Goal: Task Accomplishment & Management: Complete application form

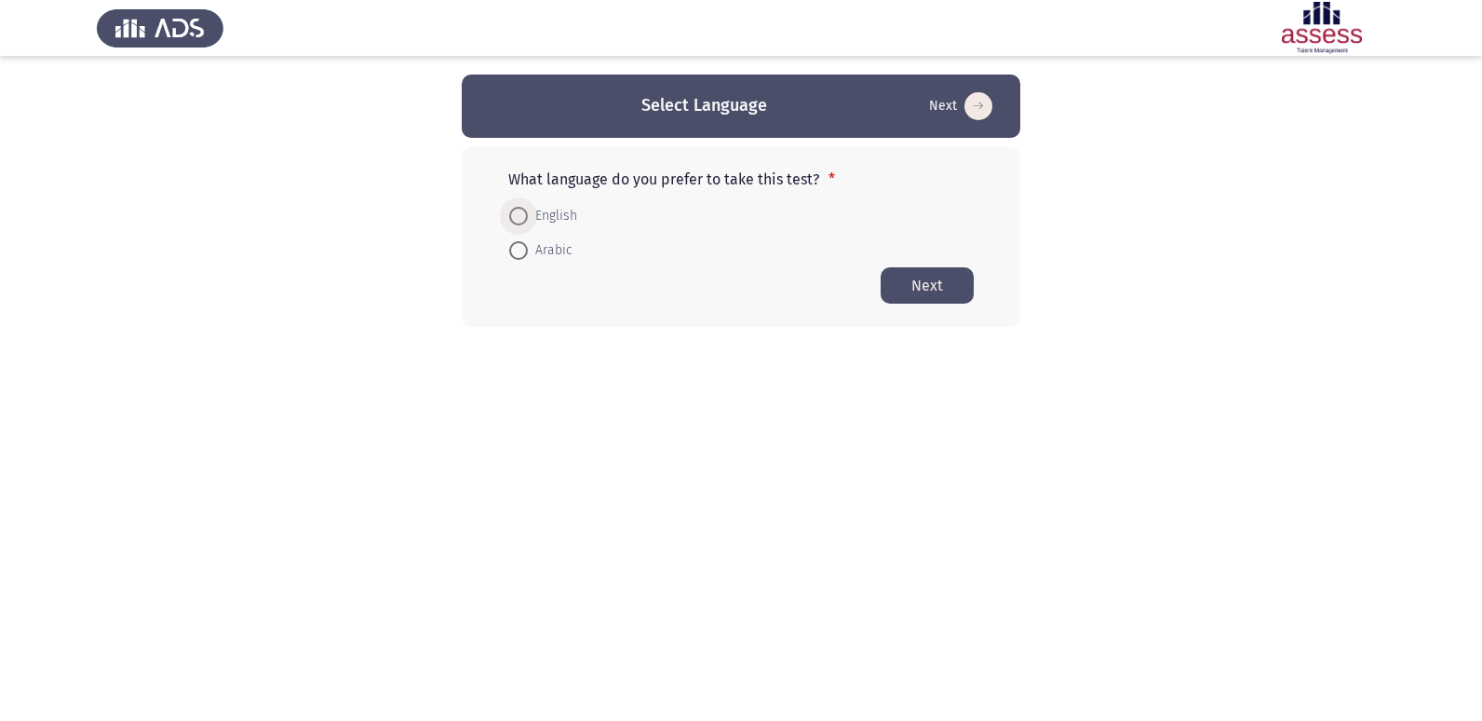
click at [522, 220] on span at bounding box center [518, 216] width 19 height 19
click at [522, 220] on input "English" at bounding box center [518, 216] width 19 height 19
radio input "true"
click at [955, 277] on button "Next" at bounding box center [927, 284] width 93 height 36
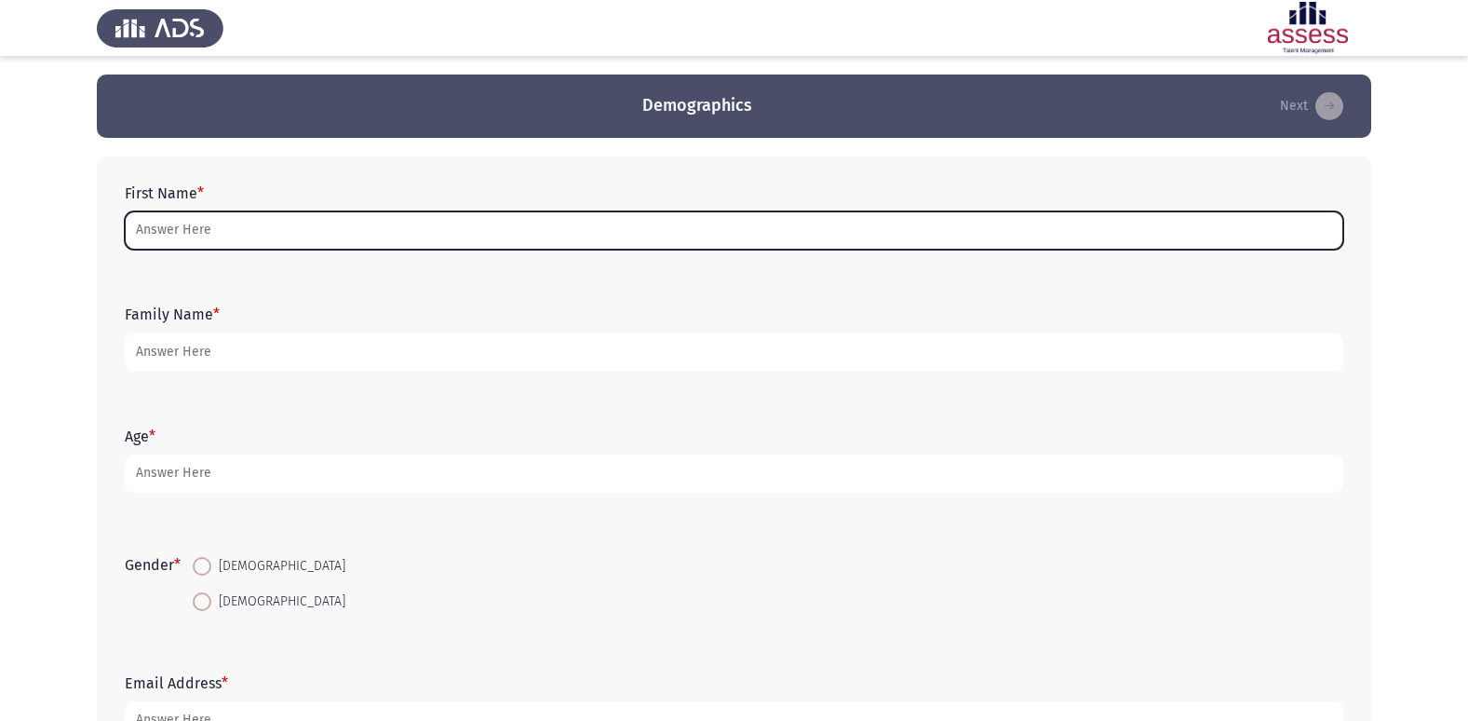
click at [283, 230] on input "First Name *" at bounding box center [734, 230] width 1219 height 38
click at [559, 225] on input "First Name *" at bounding box center [734, 230] width 1219 height 38
type input "d"
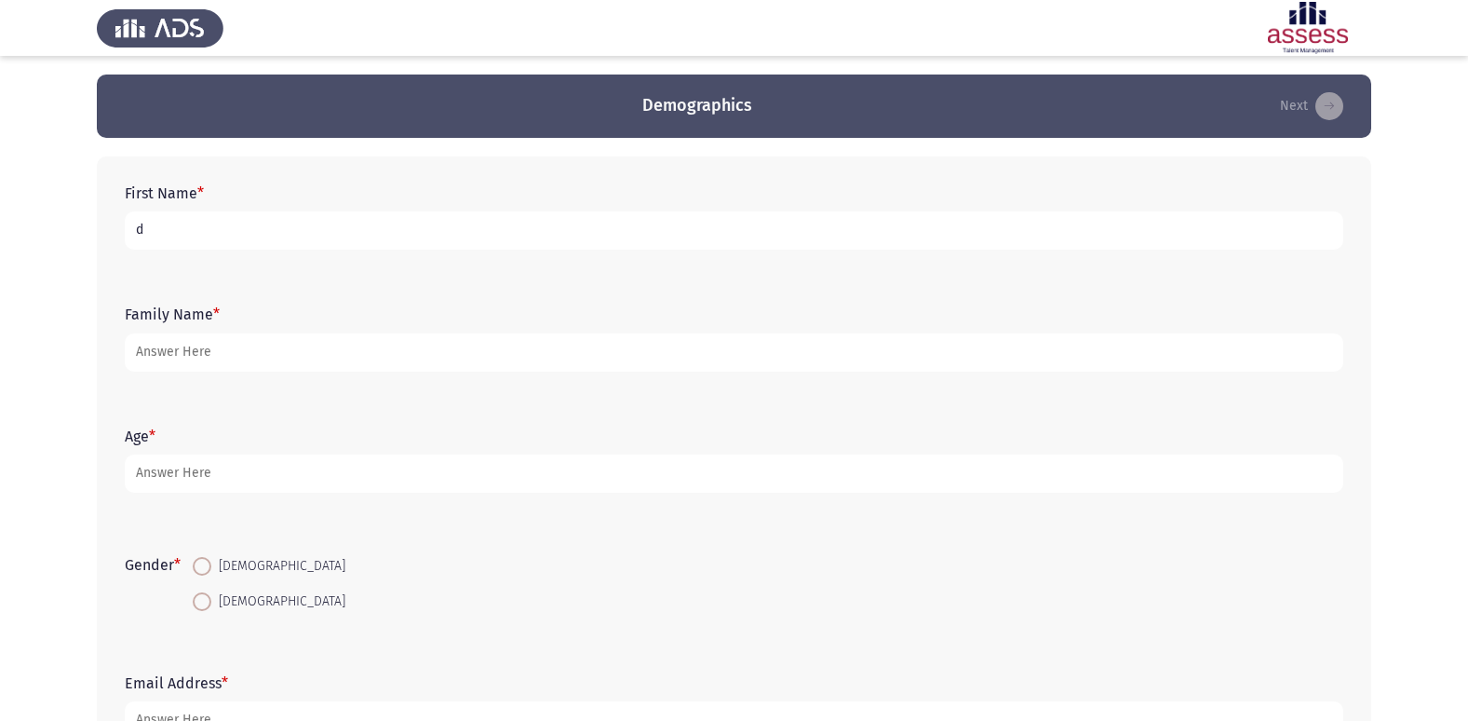
click at [758, 218] on input "d" at bounding box center [734, 230] width 1219 height 38
type input "[PERSON_NAME]"
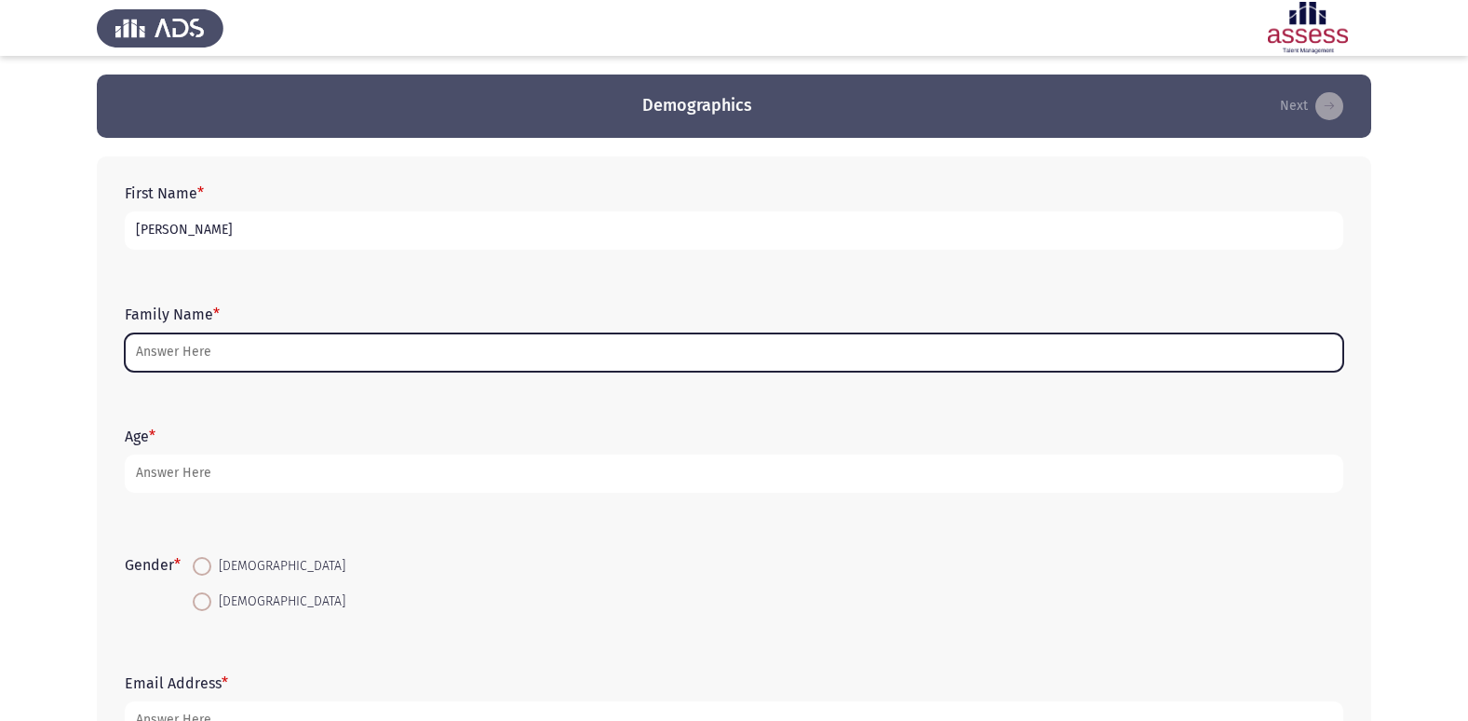
click at [172, 354] on input "Family Name *" at bounding box center [734, 352] width 1219 height 38
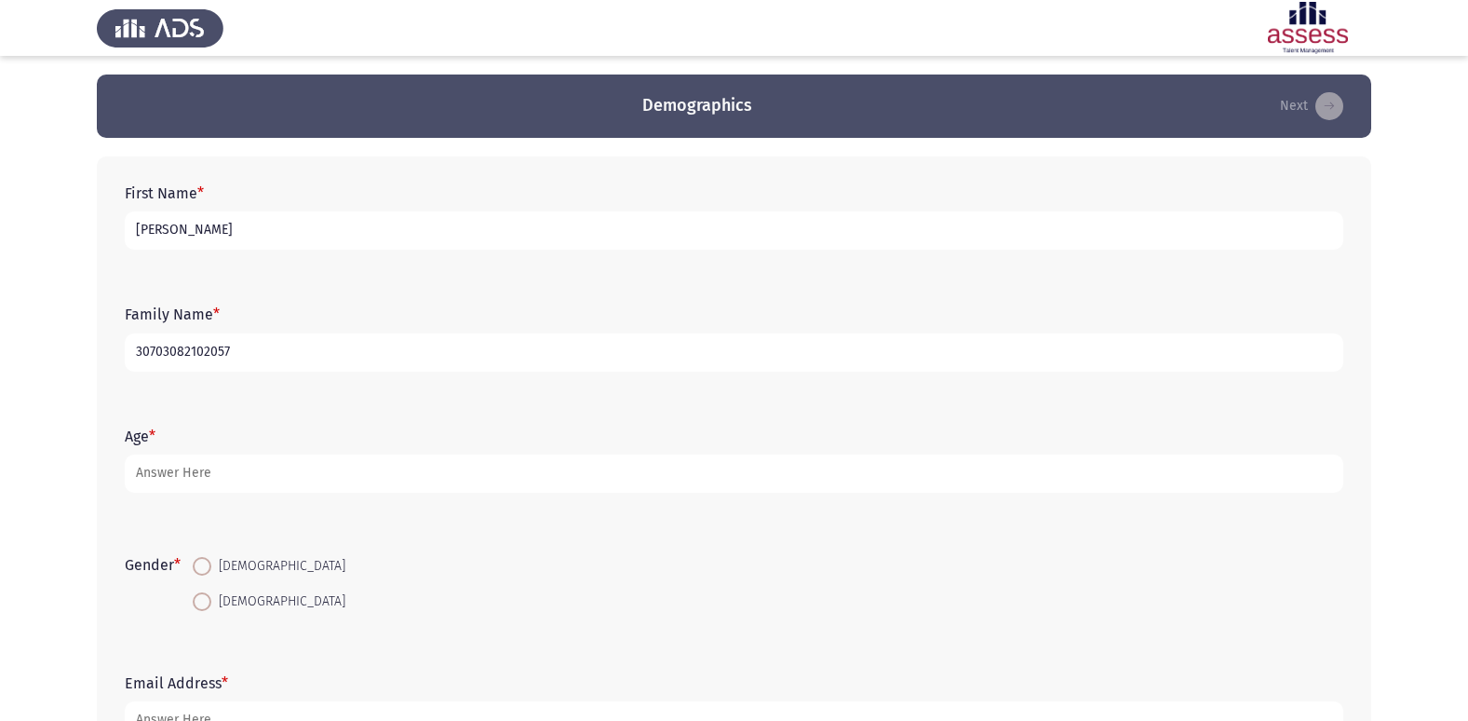
type input "30703082102057"
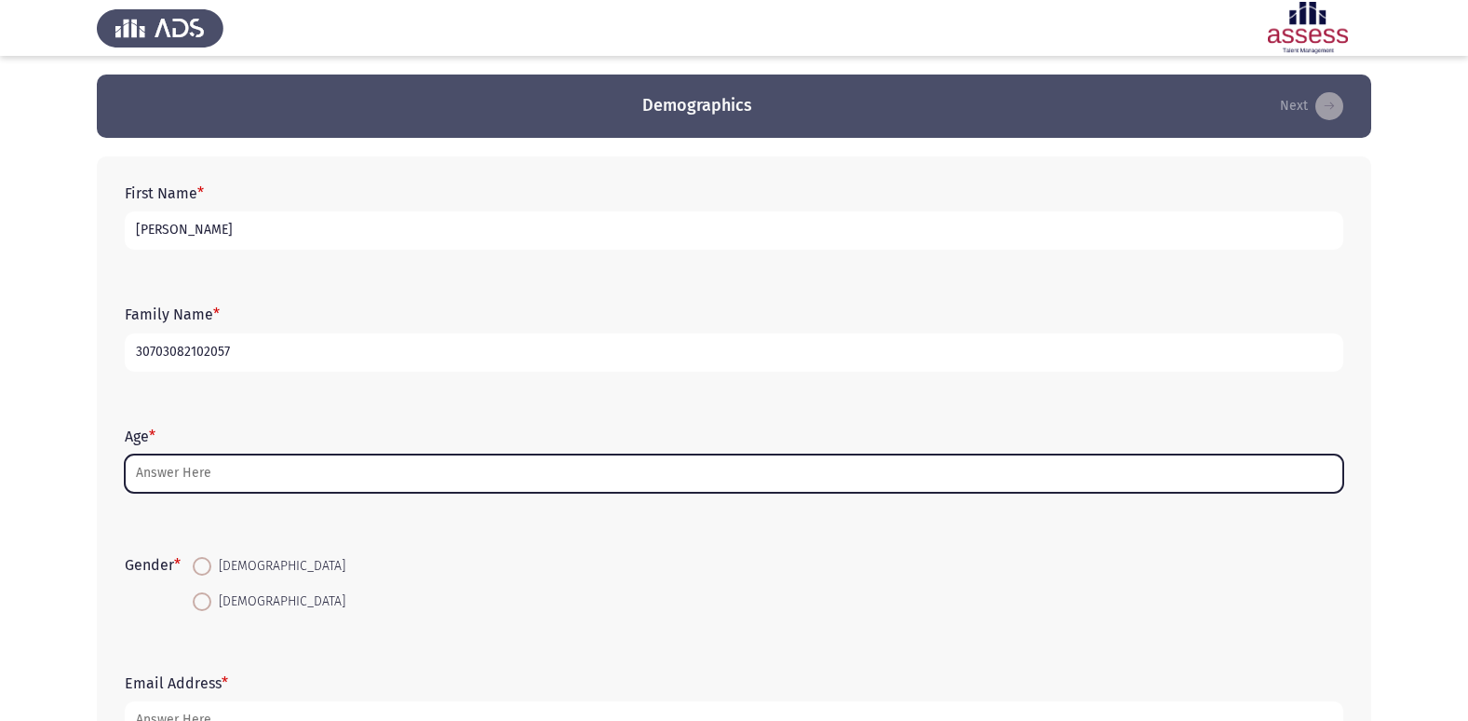
click at [214, 479] on input "Age *" at bounding box center [734, 473] width 1219 height 38
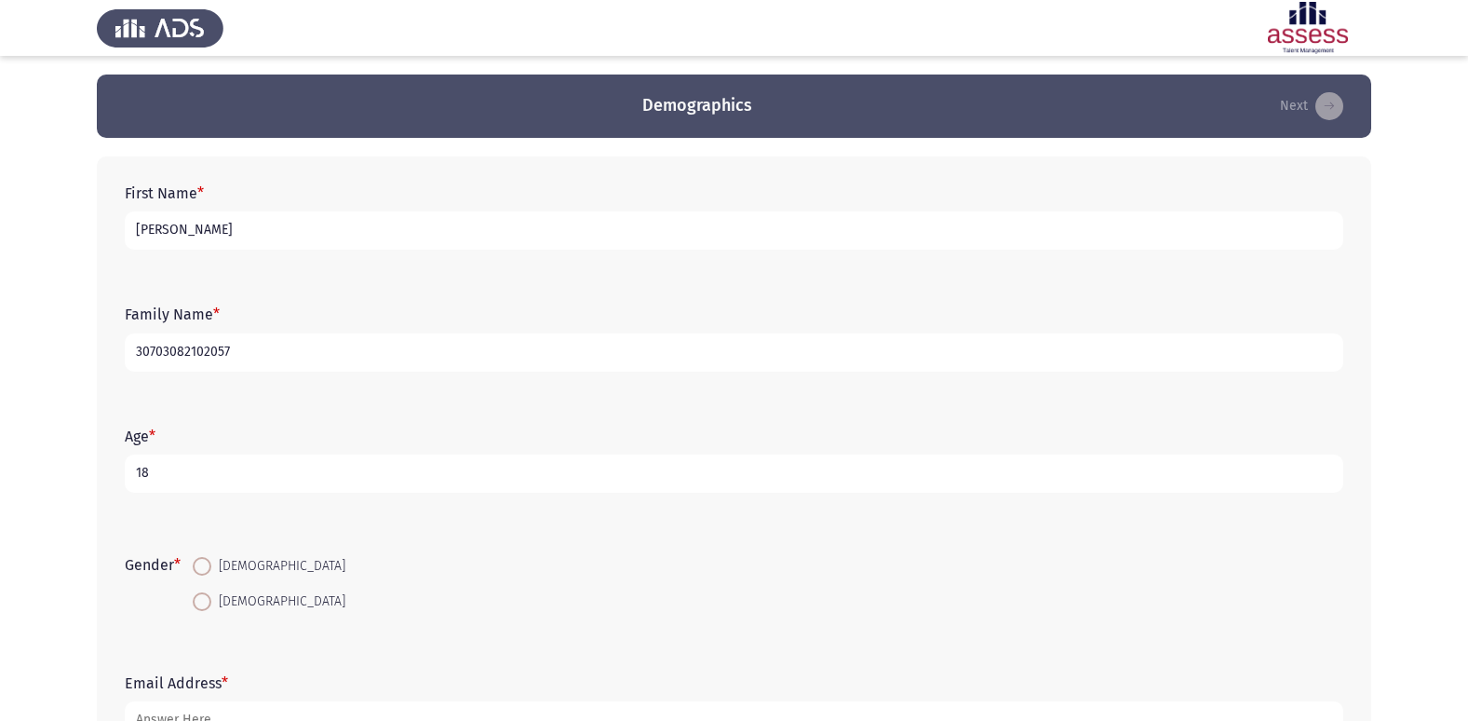
type input "18"
click at [209, 574] on span at bounding box center [202, 566] width 19 height 19
click at [209, 574] on input "[DEMOGRAPHIC_DATA]" at bounding box center [202, 566] width 19 height 19
radio input "true"
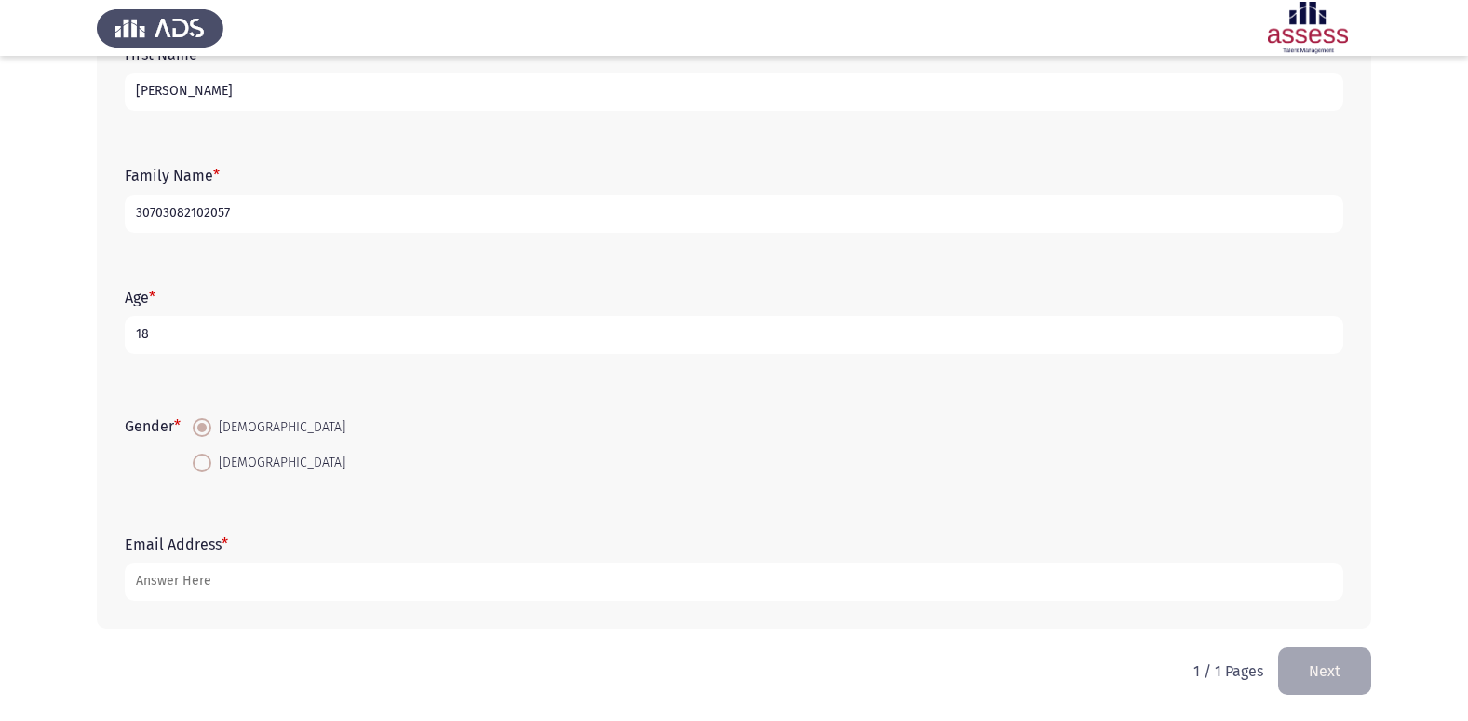
scroll to position [140, 0]
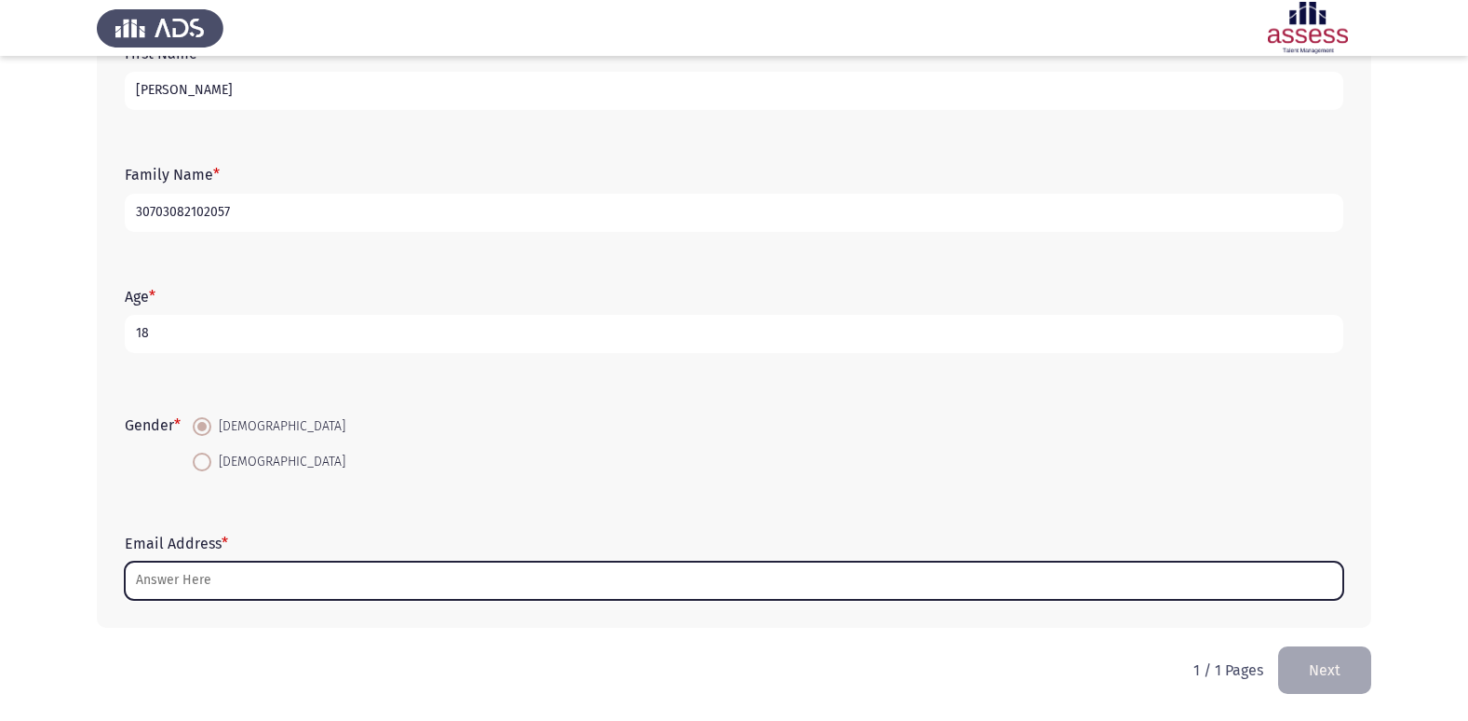
click at [224, 586] on input "Email Address *" at bounding box center [734, 580] width 1219 height 38
type input "ل"
click at [294, 581] on input "Email Address *" at bounding box center [734, 580] width 1219 height 38
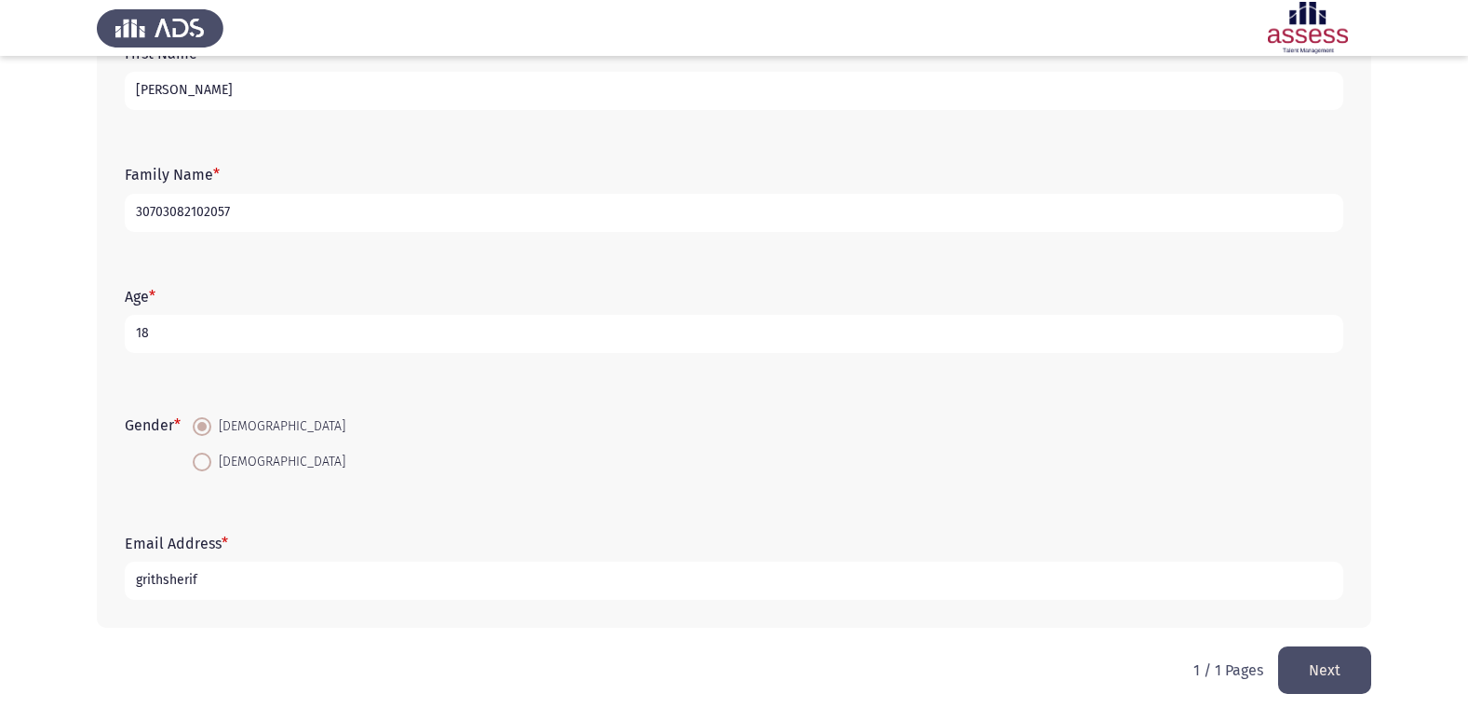
type input "grithsherif"
click at [1331, 660] on button "Next" at bounding box center [1324, 669] width 93 height 47
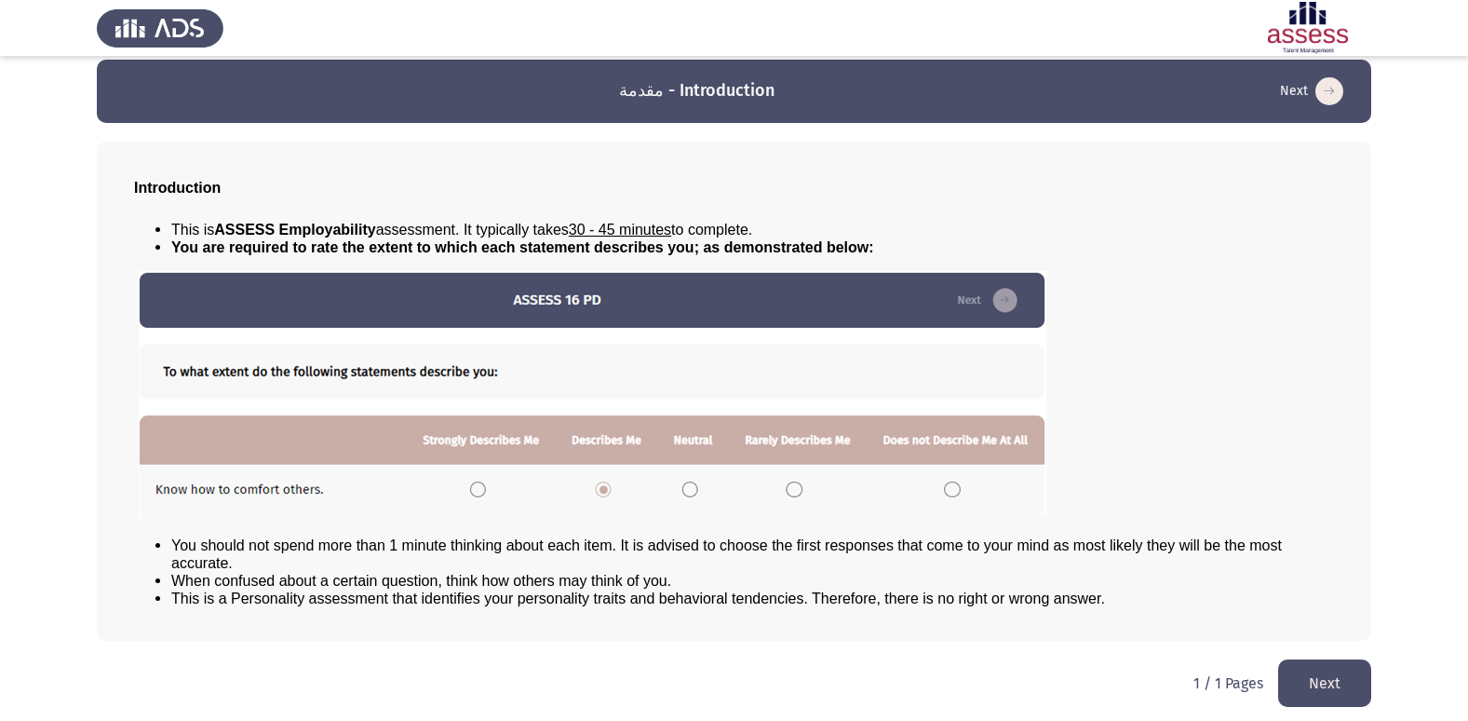
scroll to position [20, 0]
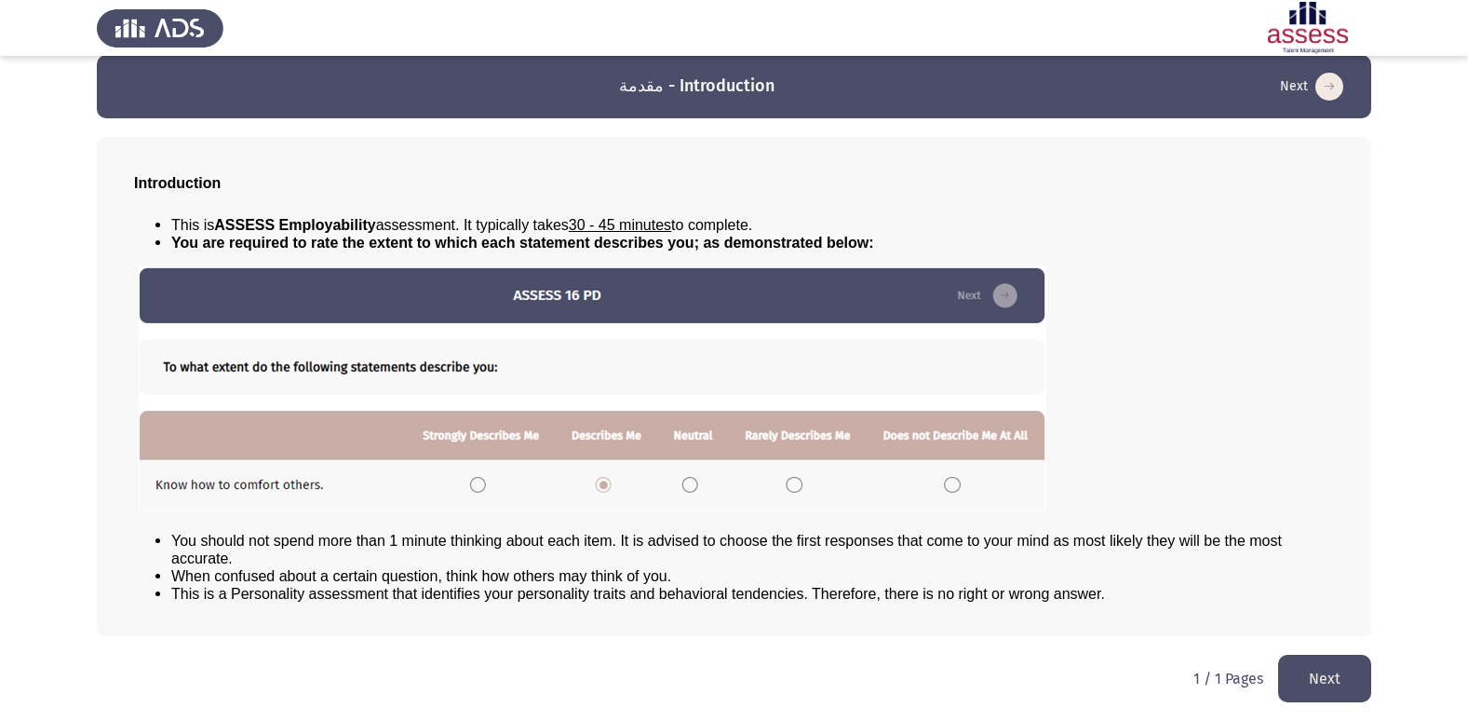
click at [1338, 676] on button "Next" at bounding box center [1324, 678] width 93 height 47
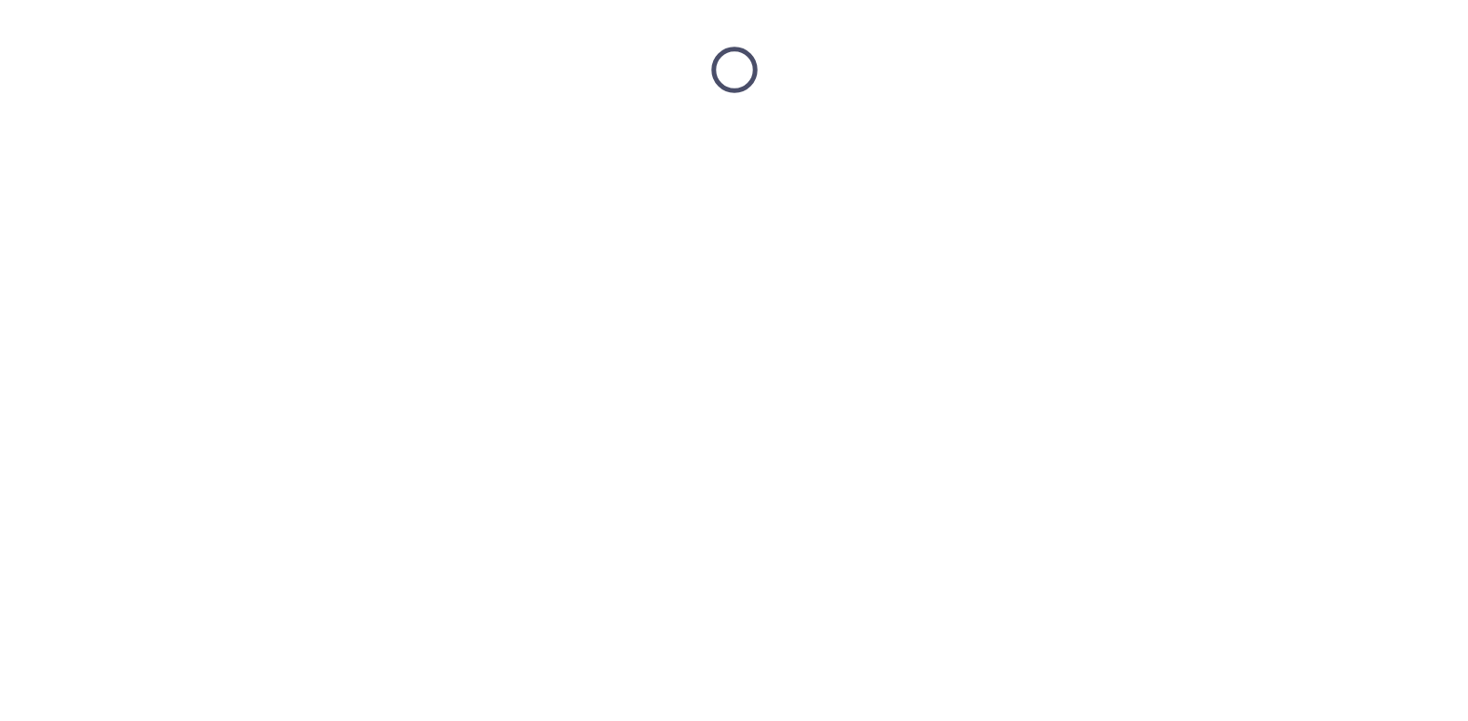
scroll to position [0, 0]
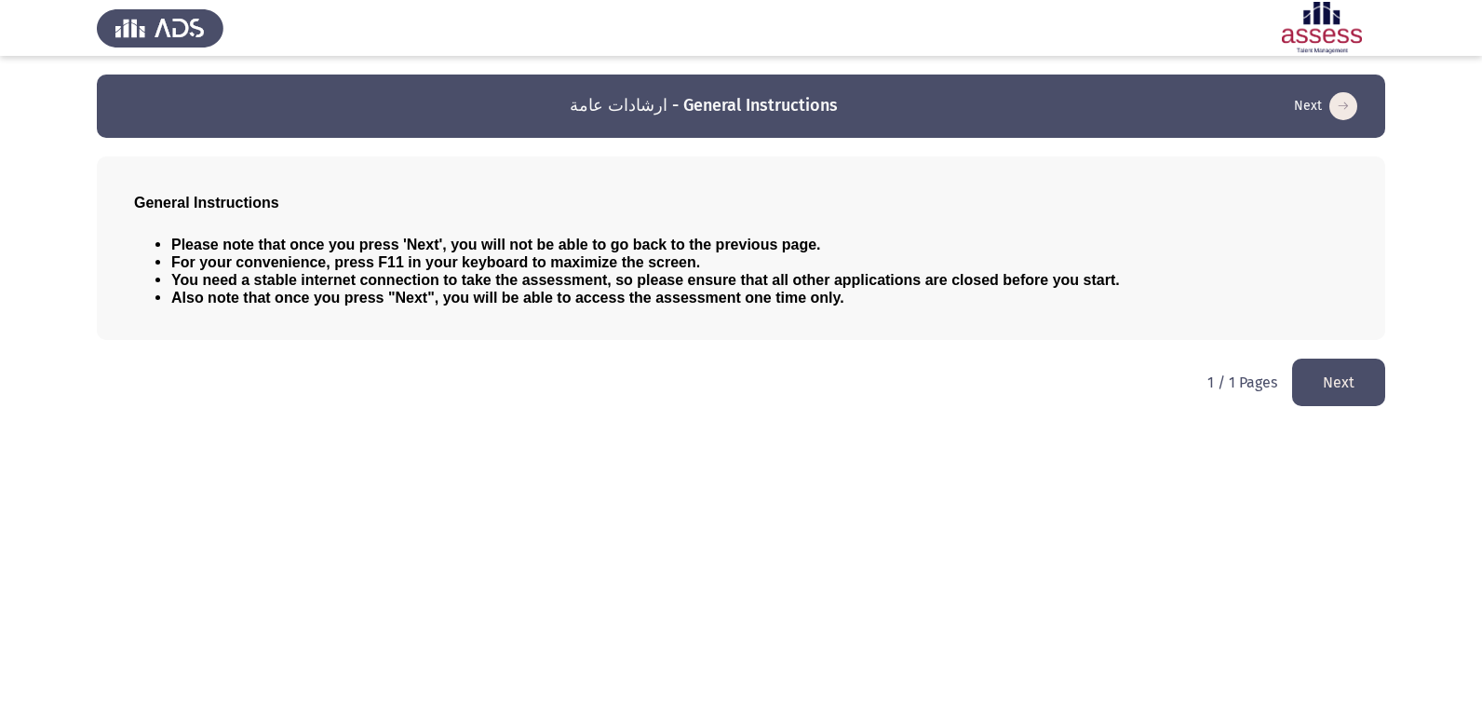
click at [1345, 393] on button "Next" at bounding box center [1338, 381] width 93 height 47
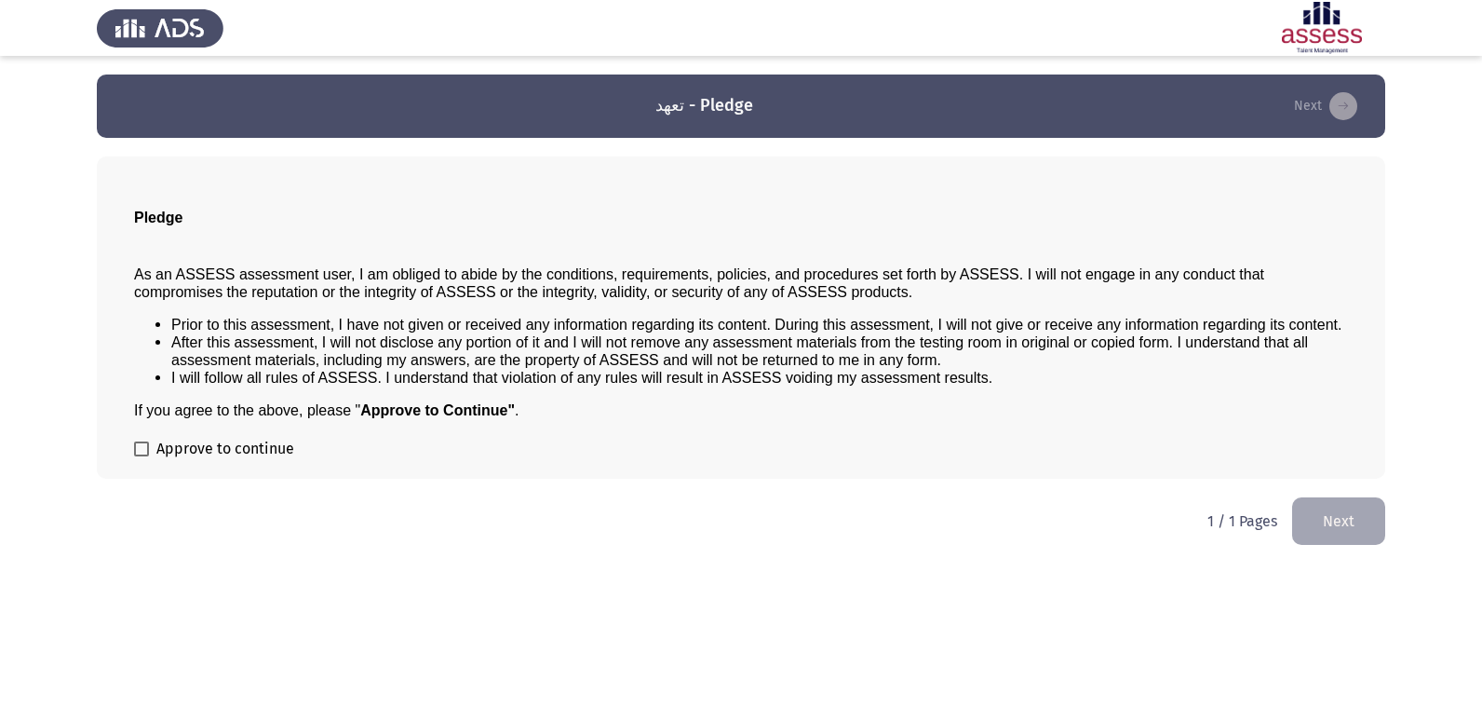
click at [142, 445] on div "Pledge As an ASSESS assessment user, I am obliged to abide by the conditions, r…" at bounding box center [741, 317] width 1289 height 322
click at [141, 447] on span at bounding box center [141, 448] width 15 height 15
click at [141, 456] on input "Approve to continue" at bounding box center [141, 456] width 1 height 1
checkbox input "true"
click at [1351, 526] on button "Next" at bounding box center [1338, 520] width 93 height 47
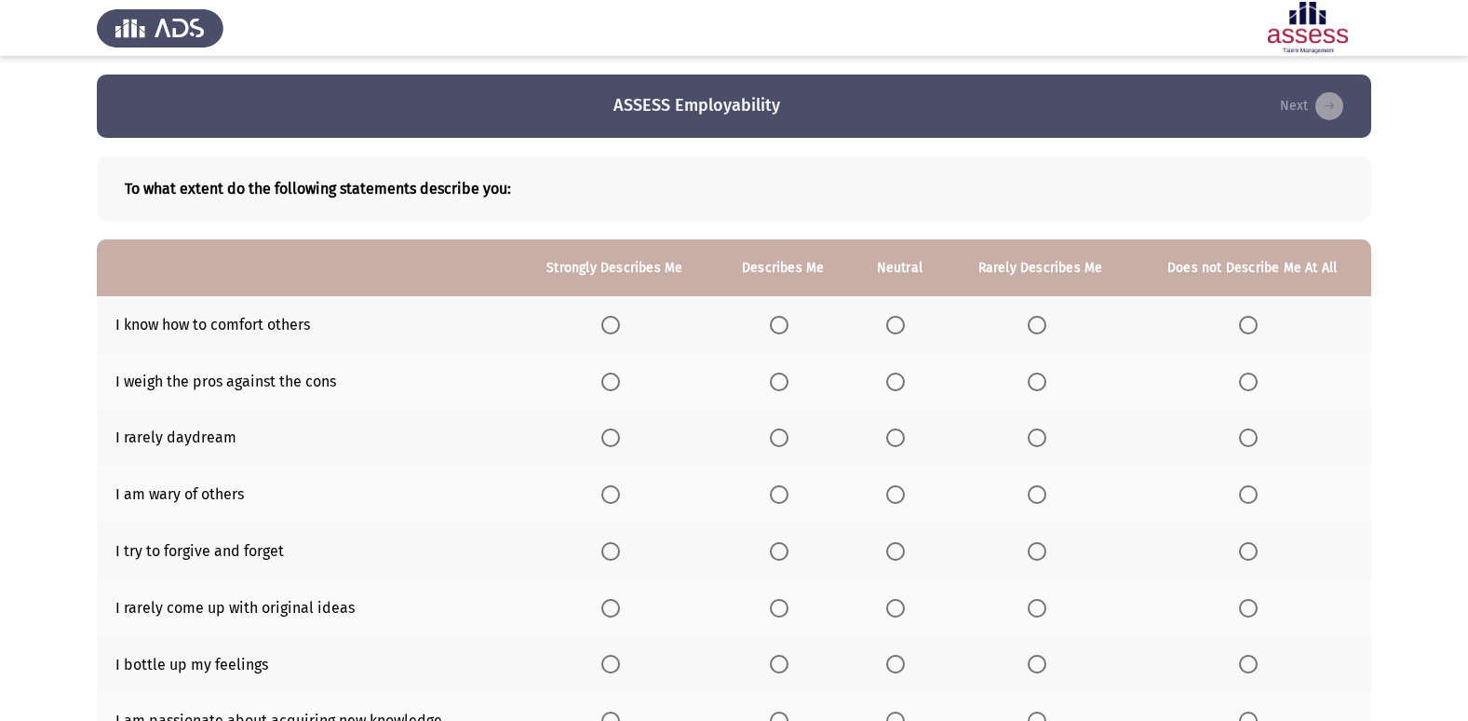
scroll to position [93, 0]
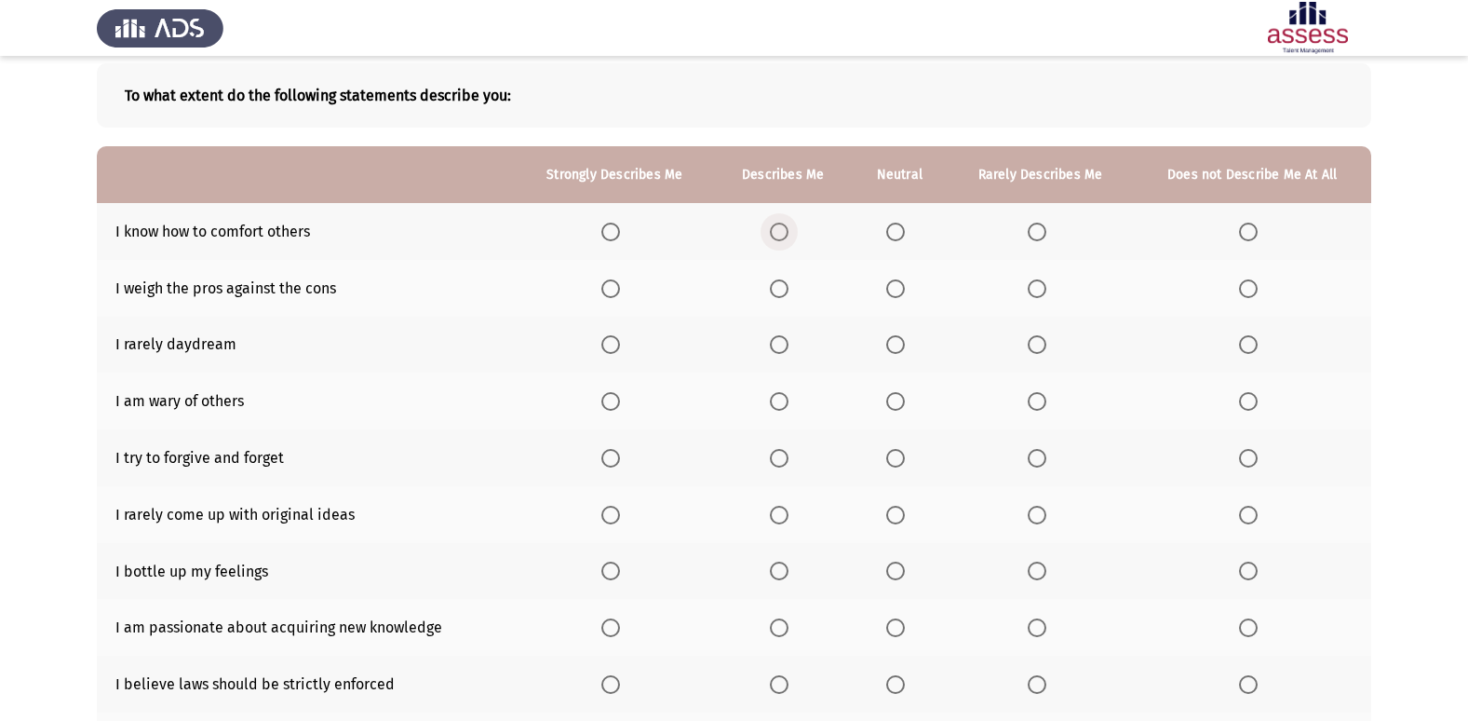
click at [784, 231] on span "Select an option" at bounding box center [779, 232] width 19 height 19
click at [784, 231] on input "Select an option" at bounding box center [779, 232] width 19 height 19
click at [896, 289] on span "Select an option" at bounding box center [896, 289] width 0 height 0
click at [897, 289] on input "Select an option" at bounding box center [895, 288] width 19 height 19
click at [615, 341] on span "Select an option" at bounding box center [610, 344] width 19 height 19
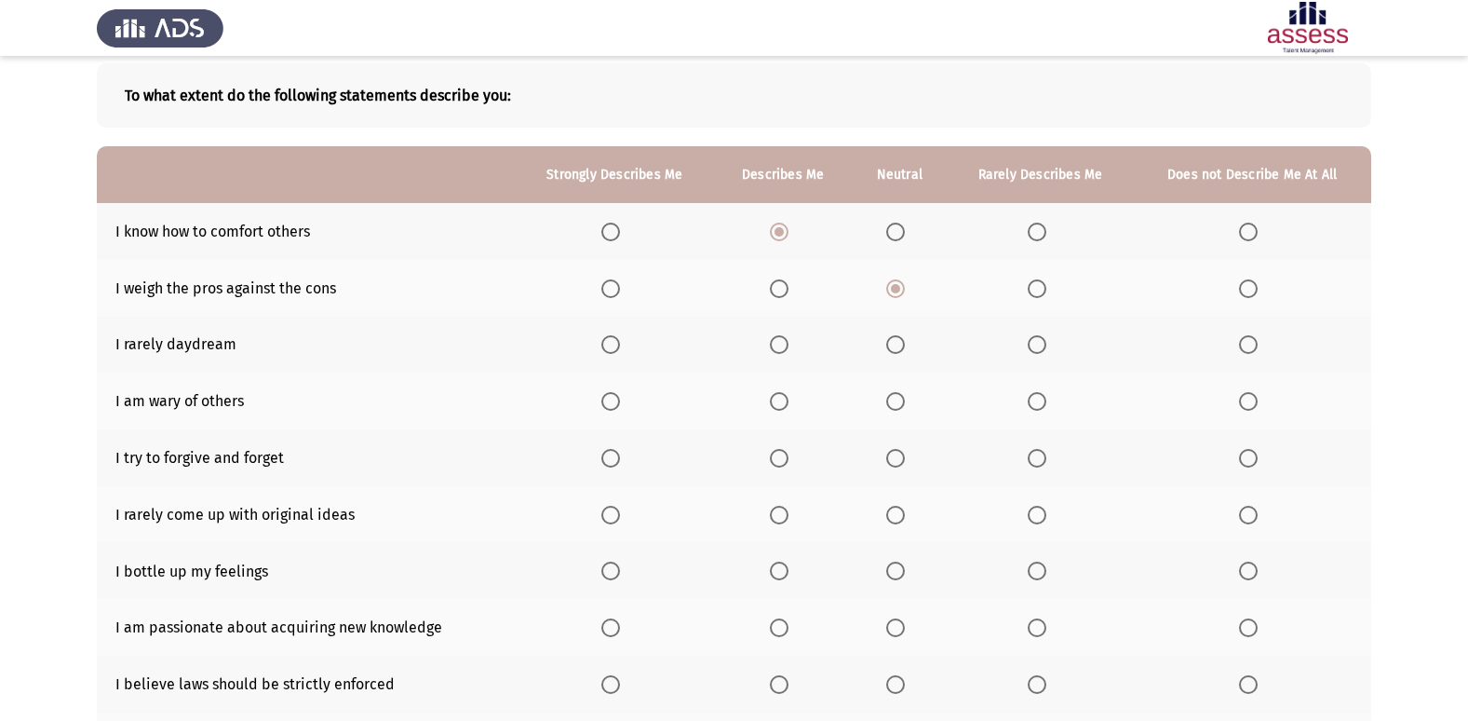
click at [615, 341] on input "Select an option" at bounding box center [610, 344] width 19 height 19
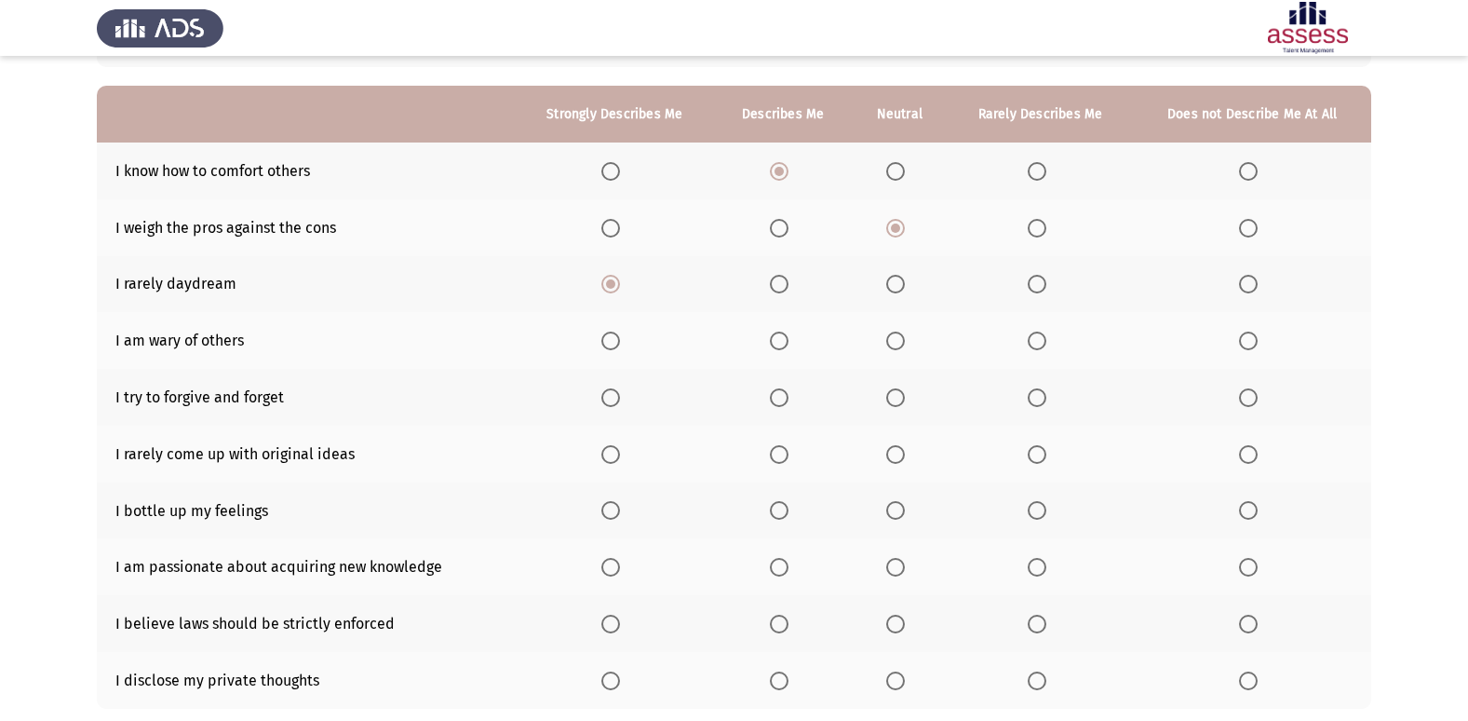
scroll to position [186, 0]
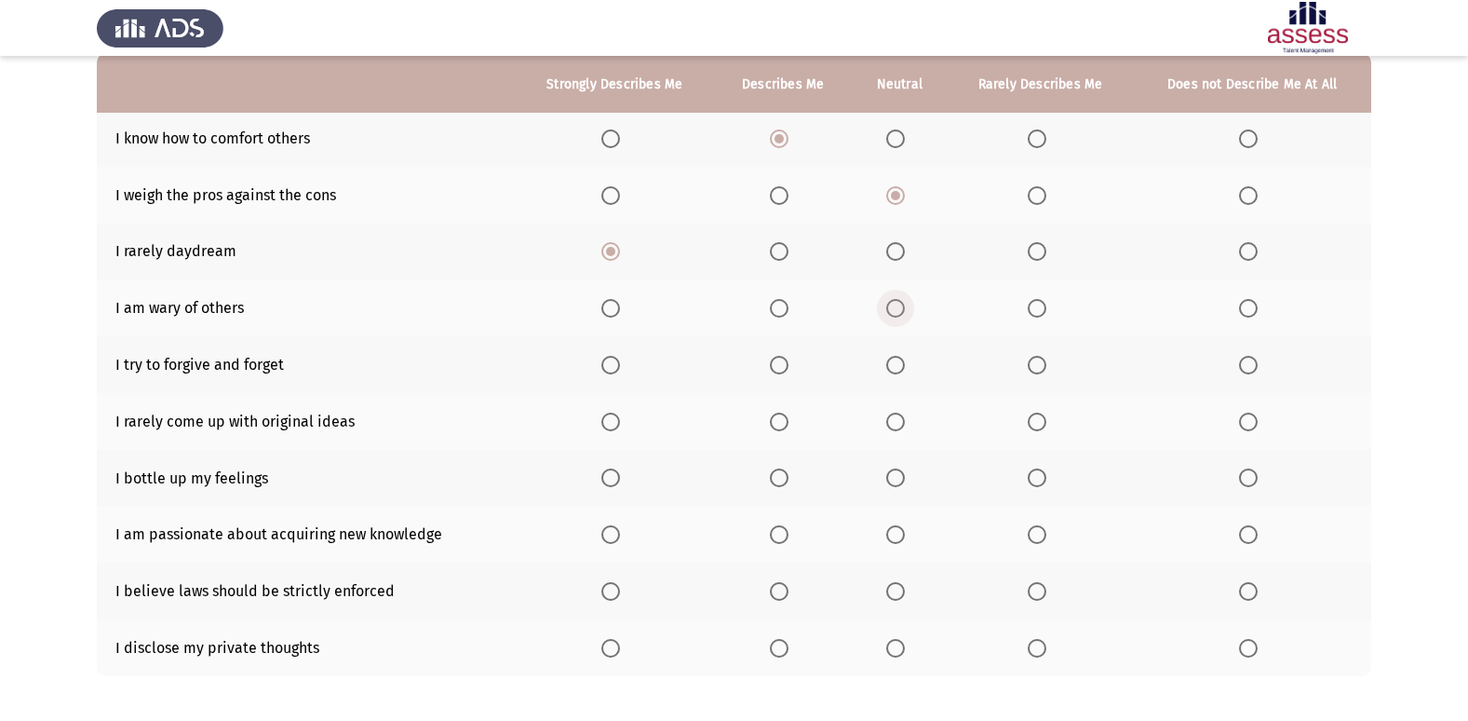
click at [897, 306] on span "Select an option" at bounding box center [895, 308] width 19 height 19
click at [897, 306] on input "Select an option" at bounding box center [895, 308] width 19 height 19
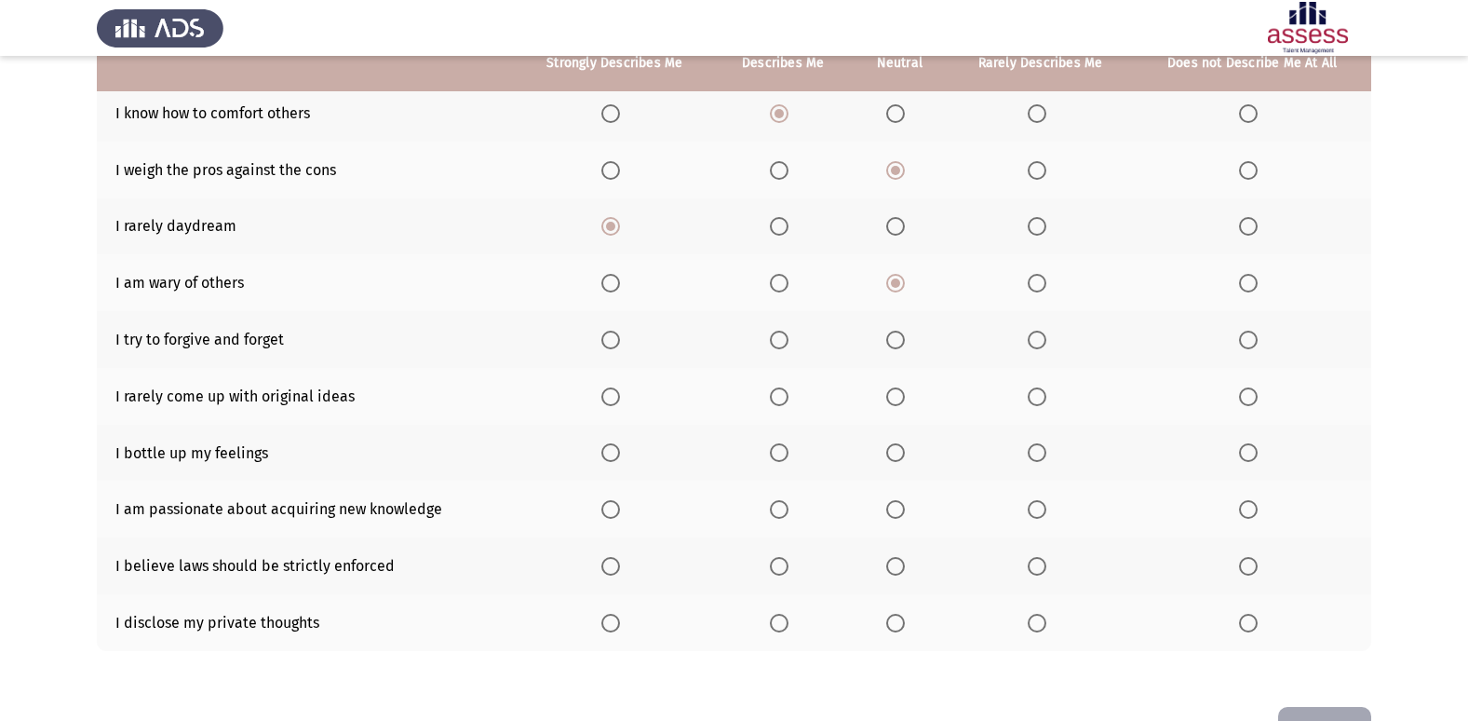
scroll to position [179, 0]
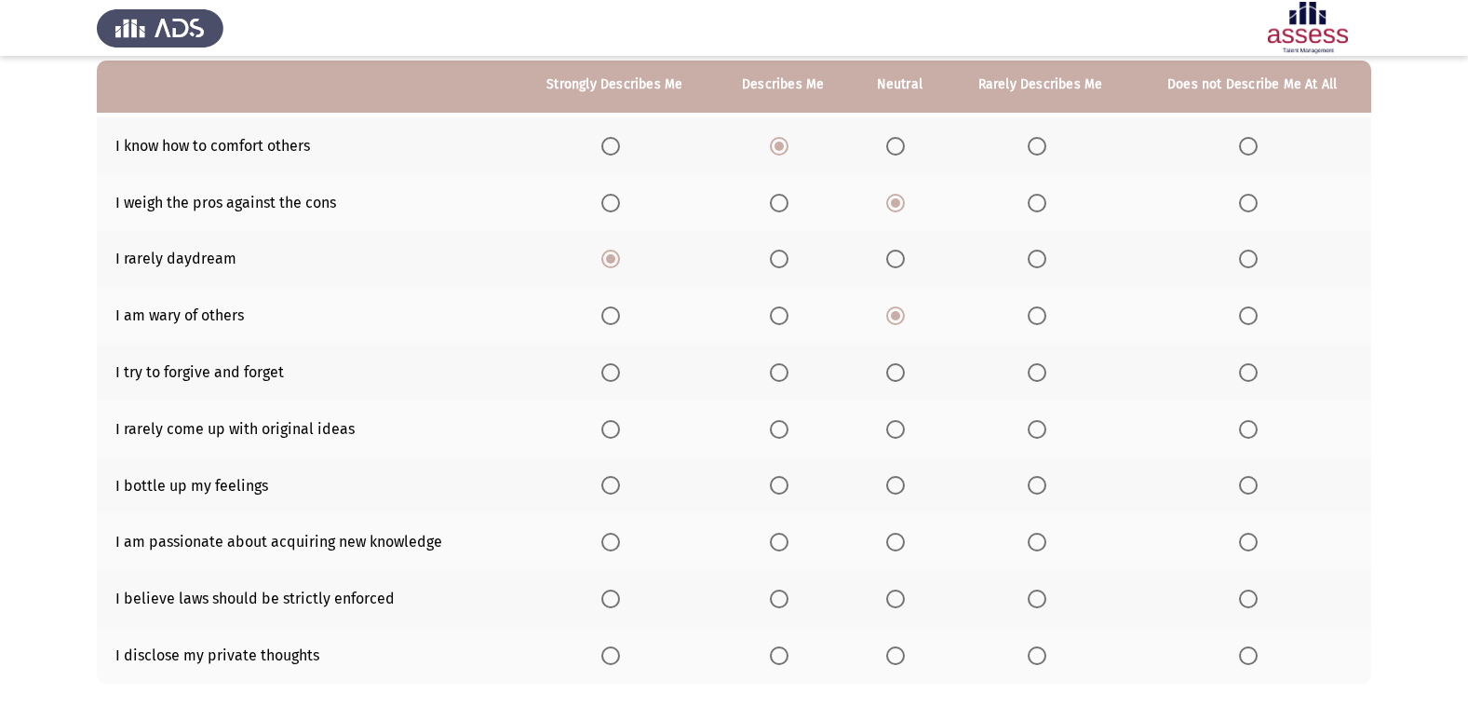
click at [1252, 371] on span "Select an option" at bounding box center [1248, 372] width 19 height 19
click at [1252, 371] on input "Select an option" at bounding box center [1248, 372] width 19 height 19
click at [895, 432] on span "Select an option" at bounding box center [895, 429] width 19 height 19
click at [895, 432] on input "Select an option" at bounding box center [895, 429] width 19 height 19
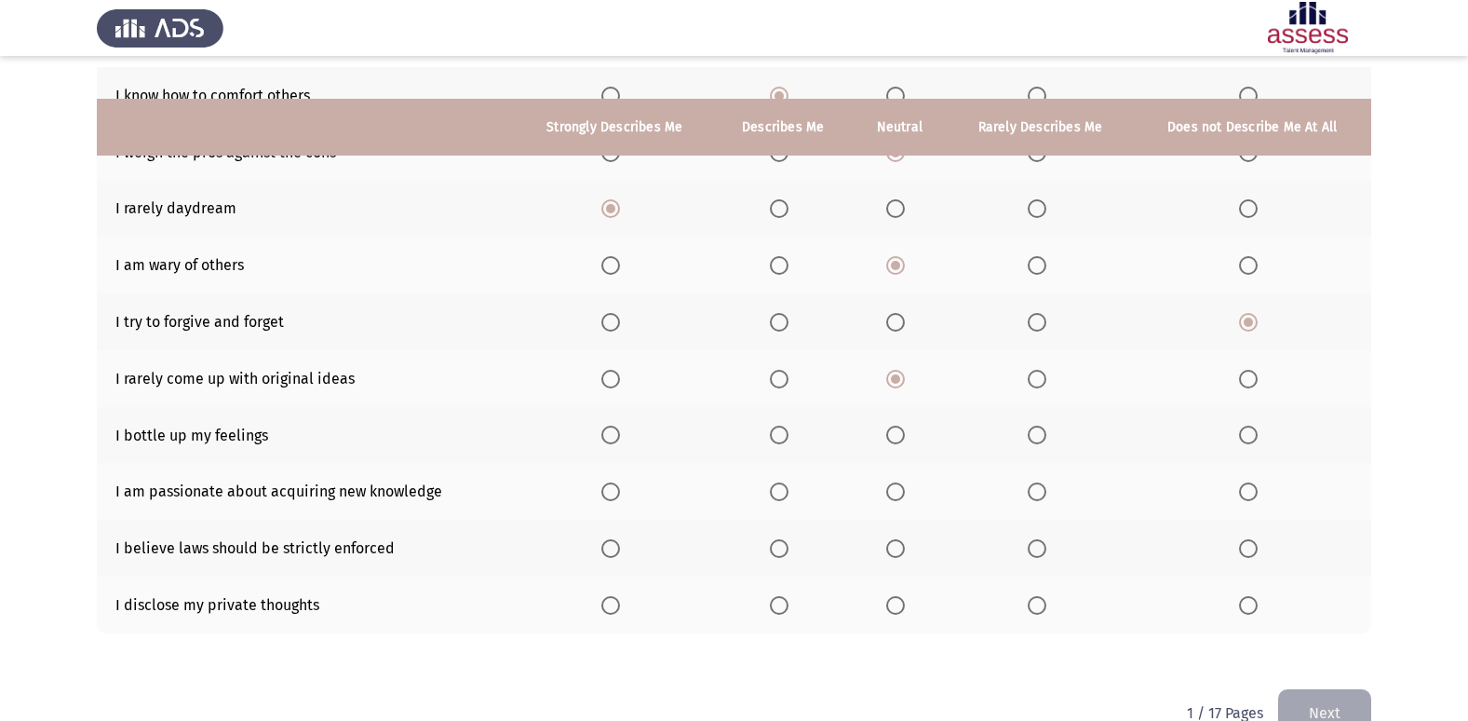
scroll to position [272, 0]
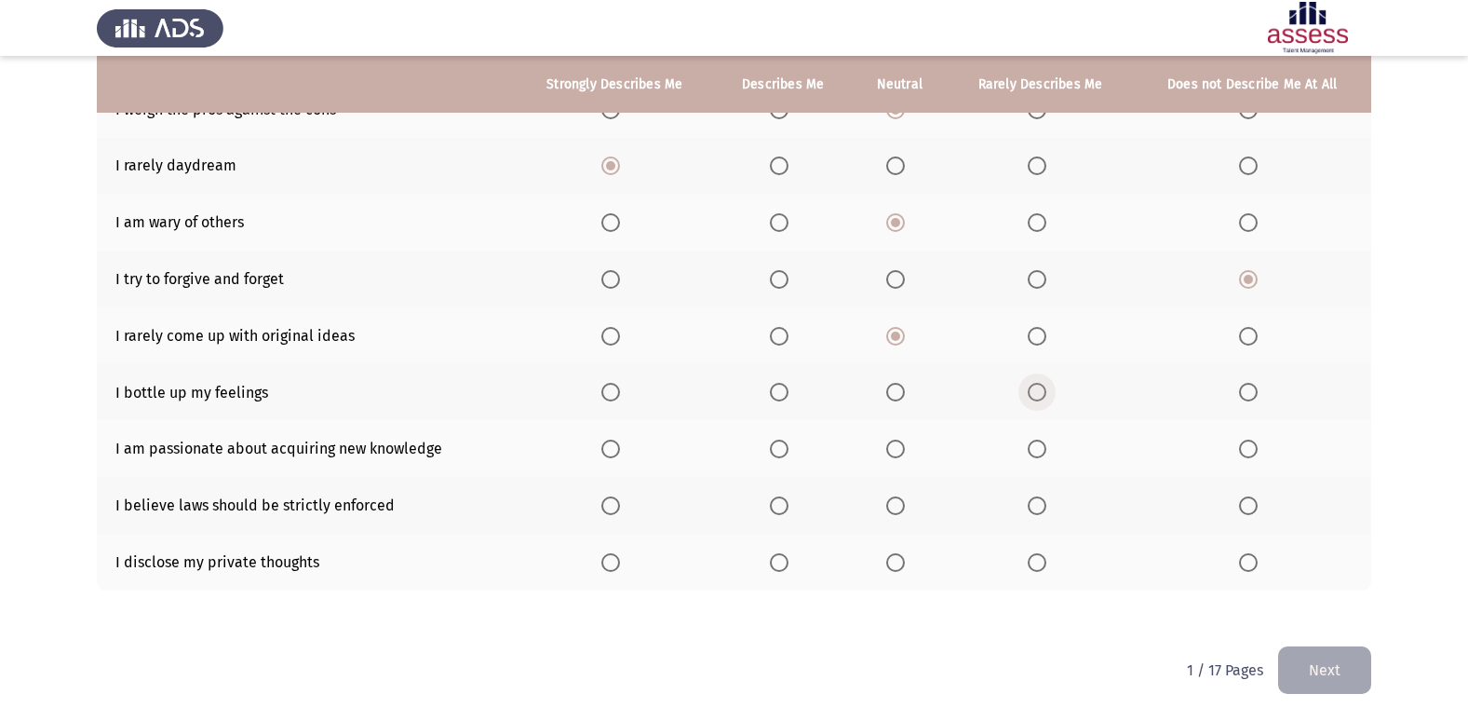
click at [1040, 394] on span "Select an option" at bounding box center [1037, 392] width 19 height 19
click at [1040, 394] on input "Select an option" at bounding box center [1037, 392] width 19 height 19
click at [611, 452] on span "Select an option" at bounding box center [610, 448] width 19 height 19
click at [611, 452] on input "Select an option" at bounding box center [610, 448] width 19 height 19
click at [617, 509] on span "Select an option" at bounding box center [610, 505] width 19 height 19
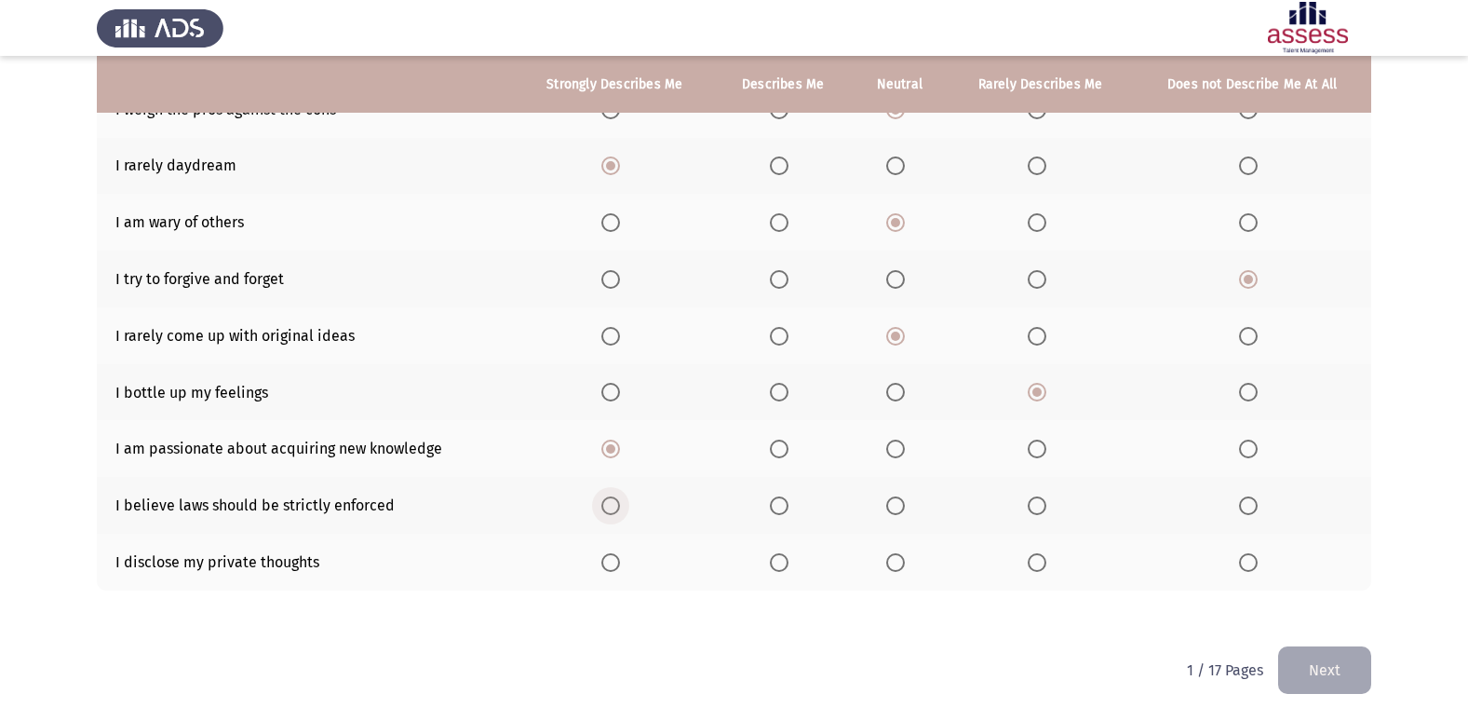
click at [617, 509] on input "Select an option" at bounding box center [610, 505] width 19 height 19
click at [903, 567] on span "Select an option" at bounding box center [895, 562] width 19 height 19
click at [903, 567] on input "Select an option" at bounding box center [895, 562] width 19 height 19
click at [1349, 661] on button "Next" at bounding box center [1324, 669] width 93 height 47
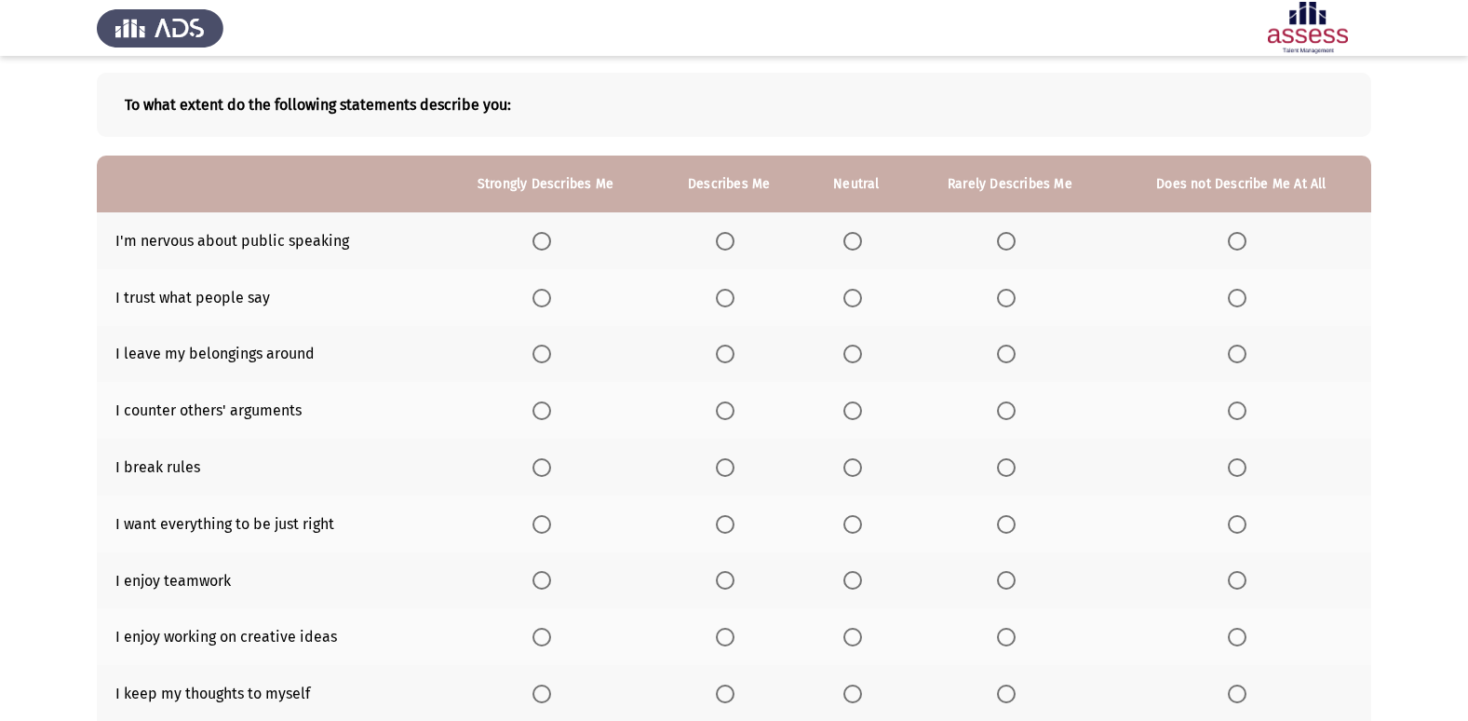
scroll to position [0, 0]
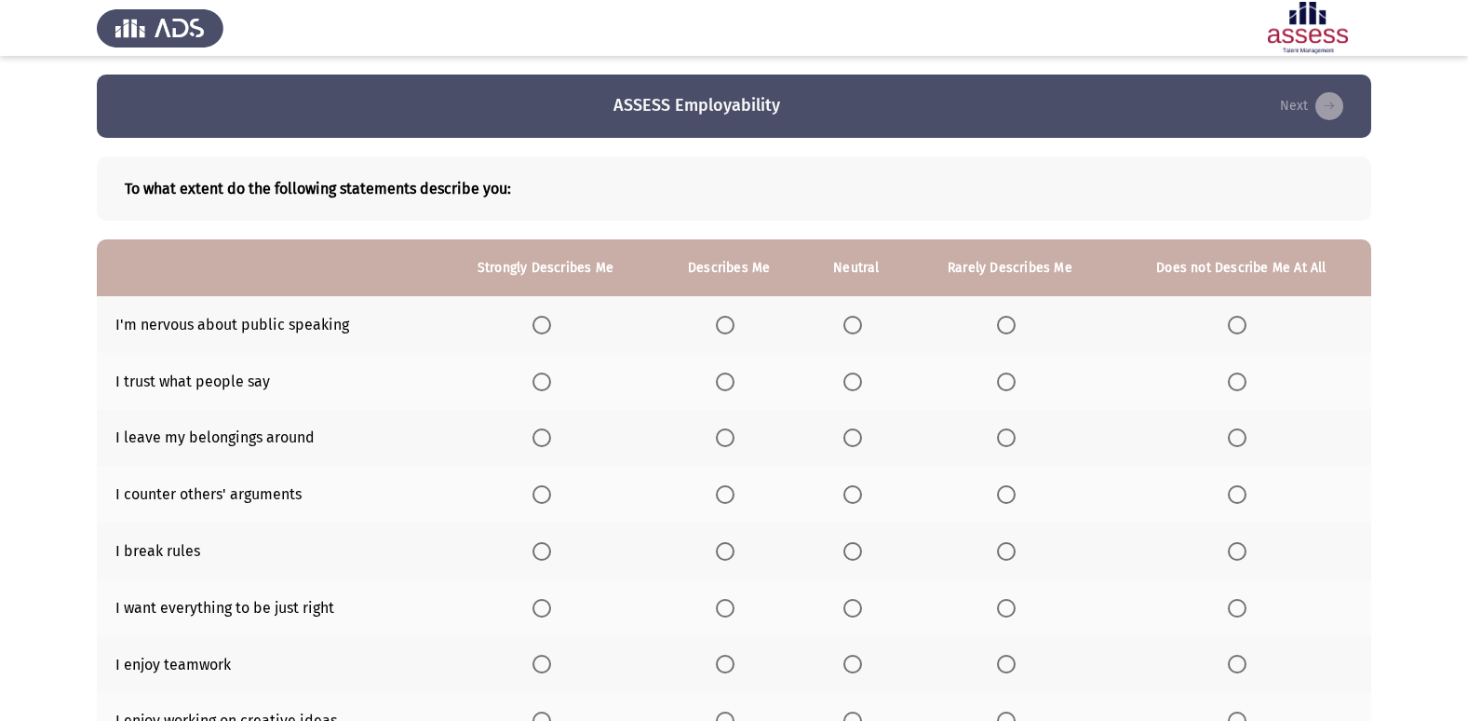
click at [550, 325] on span "Select an option" at bounding box center [542, 325] width 19 height 19
click at [550, 325] on input "Select an option" at bounding box center [542, 325] width 19 height 19
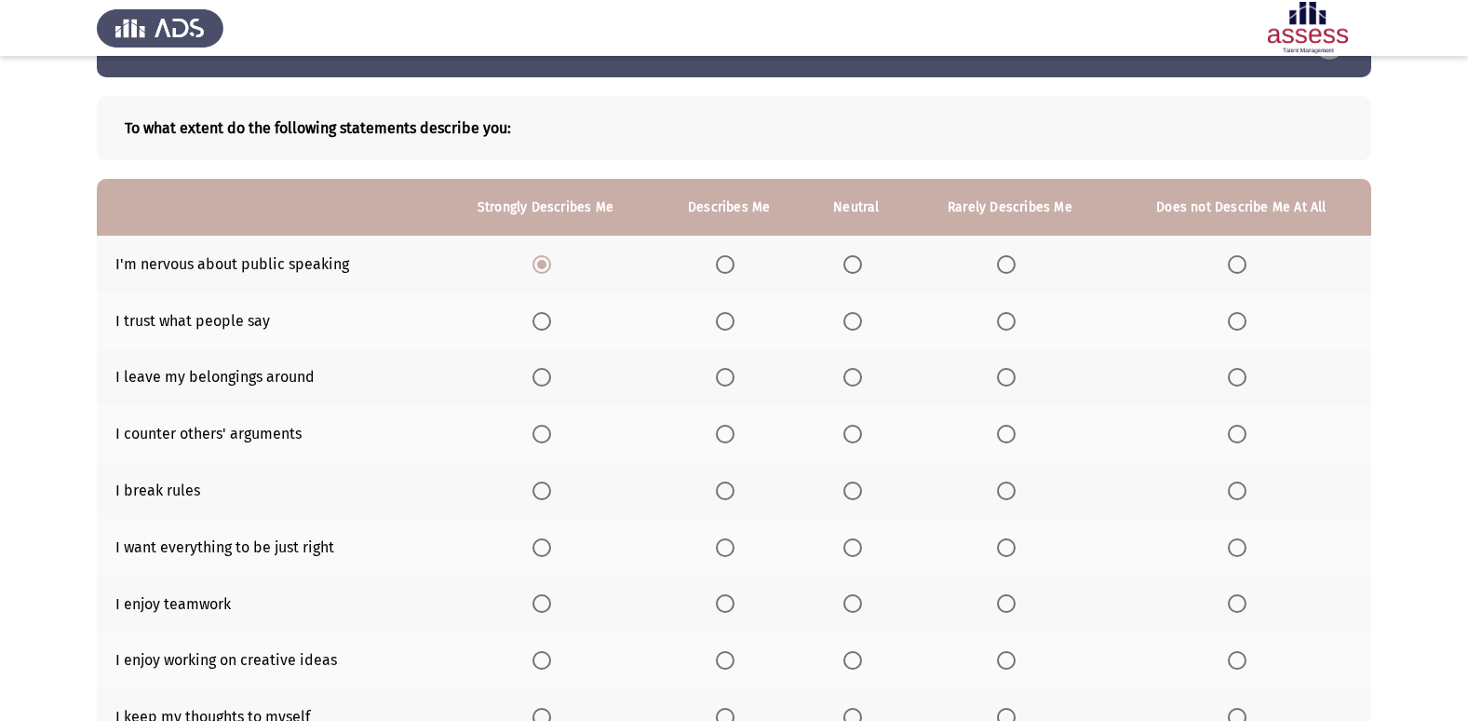
scroll to position [93, 0]
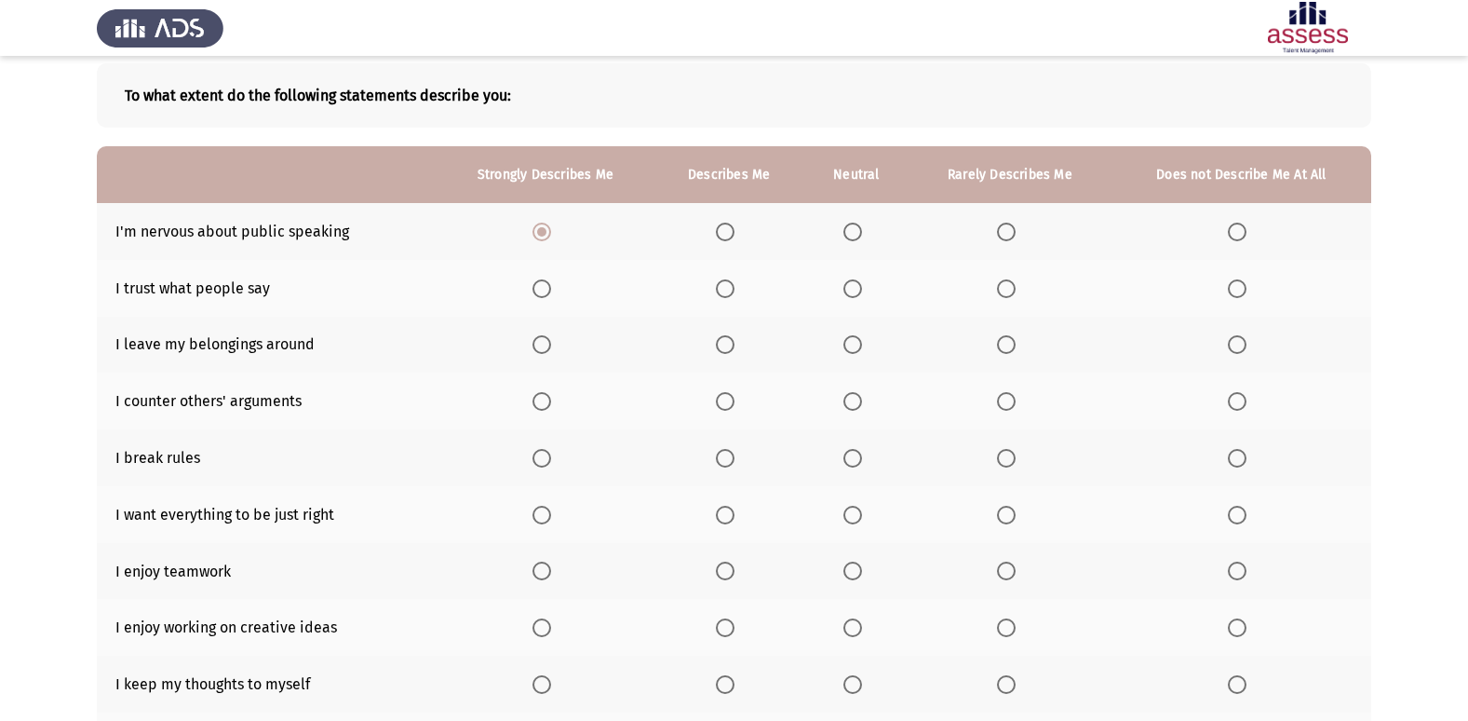
click at [1241, 288] on span "Select an option" at bounding box center [1237, 288] width 19 height 19
click at [1241, 288] on input "Select an option" at bounding box center [1237, 288] width 19 height 19
click at [858, 345] on span "Select an option" at bounding box center [853, 344] width 19 height 19
click at [858, 345] on input "Select an option" at bounding box center [853, 344] width 19 height 19
click at [858, 401] on span "Select an option" at bounding box center [853, 401] width 19 height 19
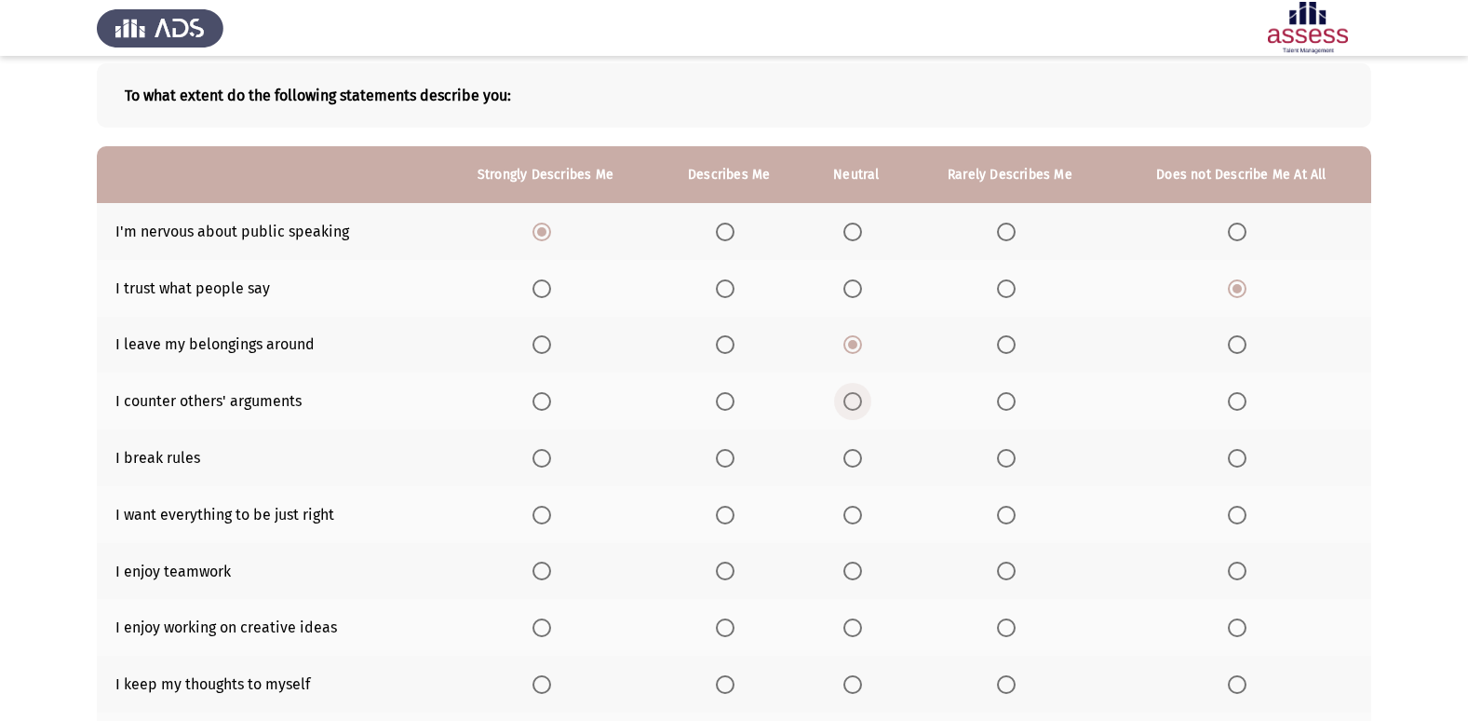
click at [858, 401] on input "Select an option" at bounding box center [853, 401] width 19 height 19
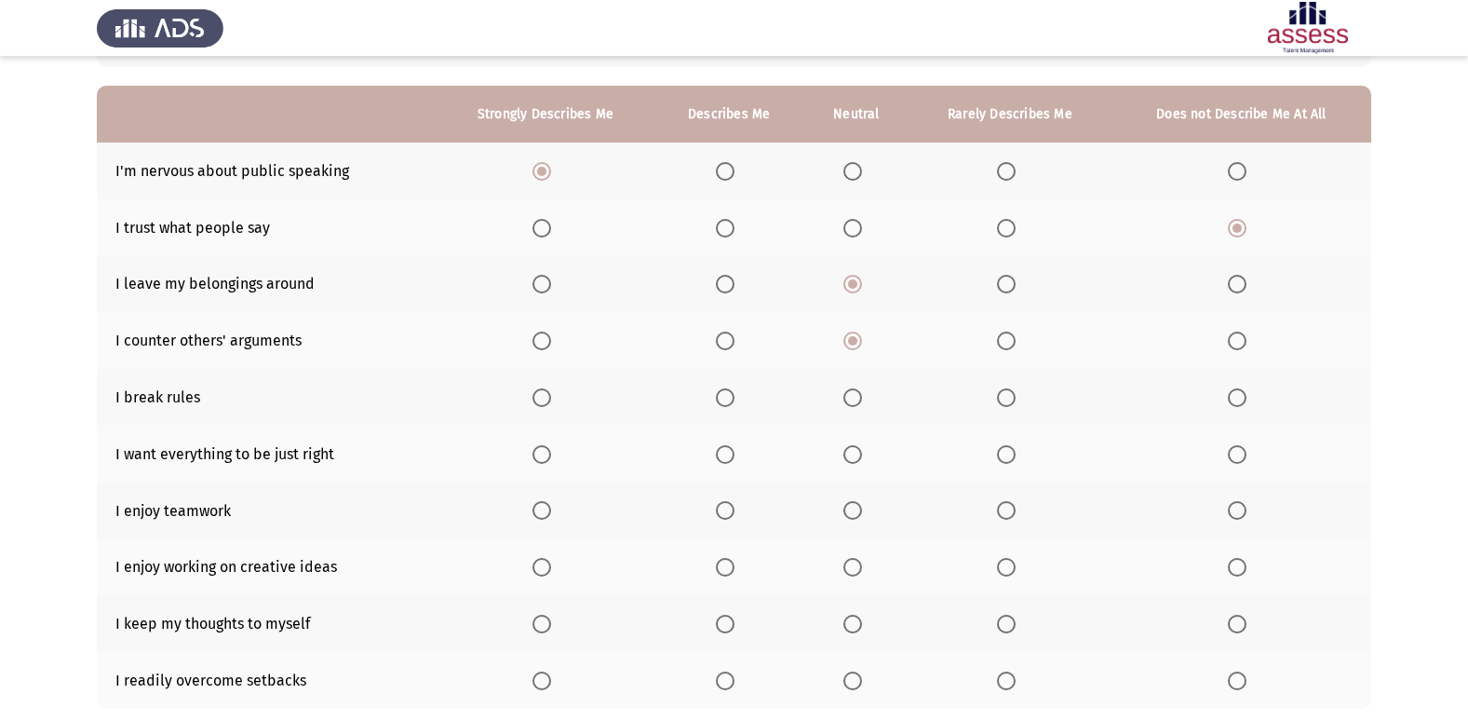
scroll to position [186, 0]
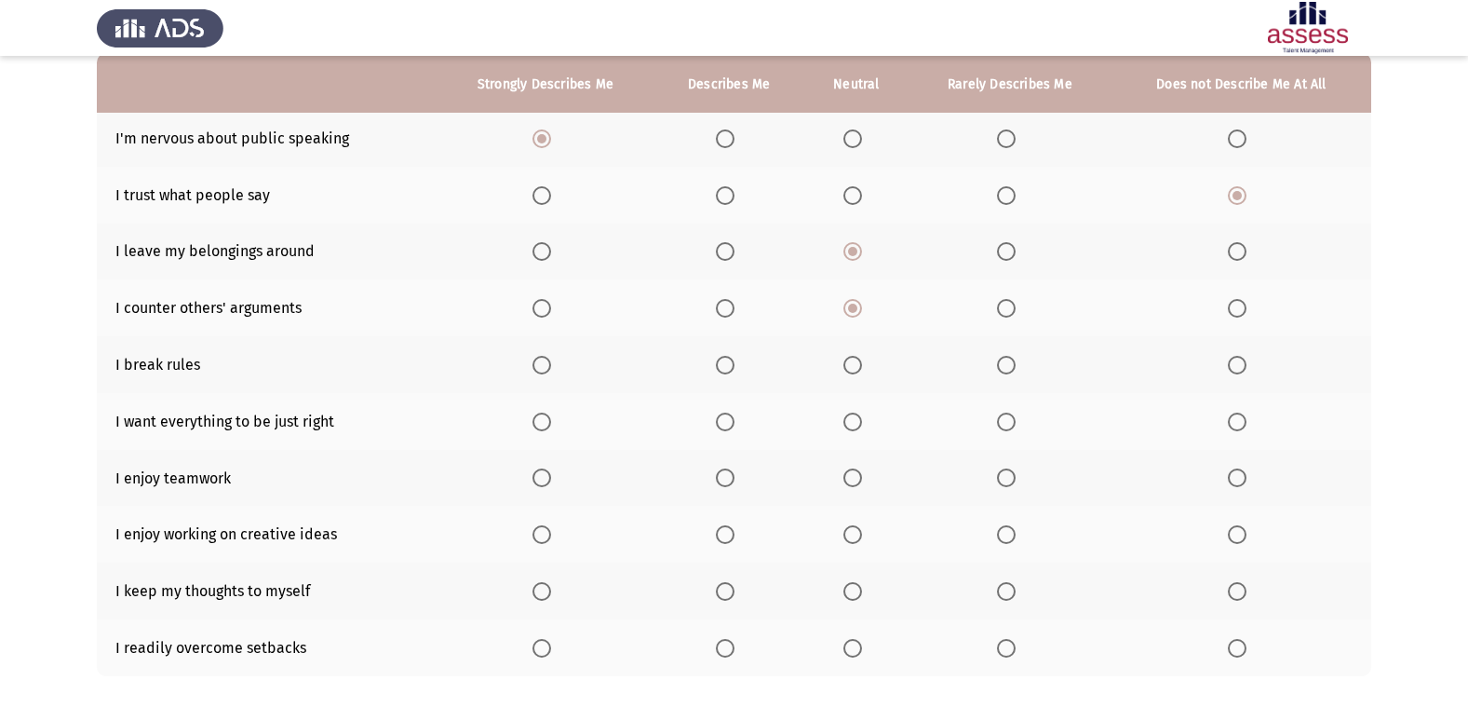
click at [1247, 362] on span "Select an option" at bounding box center [1237, 365] width 19 height 19
click at [1247, 362] on input "Select an option" at bounding box center [1237, 365] width 19 height 19
click at [731, 423] on span "Select an option" at bounding box center [725, 421] width 19 height 19
click at [731, 423] on input "Select an option" at bounding box center [725, 421] width 19 height 19
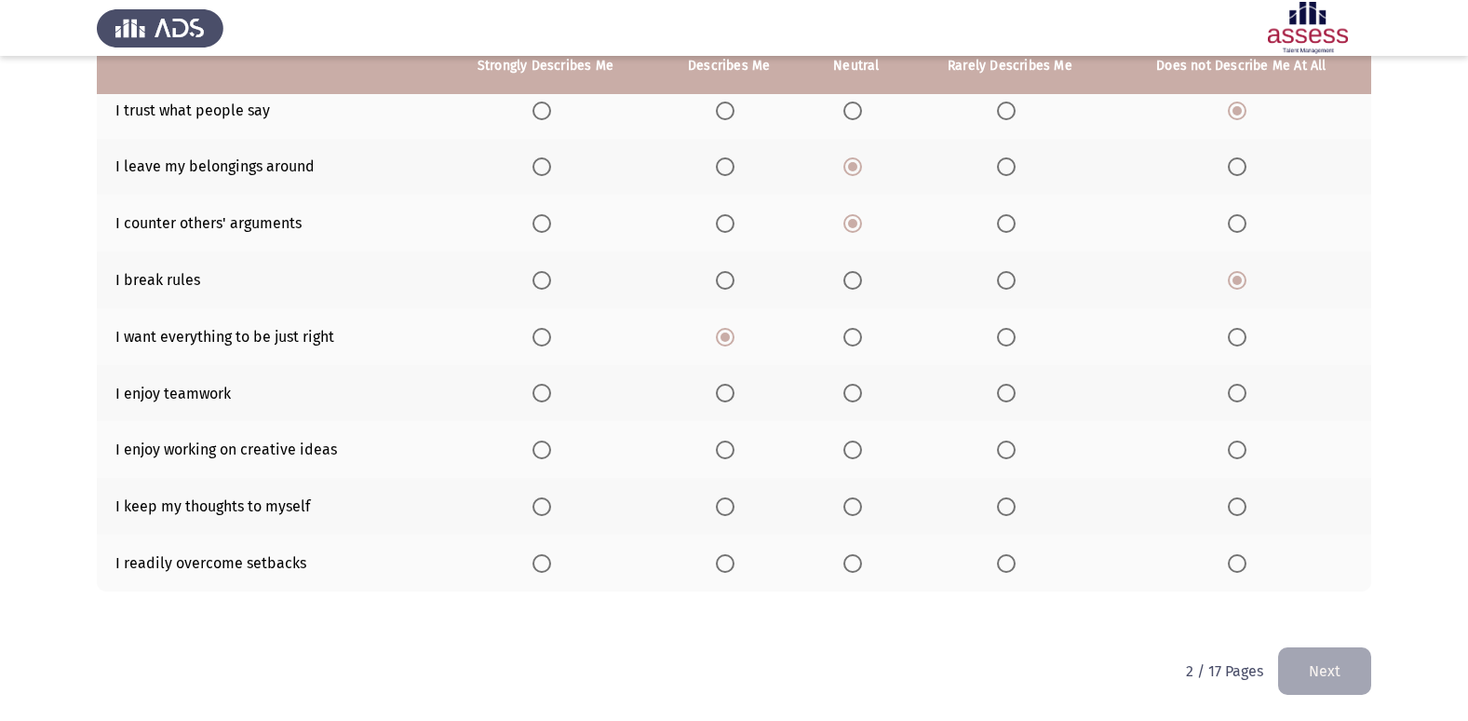
scroll to position [272, 0]
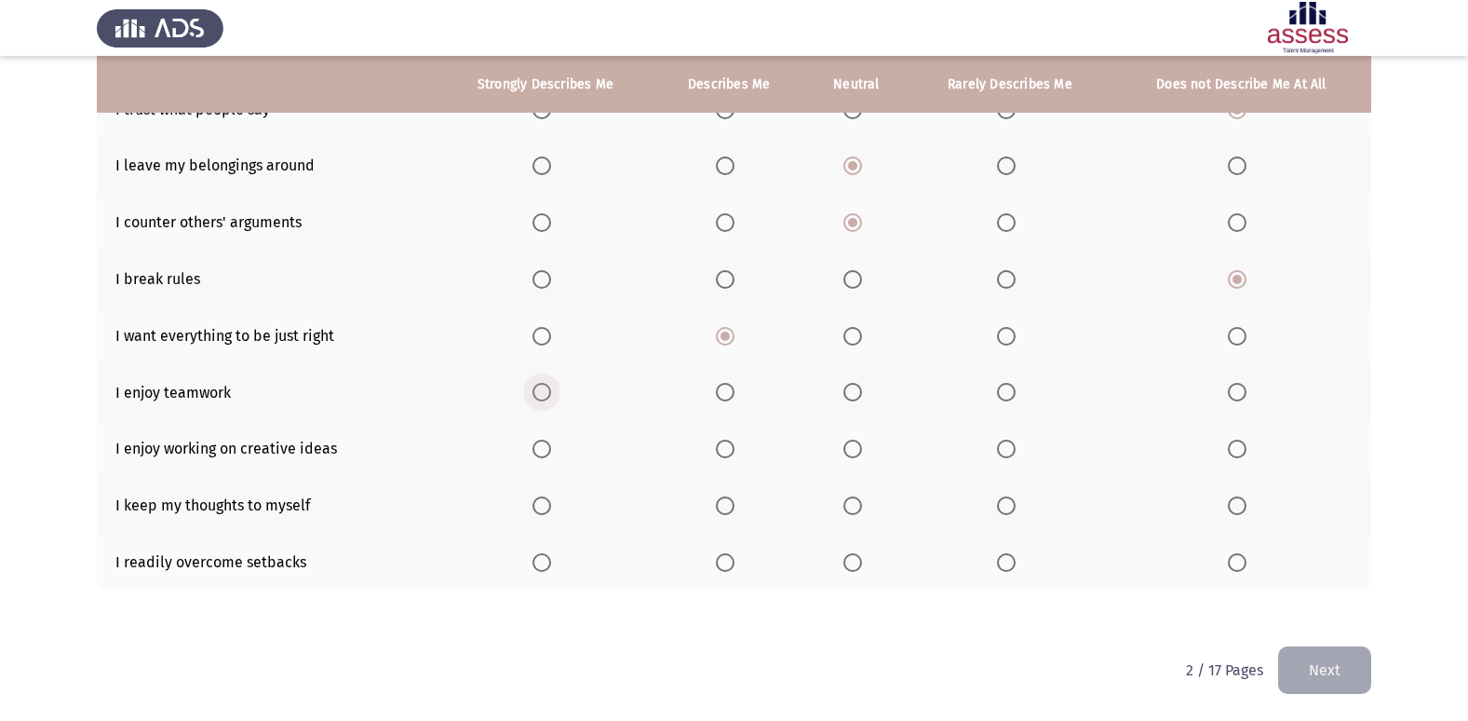
click at [551, 396] on span "Select an option" at bounding box center [542, 392] width 19 height 19
click at [551, 396] on input "Select an option" at bounding box center [542, 392] width 19 height 19
click at [725, 449] on span "Select an option" at bounding box center [725, 449] width 0 height 0
click at [727, 449] on input "Select an option" at bounding box center [725, 448] width 19 height 19
click at [853, 502] on span "Select an option" at bounding box center [853, 505] width 19 height 19
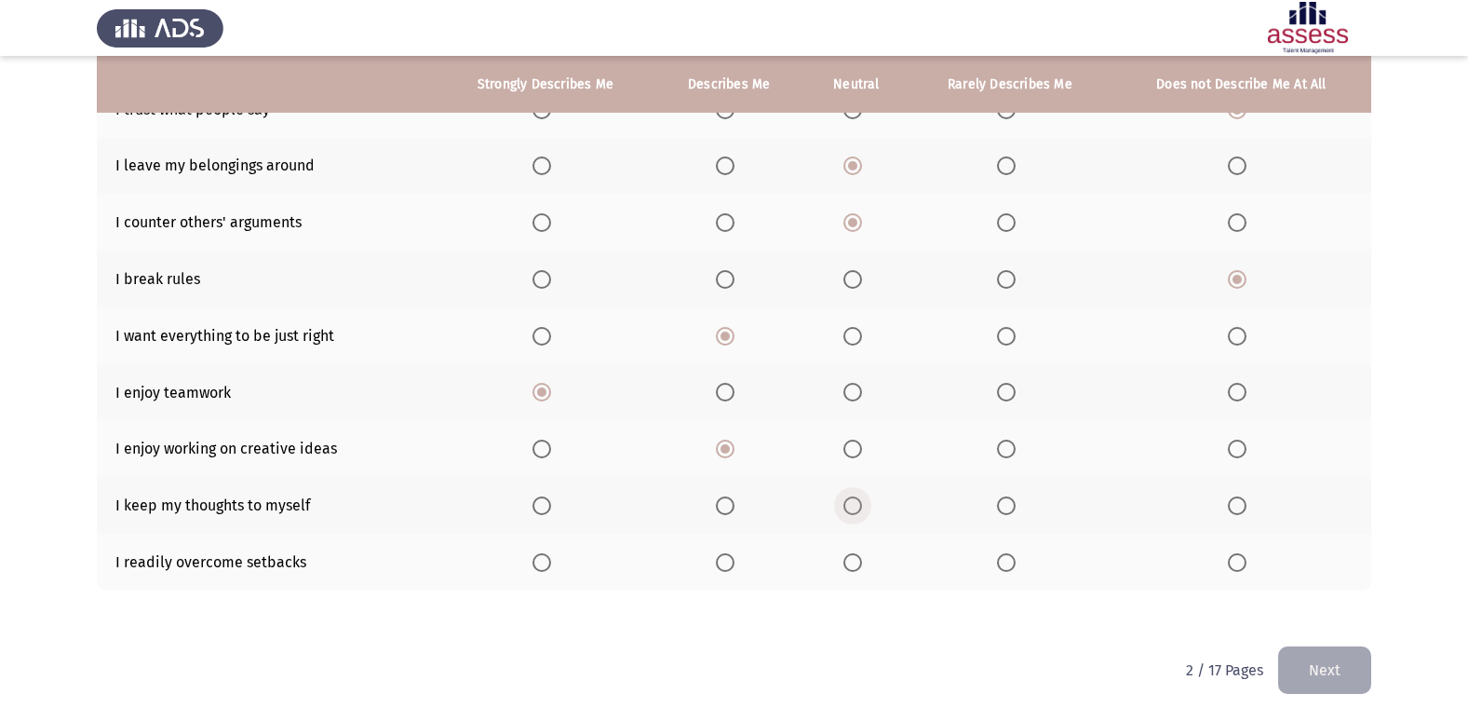
click at [853, 502] on input "Select an option" at bounding box center [853, 505] width 19 height 19
click at [858, 568] on span "Select an option" at bounding box center [853, 562] width 19 height 19
click at [858, 568] on input "Select an option" at bounding box center [853, 562] width 19 height 19
click at [1328, 653] on button "Next" at bounding box center [1324, 669] width 93 height 47
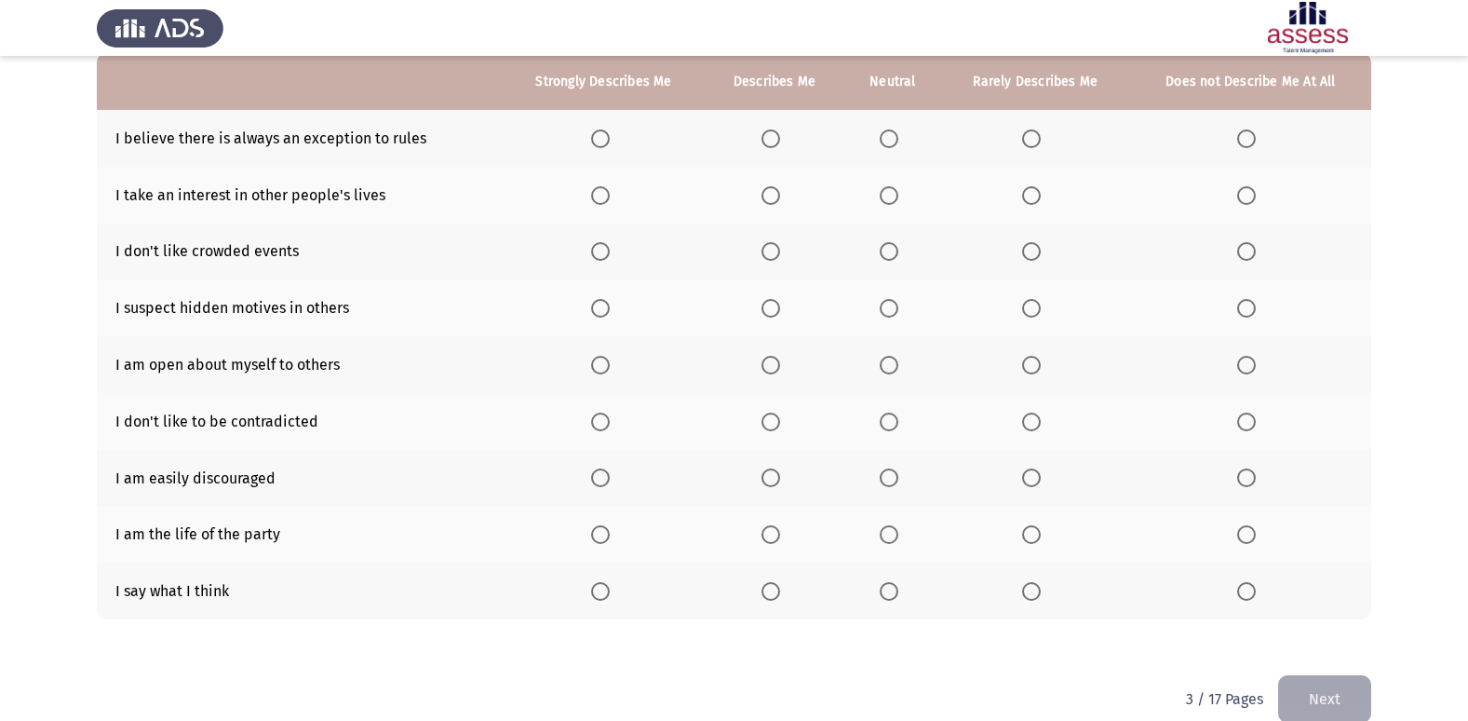
scroll to position [93, 0]
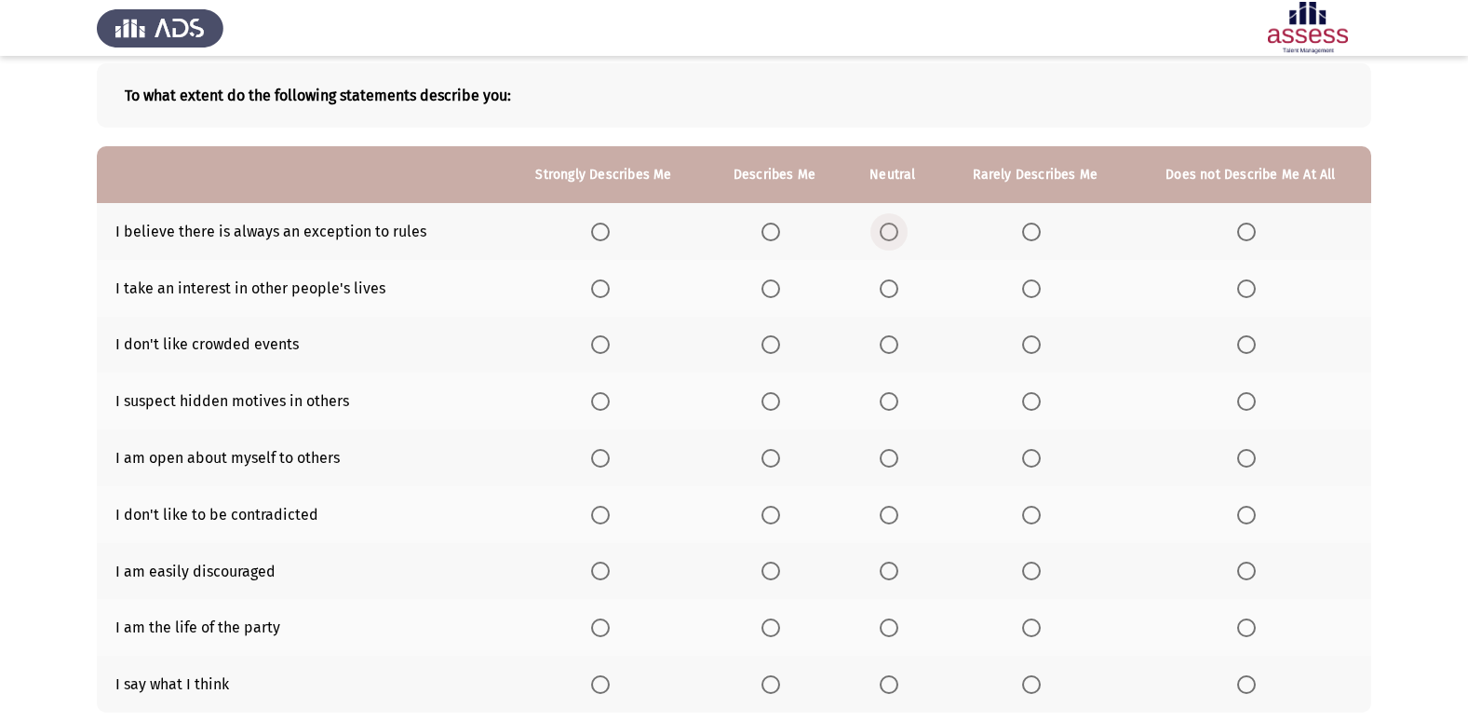
click at [885, 235] on span "Select an option" at bounding box center [889, 232] width 19 height 19
click at [885, 235] on input "Select an option" at bounding box center [889, 232] width 19 height 19
click at [767, 290] on span "Select an option" at bounding box center [771, 288] width 19 height 19
click at [767, 290] on input "Select an option" at bounding box center [771, 288] width 19 height 19
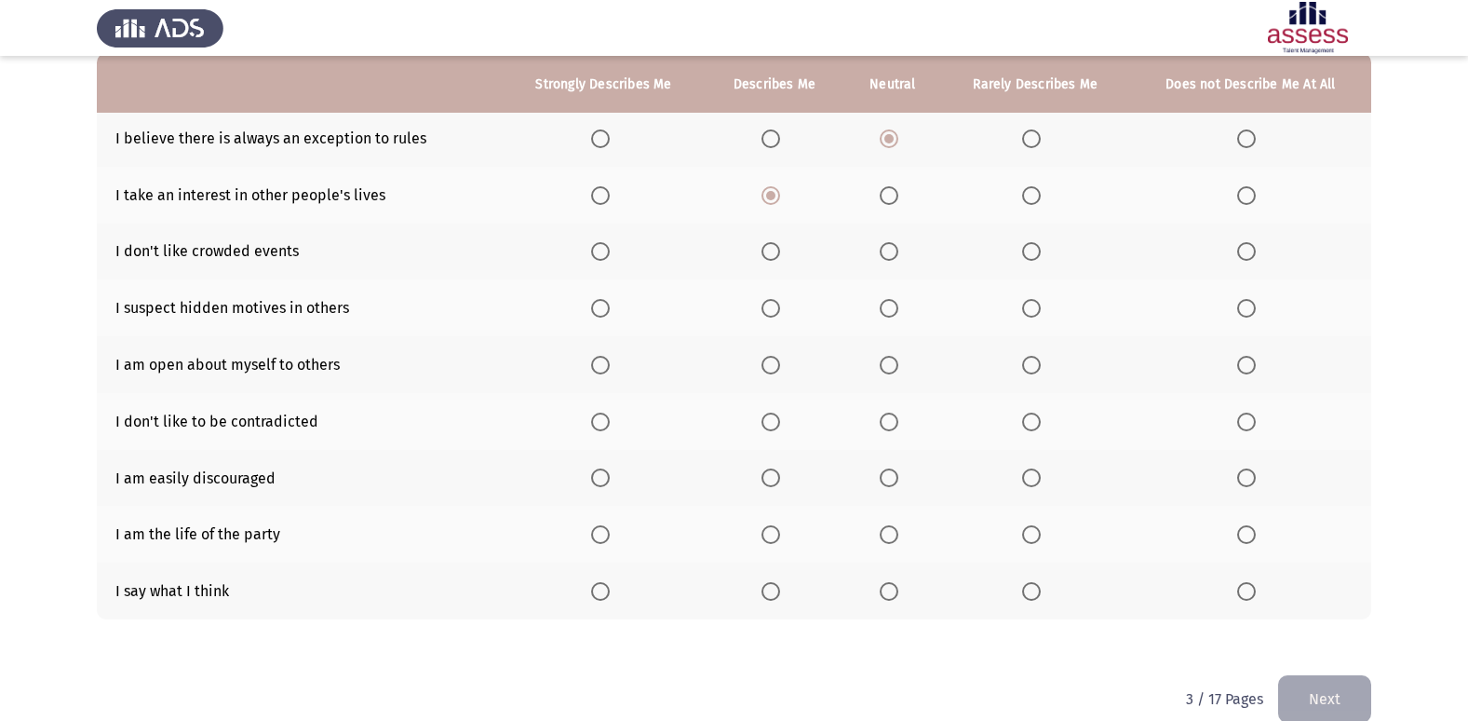
click at [1036, 249] on span "Select an option" at bounding box center [1031, 251] width 19 height 19
click at [1036, 249] on input "Select an option" at bounding box center [1031, 251] width 19 height 19
click at [1256, 309] on span "Select an option" at bounding box center [1246, 308] width 19 height 19
click at [1256, 309] on input "Select an option" at bounding box center [1246, 308] width 19 height 19
click at [891, 367] on span "Select an option" at bounding box center [889, 365] width 19 height 19
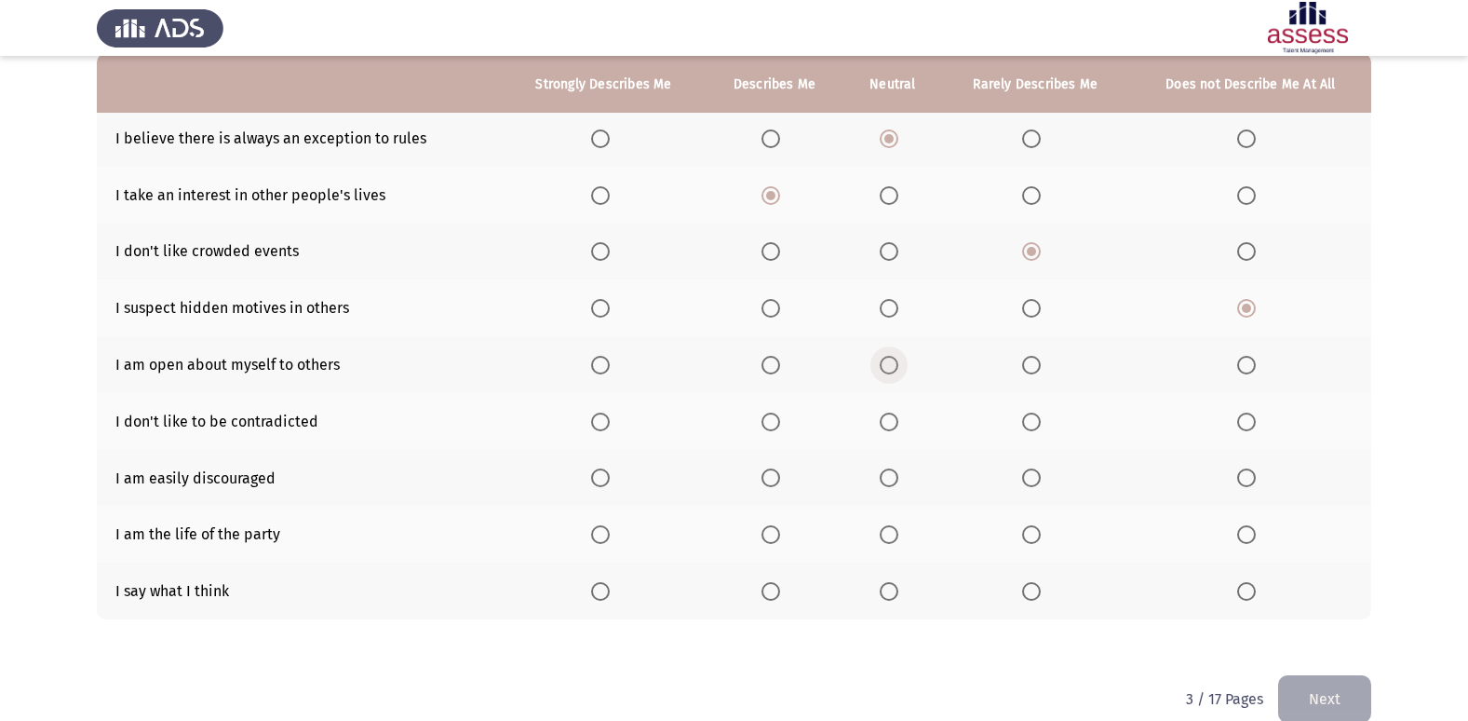
click at [891, 367] on input "Select an option" at bounding box center [889, 365] width 19 height 19
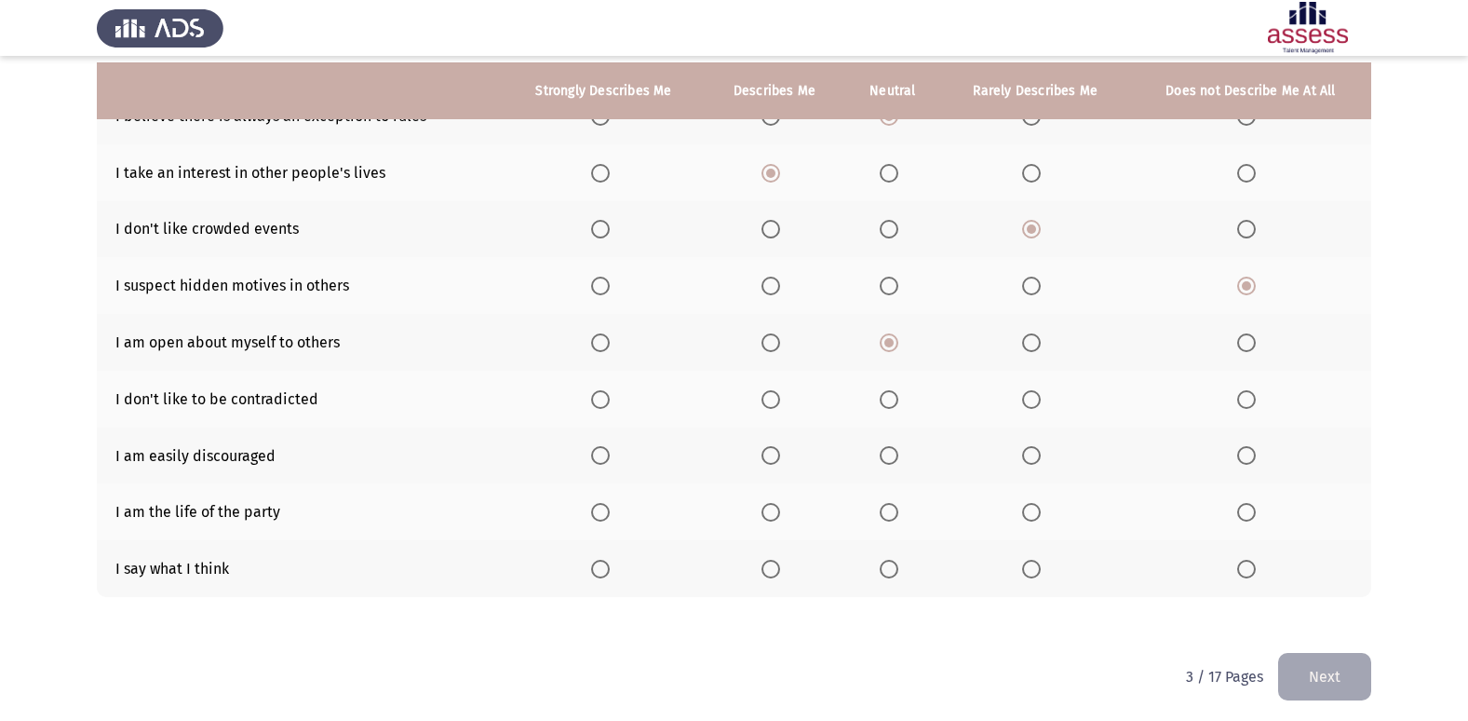
scroll to position [215, 0]
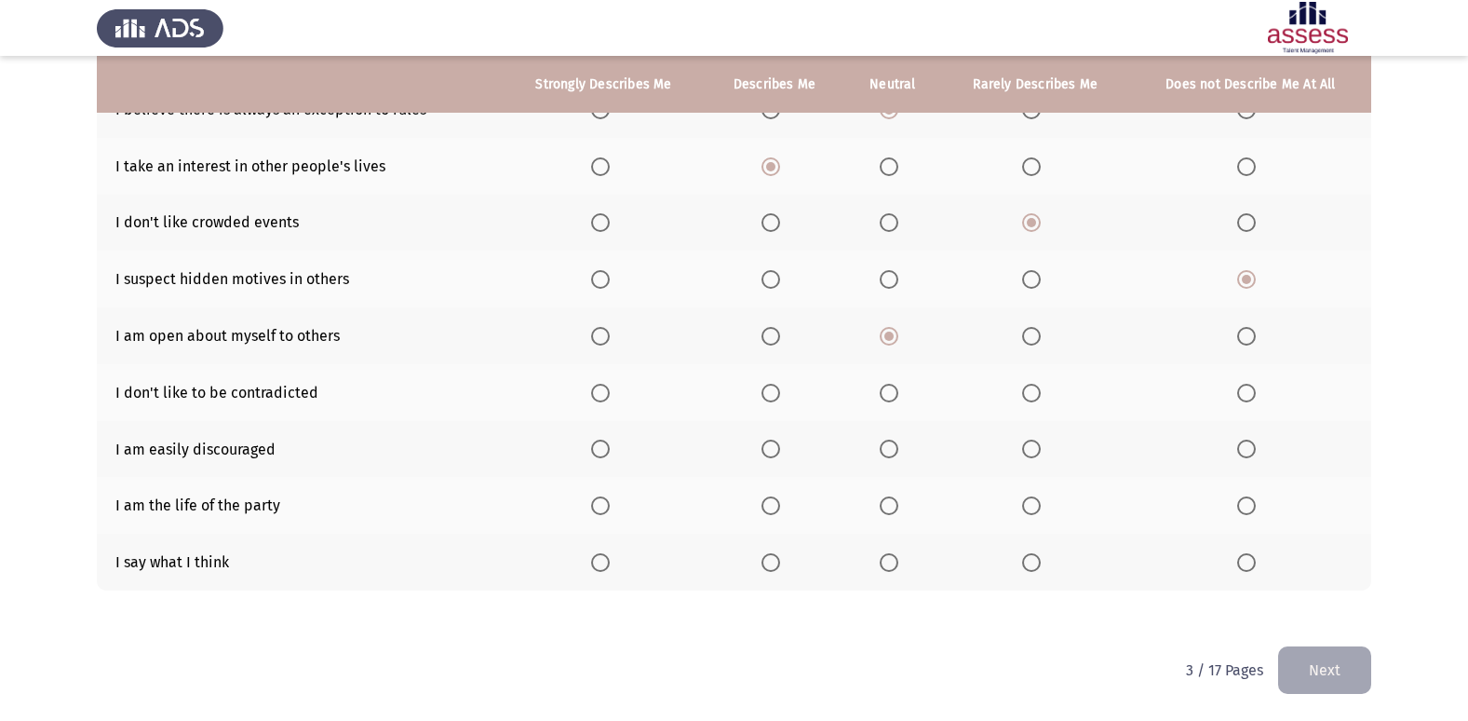
click at [894, 399] on span "Select an option" at bounding box center [889, 393] width 19 height 19
click at [894, 399] on input "Select an option" at bounding box center [889, 393] width 19 height 19
click at [1034, 450] on span "Select an option" at bounding box center [1031, 448] width 19 height 19
click at [1034, 450] on input "Select an option" at bounding box center [1031, 448] width 19 height 19
click at [1249, 503] on span "Select an option" at bounding box center [1246, 505] width 19 height 19
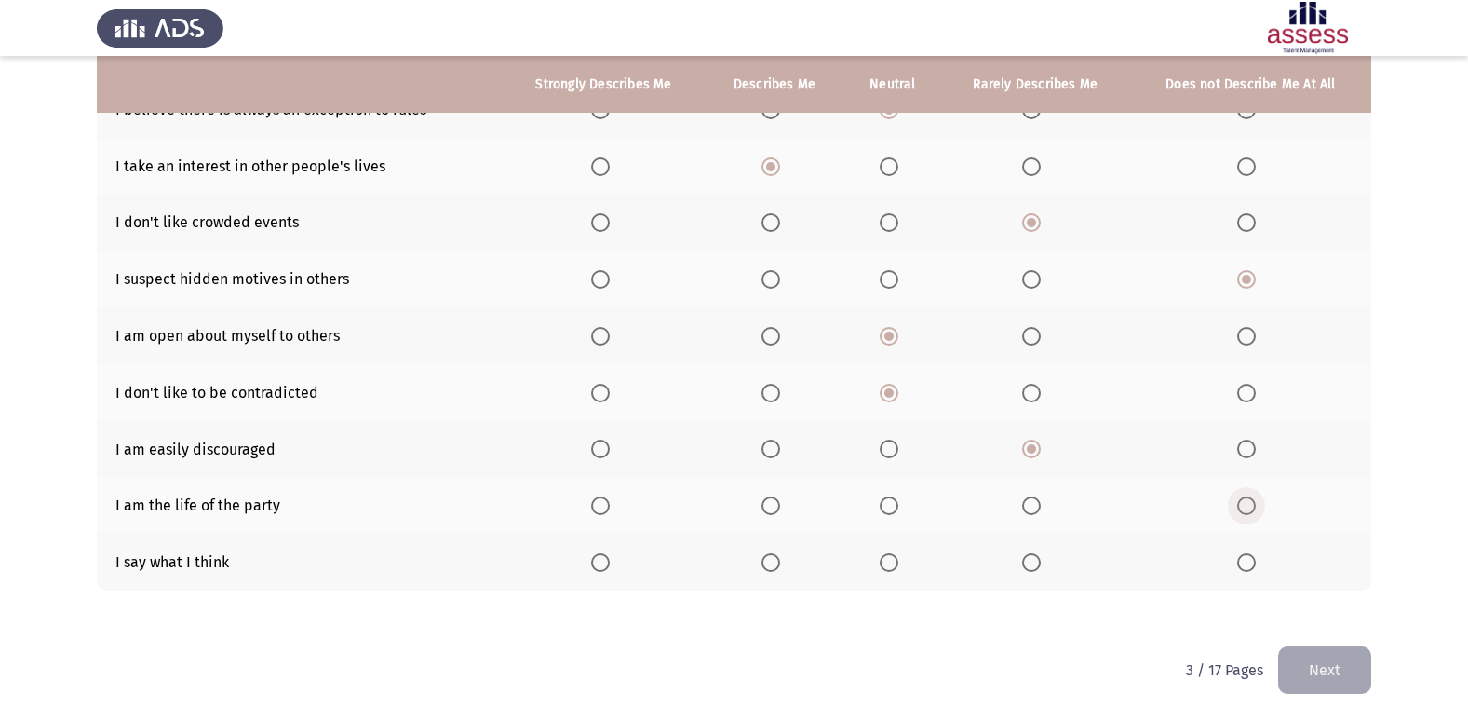
click at [1249, 503] on input "Select an option" at bounding box center [1246, 505] width 19 height 19
click at [601, 562] on span "Select an option" at bounding box center [601, 562] width 0 height 0
click at [601, 562] on input "Select an option" at bounding box center [600, 562] width 19 height 19
click at [1342, 655] on button "Next" at bounding box center [1324, 669] width 93 height 47
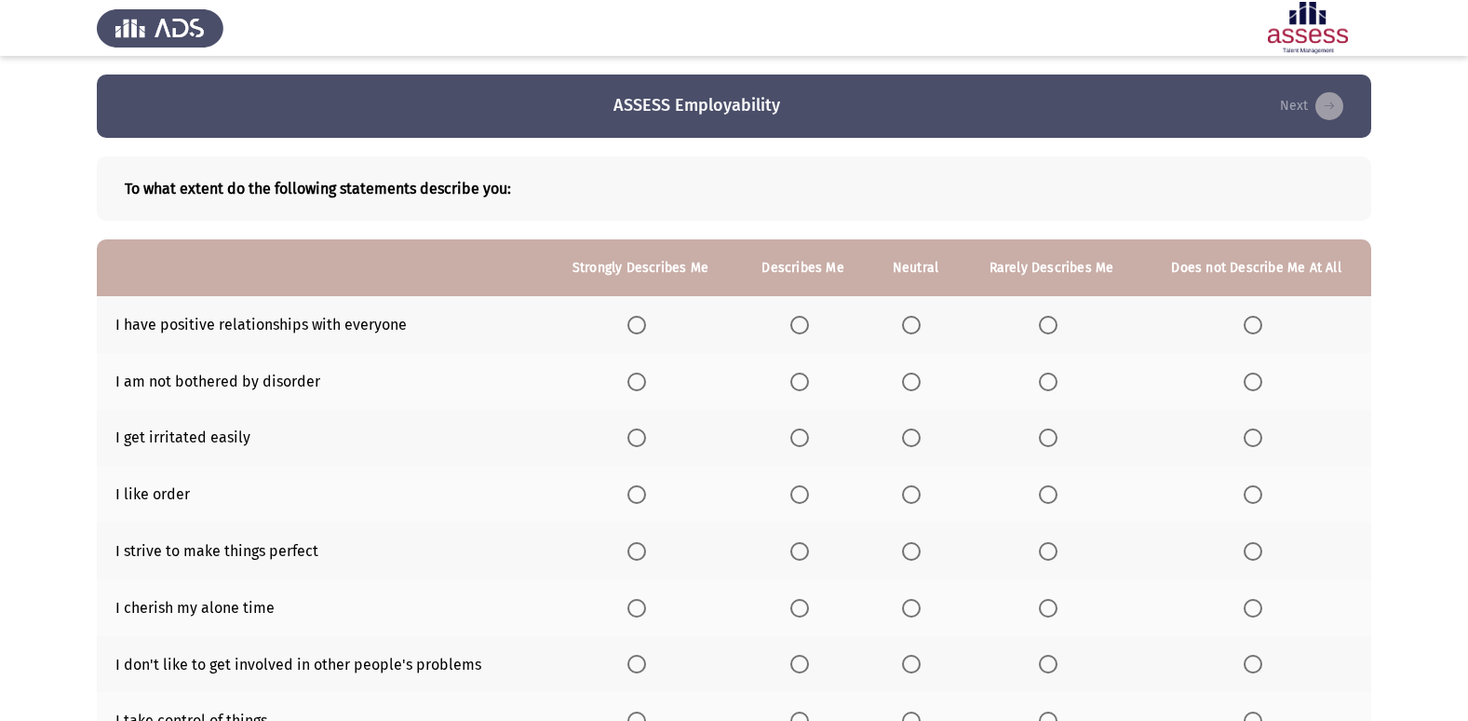
scroll to position [93, 0]
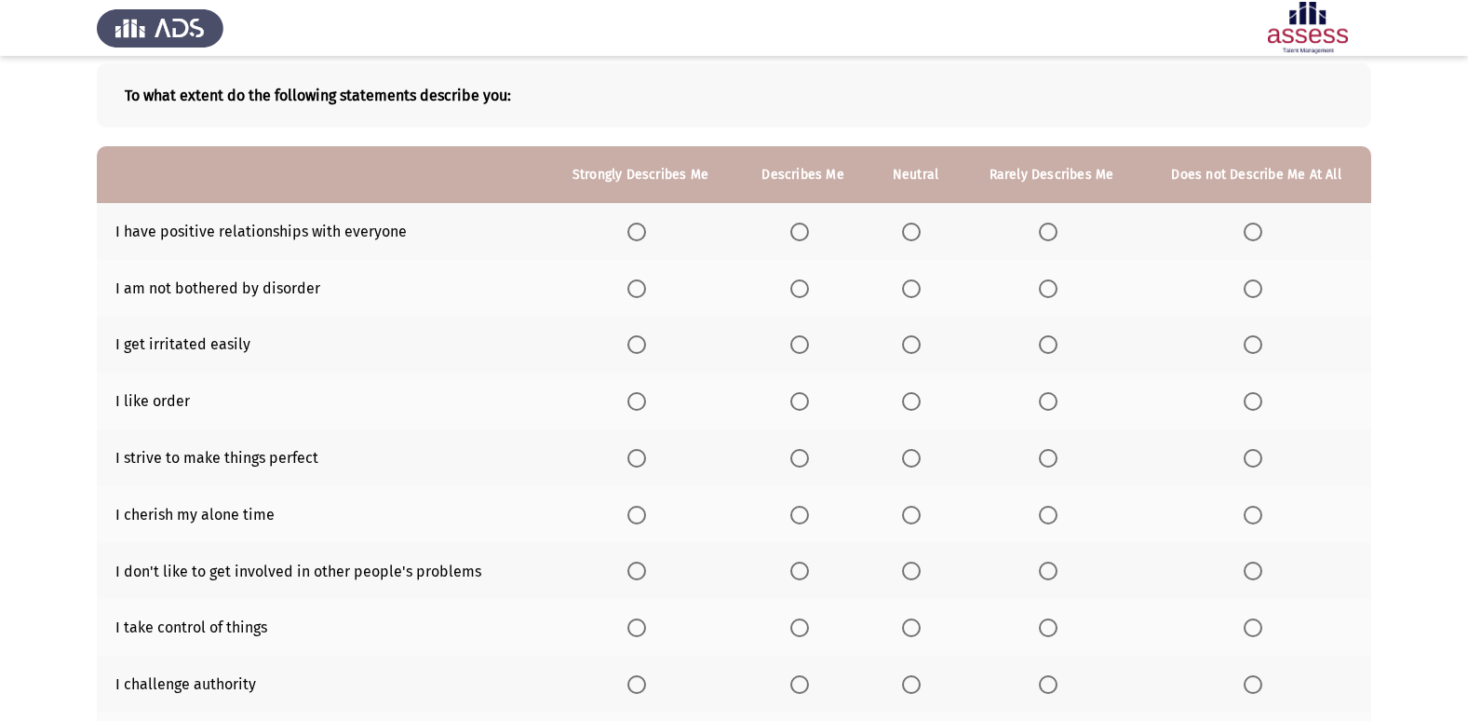
click at [642, 231] on span "Select an option" at bounding box center [637, 232] width 19 height 19
click at [642, 231] on input "Select an option" at bounding box center [637, 232] width 19 height 19
click at [1044, 288] on span "Select an option" at bounding box center [1048, 288] width 19 height 19
click at [1044, 288] on input "Select an option" at bounding box center [1048, 288] width 19 height 19
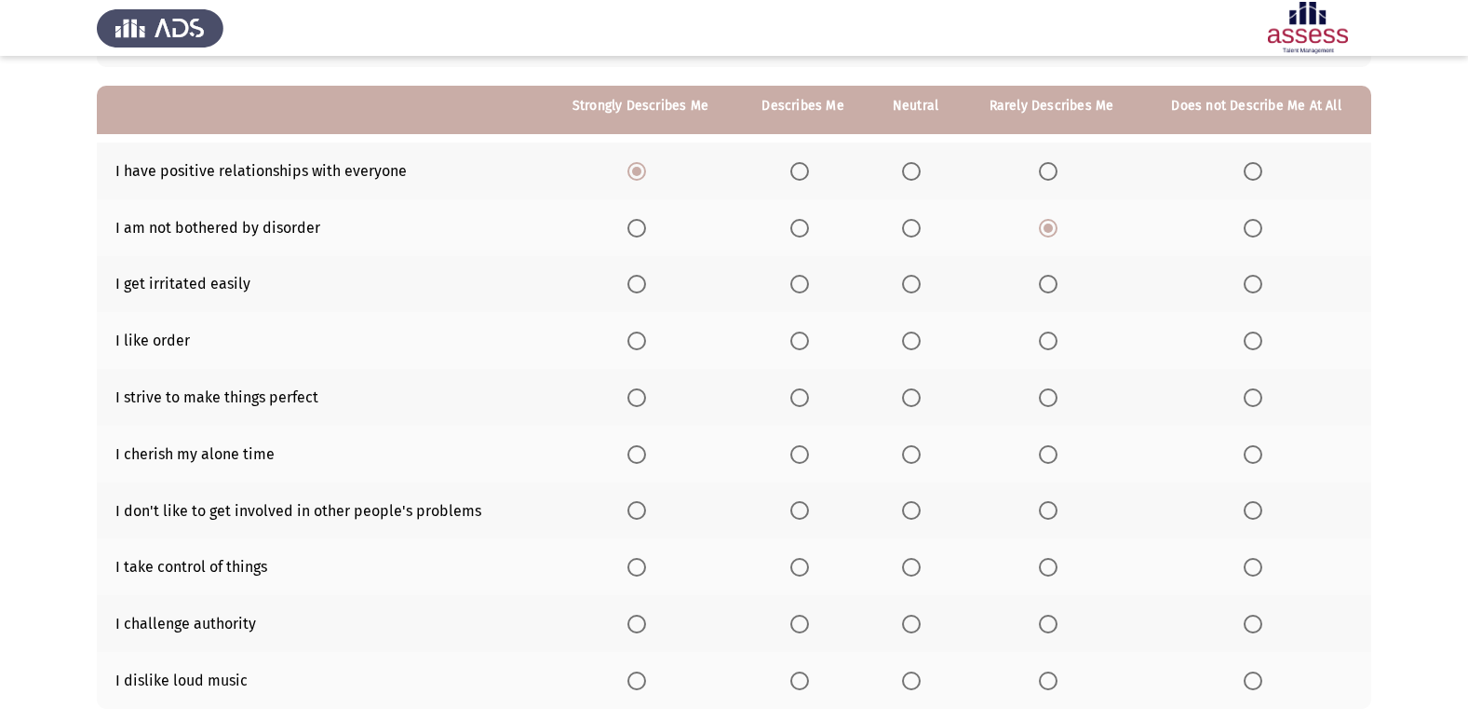
scroll to position [186, 0]
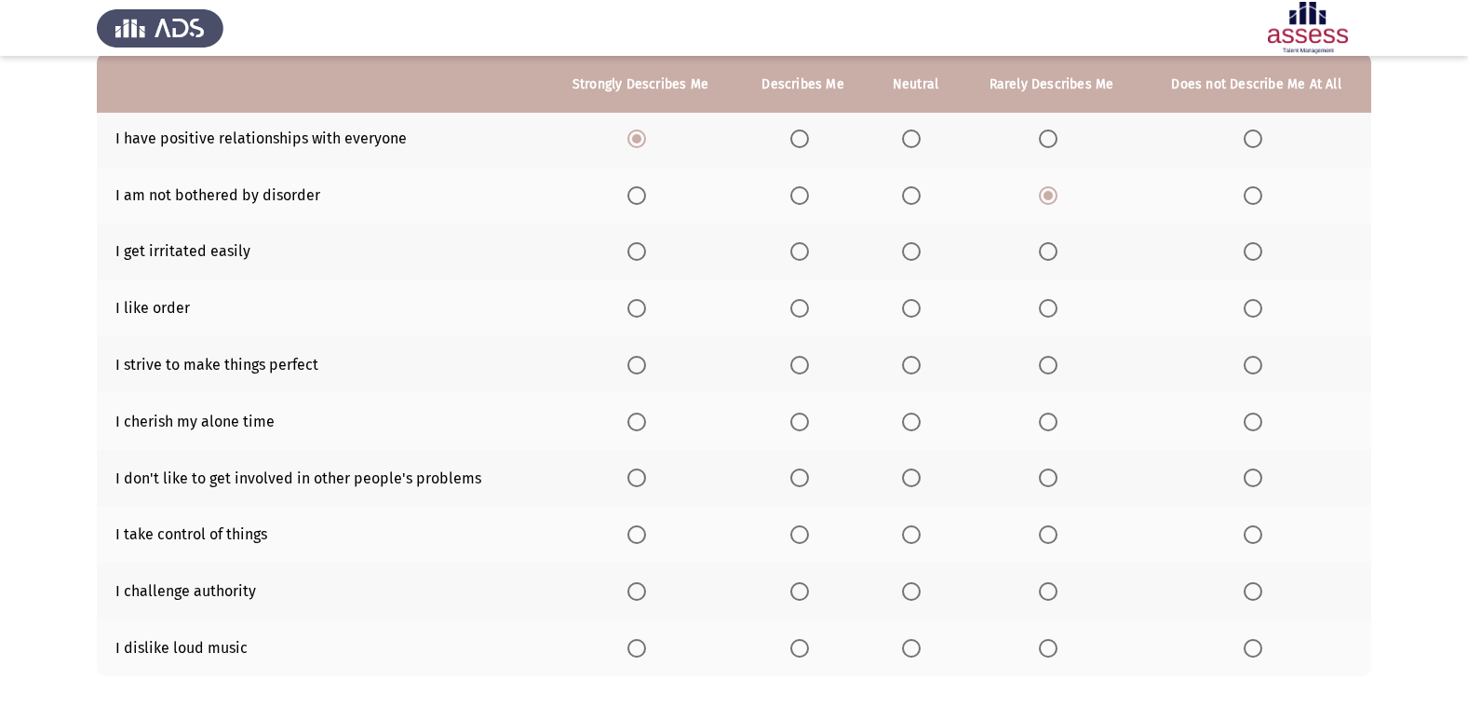
click at [910, 250] on span "Select an option" at bounding box center [911, 251] width 19 height 19
click at [910, 250] on input "Select an option" at bounding box center [911, 251] width 19 height 19
click at [645, 310] on span "Select an option" at bounding box center [637, 308] width 19 height 19
click at [645, 310] on input "Select an option" at bounding box center [637, 308] width 19 height 19
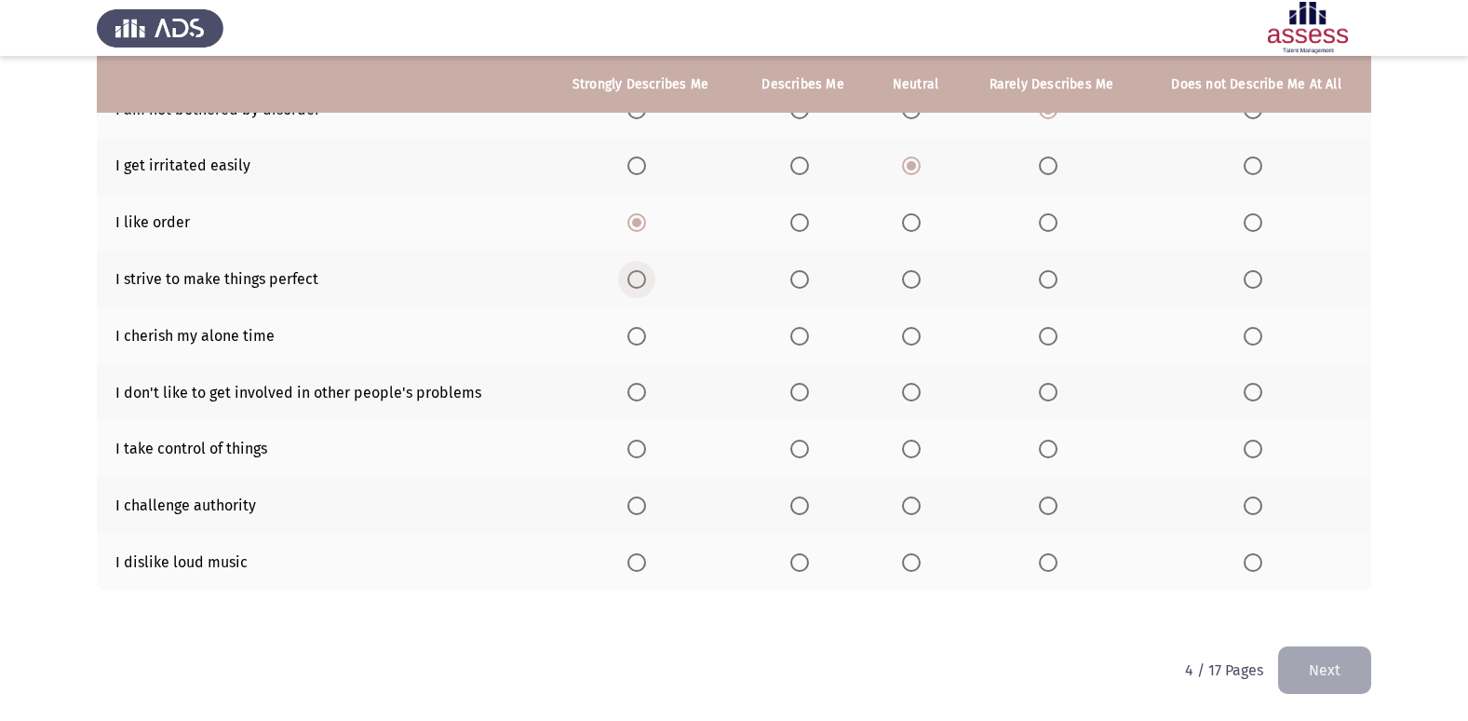
click at [642, 279] on span "Select an option" at bounding box center [637, 279] width 19 height 19
click at [642, 279] on input "Select an option" at bounding box center [637, 279] width 19 height 19
click at [907, 331] on span "Select an option" at bounding box center [911, 336] width 19 height 19
click at [907, 331] on input "Select an option" at bounding box center [911, 336] width 19 height 19
click at [1245, 390] on span "Select an option" at bounding box center [1253, 392] width 19 height 19
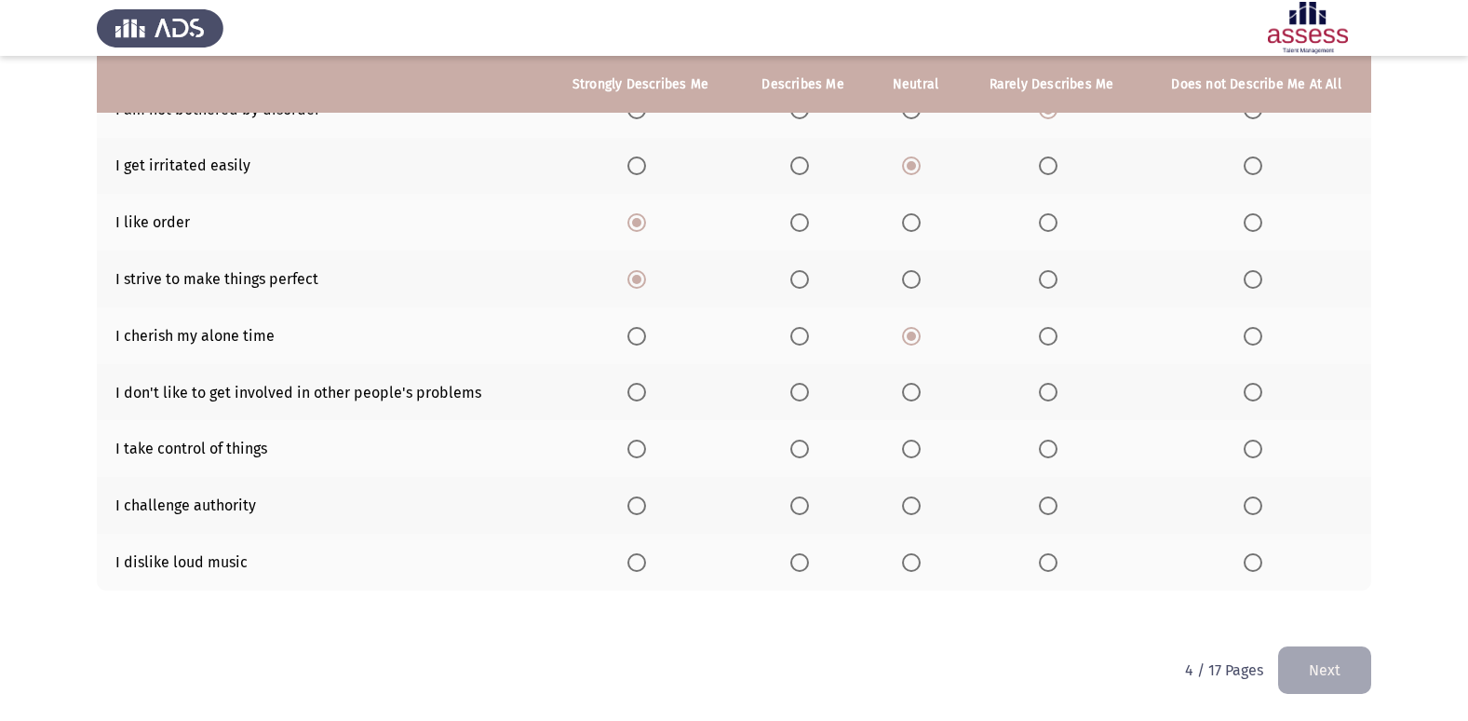
click at [1245, 390] on input "Select an option" at bounding box center [1253, 392] width 19 height 19
click at [631, 444] on span "Select an option" at bounding box center [637, 448] width 19 height 19
click at [631, 444] on input "Select an option" at bounding box center [637, 448] width 19 height 19
click at [803, 507] on span "Select an option" at bounding box center [800, 505] width 19 height 19
click at [803, 507] on input "Select an option" at bounding box center [800, 505] width 19 height 19
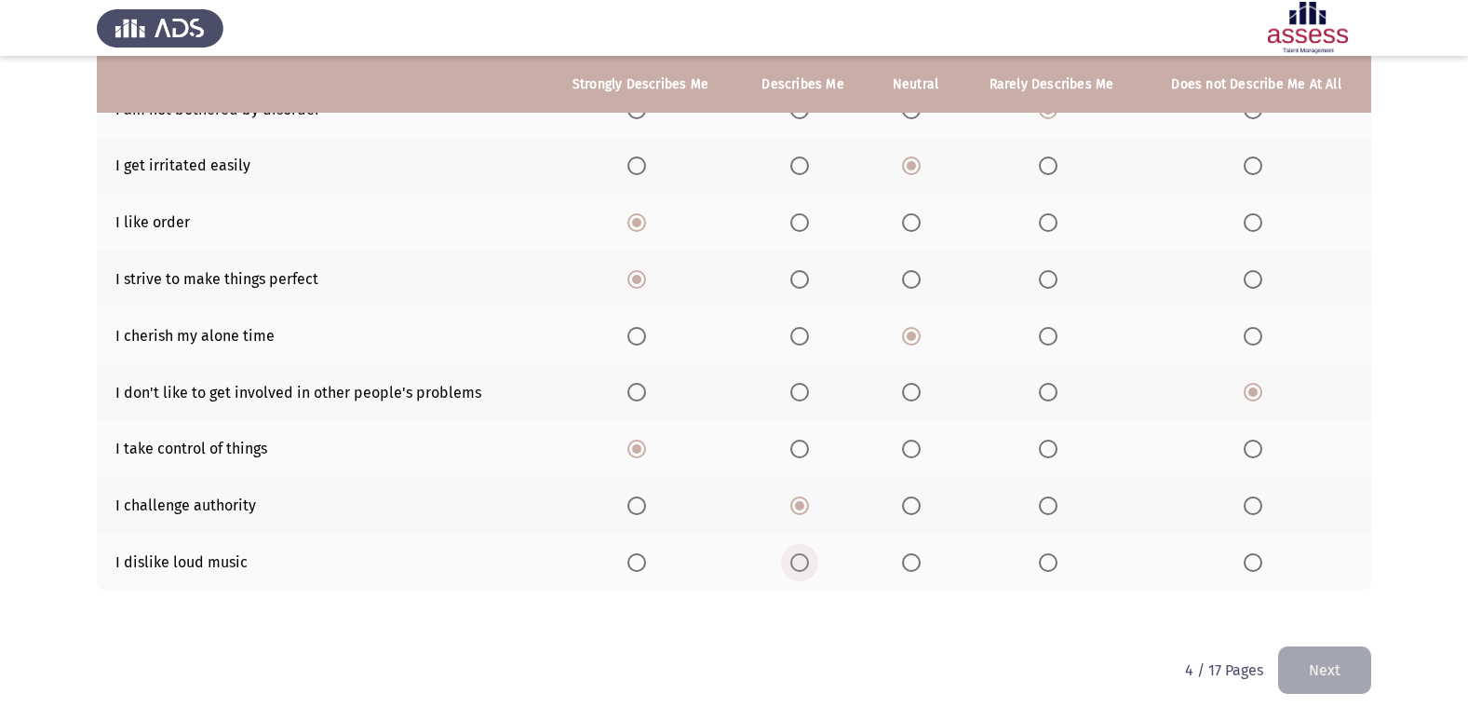
click at [792, 570] on span "Select an option" at bounding box center [800, 562] width 19 height 19
click at [792, 570] on input "Select an option" at bounding box center [800, 562] width 19 height 19
click at [1334, 659] on button "Next" at bounding box center [1324, 669] width 93 height 47
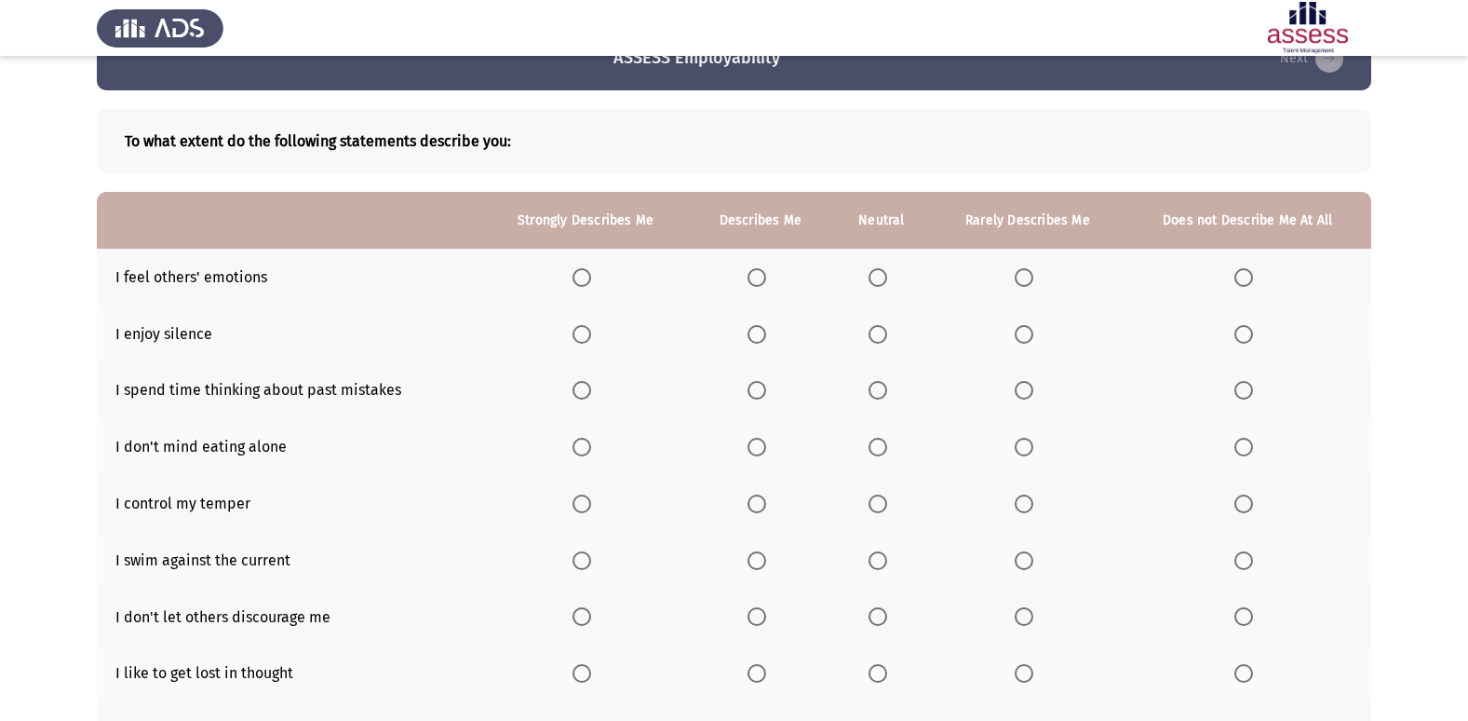
scroll to position [93, 0]
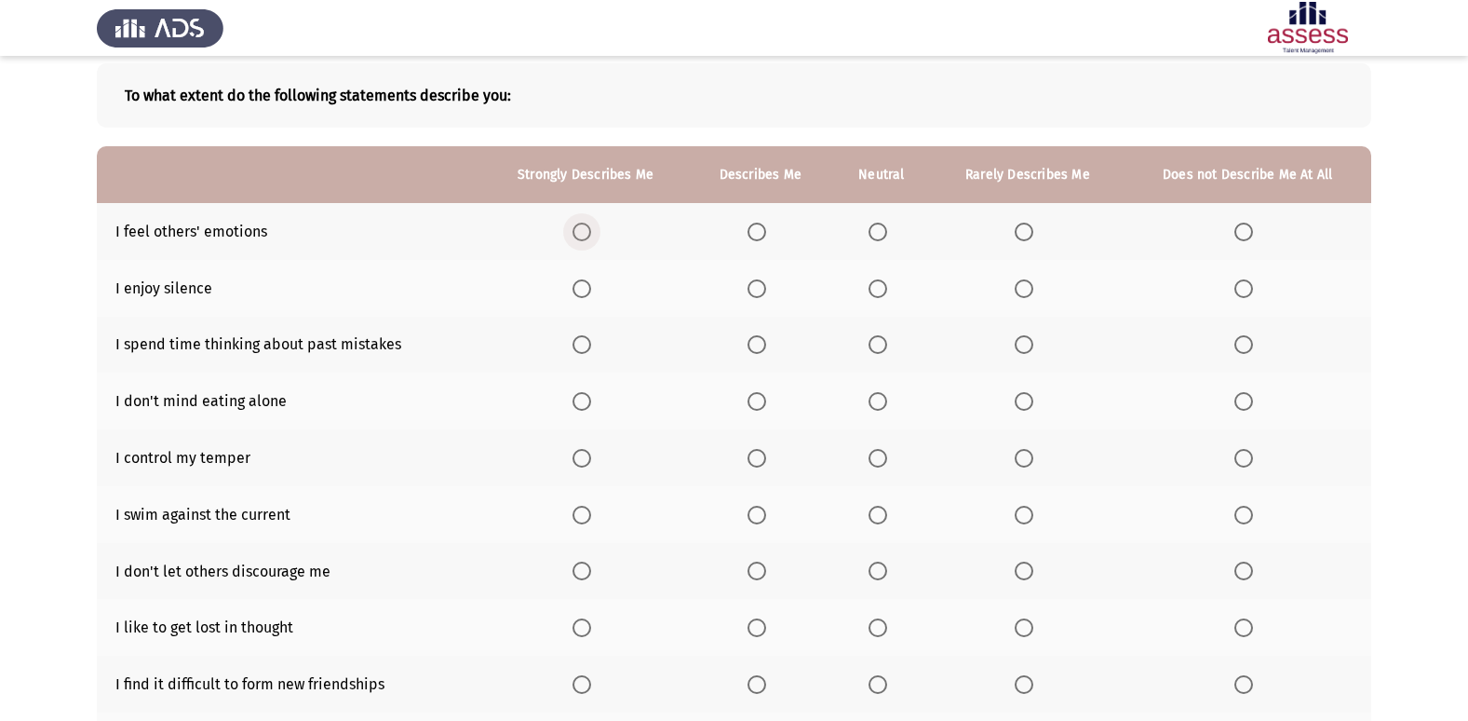
click at [578, 237] on span "Select an option" at bounding box center [582, 232] width 19 height 19
click at [578, 237] on input "Select an option" at bounding box center [582, 232] width 19 height 19
click at [769, 291] on label "Select an option" at bounding box center [761, 288] width 26 height 19
click at [766, 291] on input "Select an option" at bounding box center [757, 288] width 19 height 19
click at [583, 340] on span "Select an option" at bounding box center [582, 344] width 19 height 19
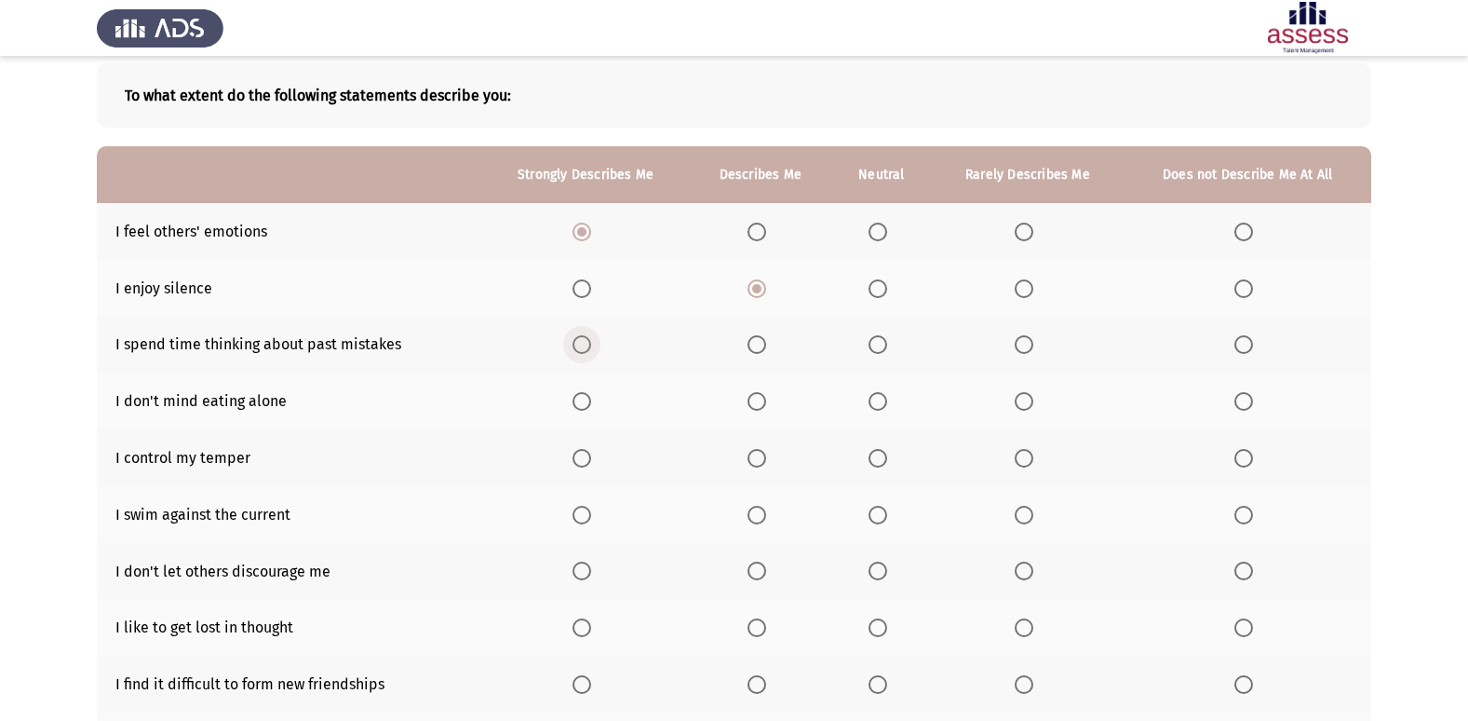
click at [583, 340] on input "Select an option" at bounding box center [582, 344] width 19 height 19
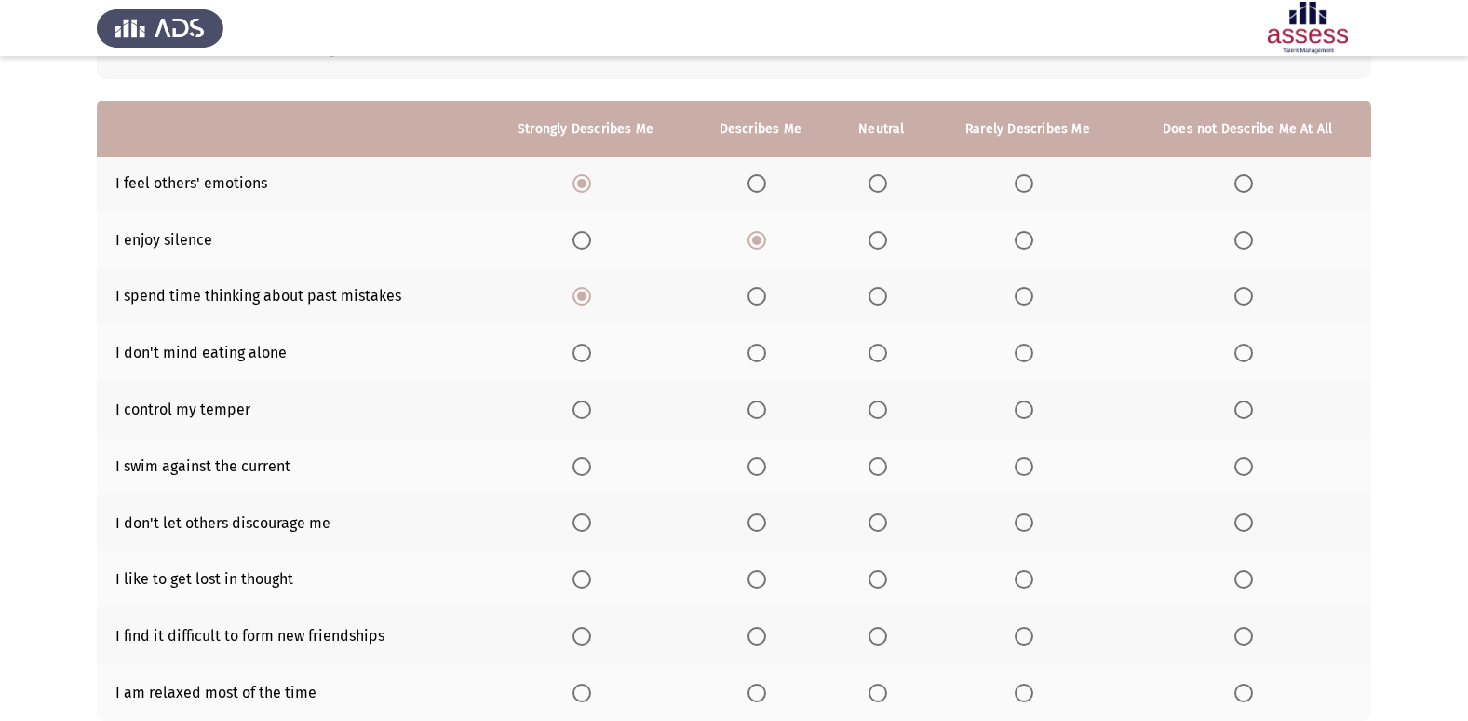
scroll to position [186, 0]
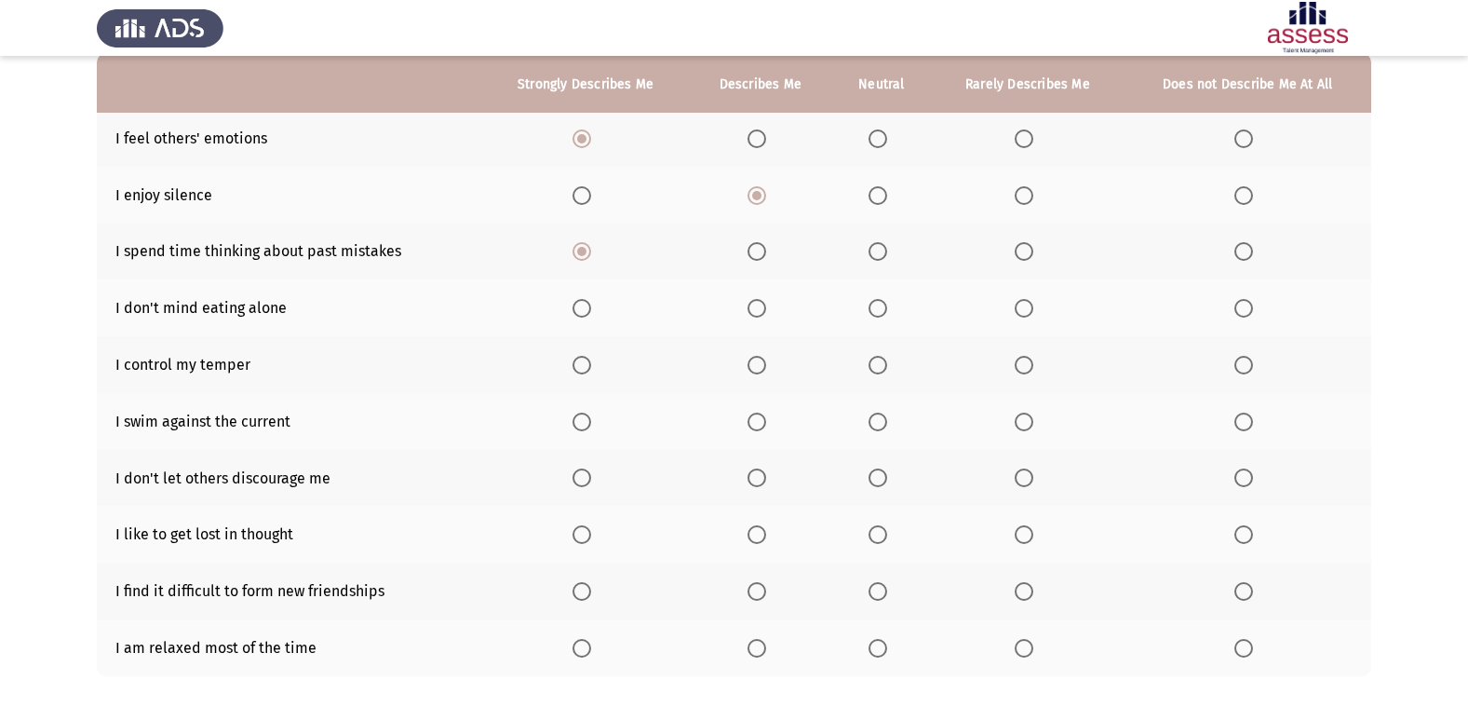
click at [1237, 311] on span "Select an option" at bounding box center [1244, 308] width 19 height 19
click at [1237, 311] on input "Select an option" at bounding box center [1244, 308] width 19 height 19
click at [880, 359] on span "Select an option" at bounding box center [878, 365] width 19 height 19
click at [880, 359] on input "Select an option" at bounding box center [878, 365] width 19 height 19
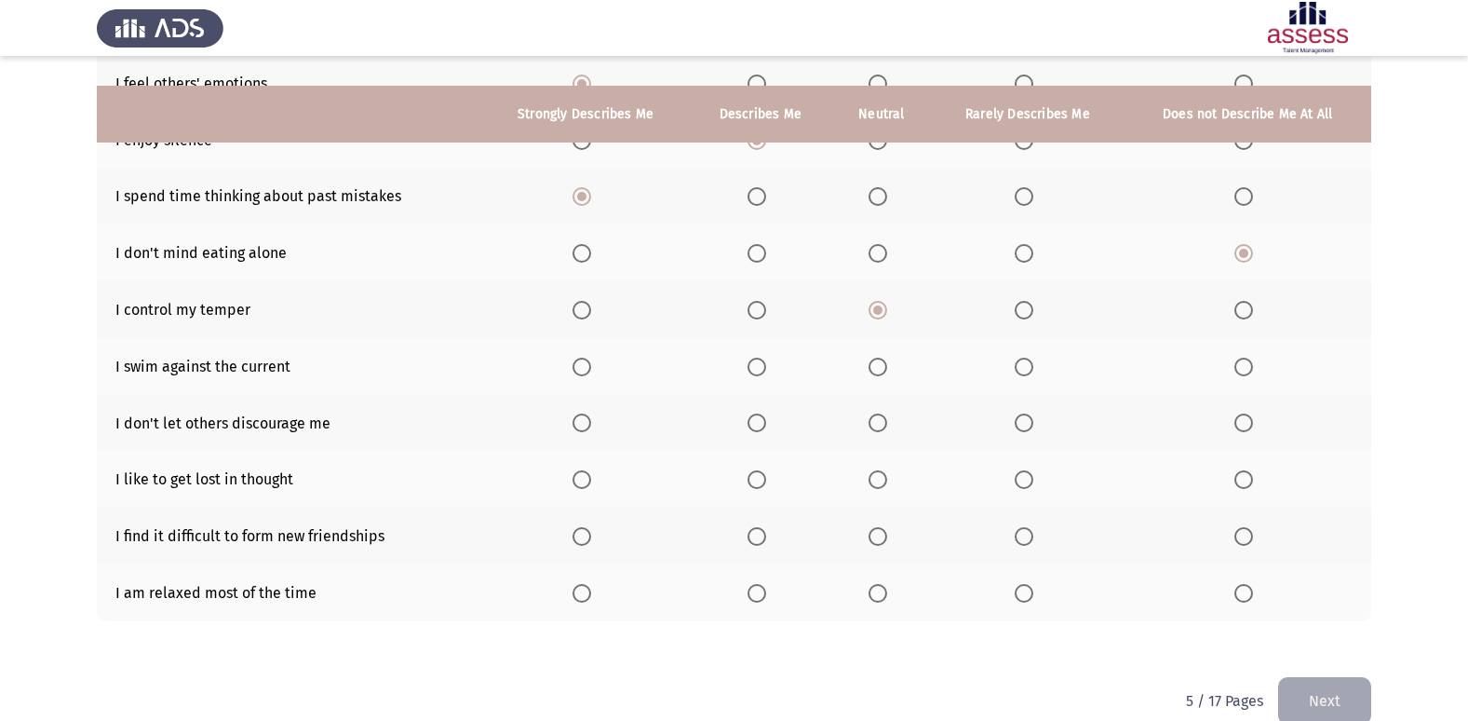
scroll to position [272, 0]
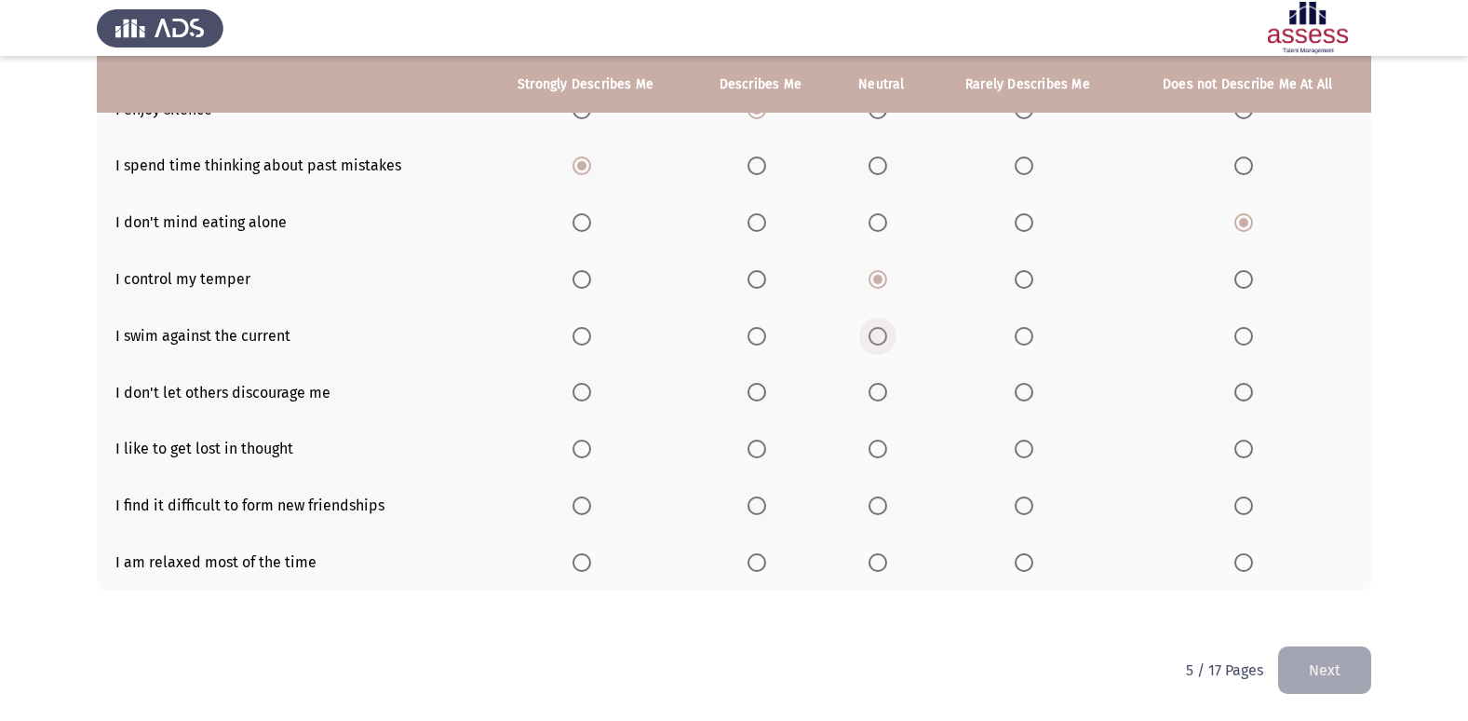
click at [886, 342] on span "Select an option" at bounding box center [878, 336] width 19 height 19
click at [886, 342] on input "Select an option" at bounding box center [878, 336] width 19 height 19
click at [1022, 395] on span "Select an option" at bounding box center [1024, 392] width 19 height 19
click at [1022, 395] on input "Select an option" at bounding box center [1024, 392] width 19 height 19
click at [1241, 452] on span "Select an option" at bounding box center [1244, 448] width 19 height 19
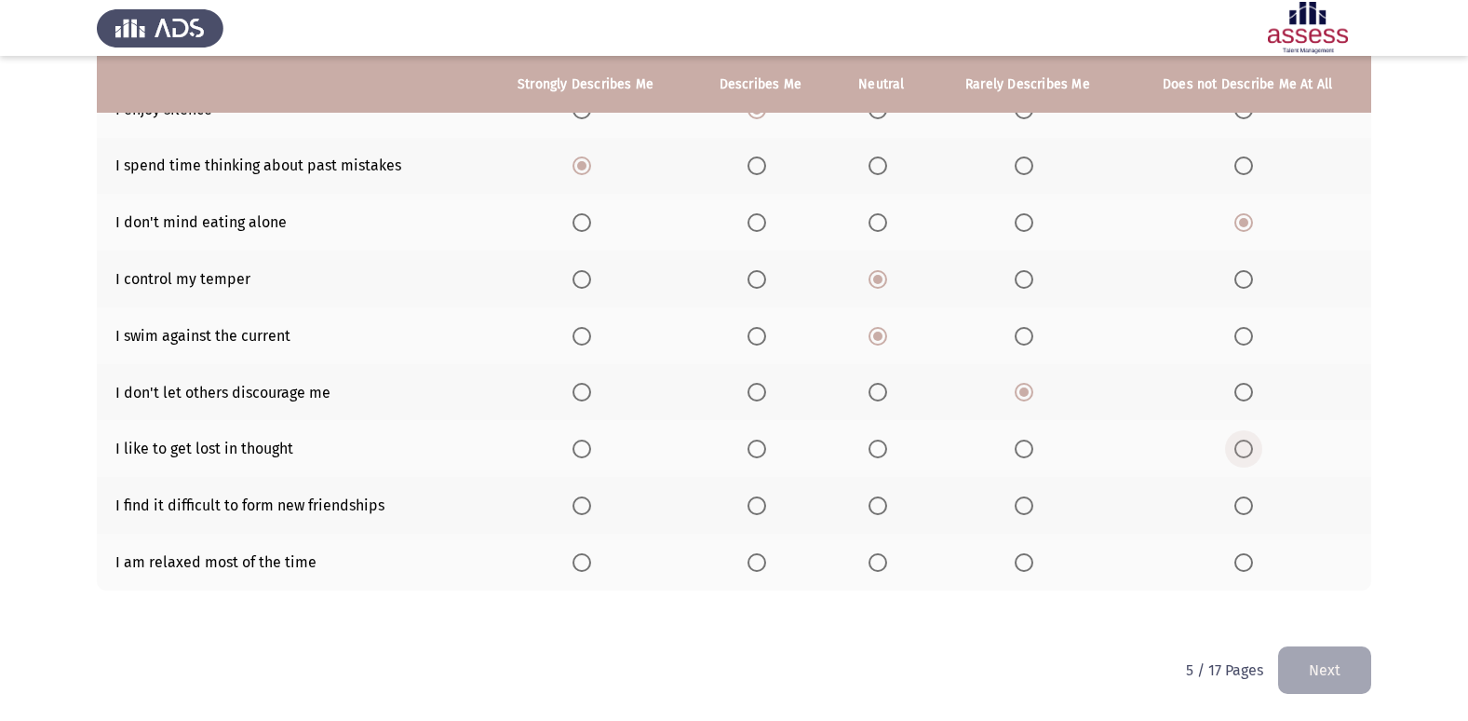
click at [1241, 452] on input "Select an option" at bounding box center [1244, 448] width 19 height 19
click at [581, 509] on span "Select an option" at bounding box center [582, 505] width 19 height 19
click at [581, 509] on input "Select an option" at bounding box center [582, 505] width 19 height 19
click at [887, 567] on span "Select an option" at bounding box center [878, 562] width 19 height 19
click at [887, 567] on input "Select an option" at bounding box center [878, 562] width 19 height 19
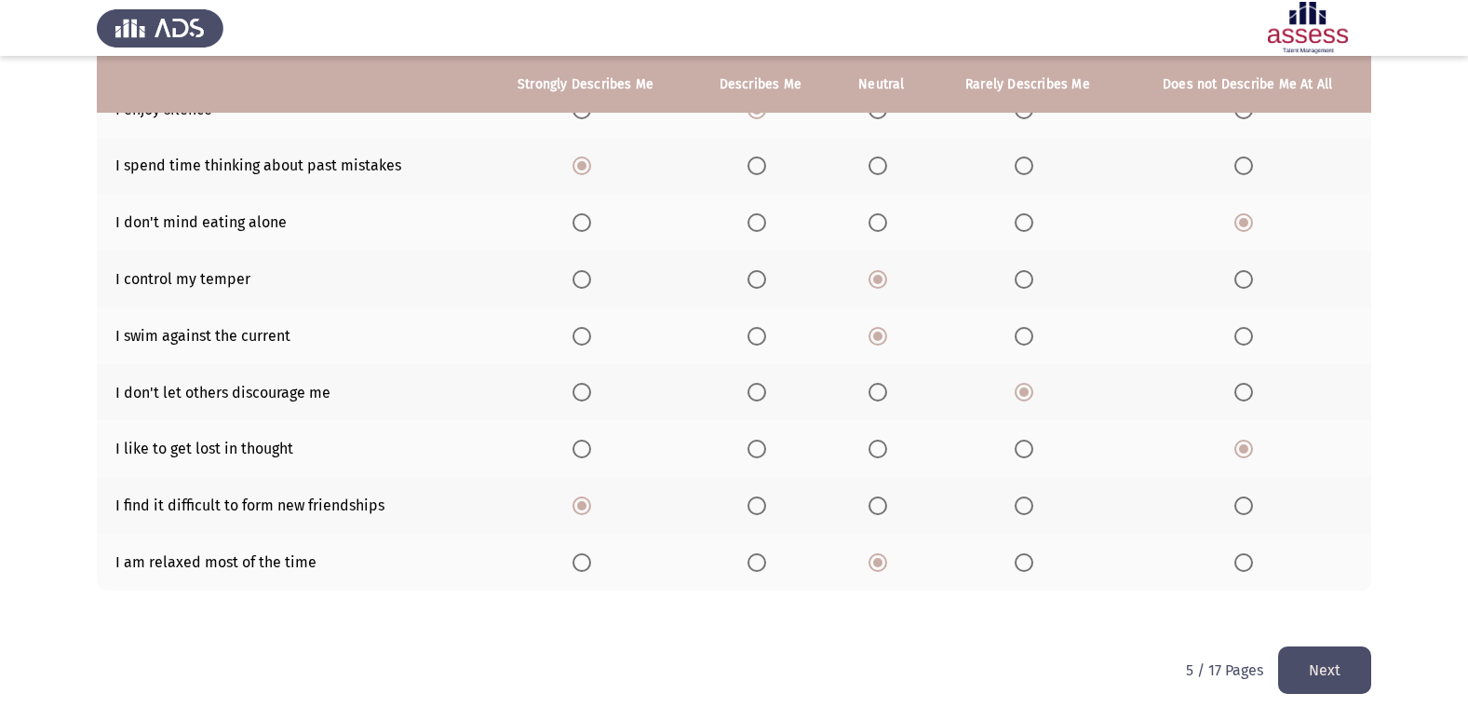
click at [1341, 646] on button "Next" at bounding box center [1324, 669] width 93 height 47
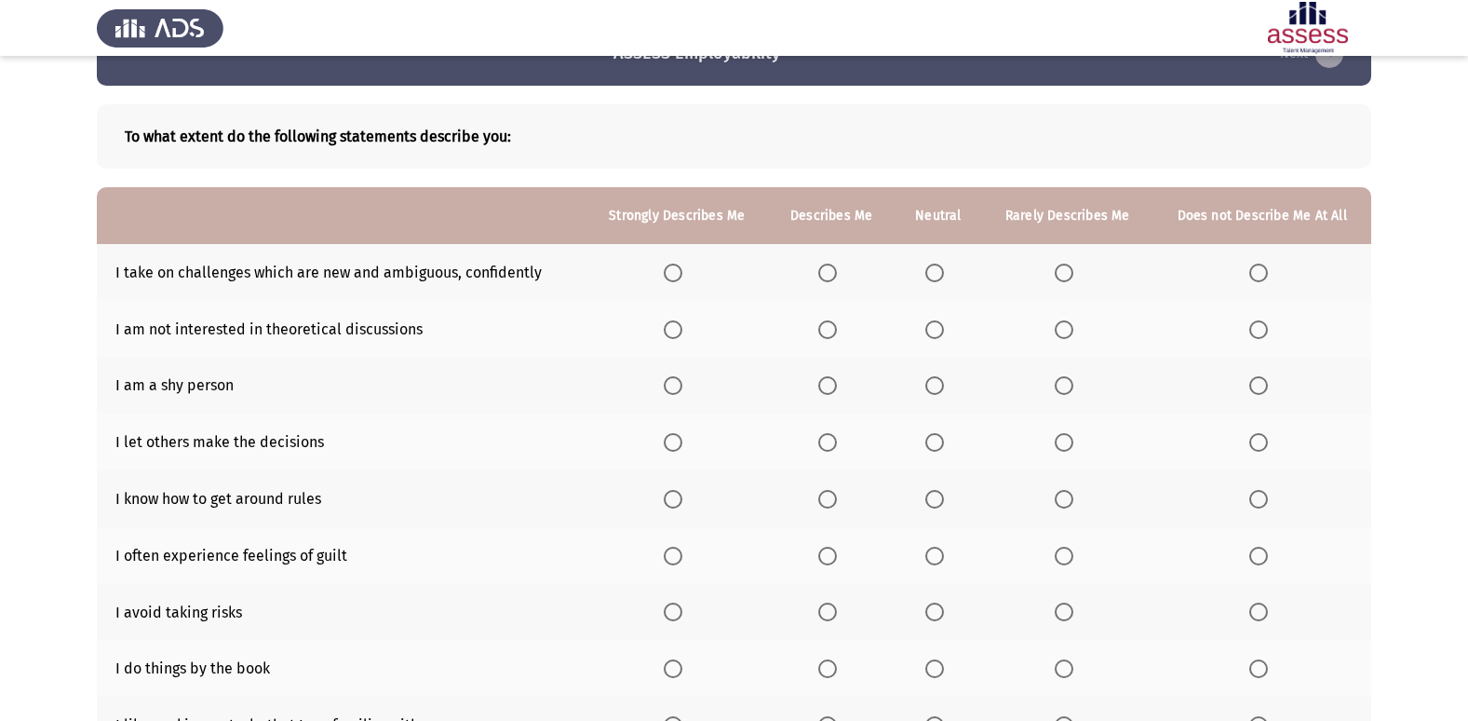
scroll to position [93, 0]
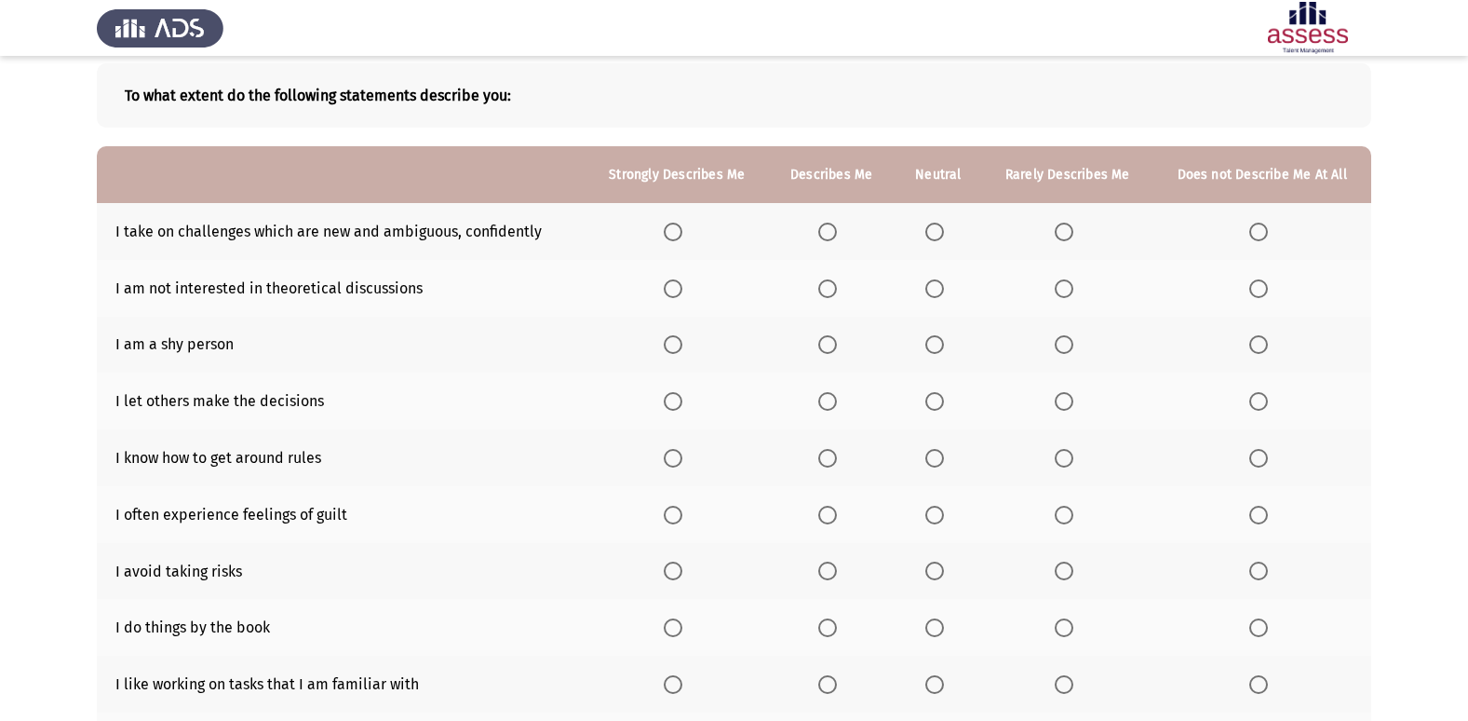
click at [940, 226] on span "Select an option" at bounding box center [935, 232] width 19 height 19
click at [940, 226] on input "Select an option" at bounding box center [935, 232] width 19 height 19
click at [826, 283] on span "Select an option" at bounding box center [827, 288] width 19 height 19
click at [826, 283] on input "Select an option" at bounding box center [827, 288] width 19 height 19
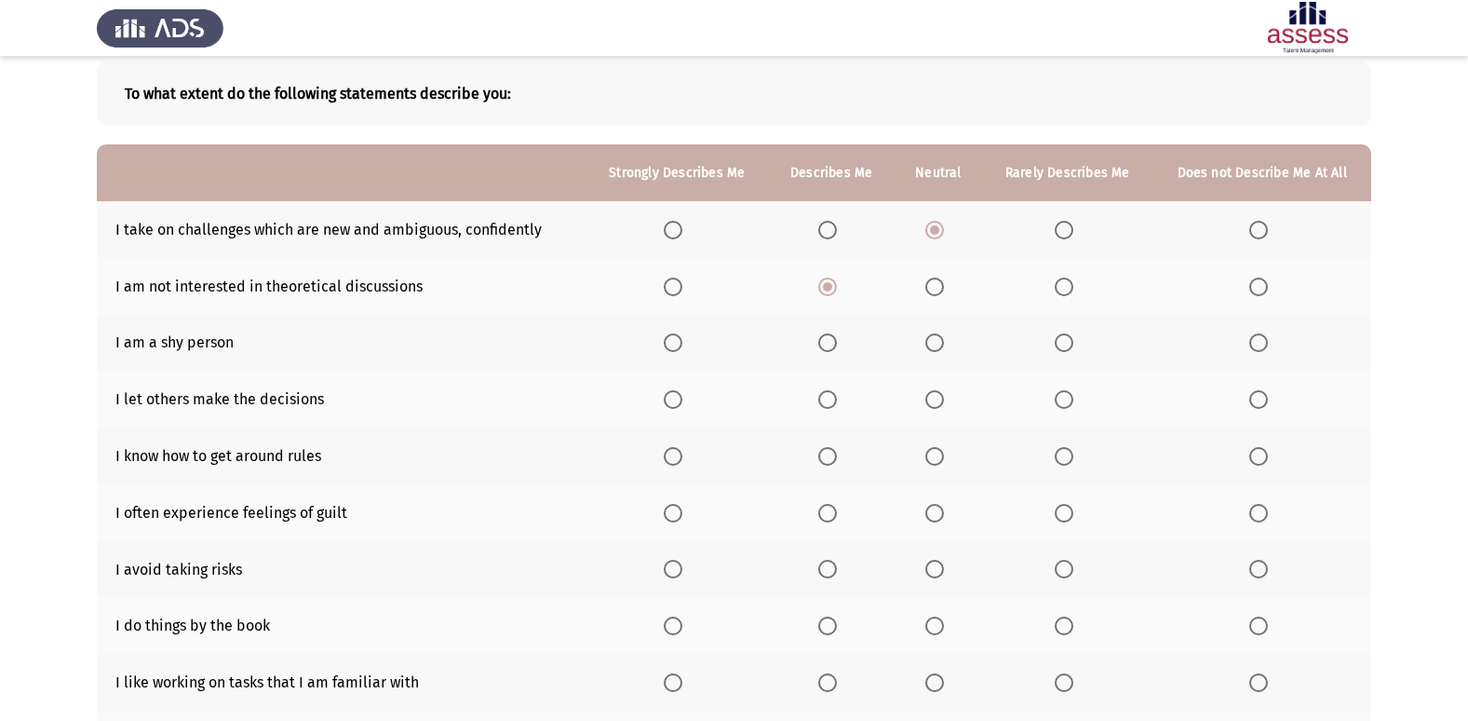
scroll to position [186, 0]
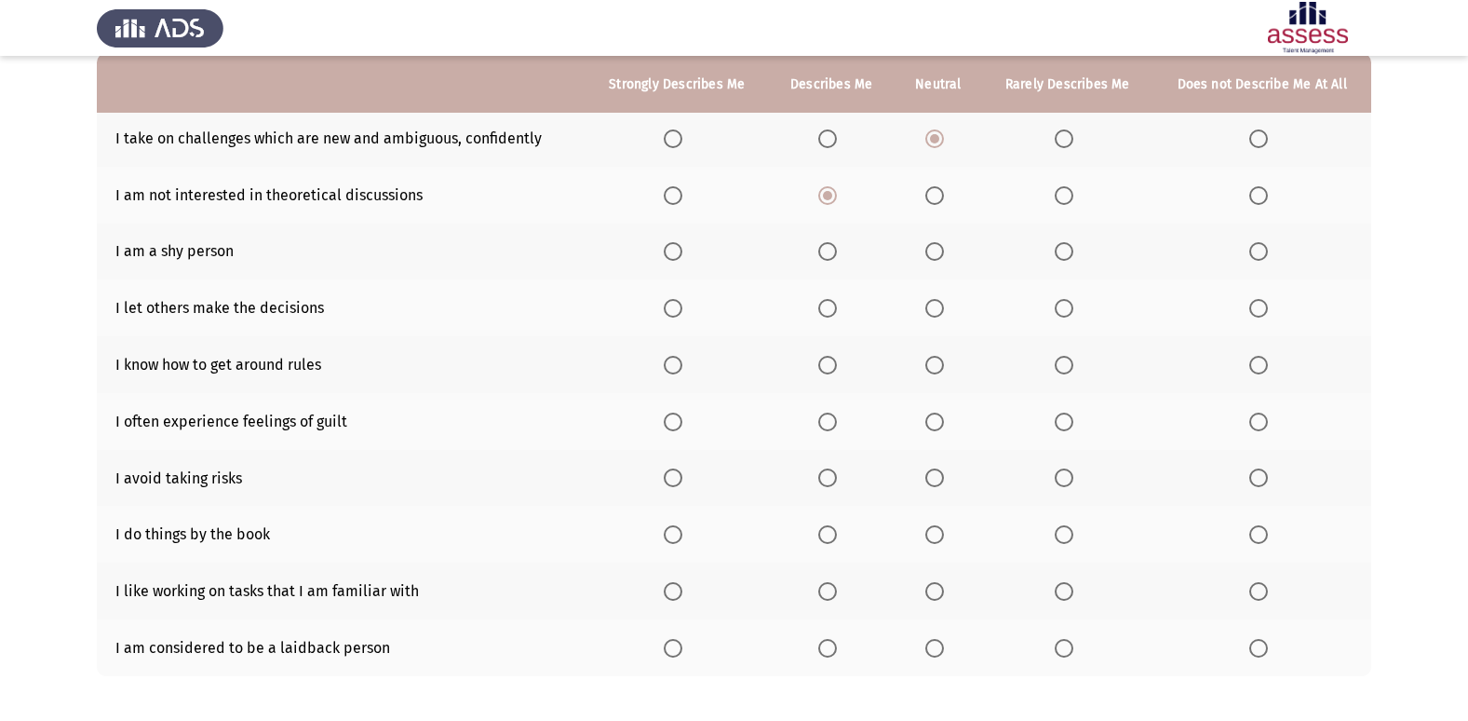
click at [931, 250] on span "Select an option" at bounding box center [935, 251] width 19 height 19
click at [931, 250] on input "Select an option" at bounding box center [935, 251] width 19 height 19
click at [1074, 314] on span "Select an option" at bounding box center [1064, 308] width 19 height 19
click at [1074, 314] on input "Select an option" at bounding box center [1064, 308] width 19 height 19
click at [942, 362] on span "Select an option" at bounding box center [935, 365] width 19 height 19
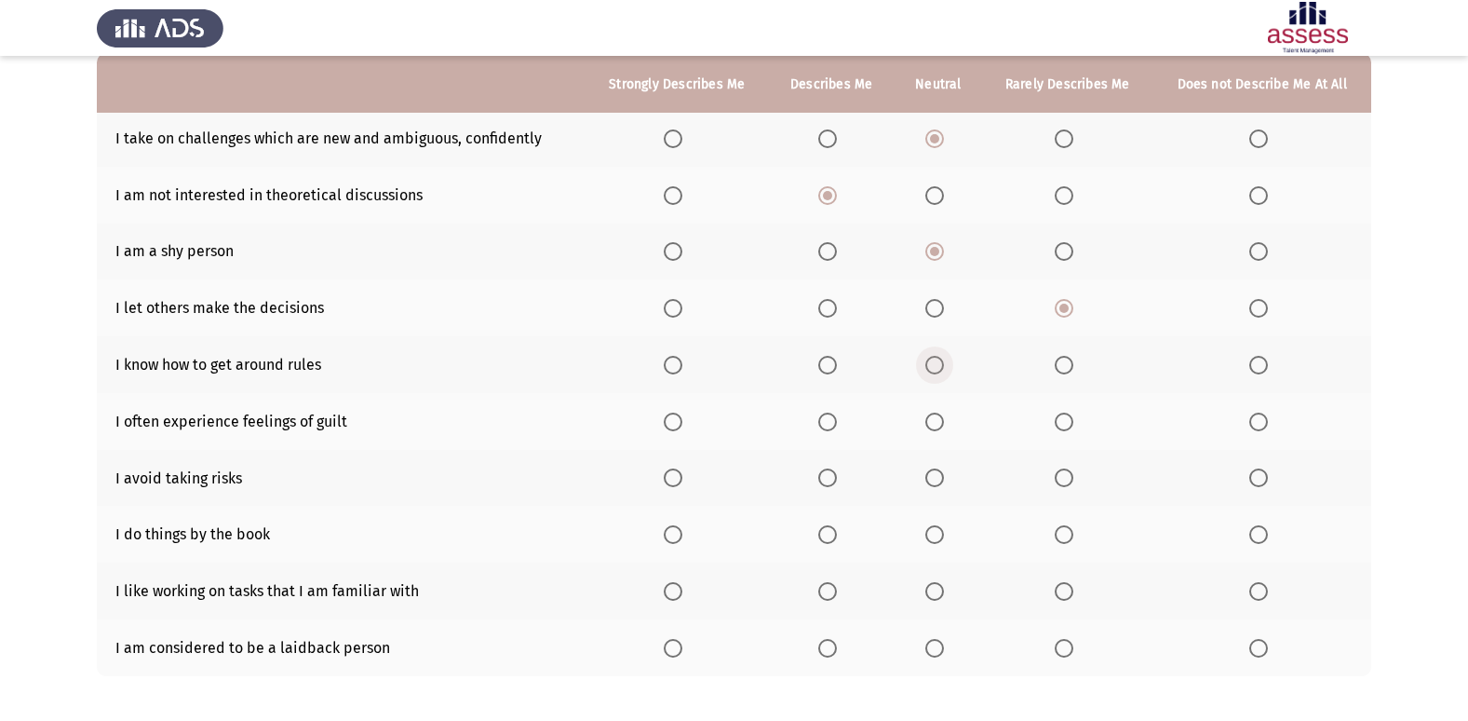
click at [942, 362] on input "Select an option" at bounding box center [935, 365] width 19 height 19
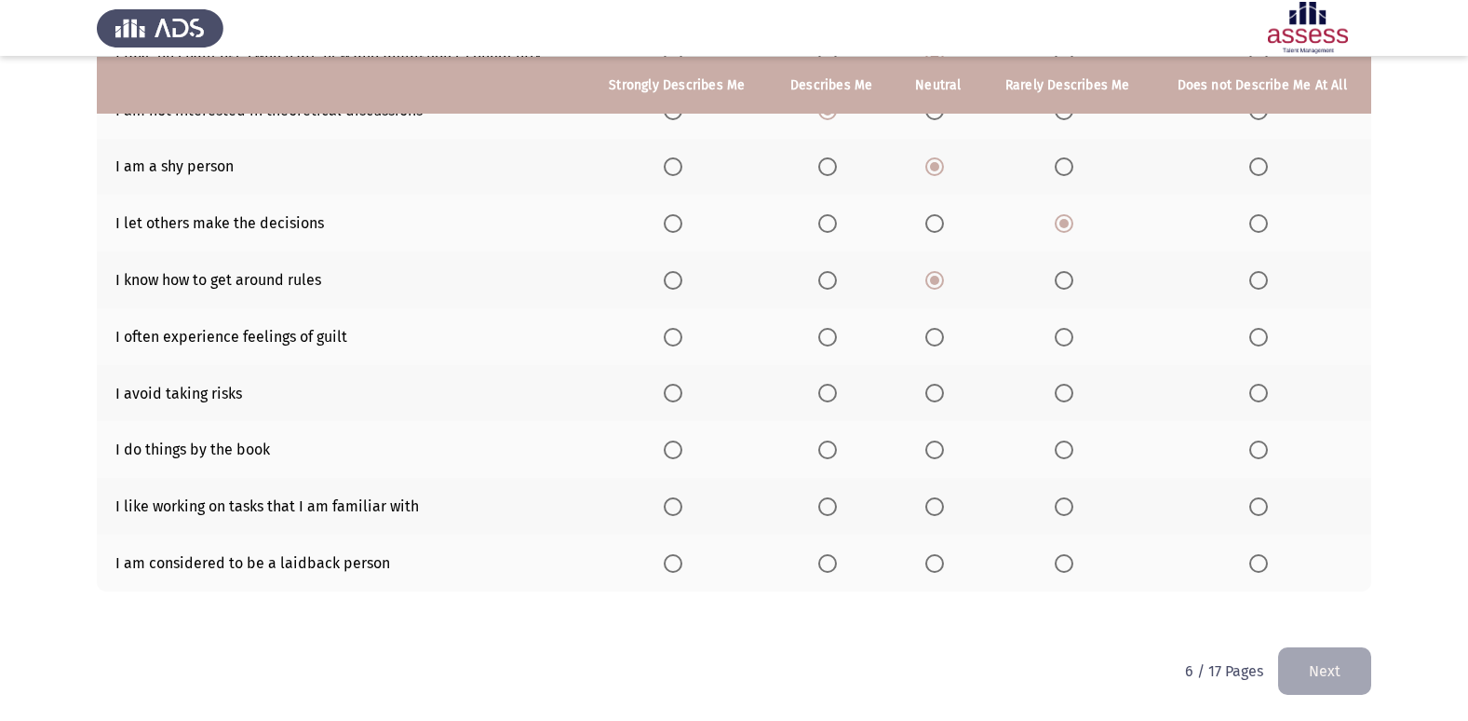
scroll to position [272, 0]
click at [669, 331] on span "Select an option" at bounding box center [673, 336] width 19 height 19
click at [669, 331] on input "Select an option" at bounding box center [673, 336] width 19 height 19
click at [831, 338] on span "Select an option" at bounding box center [827, 336] width 19 height 19
click at [831, 338] on input "Select an option" at bounding box center [827, 336] width 19 height 19
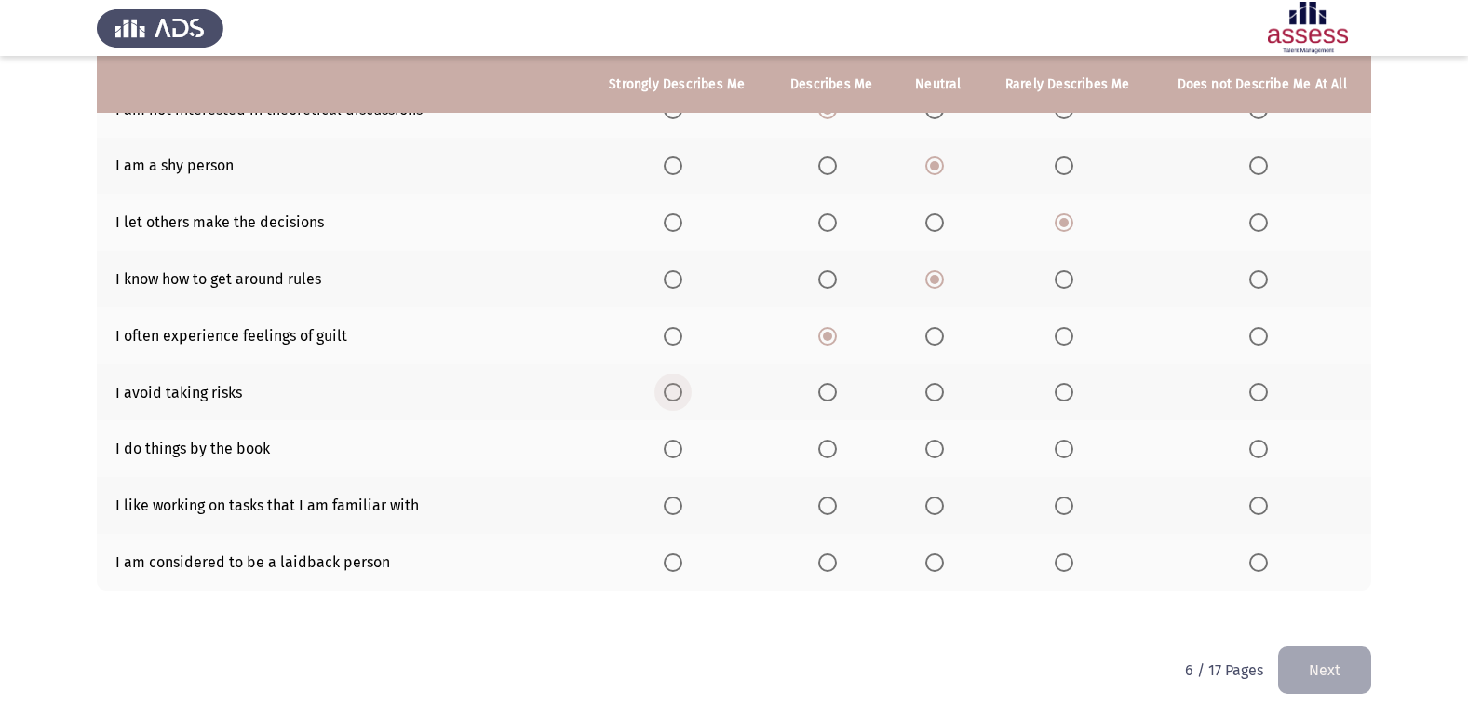
click at [677, 393] on span "Select an option" at bounding box center [673, 392] width 19 height 19
click at [677, 393] on input "Select an option" at bounding box center [673, 392] width 19 height 19
click at [675, 503] on span "Select an option" at bounding box center [673, 505] width 19 height 19
click at [675, 503] on input "Select an option" at bounding box center [673, 505] width 19 height 19
click at [939, 562] on span "Select an option" at bounding box center [935, 562] width 19 height 19
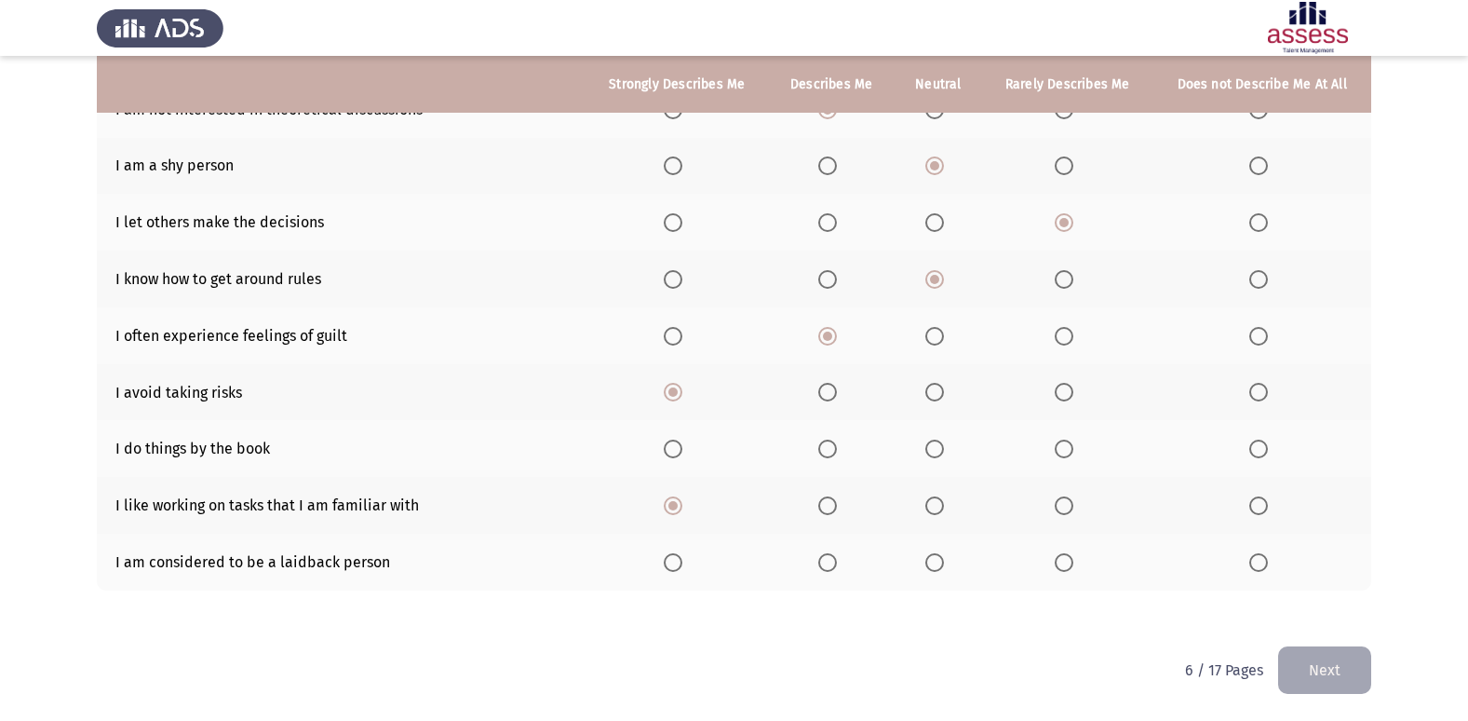
click at [939, 562] on input "Select an option" at bounding box center [935, 562] width 19 height 19
click at [1329, 677] on button "Next" at bounding box center [1324, 669] width 93 height 47
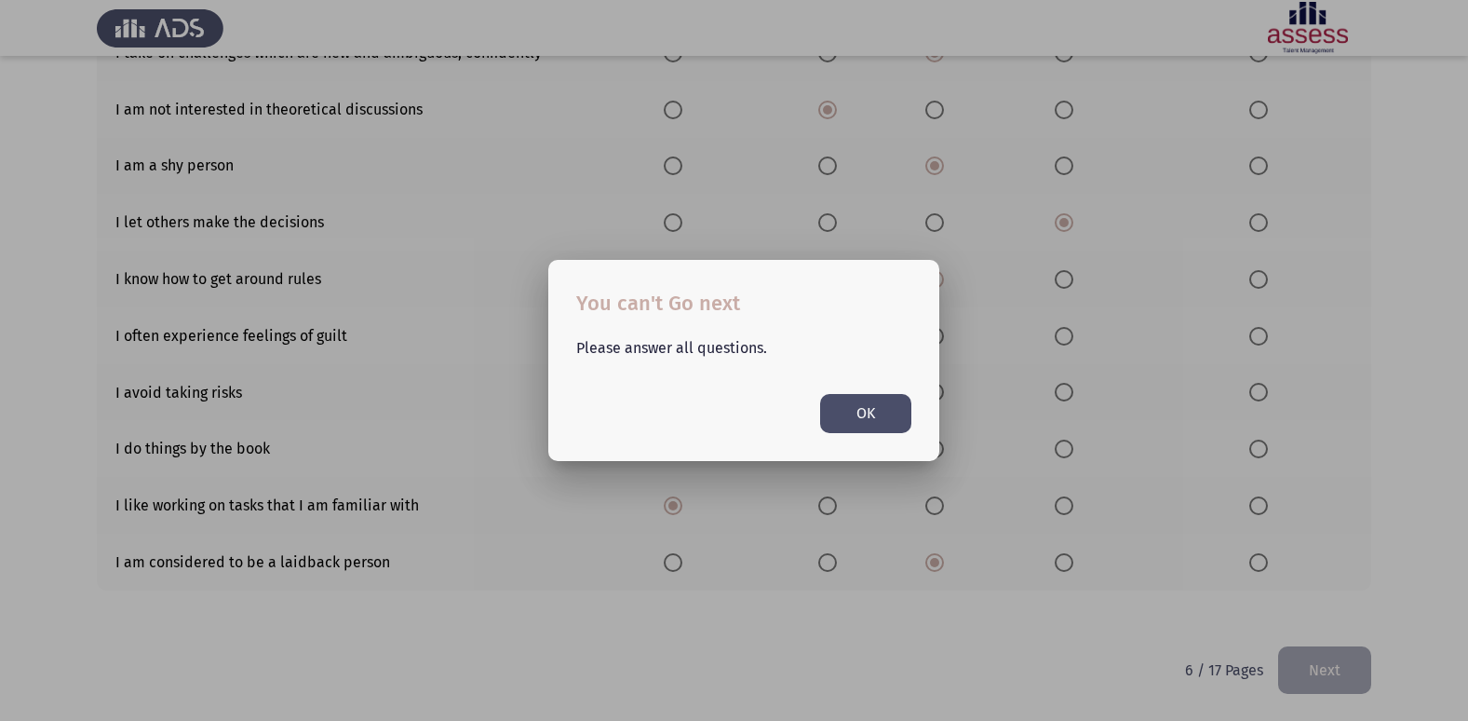
click at [872, 416] on button "OK" at bounding box center [865, 413] width 91 height 38
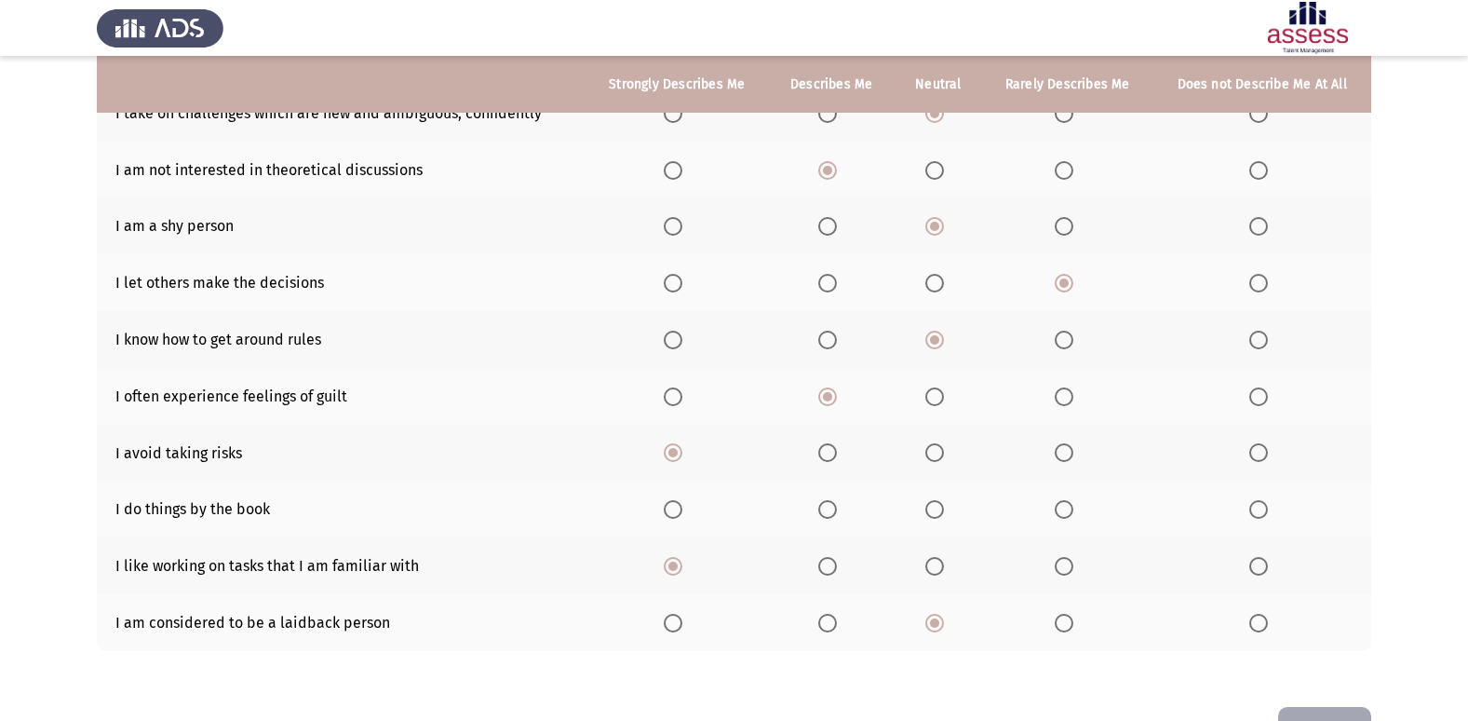
scroll to position [179, 0]
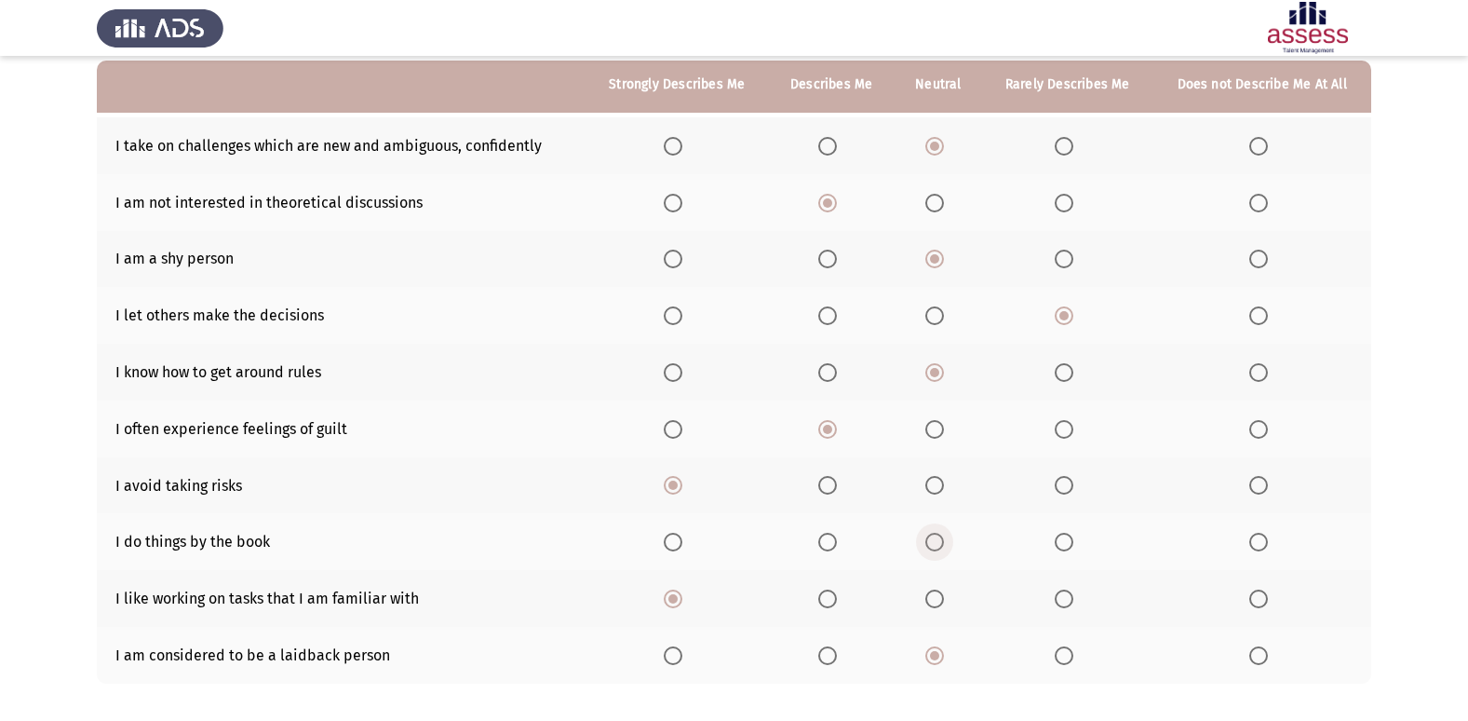
click at [939, 544] on span "Select an option" at bounding box center [935, 542] width 19 height 19
click at [939, 544] on input "Select an option" at bounding box center [935, 542] width 19 height 19
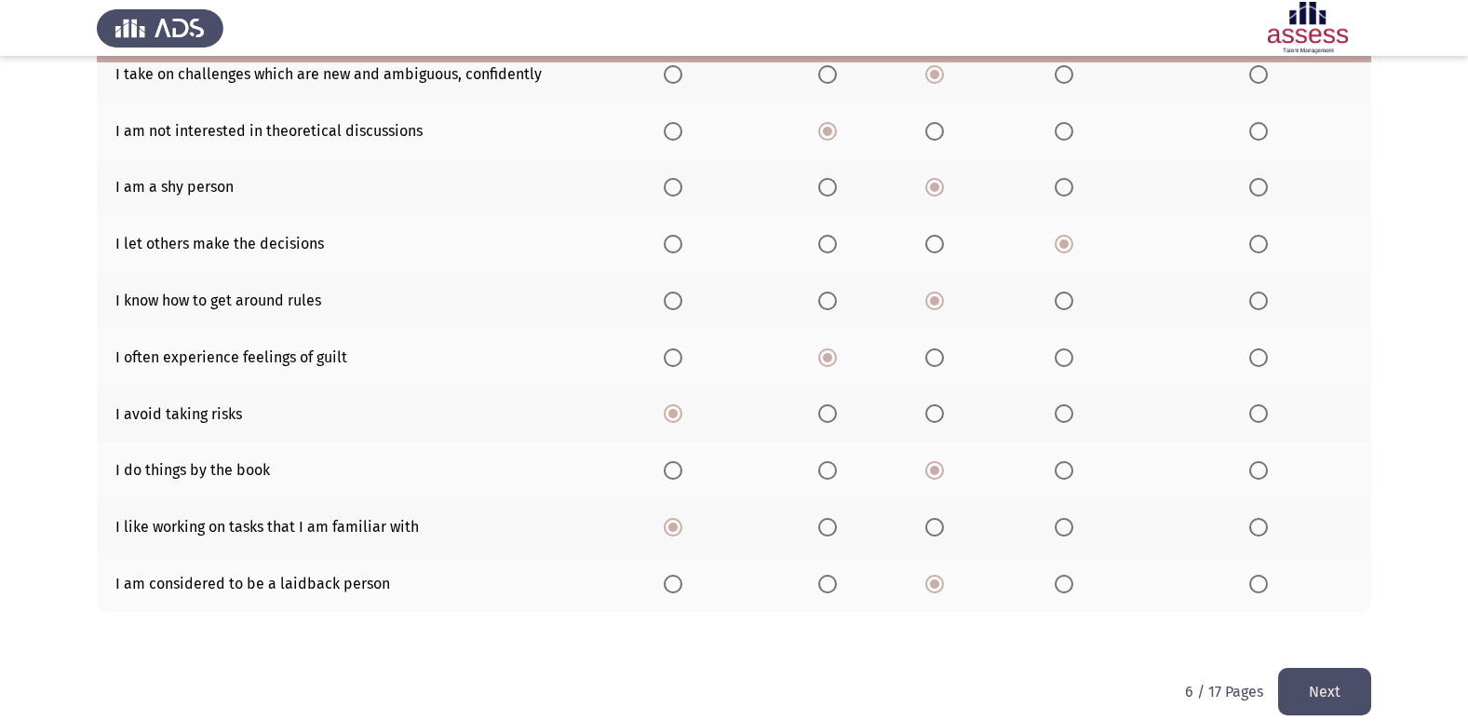
scroll to position [272, 0]
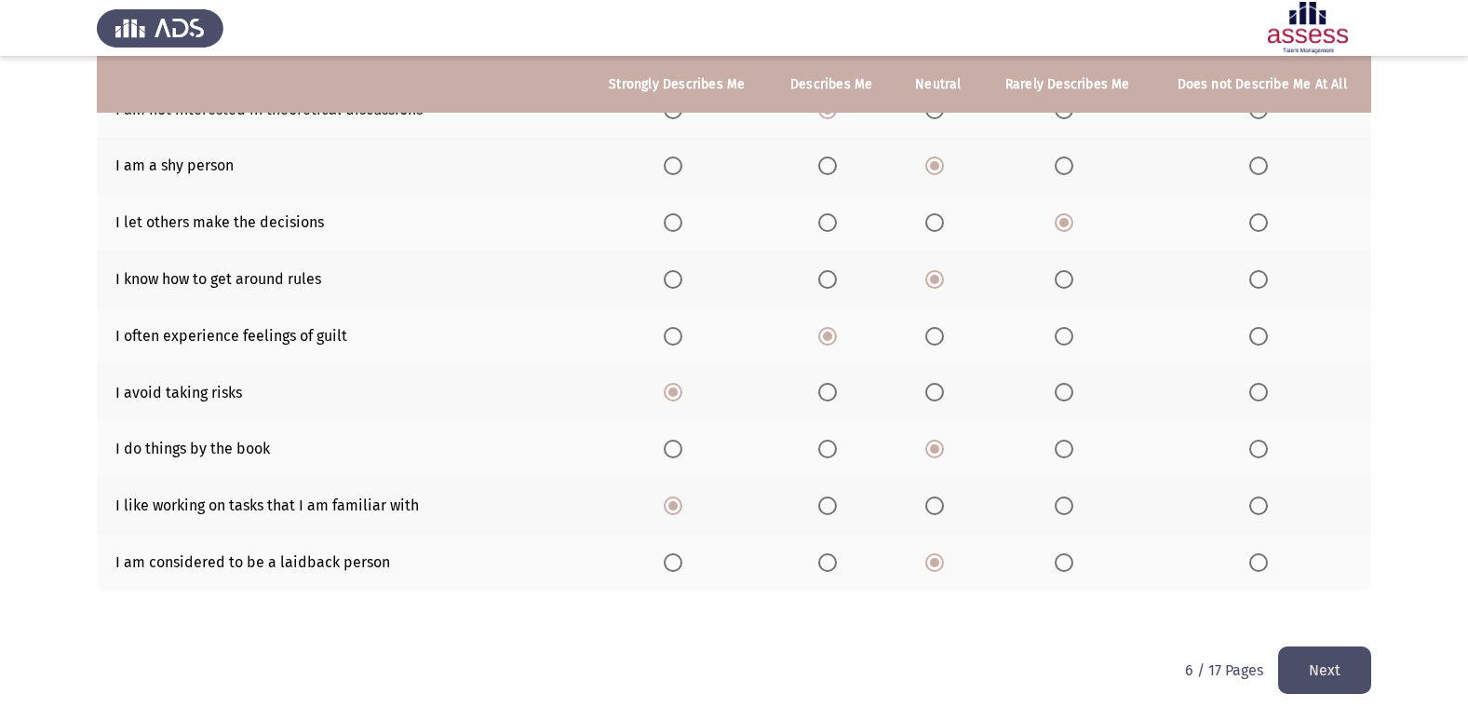
click at [1300, 665] on button "Next" at bounding box center [1324, 669] width 93 height 47
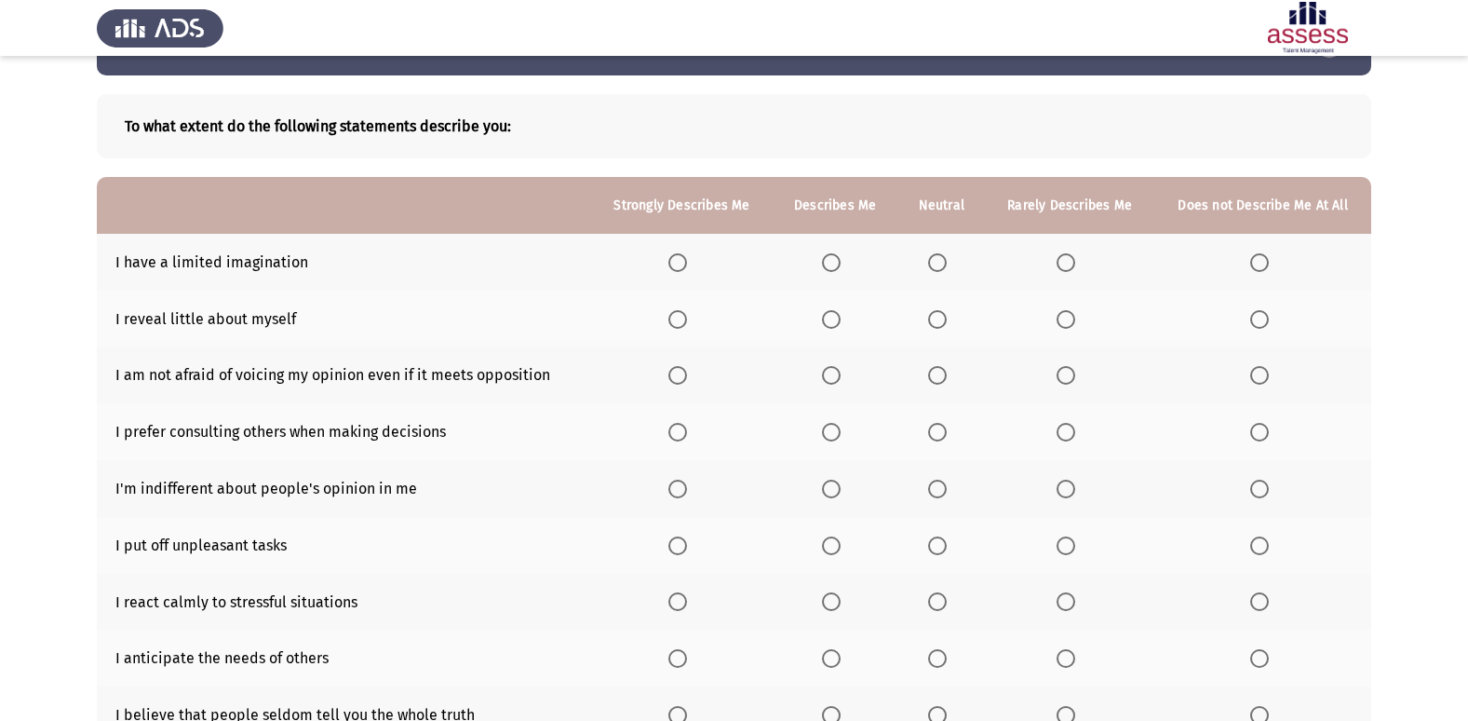
scroll to position [93, 0]
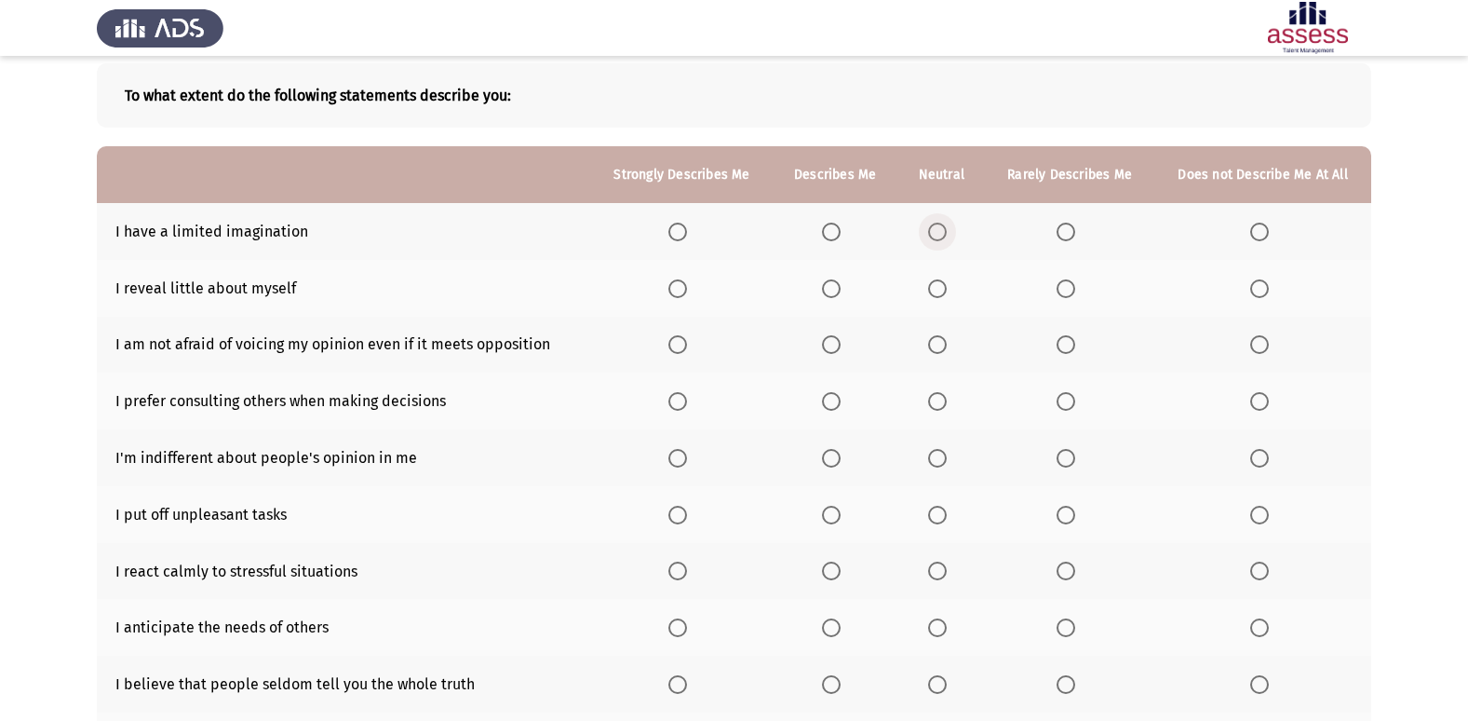
click at [937, 232] on span "Select an option" at bounding box center [937, 232] width 19 height 19
click at [937, 232] on input "Select an option" at bounding box center [937, 232] width 19 height 19
click at [939, 293] on span "Select an option" at bounding box center [937, 288] width 19 height 19
click at [939, 293] on input "Select an option" at bounding box center [937, 288] width 19 height 19
click at [1252, 347] on span "Select an option" at bounding box center [1259, 344] width 19 height 19
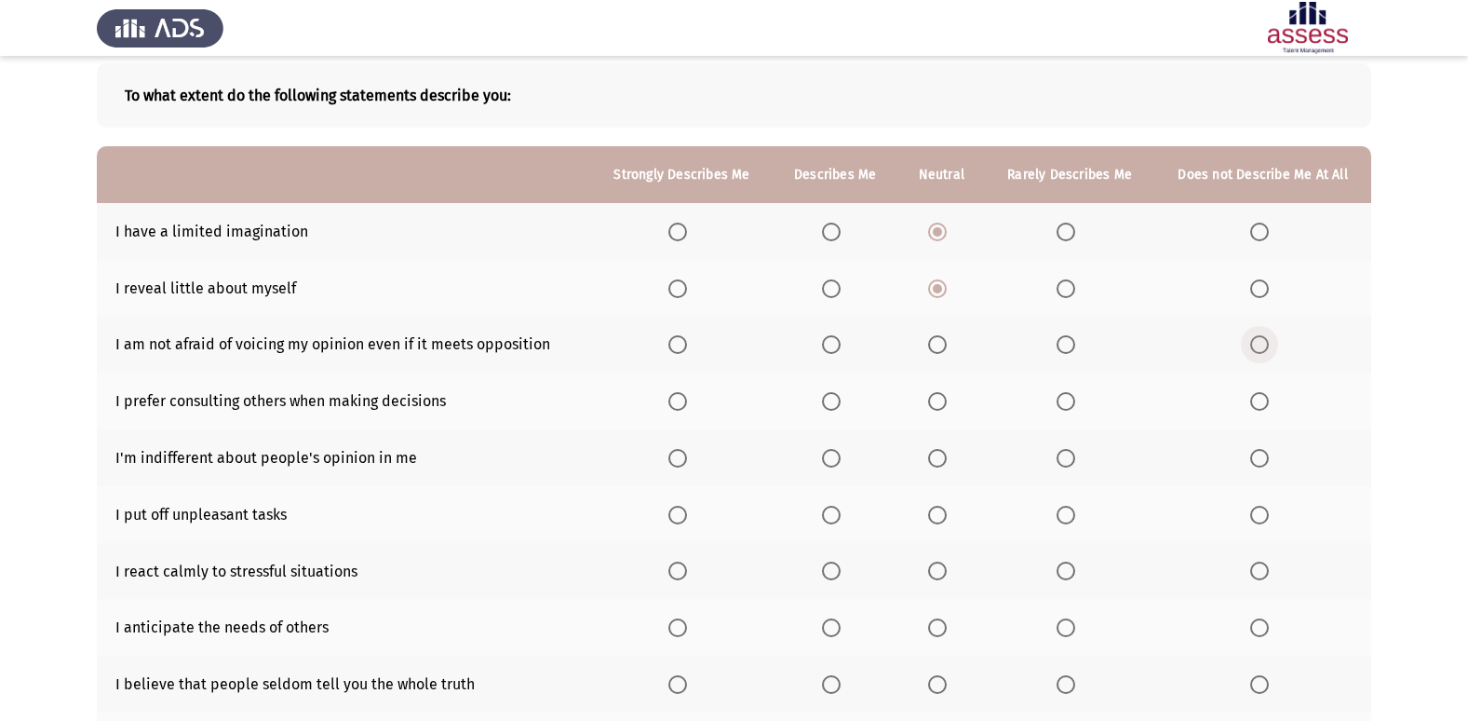
click at [1252, 347] on input "Select an option" at bounding box center [1259, 344] width 19 height 19
click at [944, 402] on span "Select an option" at bounding box center [937, 401] width 19 height 19
click at [944, 402] on input "Select an option" at bounding box center [937, 401] width 19 height 19
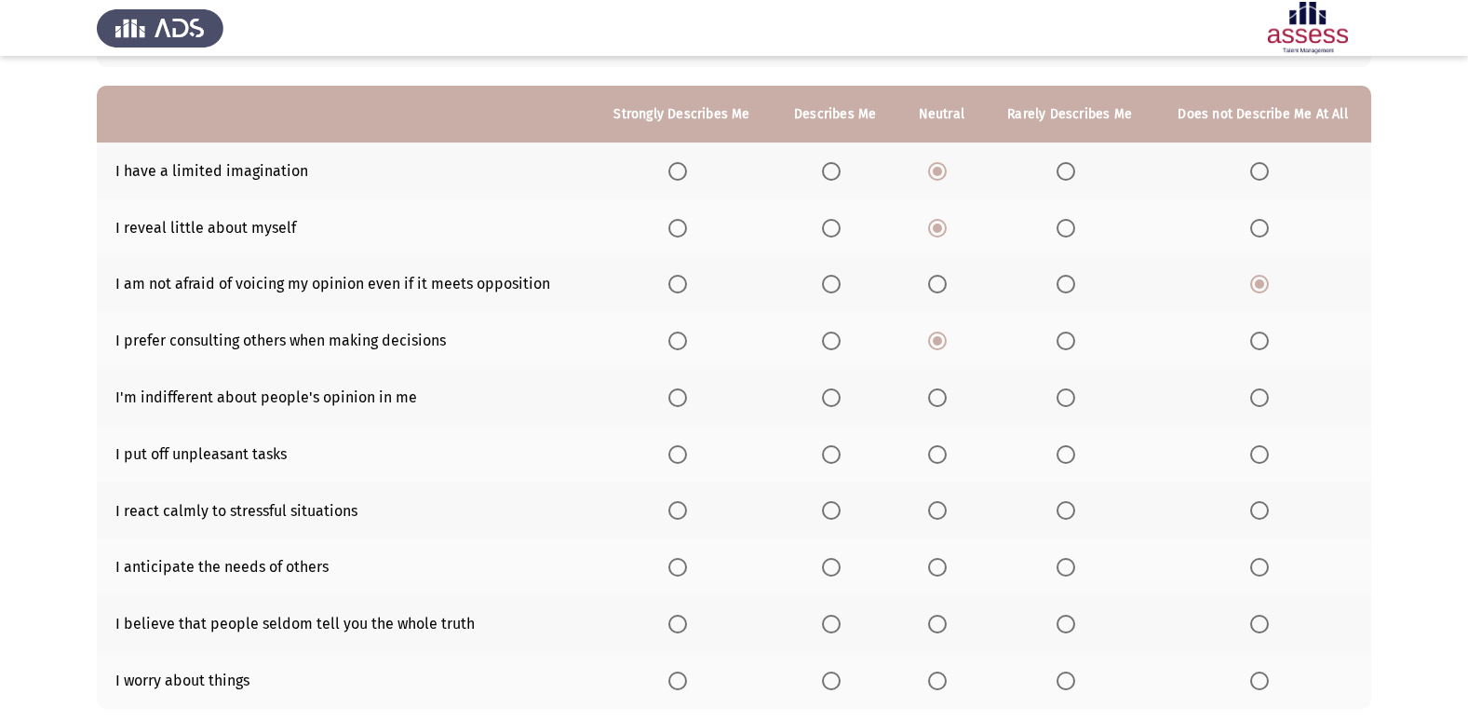
scroll to position [186, 0]
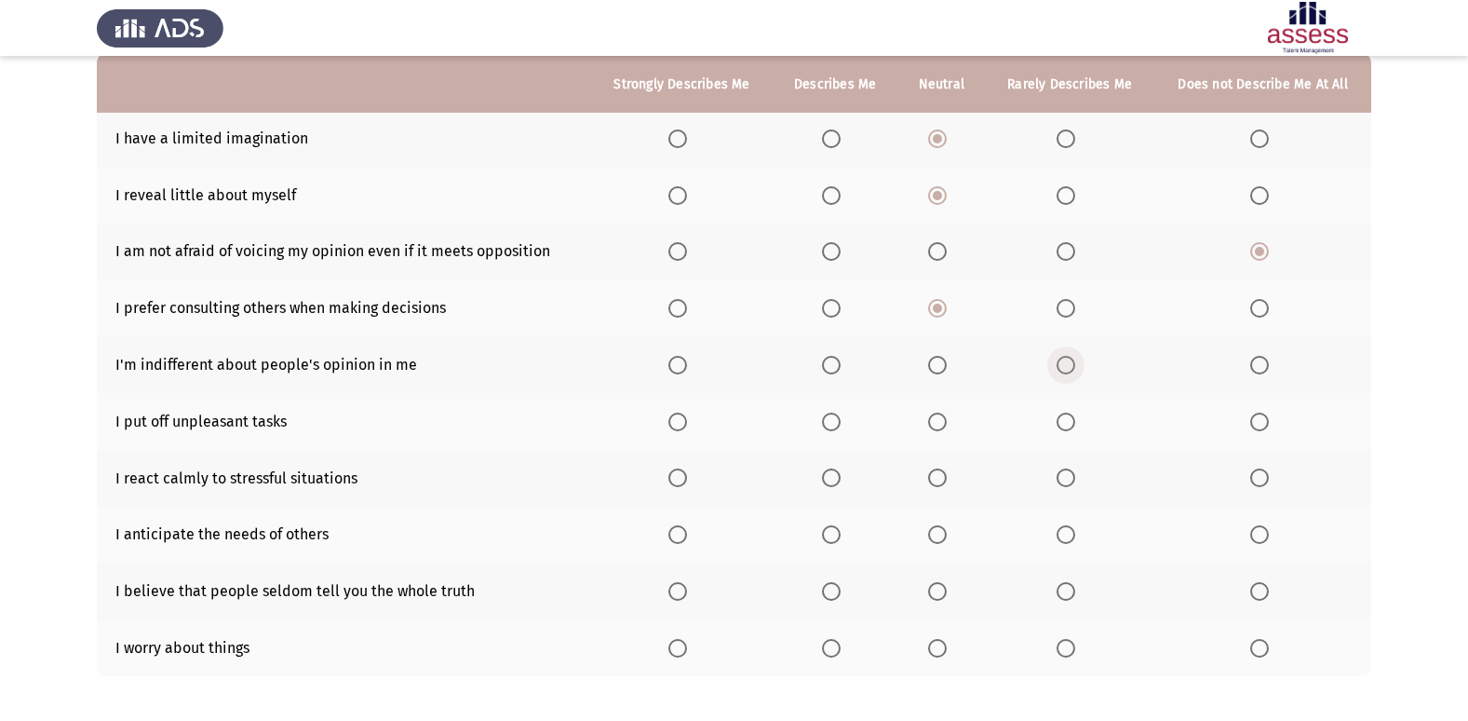
click at [1061, 368] on span "Select an option" at bounding box center [1066, 365] width 19 height 19
click at [1061, 368] on input "Select an option" at bounding box center [1066, 365] width 19 height 19
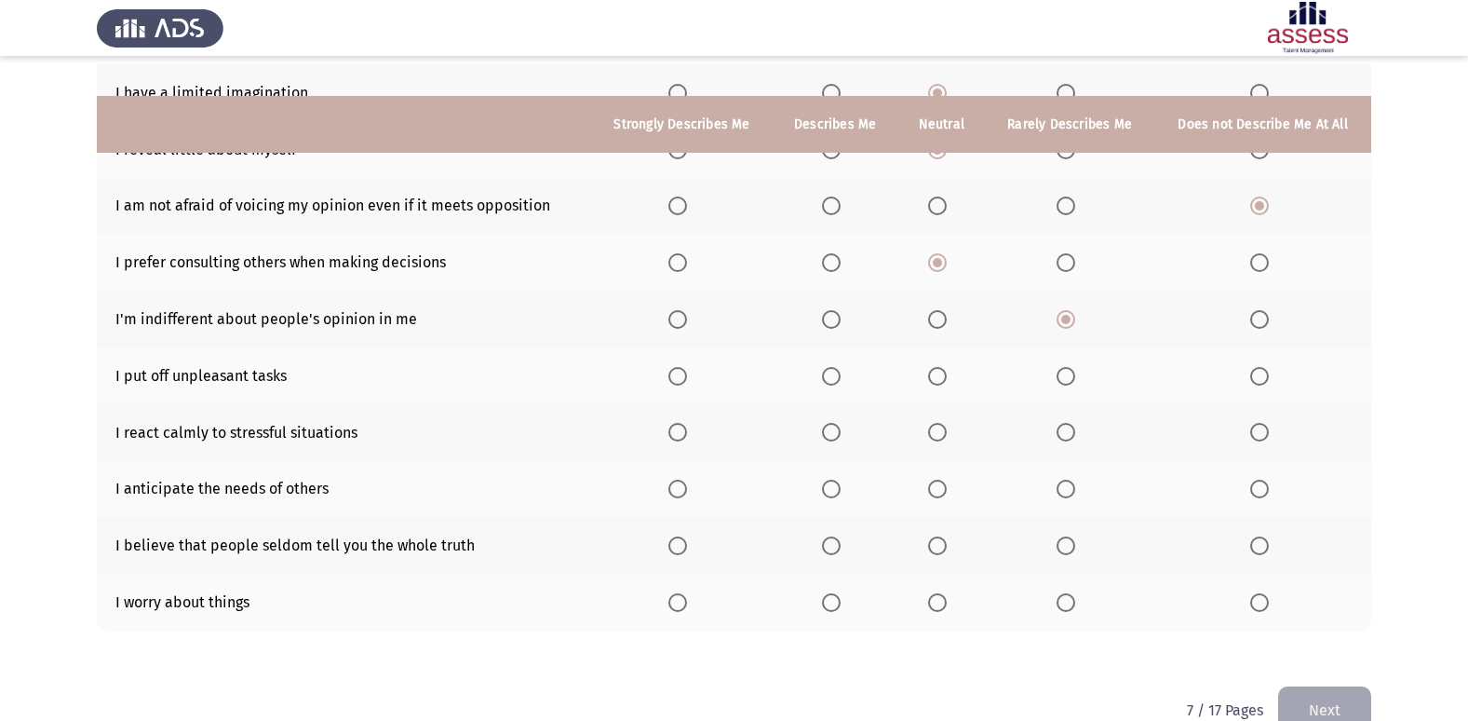
scroll to position [272, 0]
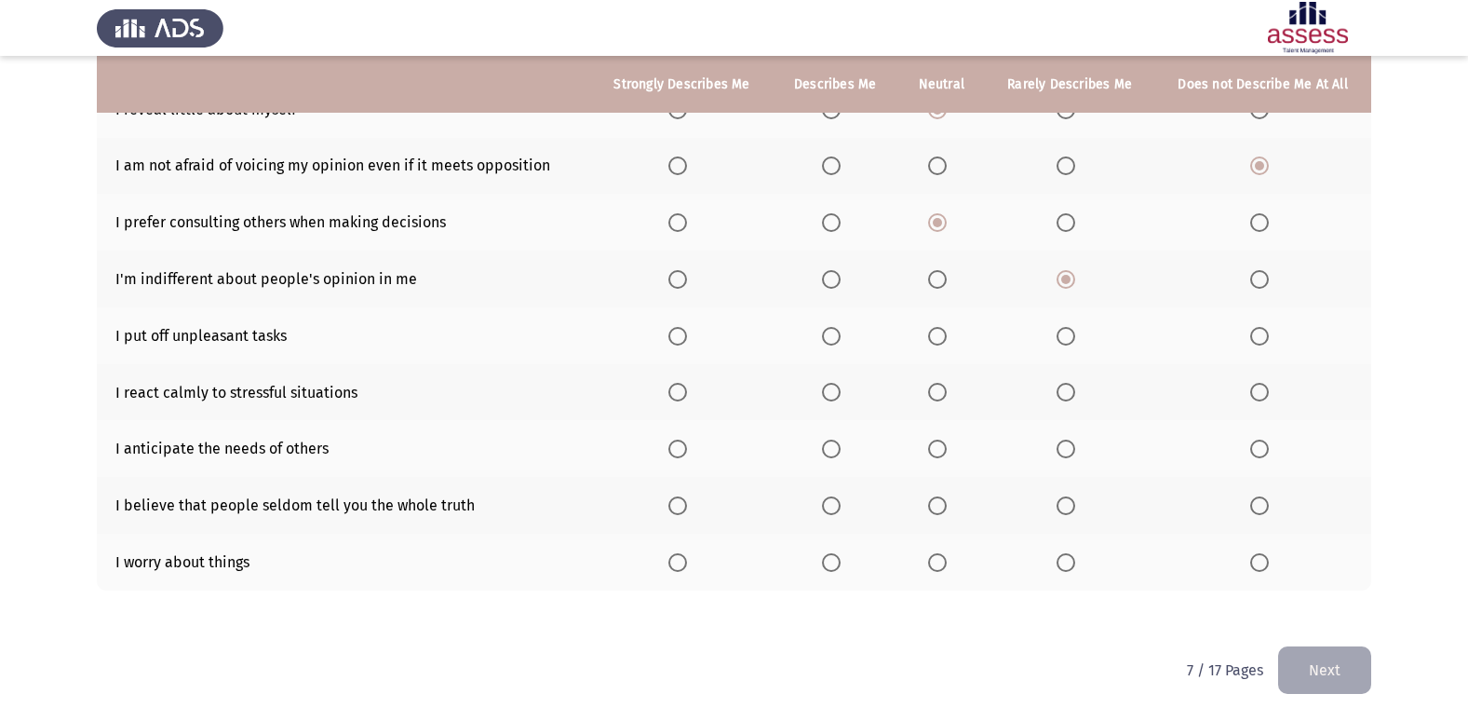
click at [840, 340] on span "Select an option" at bounding box center [831, 336] width 19 height 19
click at [840, 340] on input "Select an option" at bounding box center [831, 336] width 19 height 19
click at [833, 393] on span "Select an option" at bounding box center [831, 392] width 19 height 19
click at [833, 393] on input "Select an option" at bounding box center [831, 392] width 19 height 19
click at [936, 439] on span "Select an option" at bounding box center [937, 448] width 19 height 19
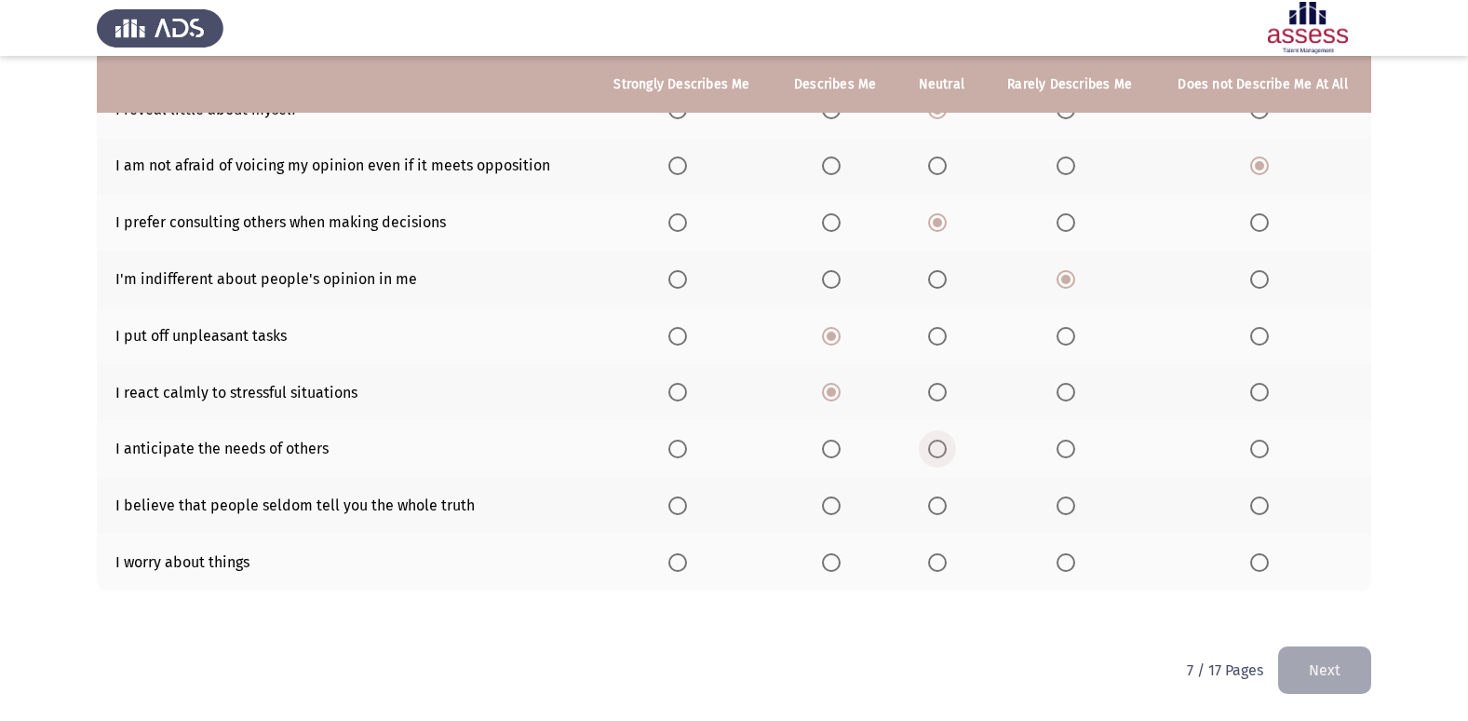
click at [936, 439] on input "Select an option" at bounding box center [937, 448] width 19 height 19
click at [1260, 501] on span "Select an option" at bounding box center [1259, 505] width 19 height 19
click at [1260, 501] on input "Select an option" at bounding box center [1259, 505] width 19 height 19
click at [1265, 559] on span "Select an option" at bounding box center [1259, 562] width 19 height 19
click at [1265, 559] on input "Select an option" at bounding box center [1259, 562] width 19 height 19
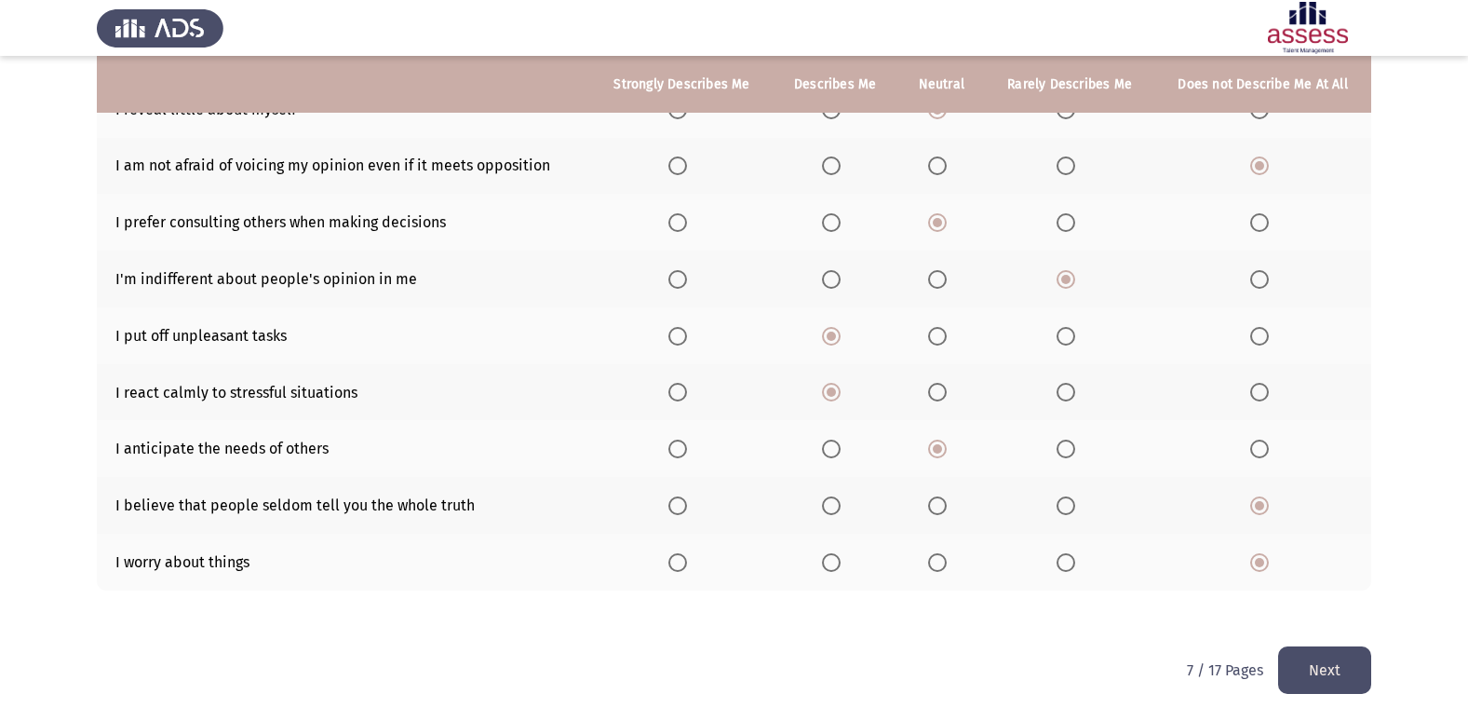
click at [1310, 677] on button "Next" at bounding box center [1324, 669] width 93 height 47
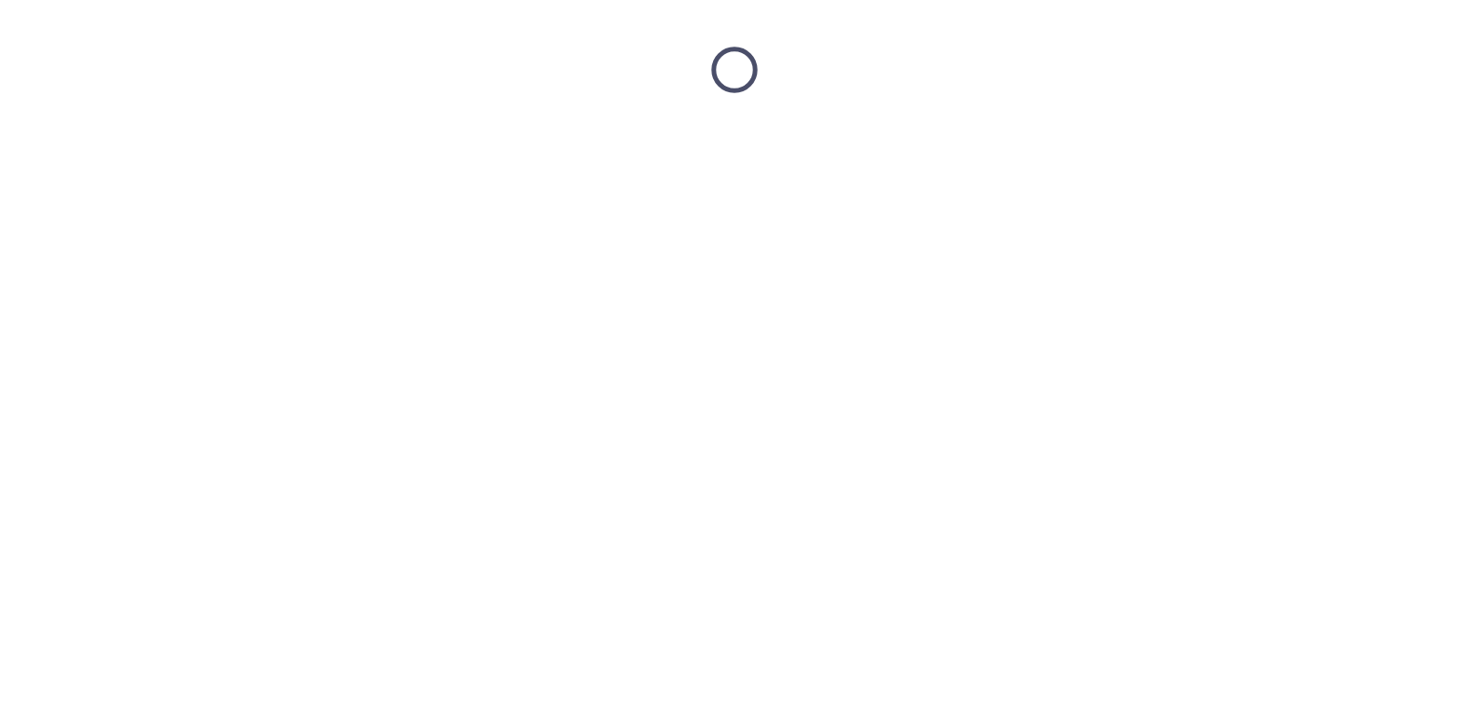
scroll to position [0, 0]
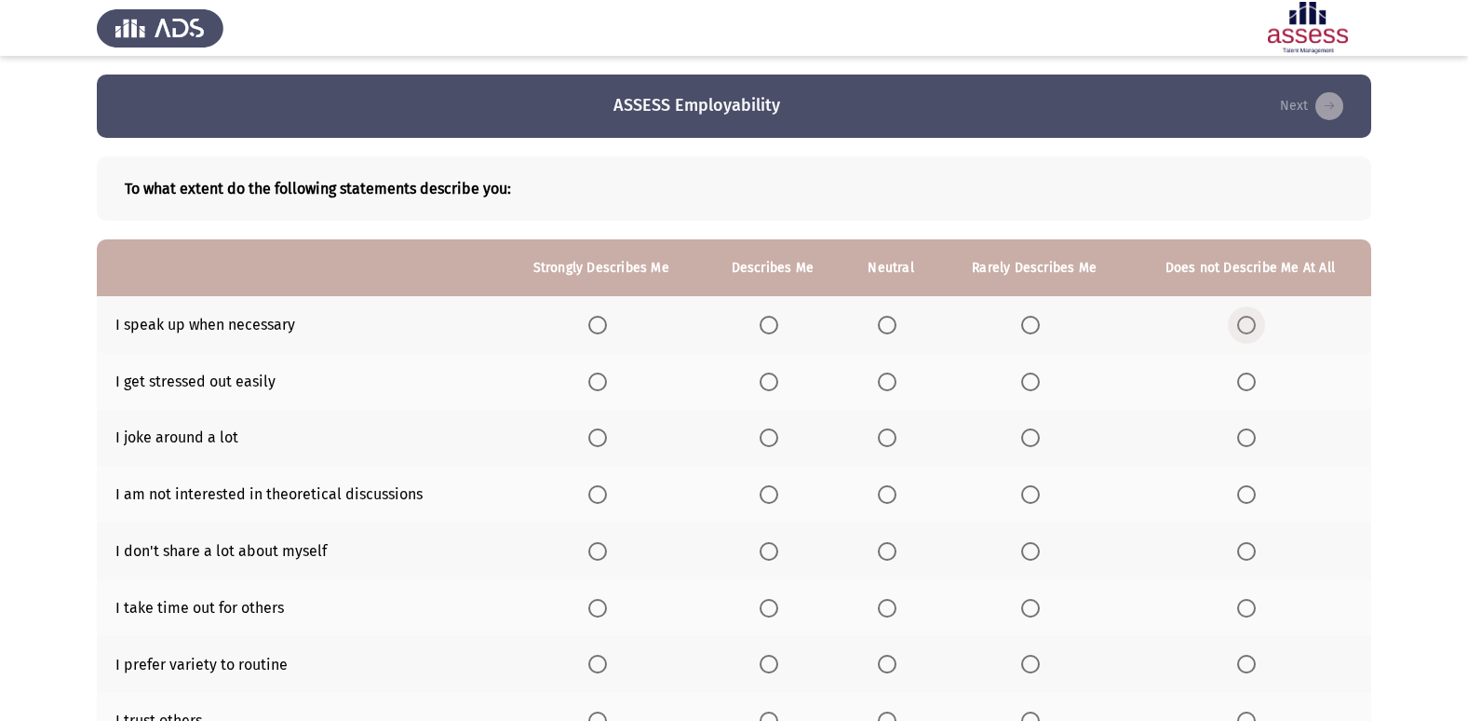
click at [1253, 326] on span "Select an option" at bounding box center [1246, 325] width 19 height 19
click at [1253, 326] on input "Select an option" at bounding box center [1246, 325] width 19 height 19
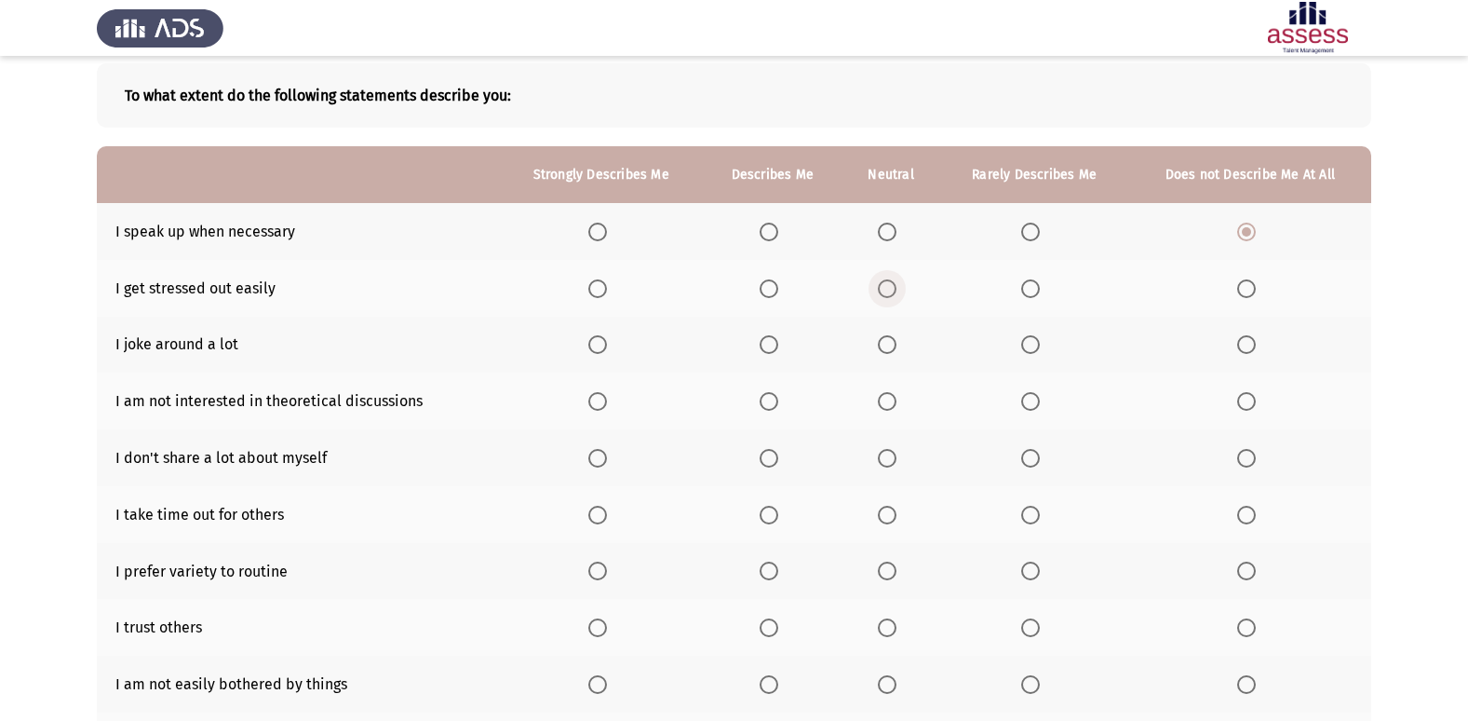
click at [896, 279] on span "Select an option" at bounding box center [887, 288] width 19 height 19
click at [896, 279] on input "Select an option" at bounding box center [887, 288] width 19 height 19
click at [767, 346] on span "Select an option" at bounding box center [769, 344] width 19 height 19
click at [767, 346] on input "Select an option" at bounding box center [769, 344] width 19 height 19
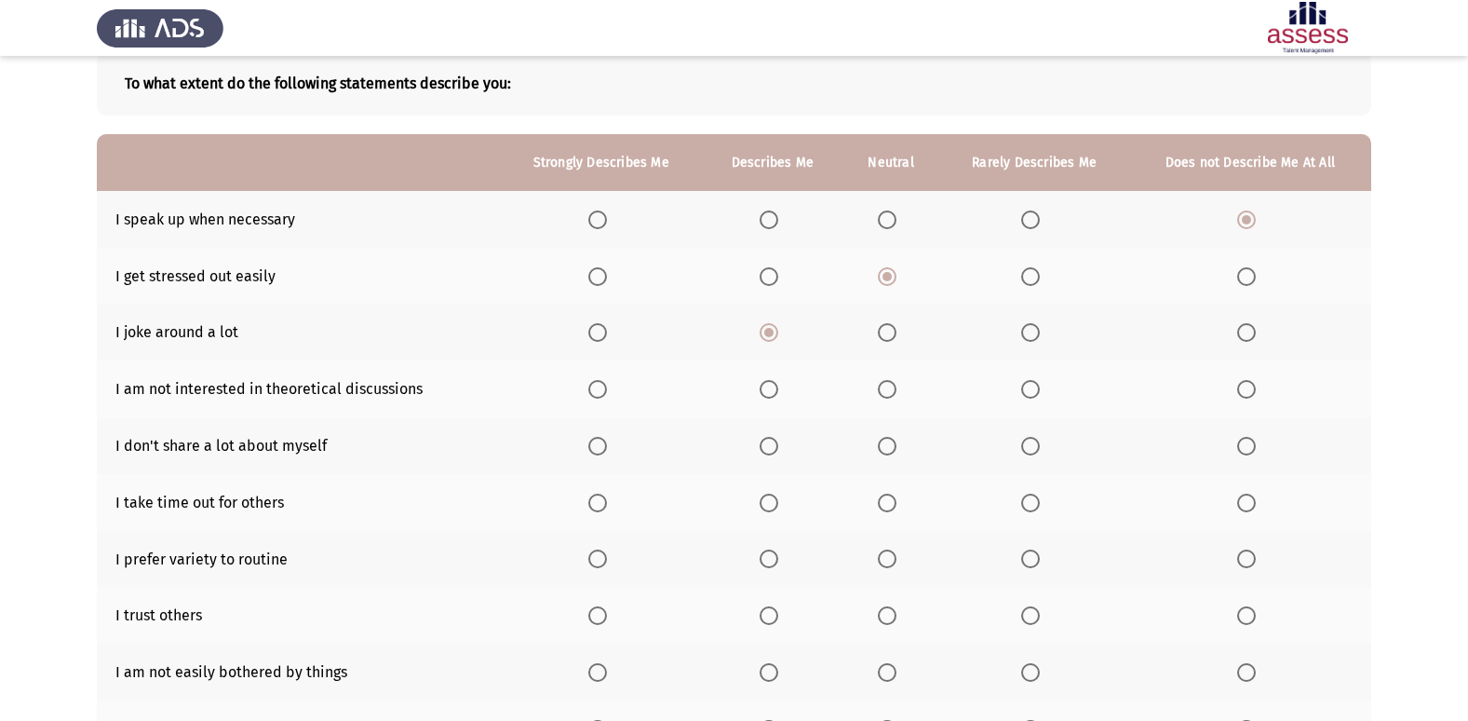
scroll to position [186, 0]
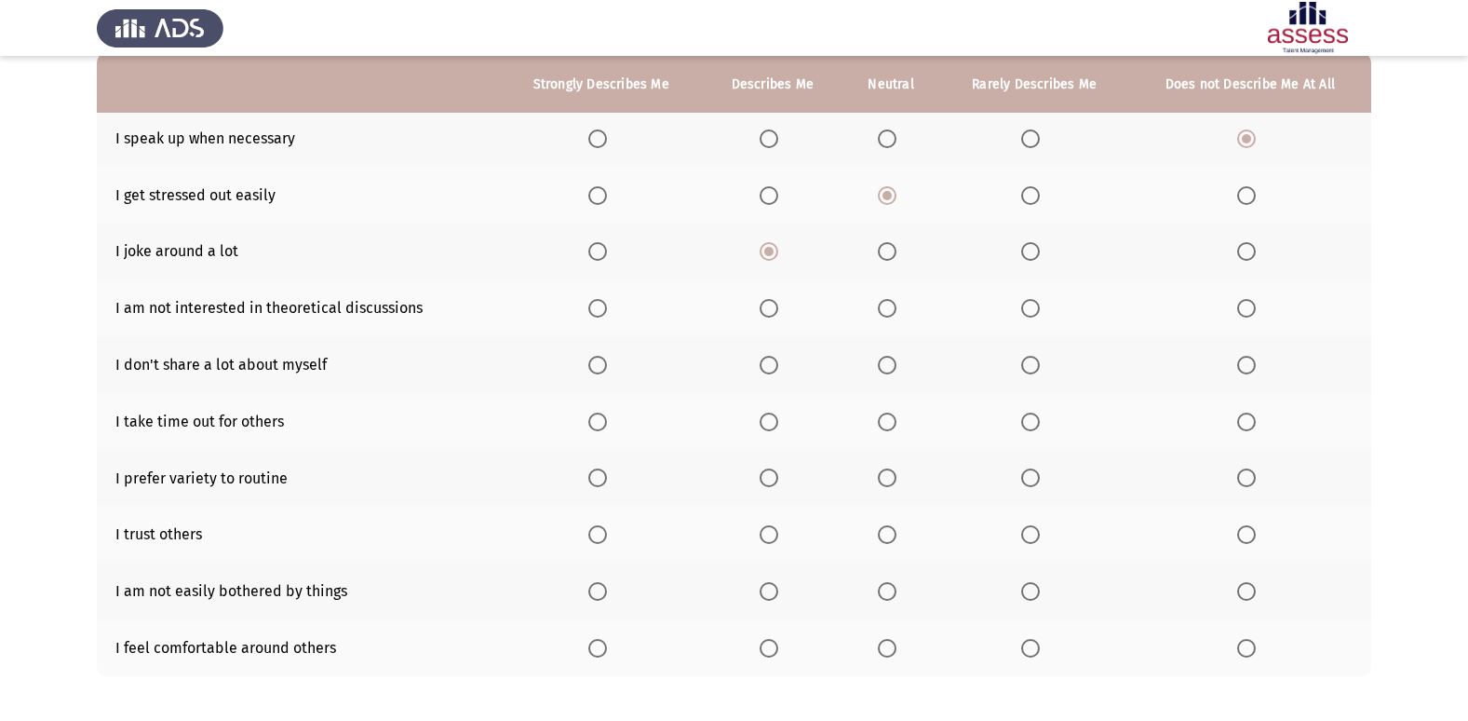
click at [884, 309] on span "Select an option" at bounding box center [887, 308] width 19 height 19
click at [884, 309] on input "Select an option" at bounding box center [887, 308] width 19 height 19
click at [1041, 373] on label "Select an option" at bounding box center [1034, 365] width 26 height 19
click at [1040, 373] on input "Select an option" at bounding box center [1030, 365] width 19 height 19
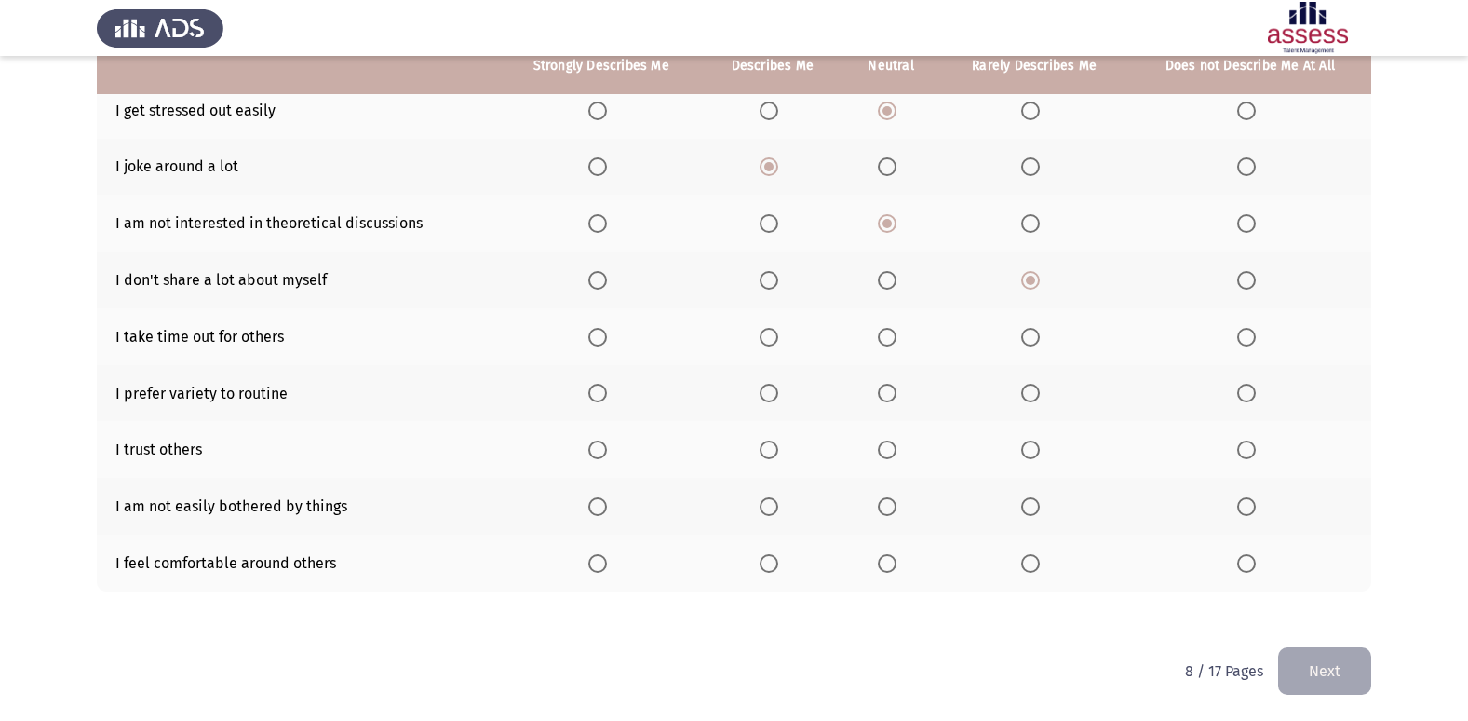
scroll to position [272, 0]
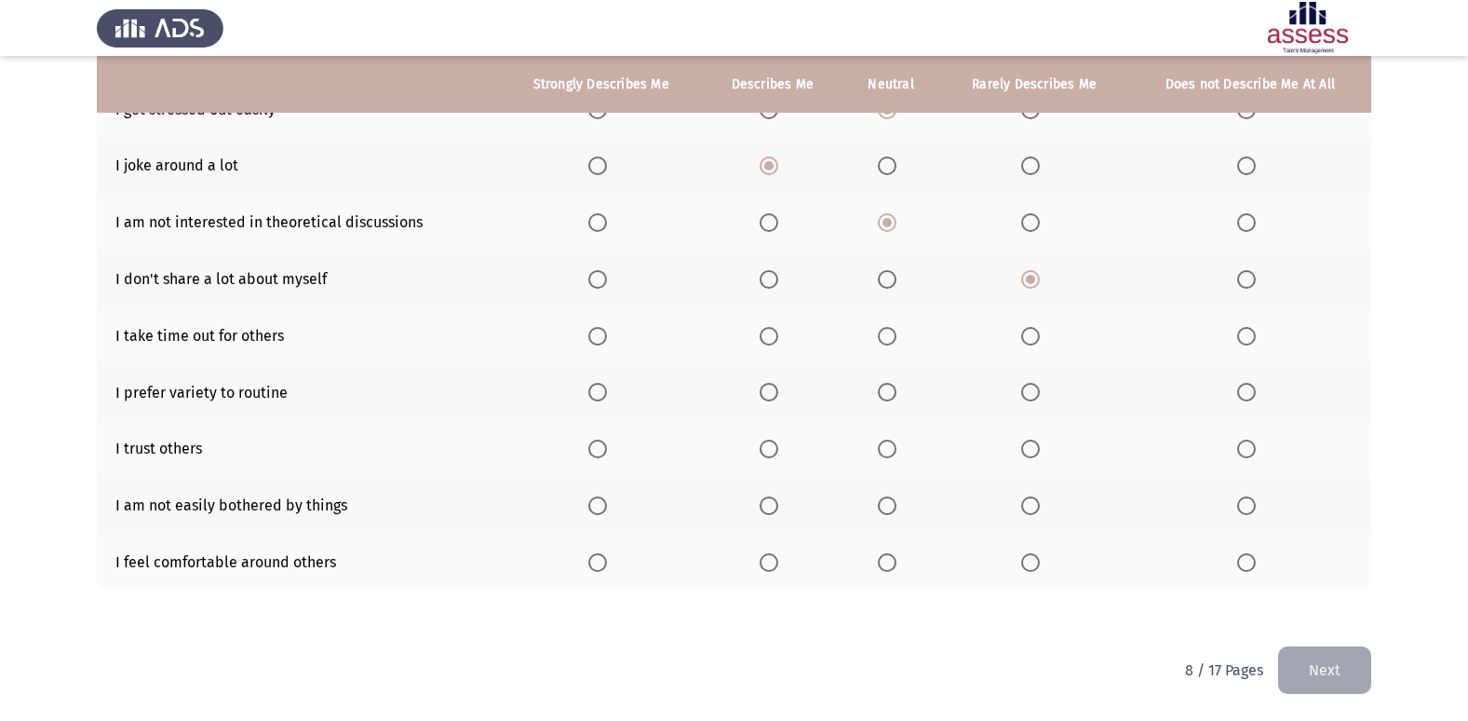
click at [896, 329] on span "Select an option" at bounding box center [887, 336] width 19 height 19
click at [896, 329] on input "Select an option" at bounding box center [887, 336] width 19 height 19
click at [778, 386] on span "Select an option" at bounding box center [769, 392] width 19 height 19
click at [778, 386] on input "Select an option" at bounding box center [769, 392] width 19 height 19
click at [1251, 454] on span "Select an option" at bounding box center [1246, 448] width 19 height 19
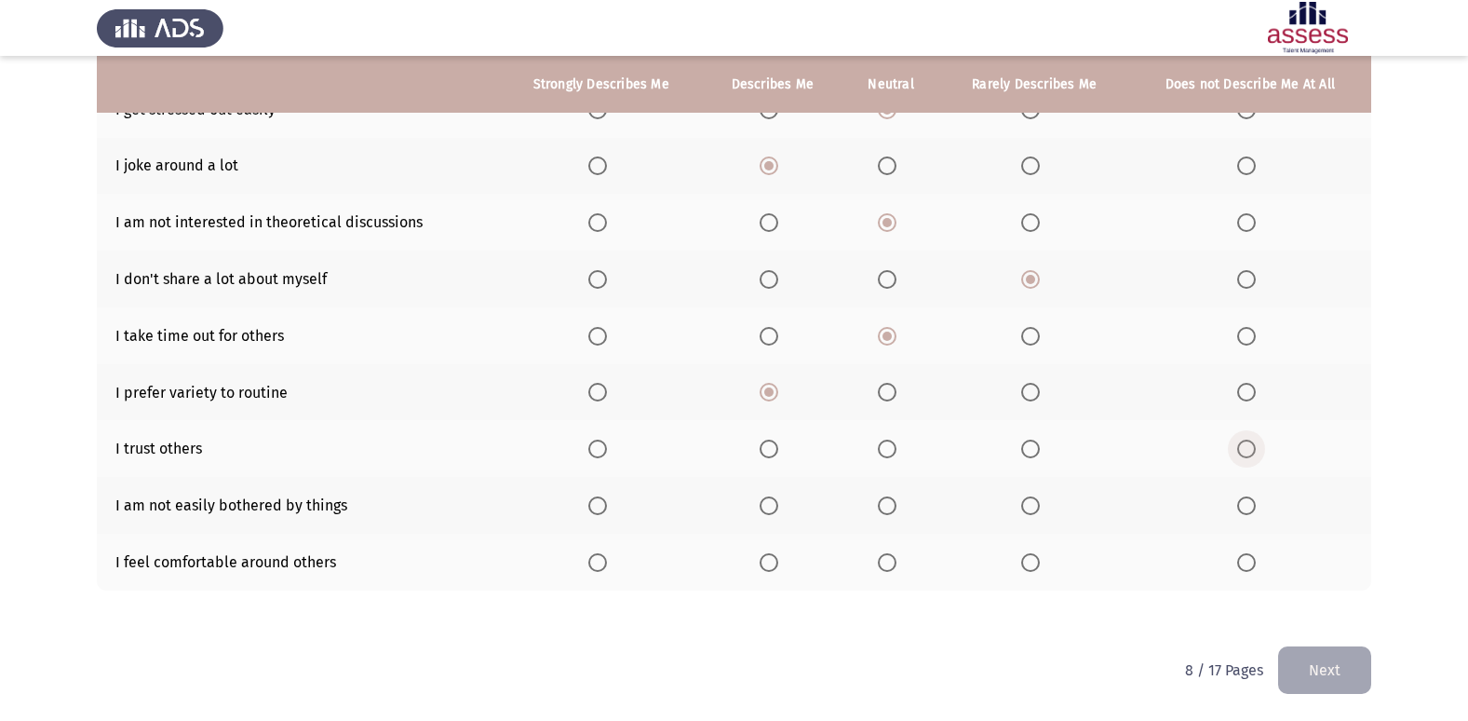
click at [1251, 454] on input "Select an option" at bounding box center [1246, 448] width 19 height 19
click at [894, 498] on span "Select an option" at bounding box center [887, 505] width 19 height 19
click at [894, 498] on input "Select an option" at bounding box center [887, 505] width 19 height 19
click at [1026, 557] on span "Select an option" at bounding box center [1030, 562] width 19 height 19
click at [1026, 557] on input "Select an option" at bounding box center [1030, 562] width 19 height 19
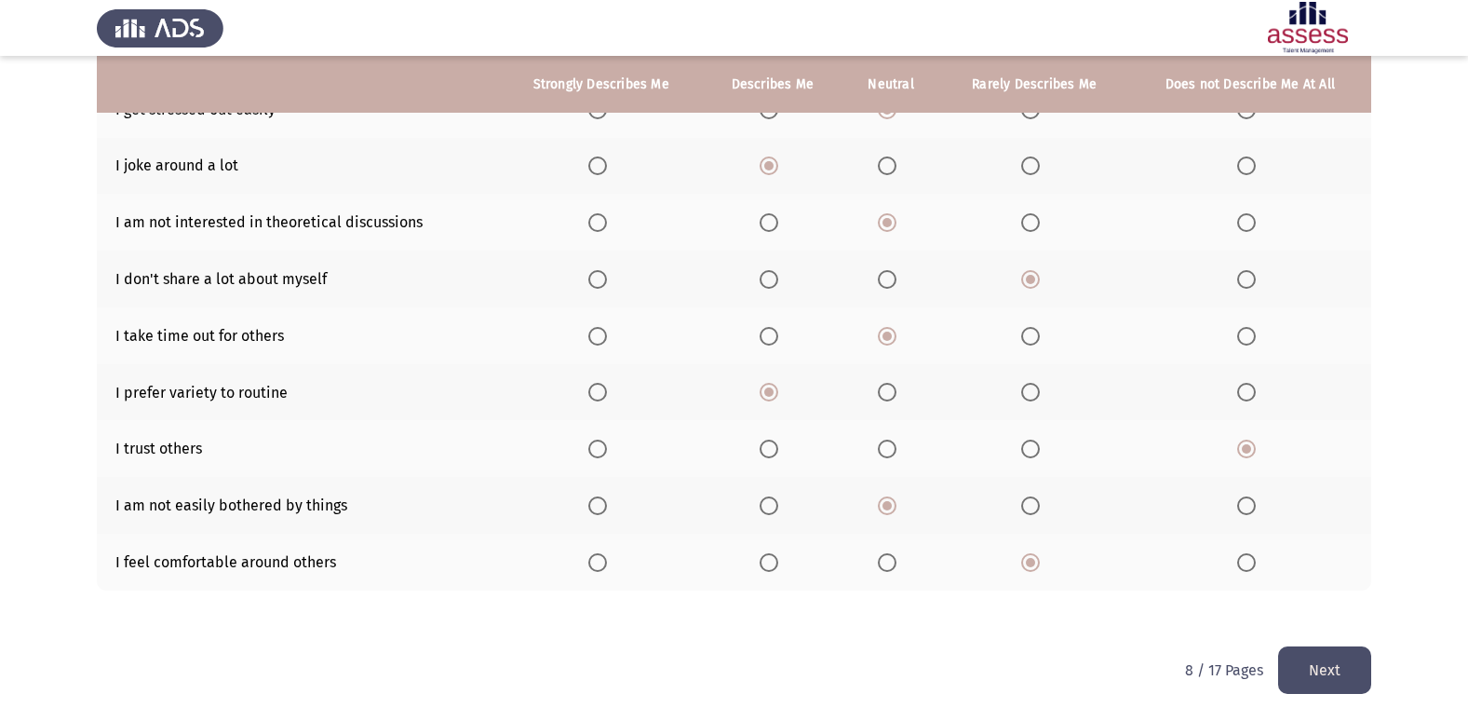
click at [1320, 667] on button "Next" at bounding box center [1324, 669] width 93 height 47
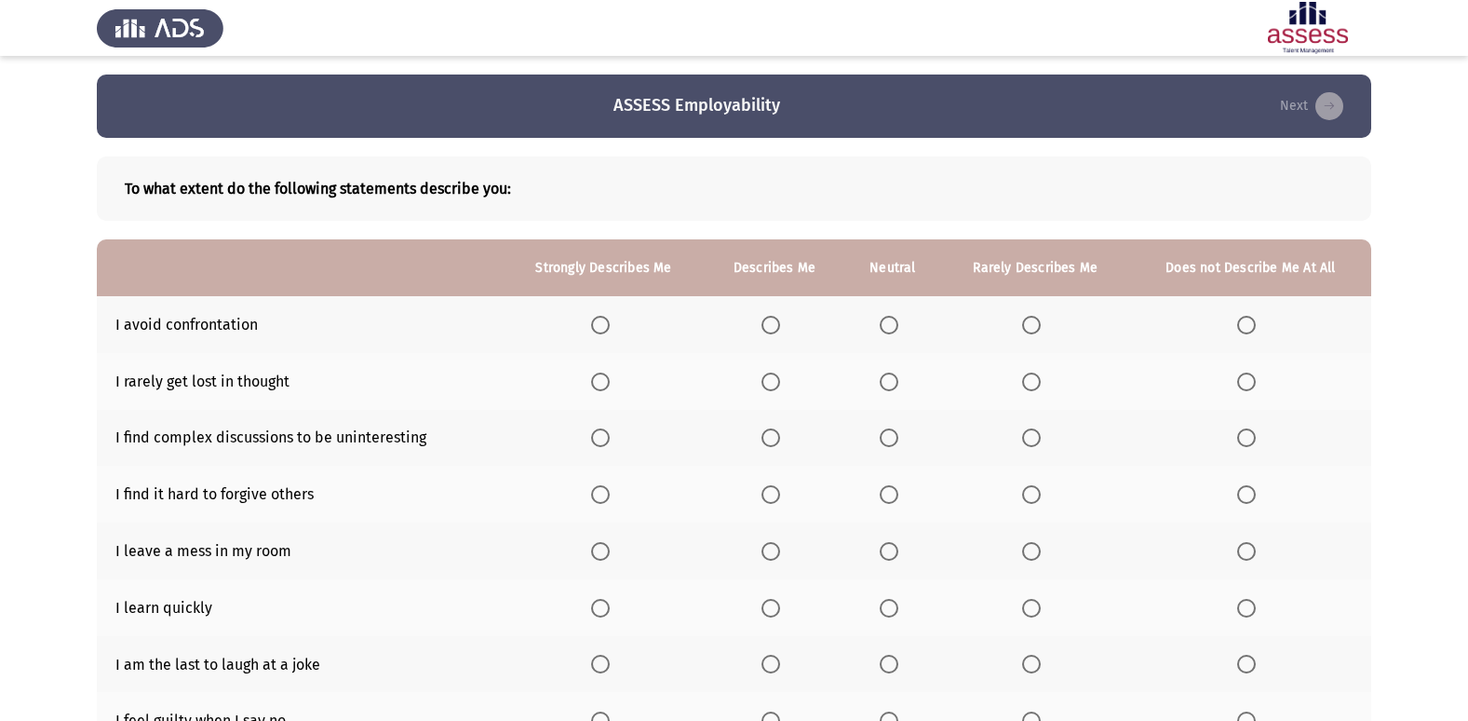
scroll to position [93, 0]
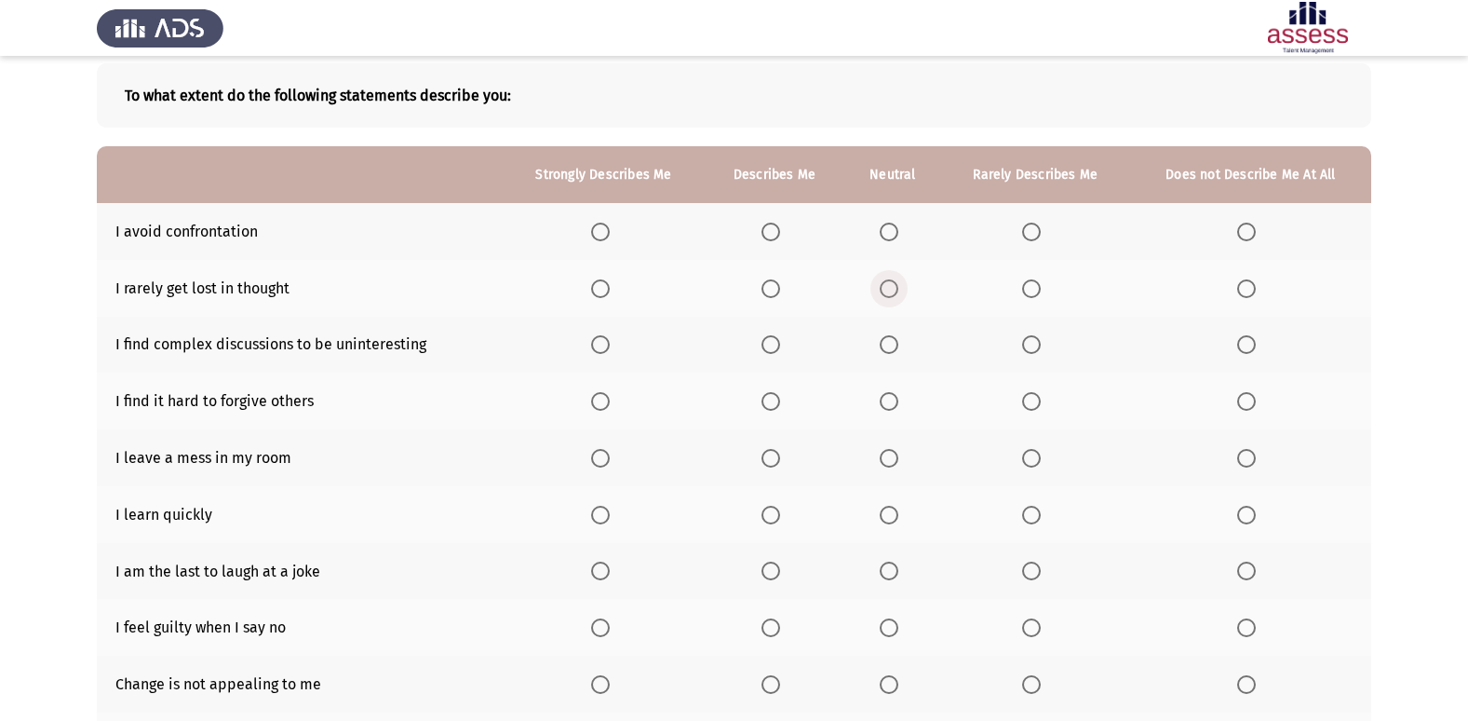
click at [888, 291] on span "Select an option" at bounding box center [889, 288] width 19 height 19
click at [888, 291] on input "Select an option" at bounding box center [889, 288] width 19 height 19
click at [889, 238] on span "Select an option" at bounding box center [889, 232] width 19 height 19
click at [889, 238] on input "Select an option" at bounding box center [889, 232] width 19 height 19
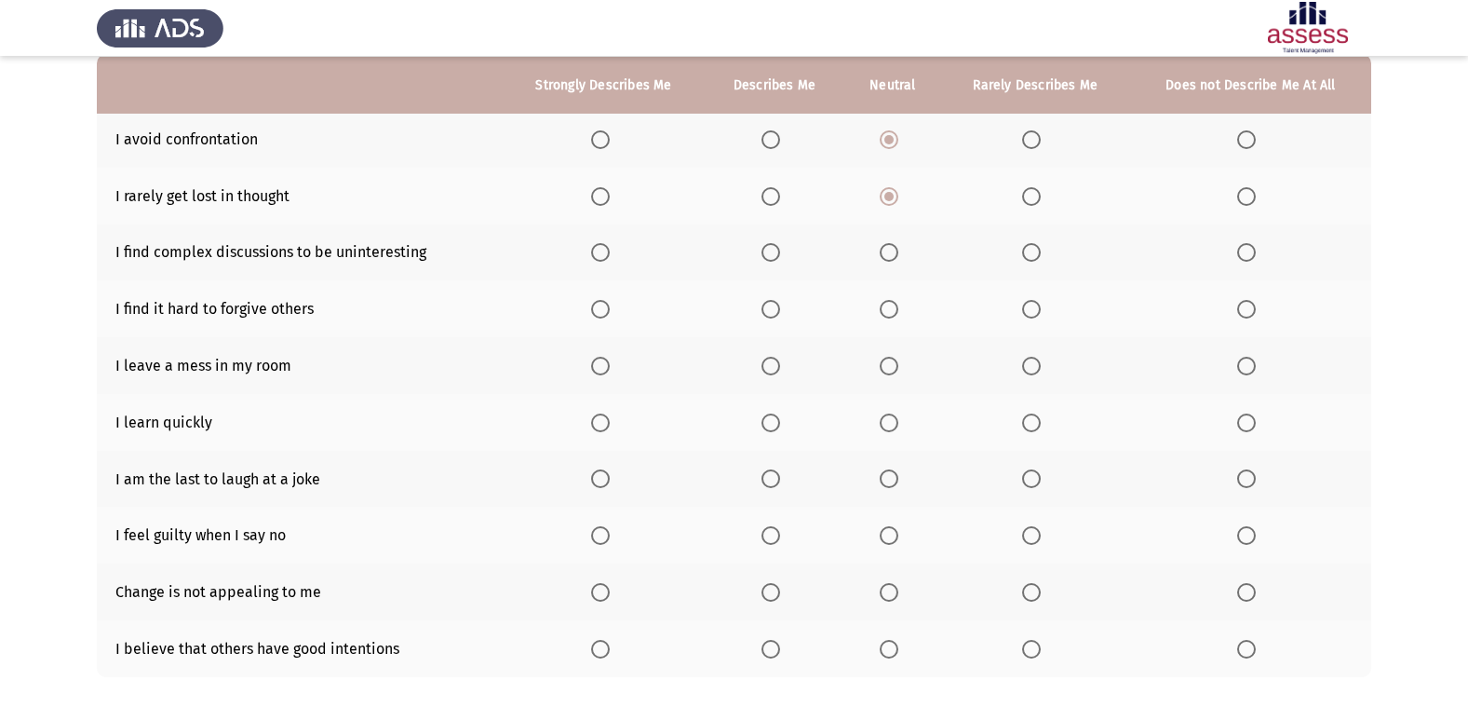
scroll to position [186, 0]
click at [1255, 261] on span "Select an option" at bounding box center [1246, 251] width 19 height 19
click at [1255, 261] on input "Select an option" at bounding box center [1246, 251] width 19 height 19
click at [774, 313] on span "Select an option" at bounding box center [771, 308] width 19 height 19
click at [774, 313] on input "Select an option" at bounding box center [771, 308] width 19 height 19
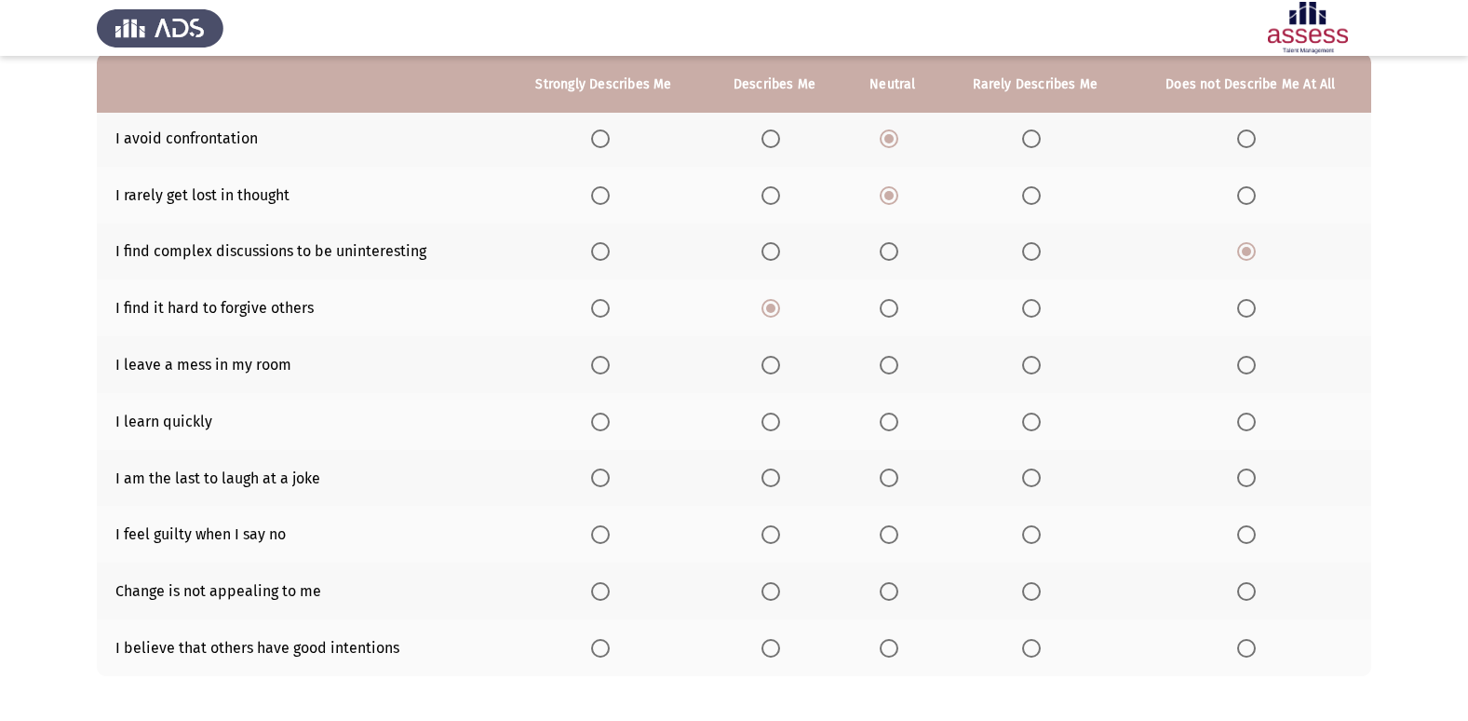
click at [1251, 364] on span "Select an option" at bounding box center [1246, 365] width 19 height 19
click at [1251, 364] on input "Select an option" at bounding box center [1246, 365] width 19 height 19
click at [602, 423] on span "Select an option" at bounding box center [600, 421] width 19 height 19
click at [602, 423] on input "Select an option" at bounding box center [600, 421] width 19 height 19
click at [773, 480] on span "Select an option" at bounding box center [771, 477] width 19 height 19
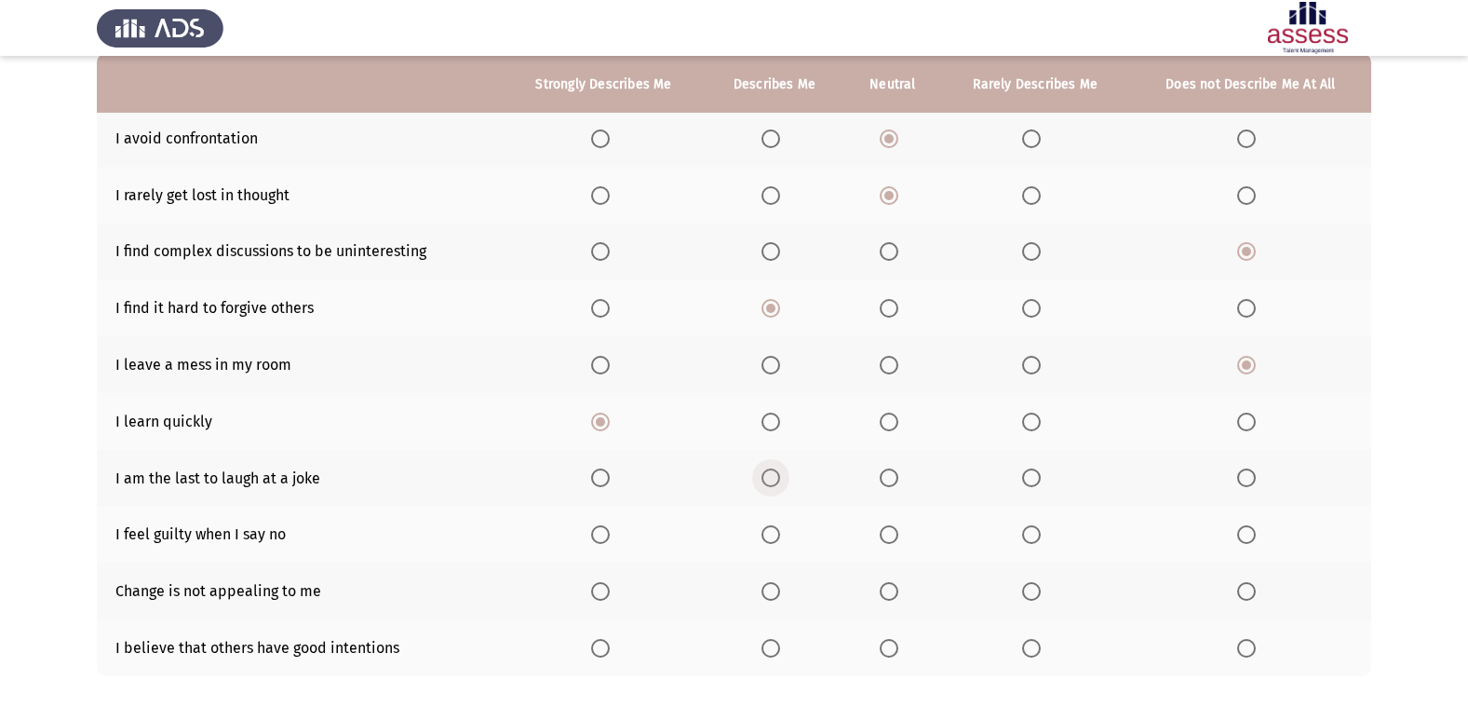
click at [773, 480] on input "Select an option" at bounding box center [771, 477] width 19 height 19
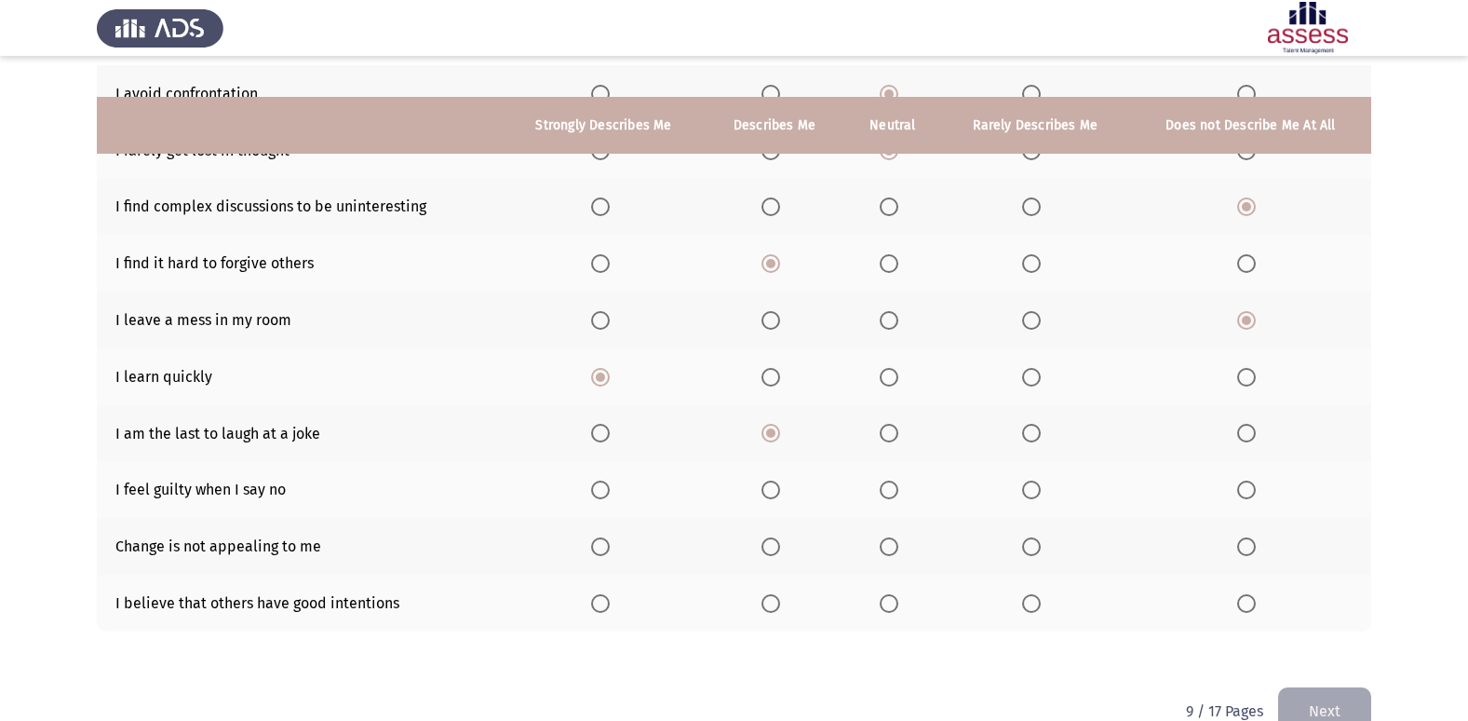
scroll to position [272, 0]
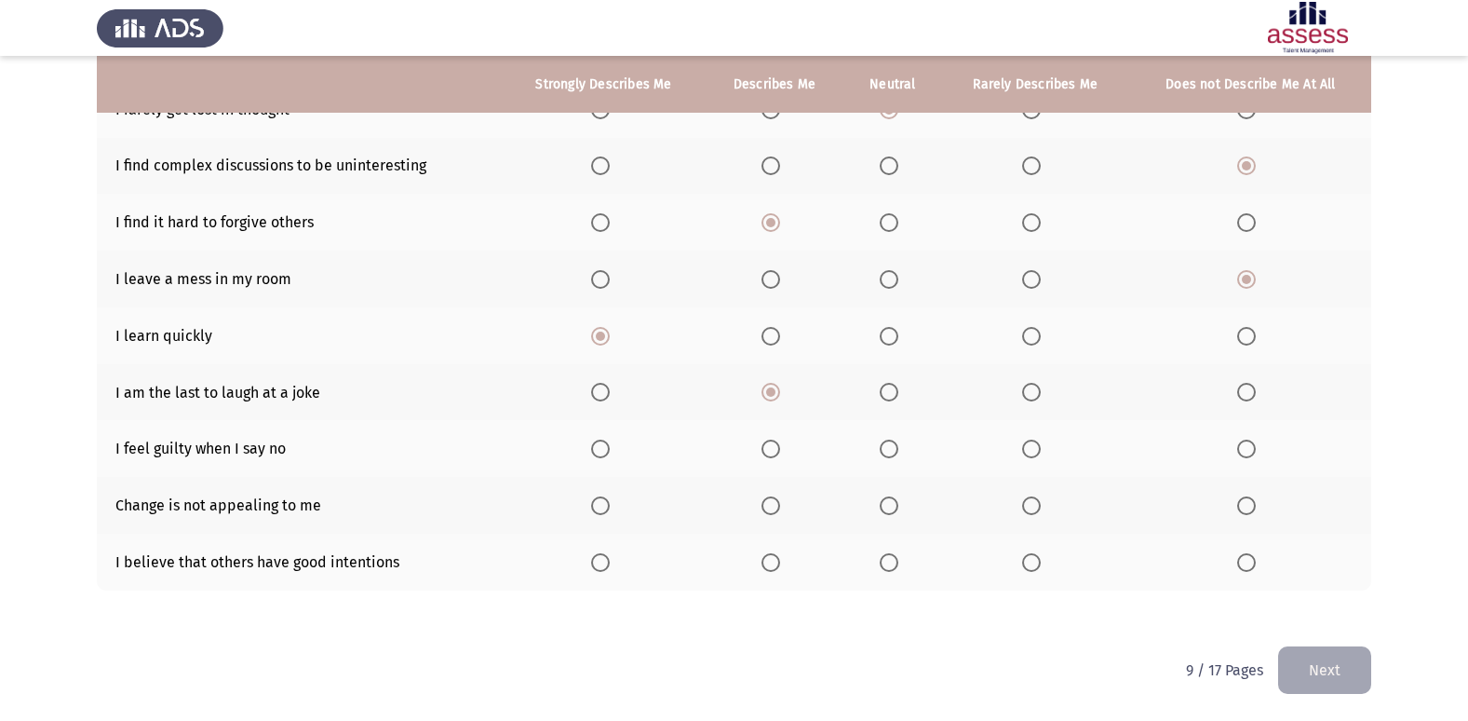
click at [896, 453] on span "Select an option" at bounding box center [889, 448] width 19 height 19
click at [896, 453] on input "Select an option" at bounding box center [889, 448] width 19 height 19
click at [1255, 450] on span "Select an option" at bounding box center [1246, 448] width 19 height 19
click at [1255, 450] on input "Select an option" at bounding box center [1246, 448] width 19 height 19
click at [604, 438] on th at bounding box center [604, 448] width 202 height 57
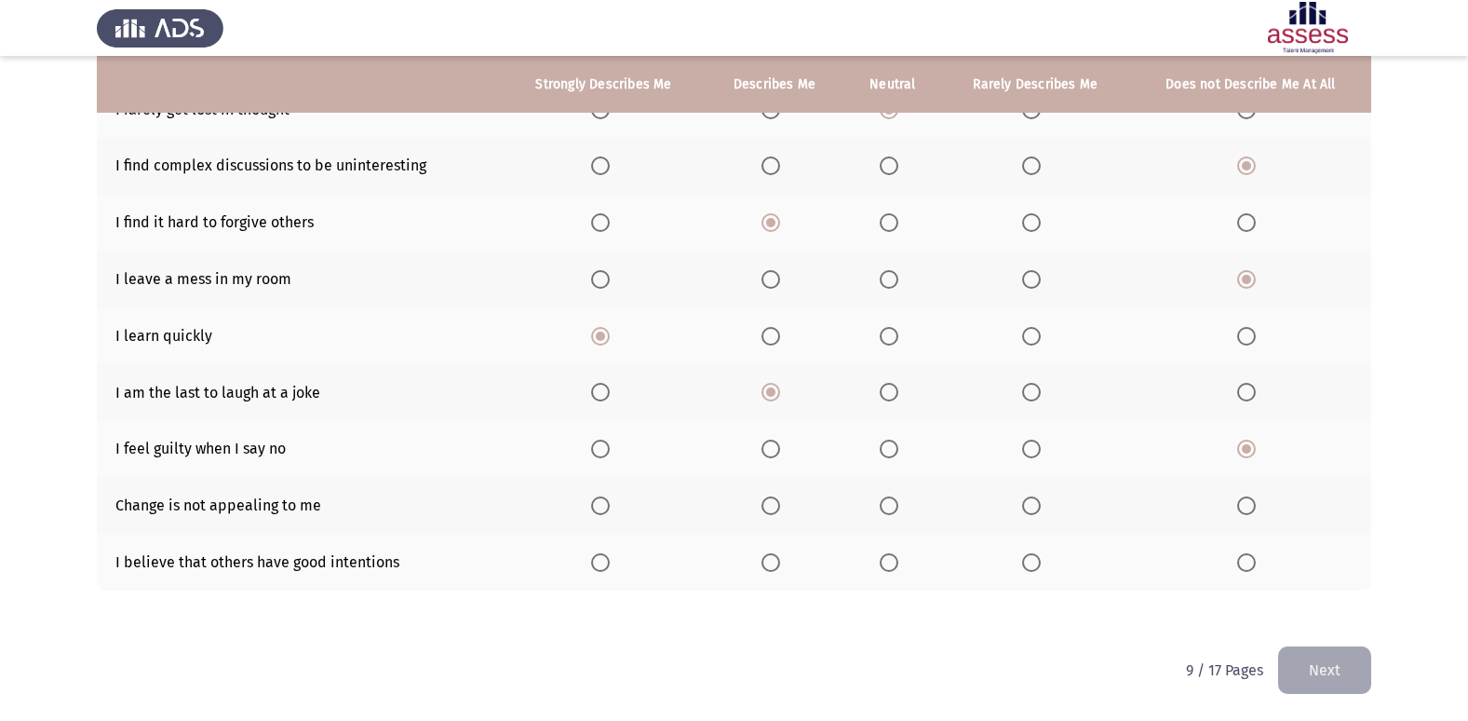
click at [883, 447] on span "Select an option" at bounding box center [889, 448] width 19 height 19
click at [883, 447] on input "Select an option" at bounding box center [889, 448] width 19 height 19
click at [768, 507] on span "Select an option" at bounding box center [771, 505] width 19 height 19
click at [768, 507] on input "Select an option" at bounding box center [771, 505] width 19 height 19
click at [774, 563] on span "Select an option" at bounding box center [771, 562] width 19 height 19
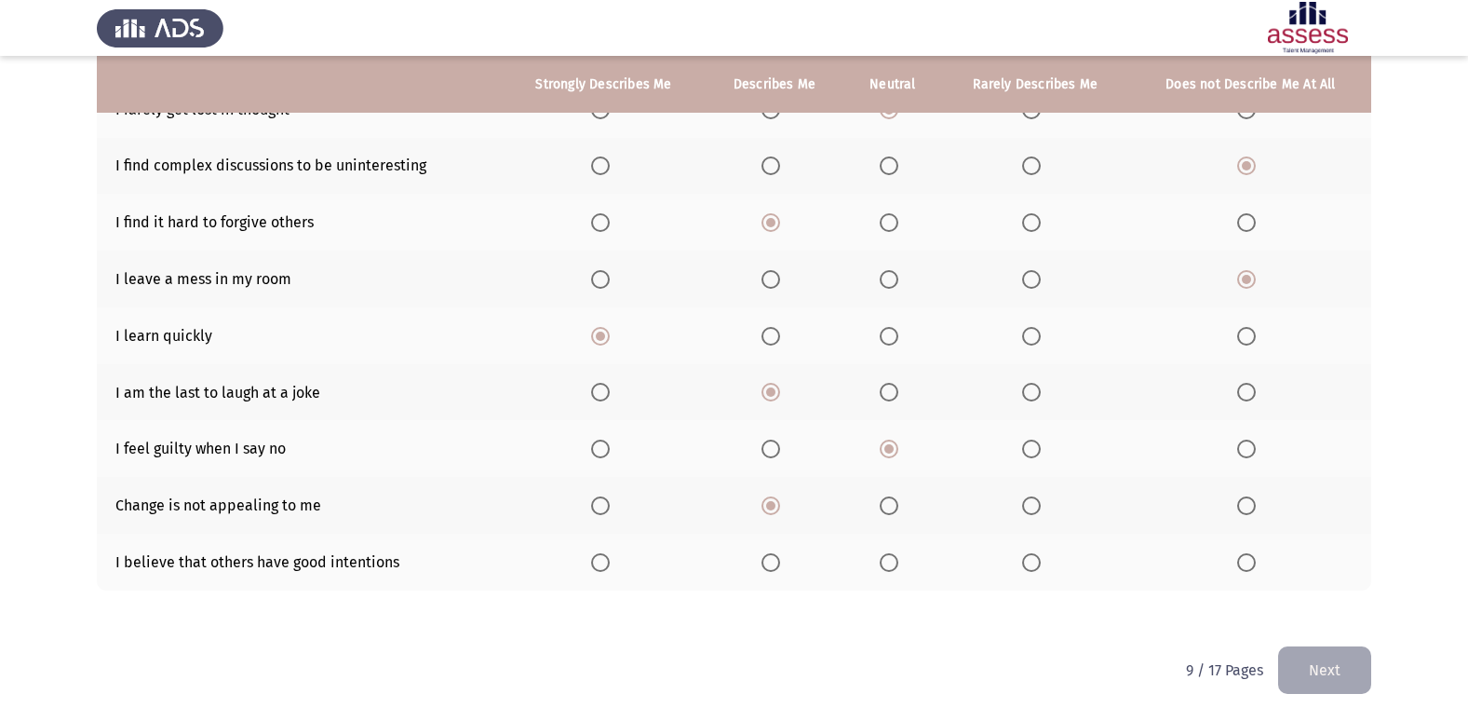
click at [774, 563] on input "Select an option" at bounding box center [771, 562] width 19 height 19
click at [1361, 671] on button "Next" at bounding box center [1324, 669] width 93 height 47
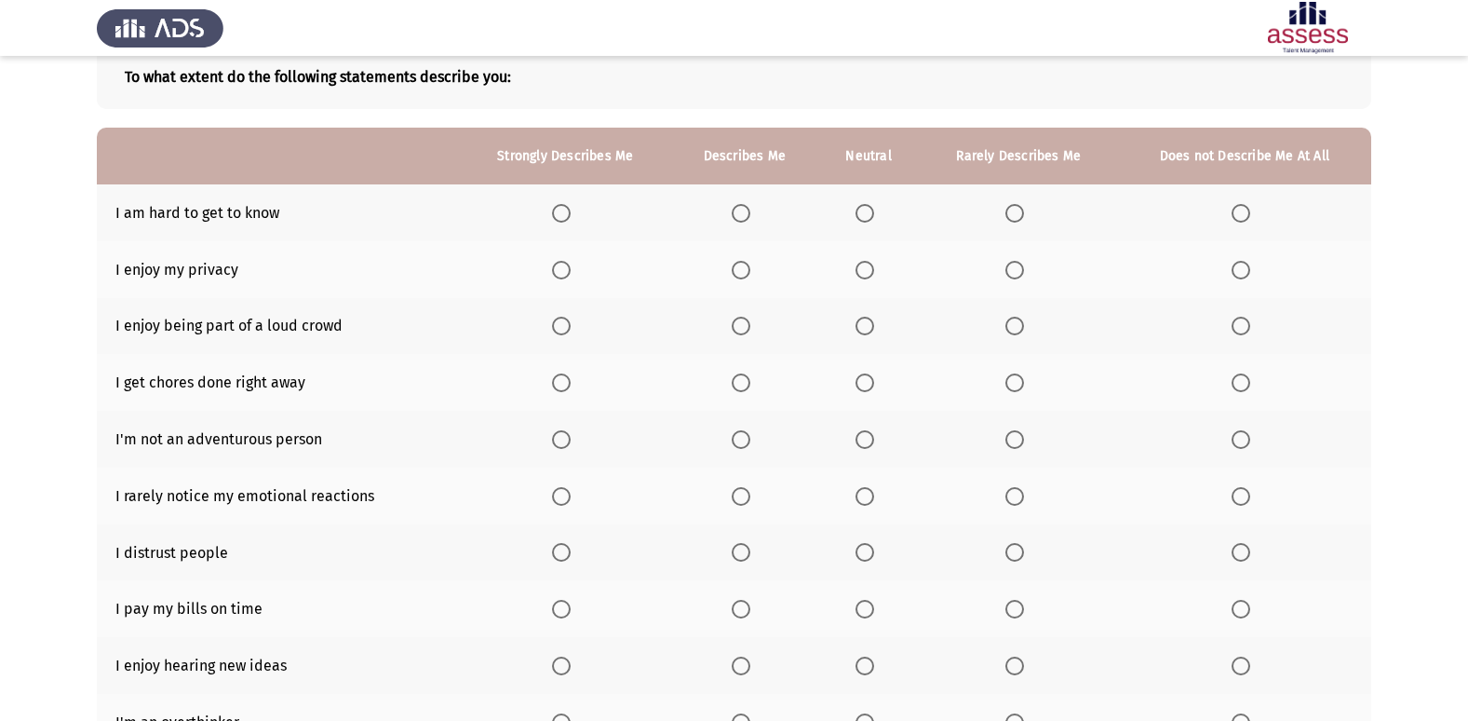
scroll to position [86, 0]
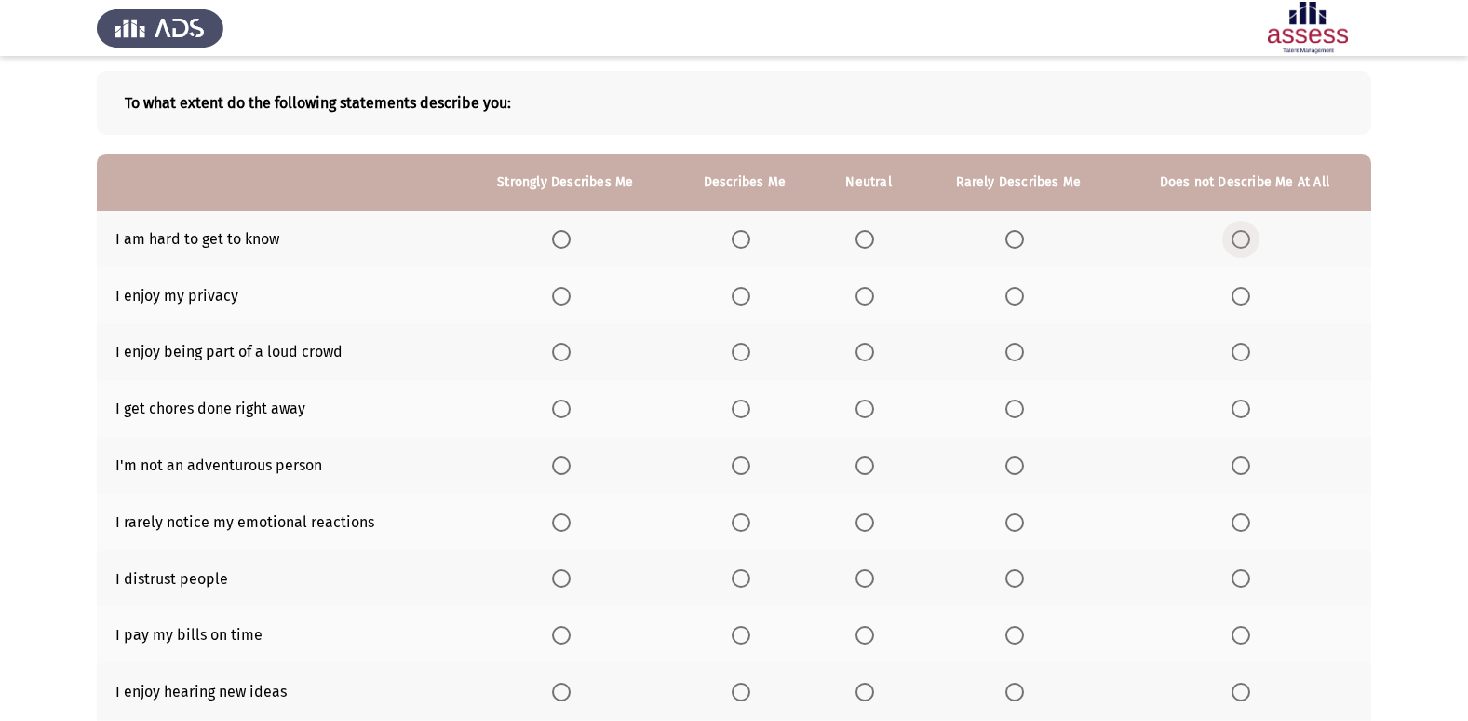
click at [1241, 231] on span "Select an option" at bounding box center [1241, 239] width 19 height 19
click at [1241, 231] on input "Select an option" at bounding box center [1241, 239] width 19 height 19
click at [565, 294] on span "Select an option" at bounding box center [561, 296] width 19 height 19
click at [565, 294] on input "Select an option" at bounding box center [561, 296] width 19 height 19
click at [749, 354] on span "Select an option" at bounding box center [741, 352] width 19 height 19
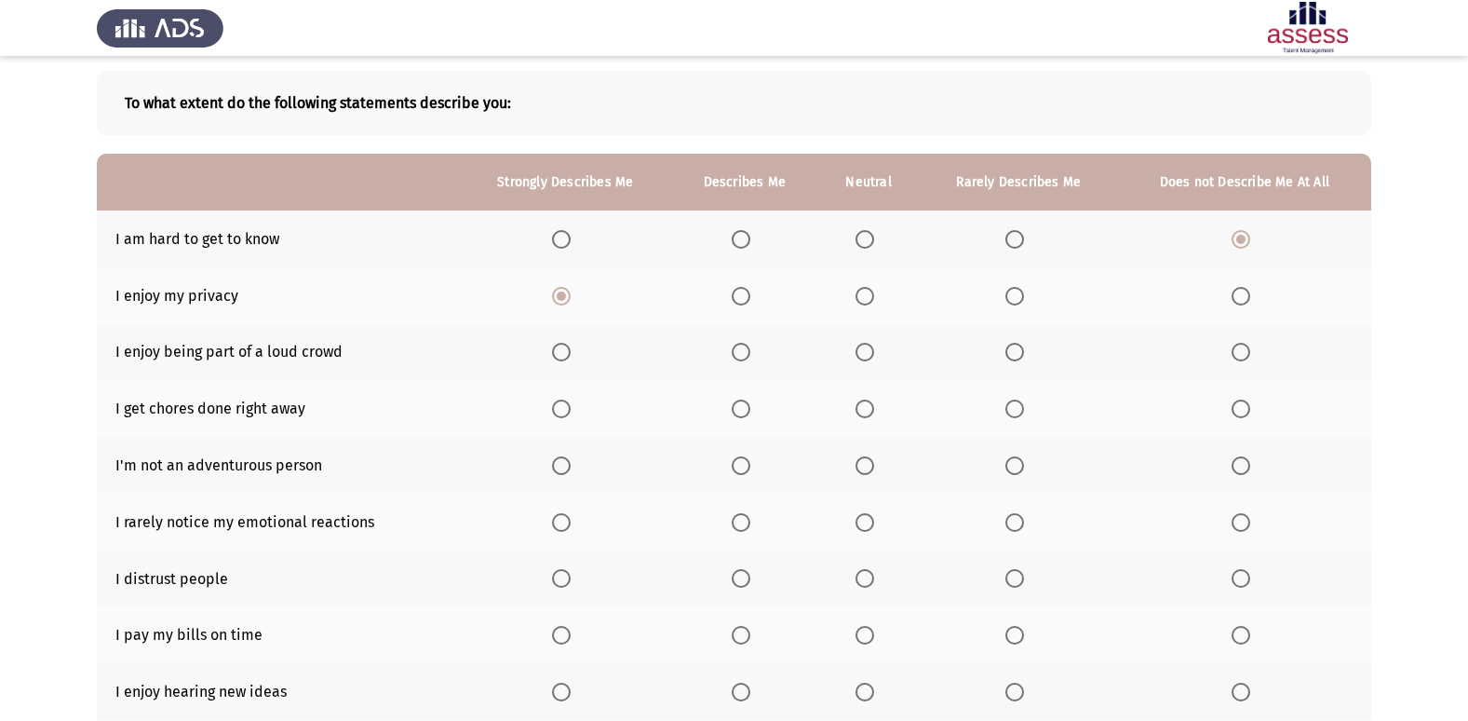
click at [749, 354] on input "Select an option" at bounding box center [741, 352] width 19 height 19
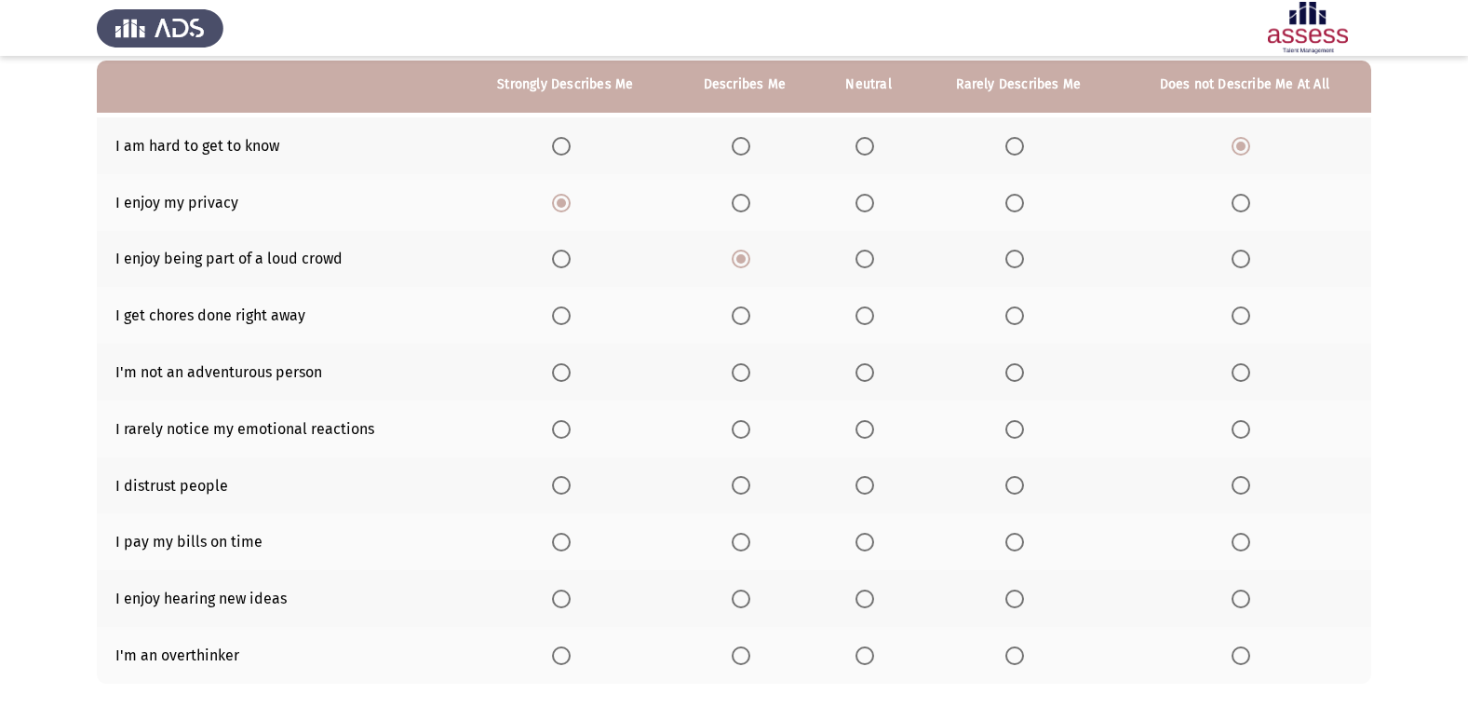
click at [735, 324] on span "Select an option" at bounding box center [741, 315] width 19 height 19
click at [735, 324] on input "Select an option" at bounding box center [741, 315] width 19 height 19
click at [560, 379] on span "Select an option" at bounding box center [561, 372] width 19 height 19
click at [560, 379] on input "Select an option" at bounding box center [561, 372] width 19 height 19
click at [860, 436] on span "Select an option" at bounding box center [865, 429] width 19 height 19
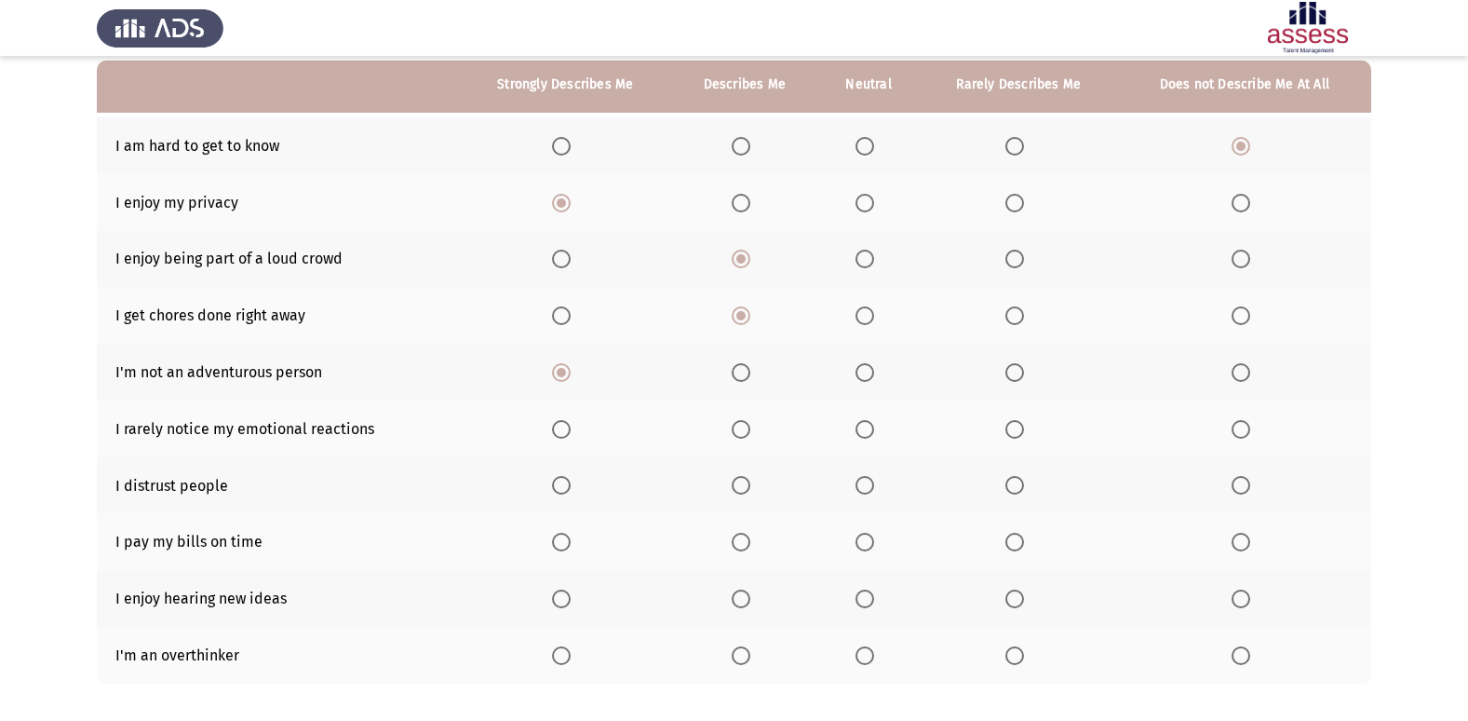
click at [860, 436] on input "Select an option" at bounding box center [865, 429] width 19 height 19
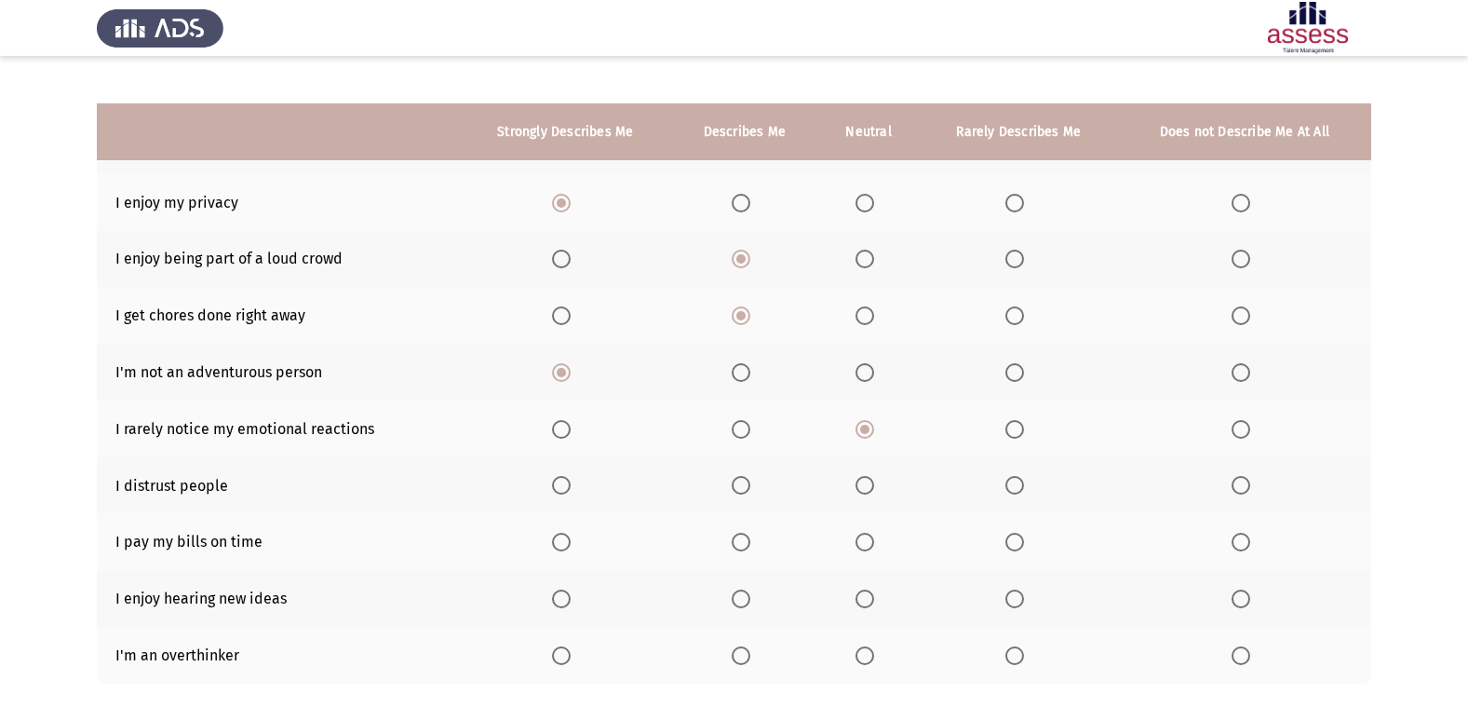
scroll to position [272, 0]
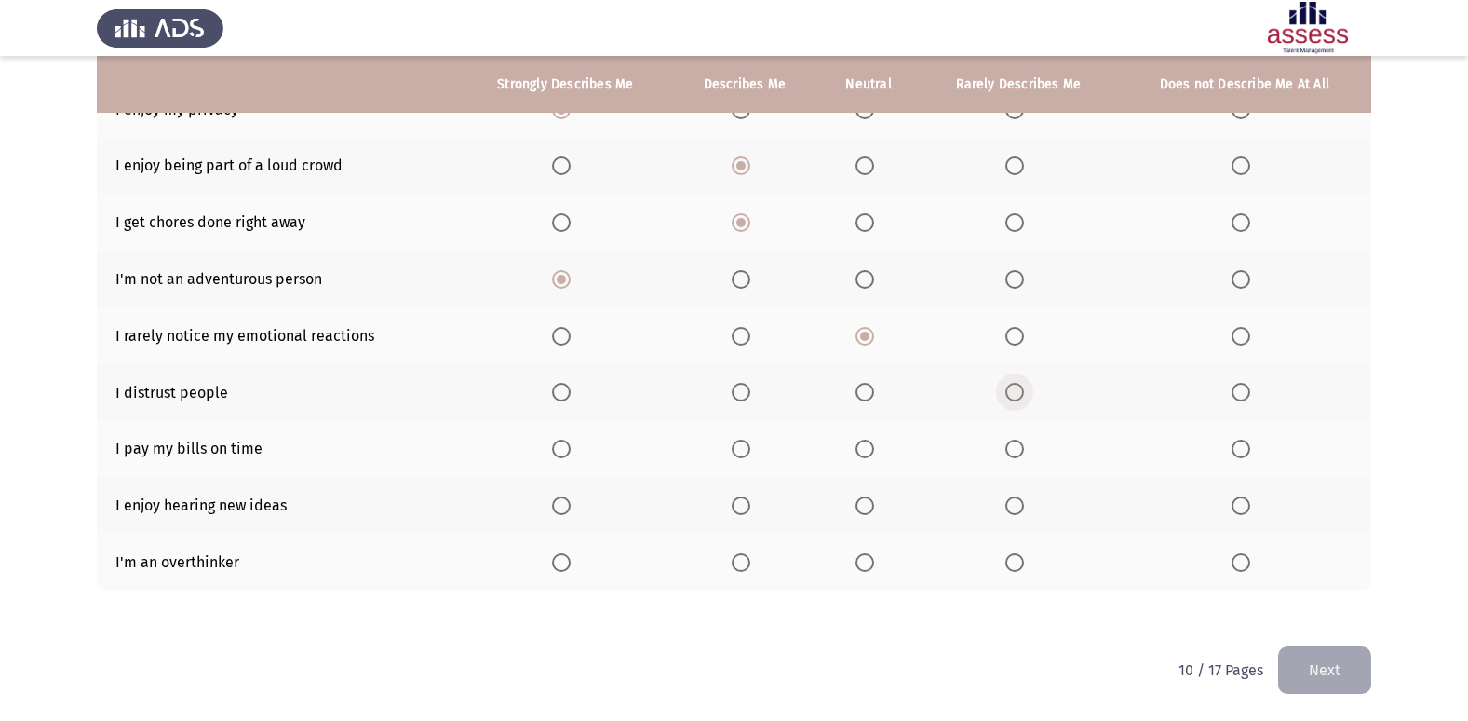
click at [1017, 388] on span "Select an option" at bounding box center [1015, 392] width 19 height 19
click at [1017, 388] on input "Select an option" at bounding box center [1015, 392] width 19 height 19
click at [1242, 442] on span "Select an option" at bounding box center [1241, 448] width 19 height 19
click at [1242, 442] on input "Select an option" at bounding box center [1241, 448] width 19 height 19
click at [748, 447] on span "Select an option" at bounding box center [741, 448] width 19 height 19
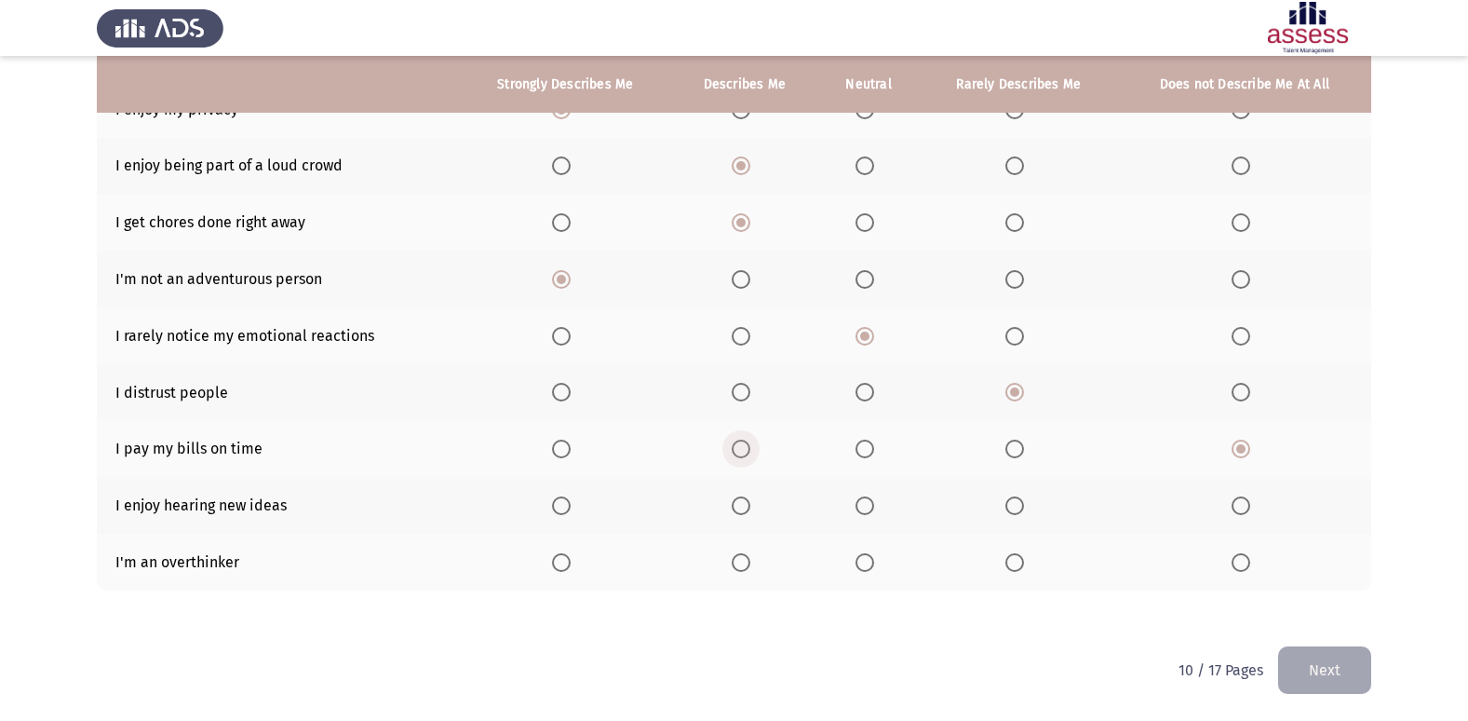
click at [748, 447] on input "Select an option" at bounding box center [741, 448] width 19 height 19
click at [560, 511] on span "Select an option" at bounding box center [561, 505] width 19 height 19
click at [560, 511] on input "Select an option" at bounding box center [561, 505] width 19 height 19
click at [873, 568] on span "Select an option" at bounding box center [865, 562] width 19 height 19
click at [873, 568] on input "Select an option" at bounding box center [865, 562] width 19 height 19
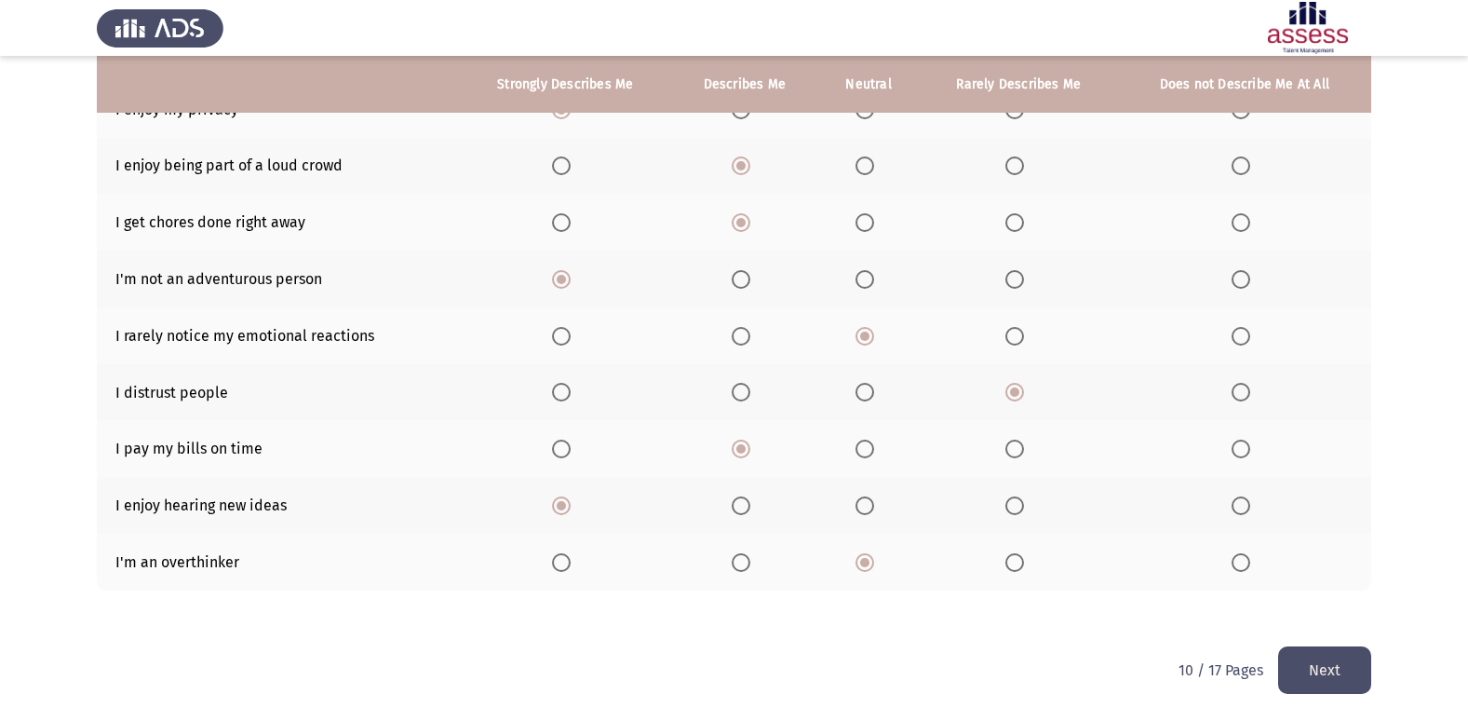
click at [1341, 663] on button "Next" at bounding box center [1324, 669] width 93 height 47
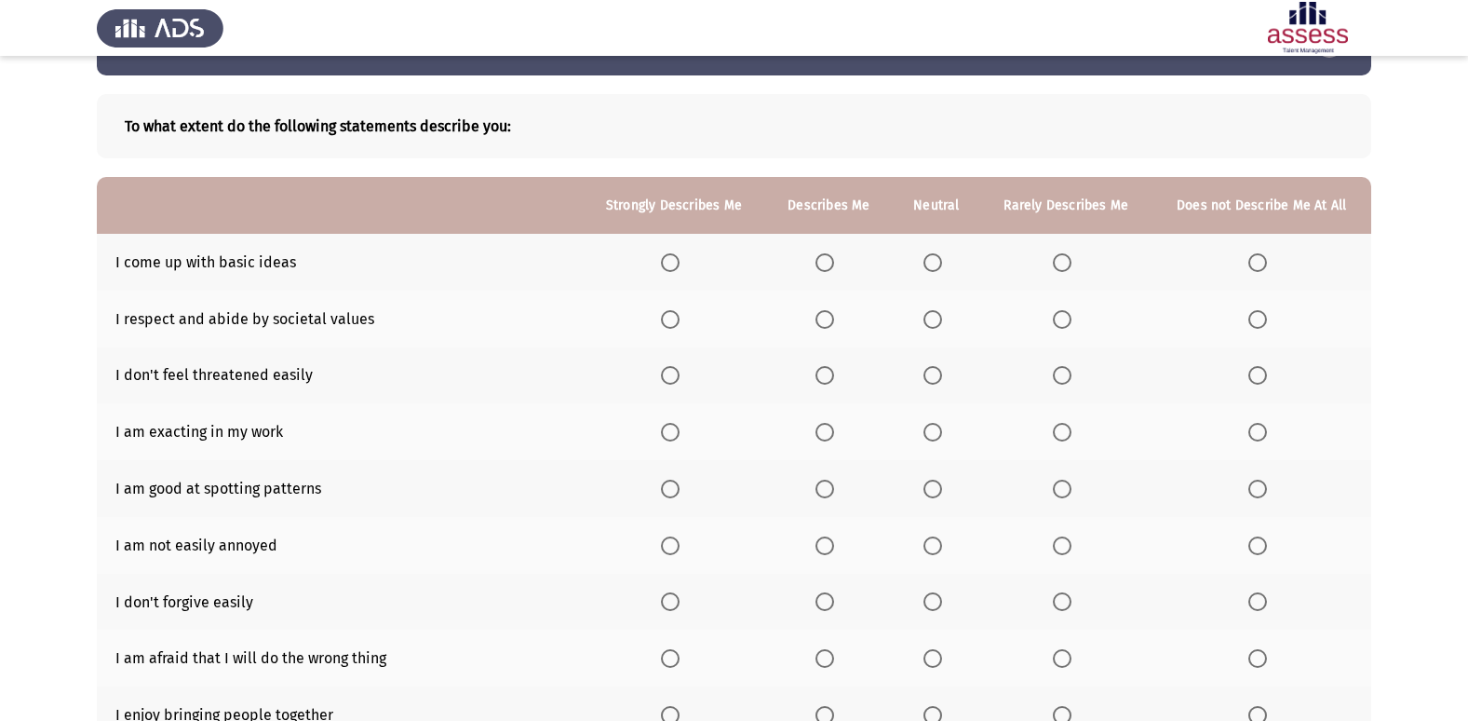
scroll to position [0, 0]
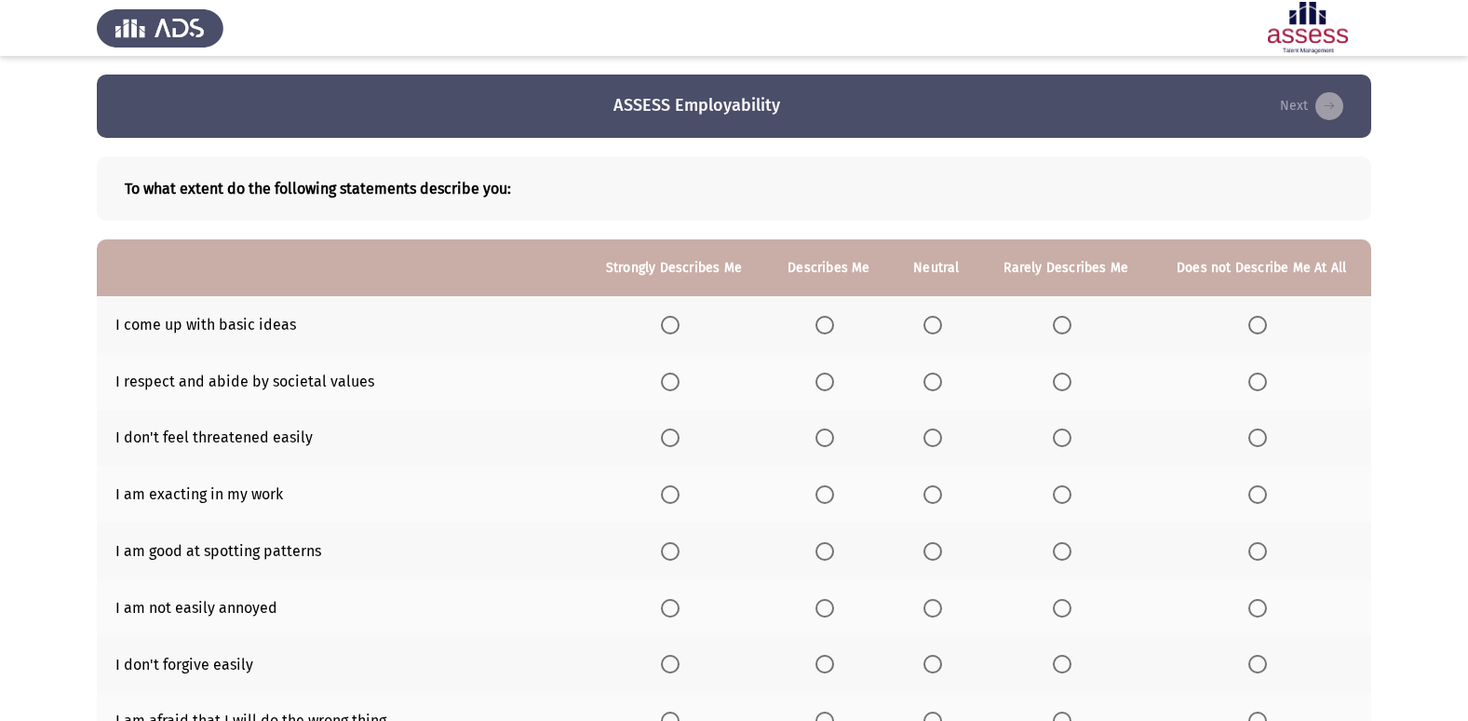
click at [1070, 320] on span "Select an option" at bounding box center [1062, 325] width 19 height 19
click at [1070, 320] on input "Select an option" at bounding box center [1062, 325] width 19 height 19
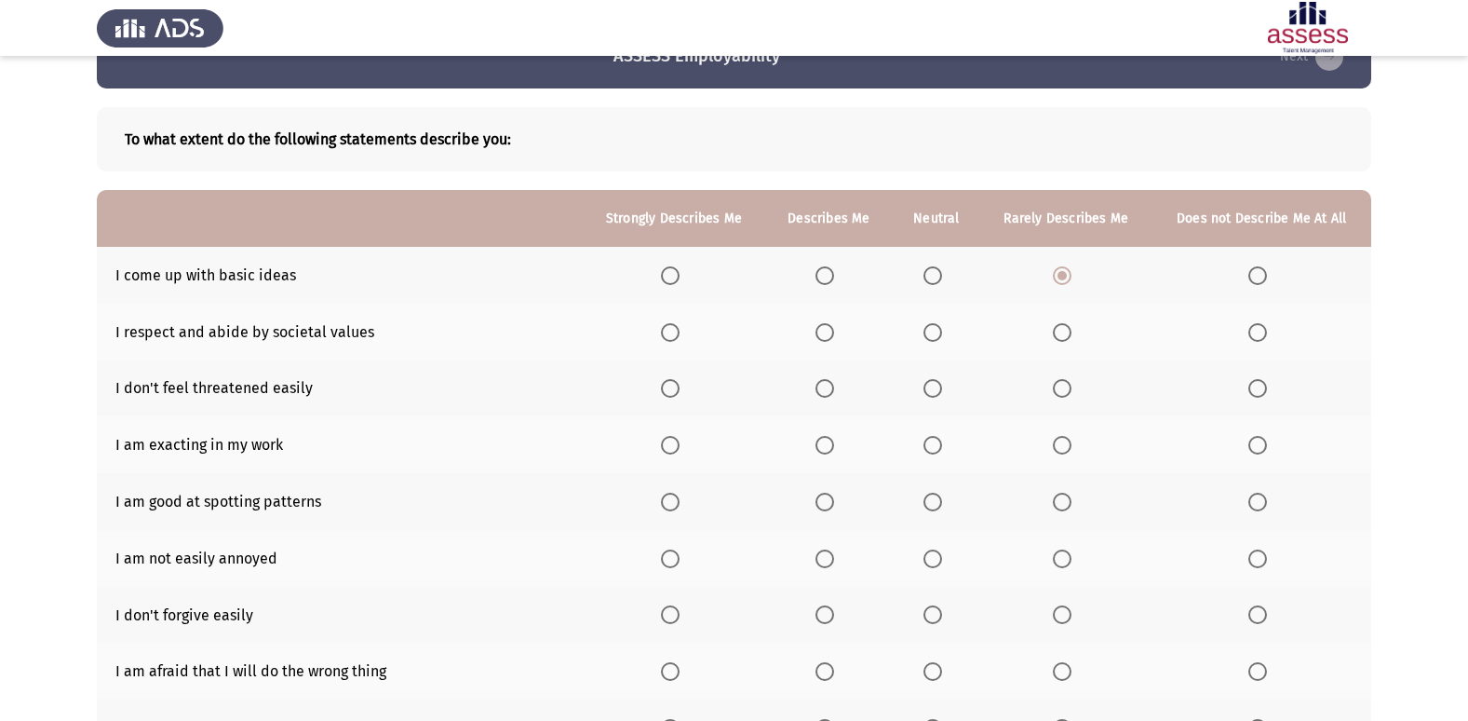
scroll to position [93, 0]
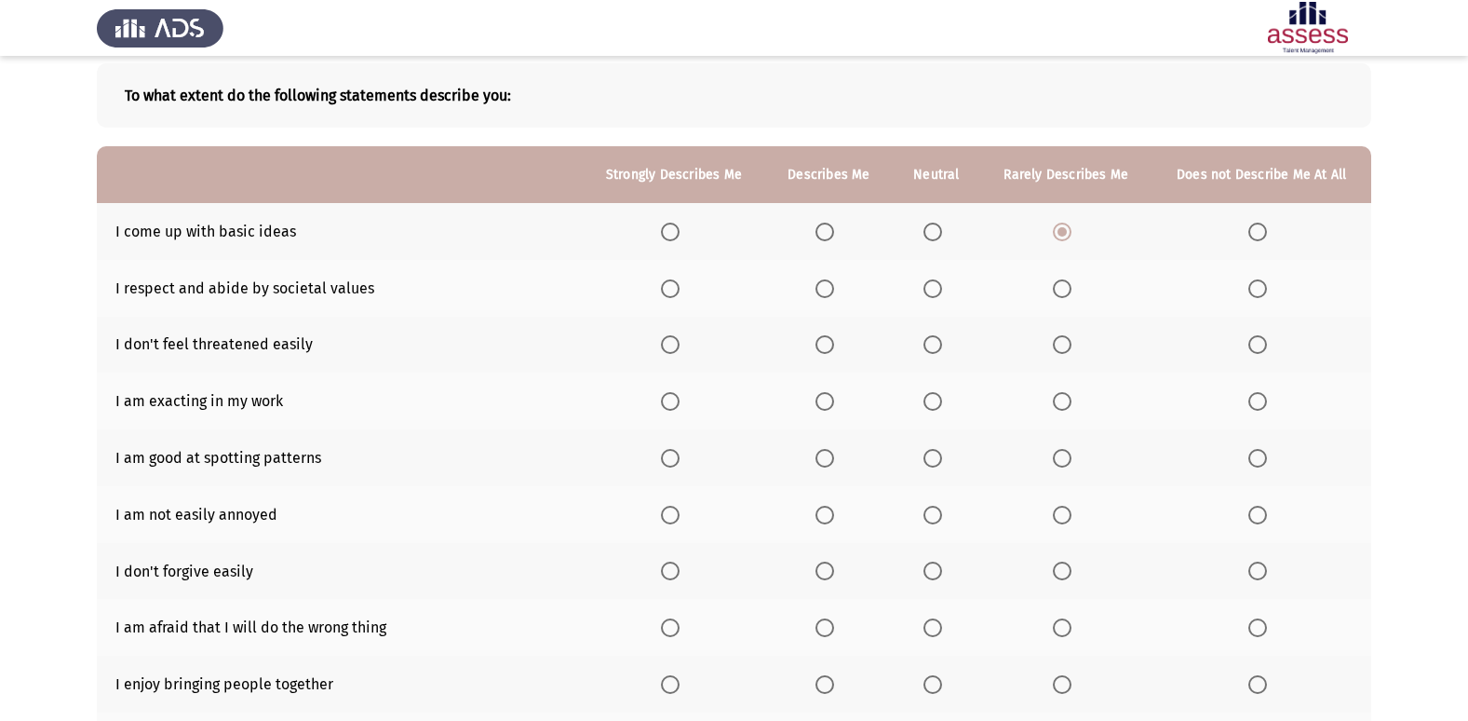
click at [936, 292] on span "Select an option" at bounding box center [933, 288] width 19 height 19
click at [936, 292] on input "Select an option" at bounding box center [933, 288] width 19 height 19
click at [1270, 346] on label "Select an option" at bounding box center [1262, 344] width 26 height 19
click at [1267, 346] on input "Select an option" at bounding box center [1258, 344] width 19 height 19
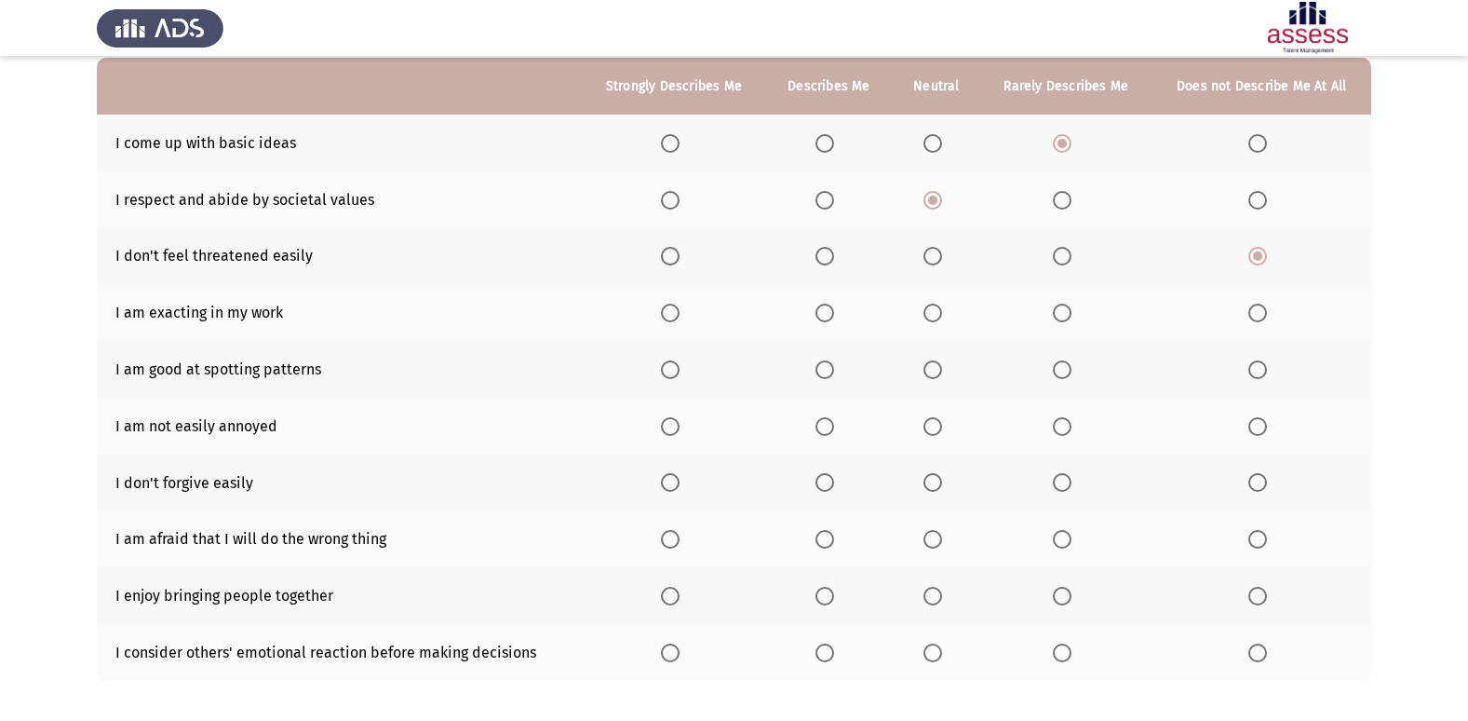
scroll to position [186, 0]
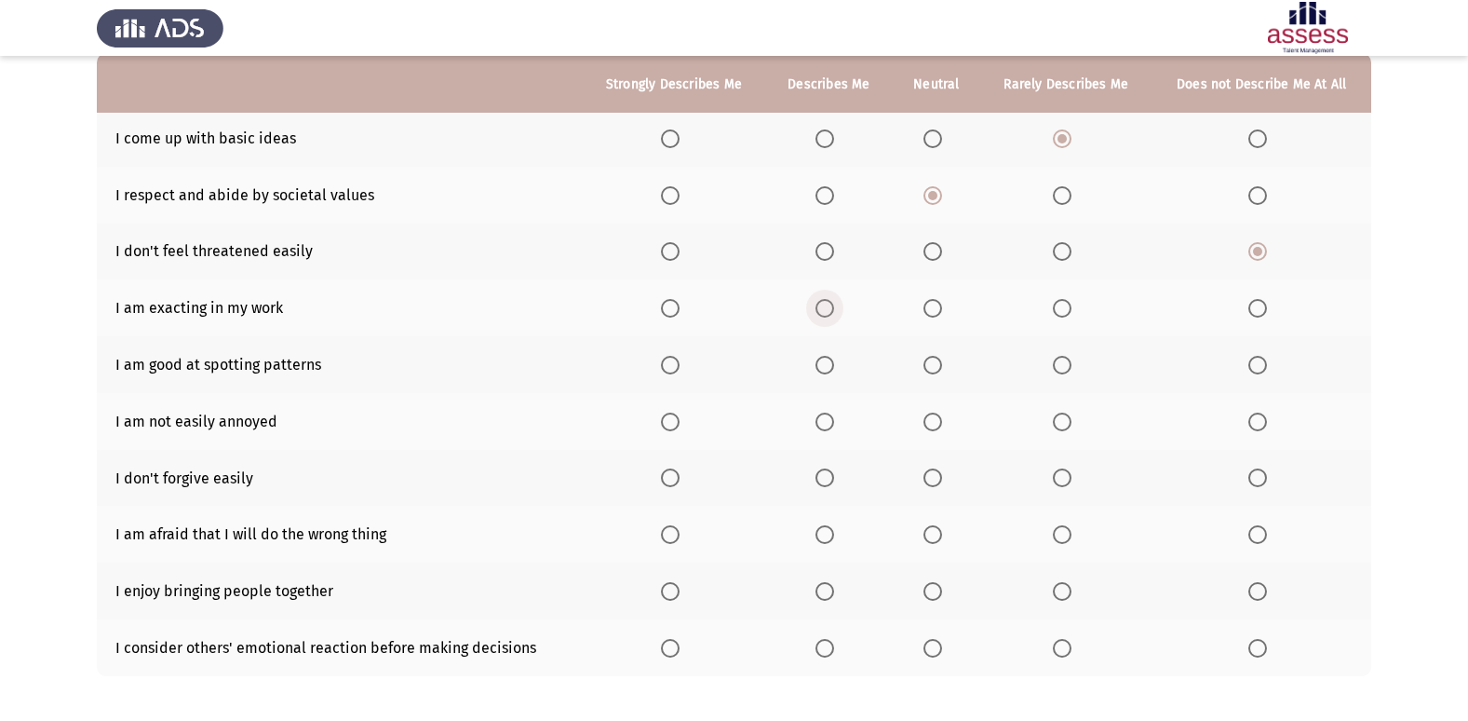
click at [819, 315] on span "Select an option" at bounding box center [825, 308] width 19 height 19
click at [819, 315] on input "Select an option" at bounding box center [825, 308] width 19 height 19
click at [828, 368] on span "Select an option" at bounding box center [825, 365] width 19 height 19
click at [828, 368] on input "Select an option" at bounding box center [825, 365] width 19 height 19
click at [928, 417] on span "Select an option" at bounding box center [933, 421] width 19 height 19
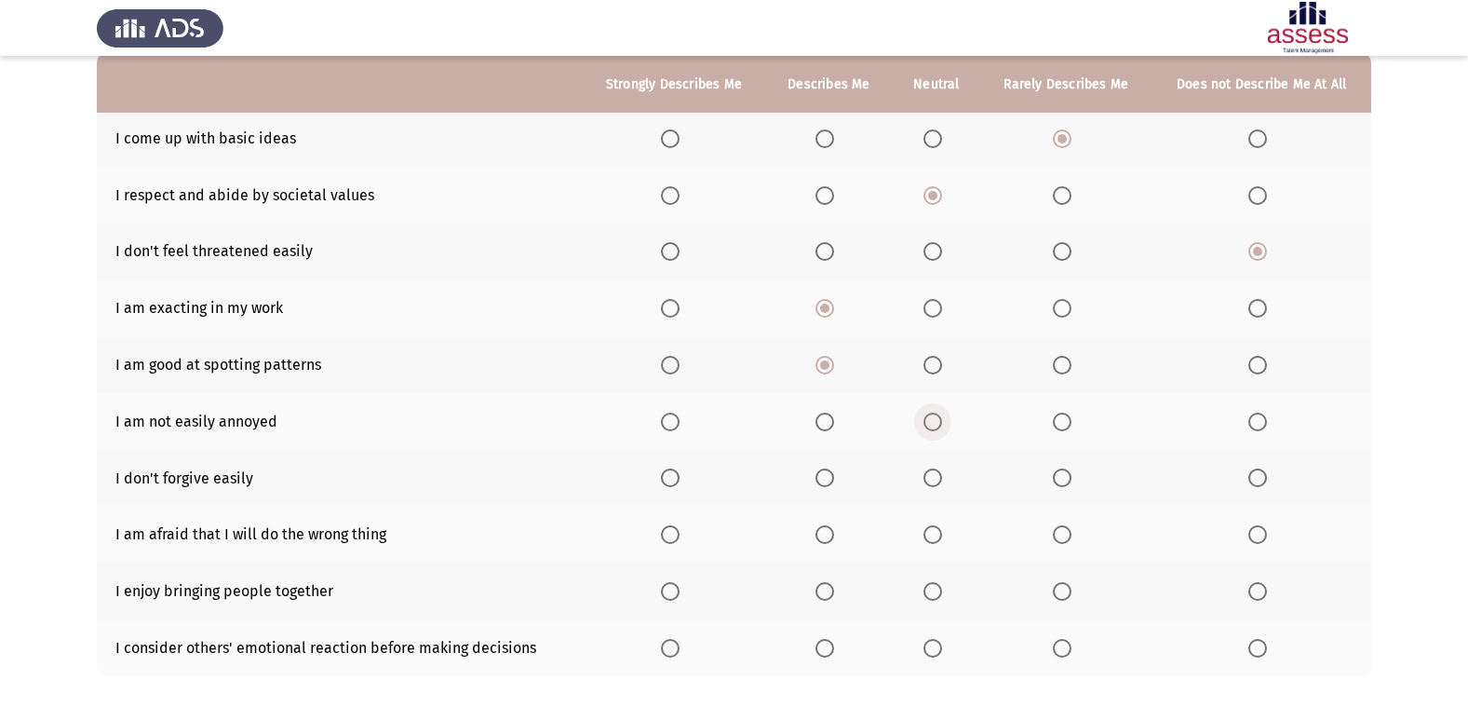
click at [928, 417] on input "Select an option" at bounding box center [933, 421] width 19 height 19
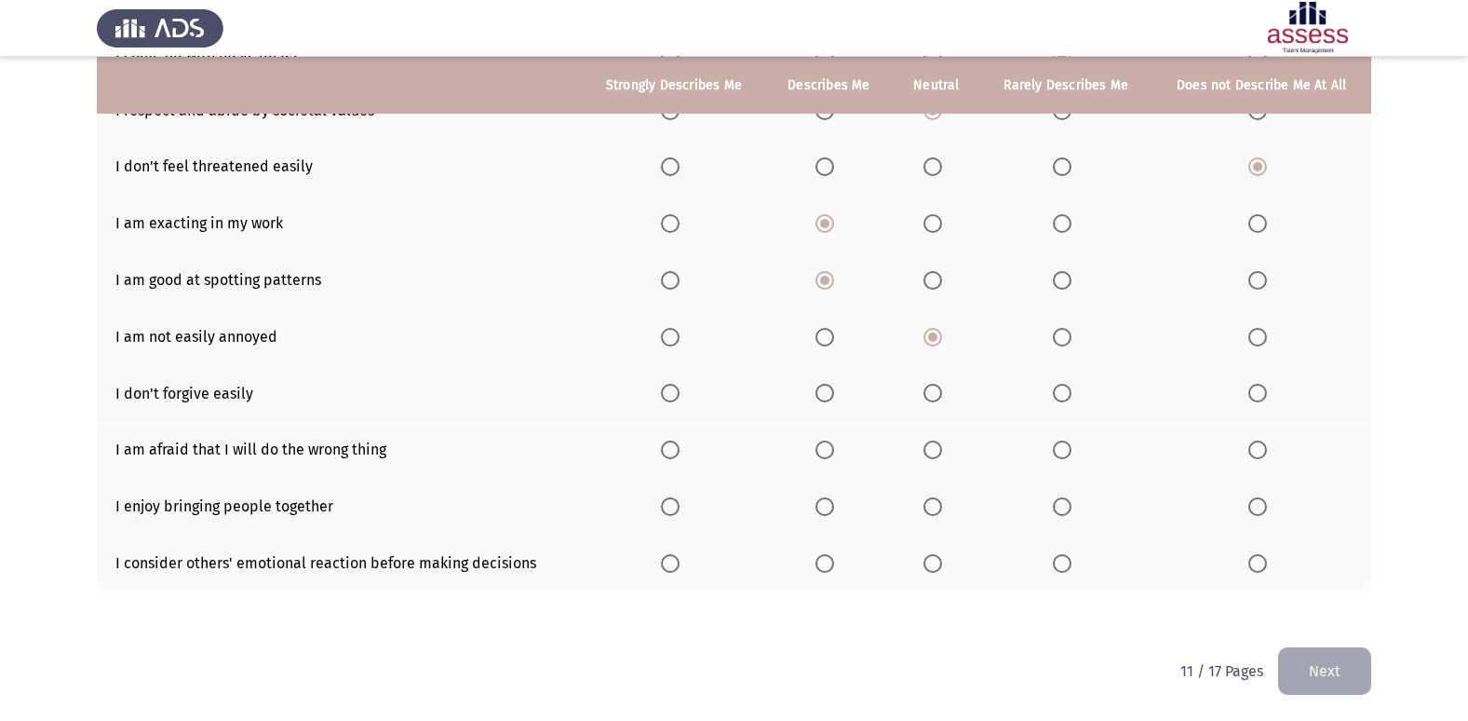
scroll to position [272, 0]
click at [667, 390] on span "Select an option" at bounding box center [670, 392] width 19 height 19
click at [667, 390] on input "Select an option" at bounding box center [670, 392] width 19 height 19
click at [1263, 441] on span "Select an option" at bounding box center [1258, 448] width 19 height 19
click at [1263, 441] on input "Select an option" at bounding box center [1258, 448] width 19 height 19
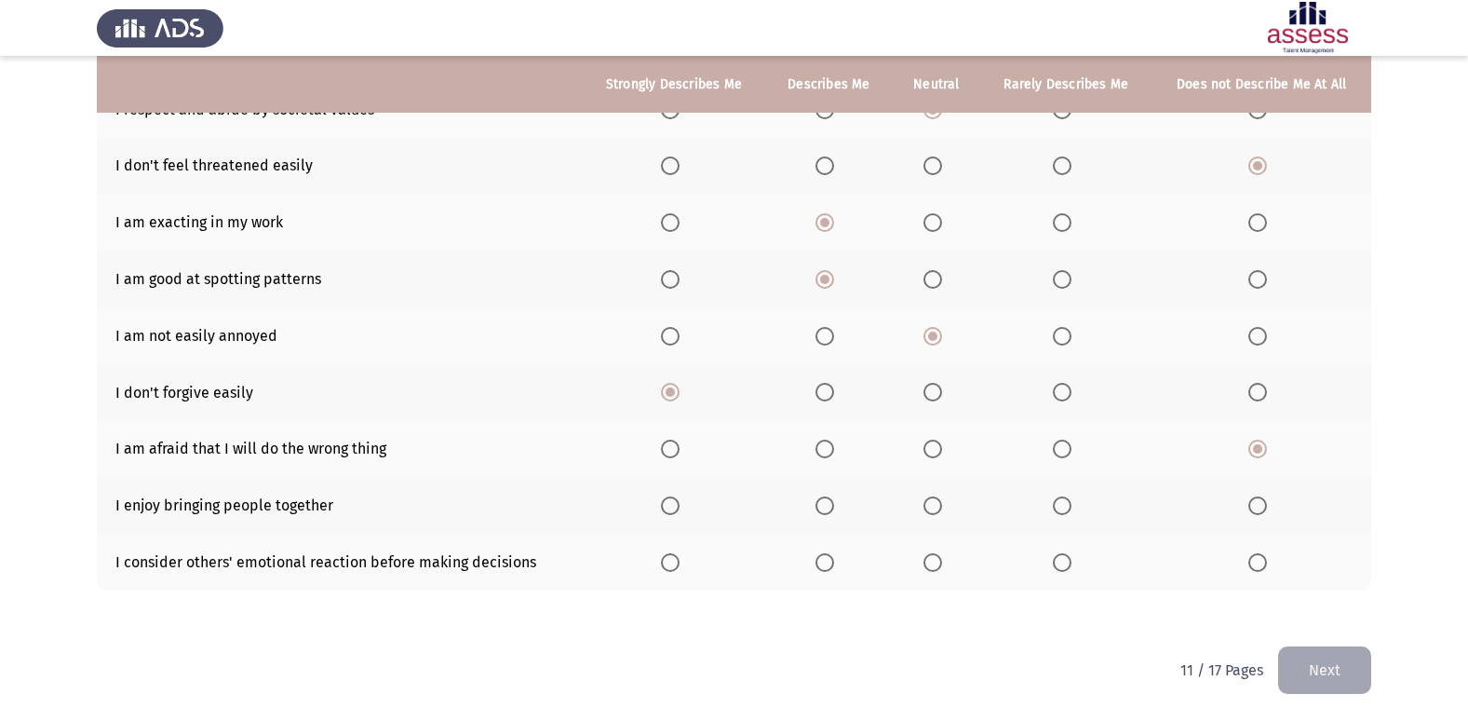
click at [949, 505] on label "Select an option" at bounding box center [937, 505] width 26 height 19
click at [942, 505] on input "Select an option" at bounding box center [933, 505] width 19 height 19
click at [933, 568] on span "Select an option" at bounding box center [933, 562] width 19 height 19
click at [933, 568] on input "Select an option" at bounding box center [933, 562] width 19 height 19
click at [1332, 653] on button "Next" at bounding box center [1324, 669] width 93 height 47
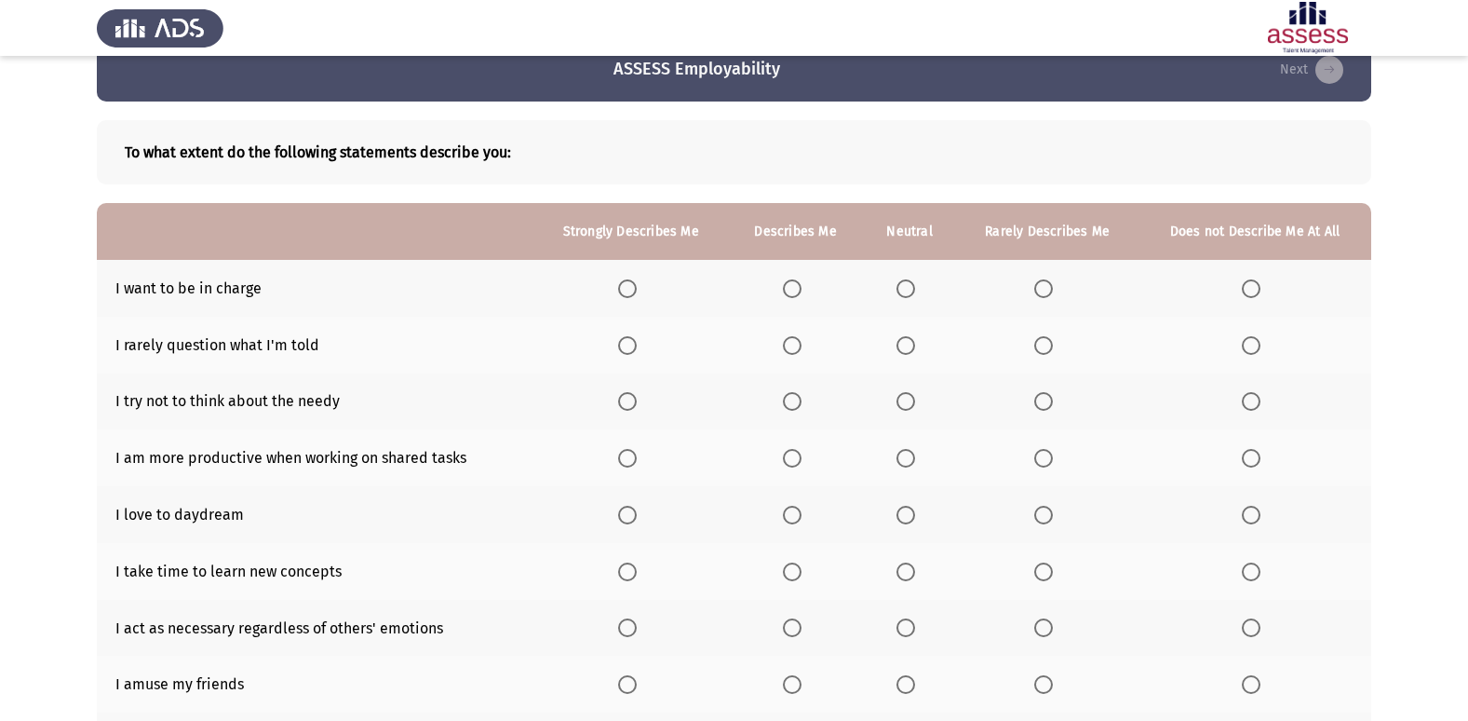
scroll to position [29, 0]
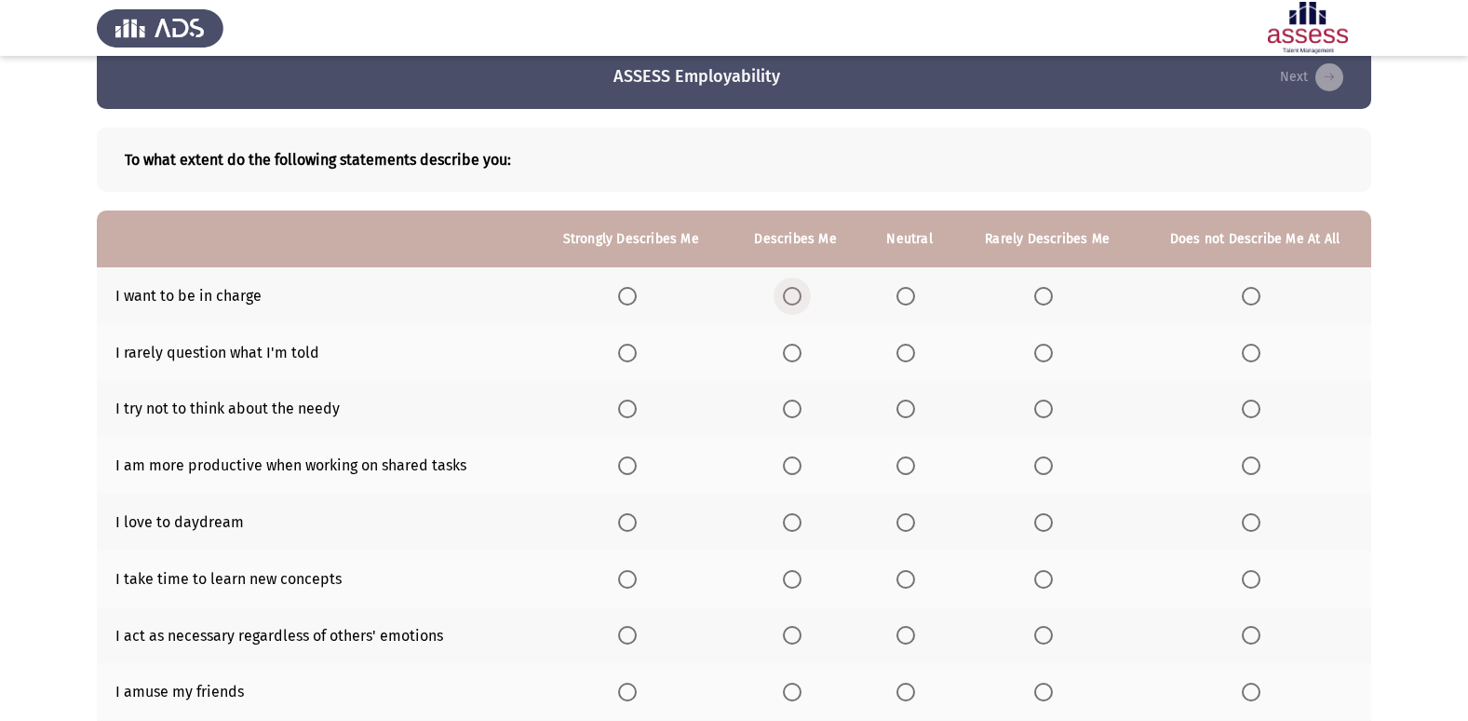
click at [797, 292] on span "Select an option" at bounding box center [792, 296] width 19 height 19
click at [797, 292] on input "Select an option" at bounding box center [792, 296] width 19 height 19
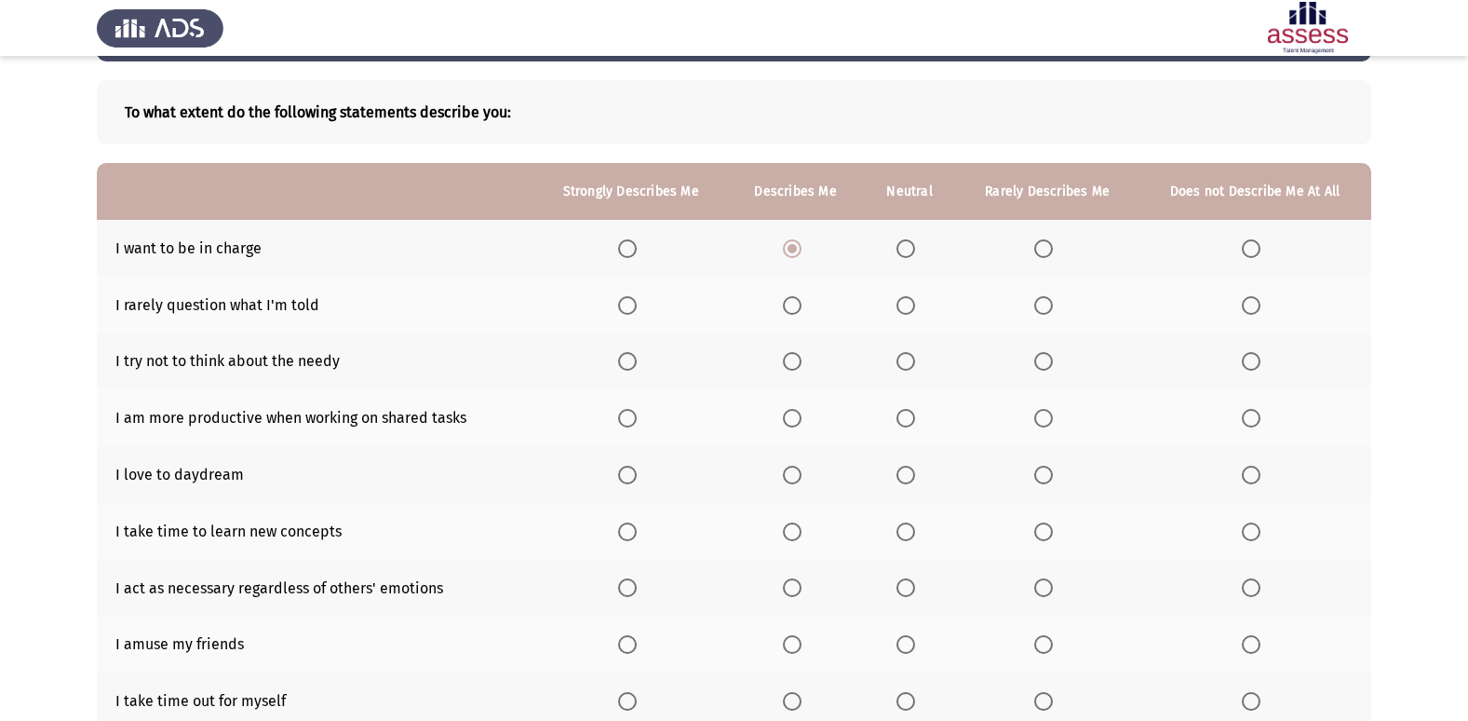
scroll to position [122, 0]
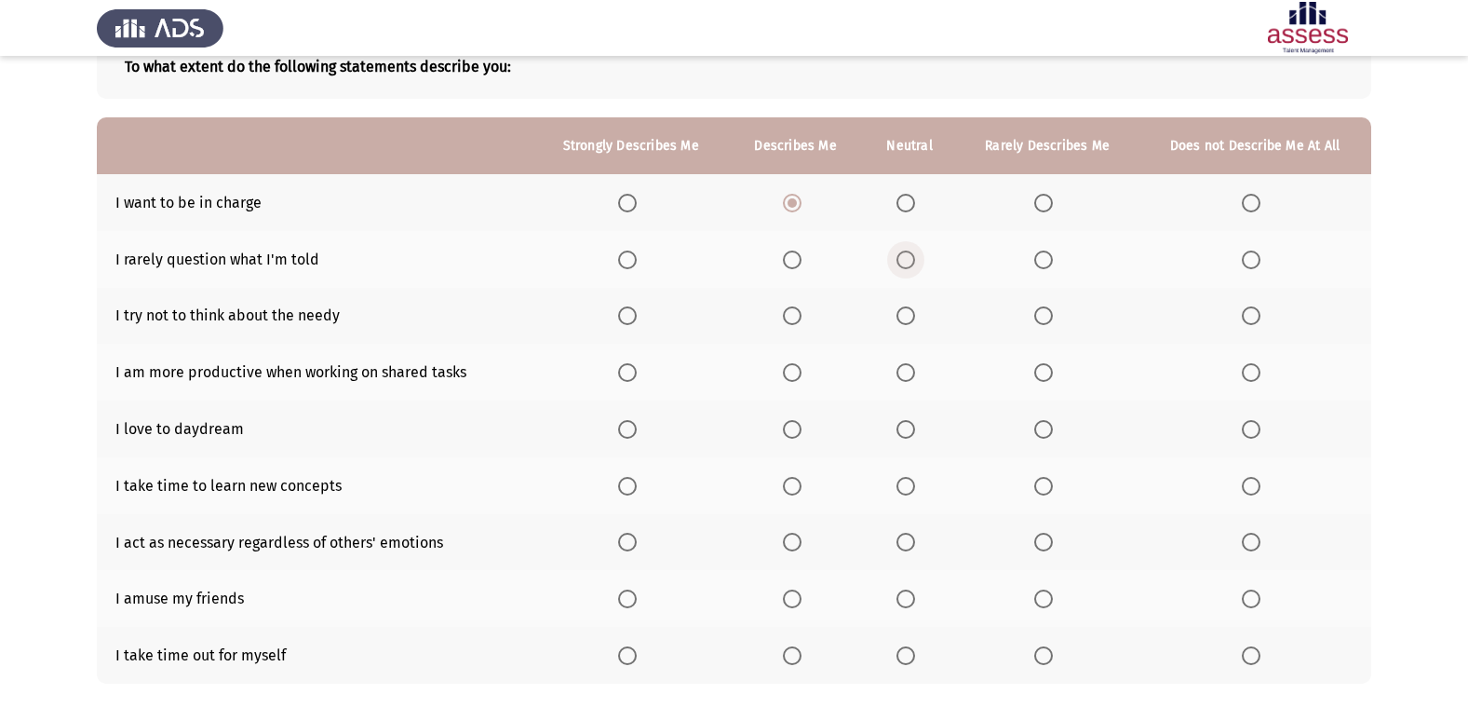
click at [906, 265] on span "Select an option" at bounding box center [906, 259] width 19 height 19
click at [906, 265] on input "Select an option" at bounding box center [906, 259] width 19 height 19
click at [793, 324] on span "Select an option" at bounding box center [792, 315] width 19 height 19
click at [793, 324] on input "Select an option" at bounding box center [792, 315] width 19 height 19
click at [1251, 318] on span "Select an option" at bounding box center [1251, 315] width 19 height 19
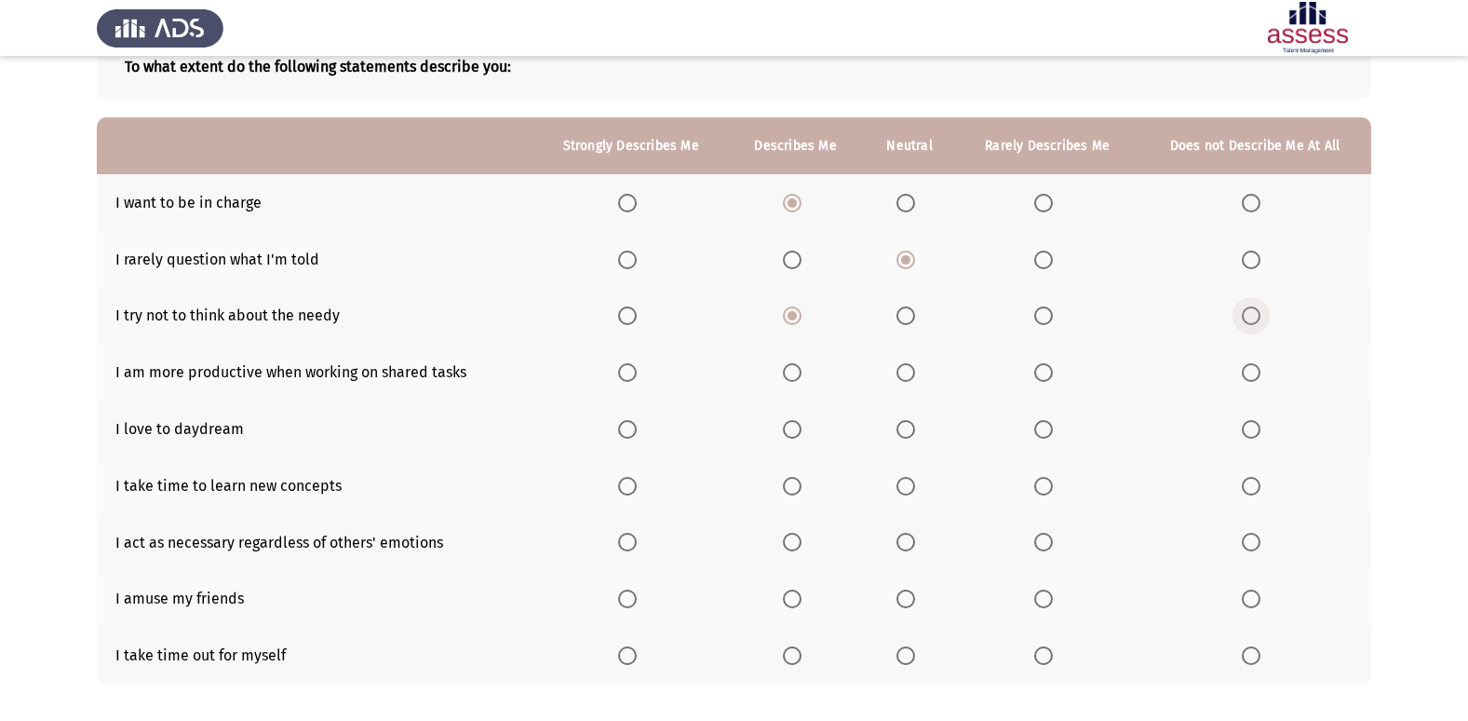
click at [1251, 318] on input "Select an option" at bounding box center [1251, 315] width 19 height 19
click at [799, 370] on span "Select an option" at bounding box center [792, 372] width 19 height 19
click at [799, 370] on input "Select an option" at bounding box center [792, 372] width 19 height 19
click at [798, 439] on th at bounding box center [795, 428] width 134 height 57
click at [796, 437] on span "Select an option" at bounding box center [792, 429] width 19 height 19
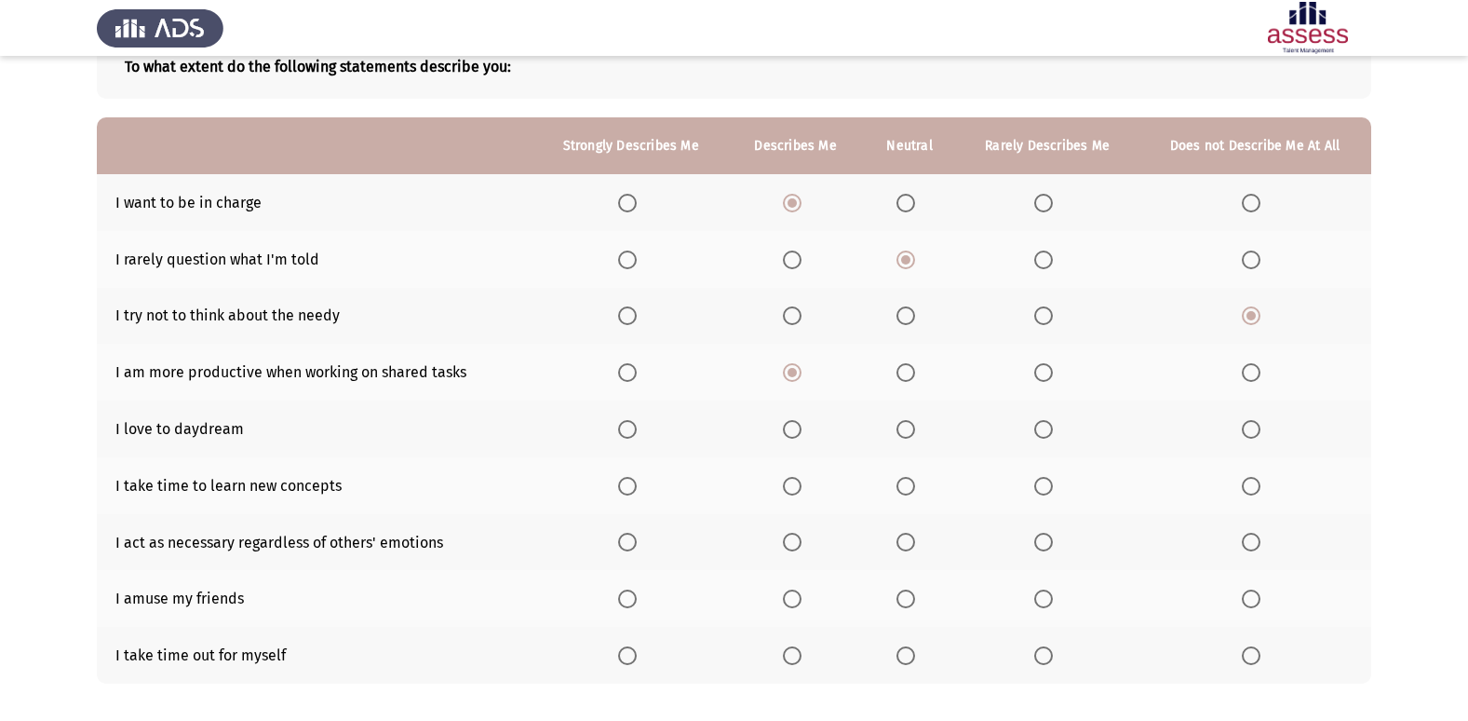
click at [796, 437] on input "Select an option" at bounding box center [792, 429] width 19 height 19
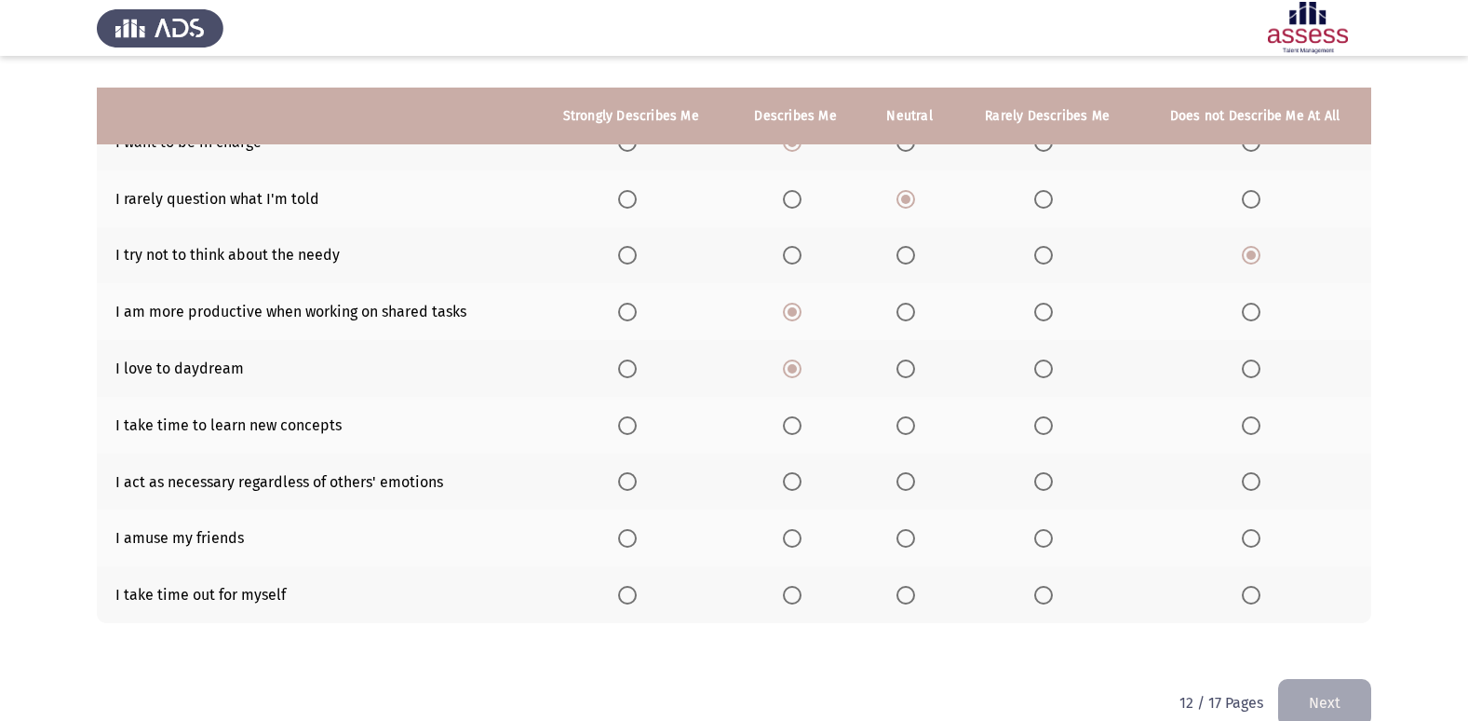
scroll to position [215, 0]
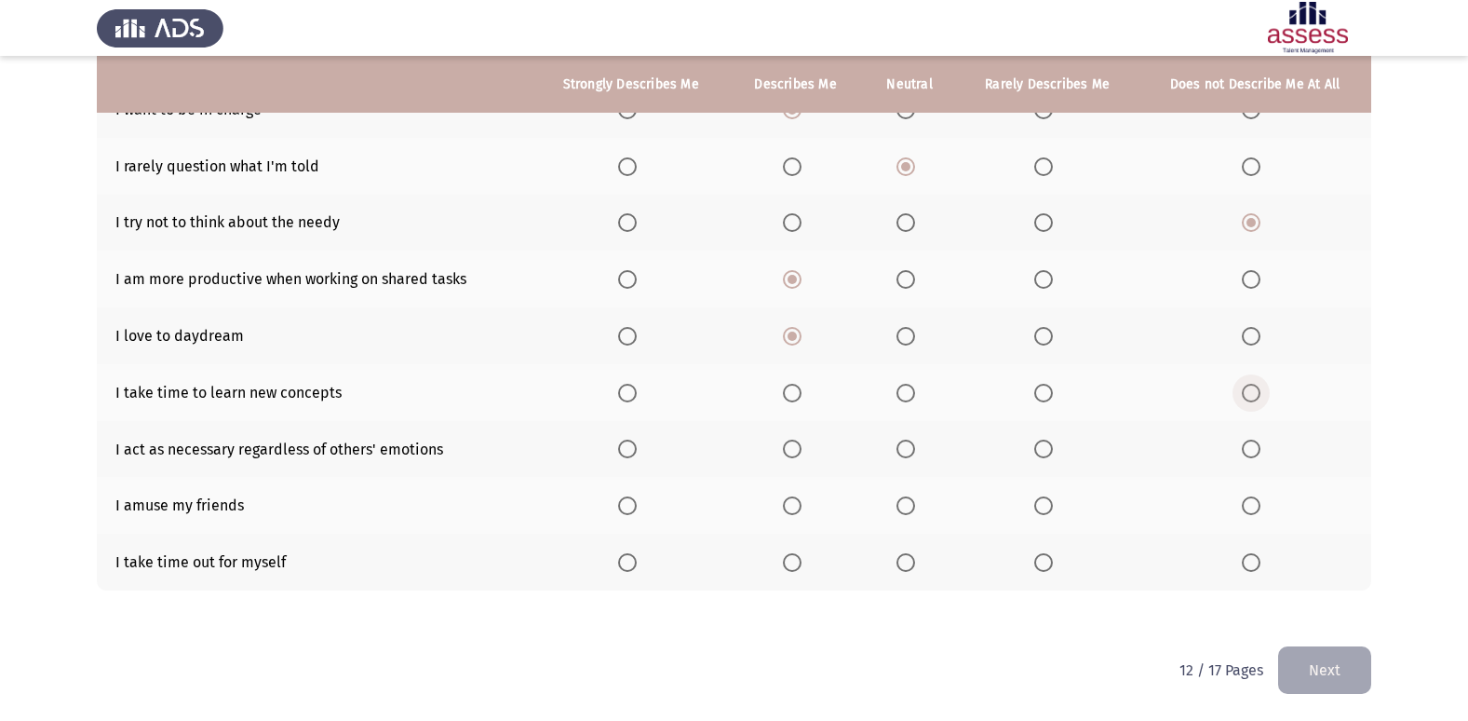
click at [1255, 391] on span "Select an option" at bounding box center [1251, 393] width 19 height 19
click at [1255, 391] on input "Select an option" at bounding box center [1251, 393] width 19 height 19
click at [910, 442] on span "Select an option" at bounding box center [906, 448] width 19 height 19
click at [910, 442] on input "Select an option" at bounding box center [906, 448] width 19 height 19
click at [915, 500] on span "Select an option" at bounding box center [906, 505] width 19 height 19
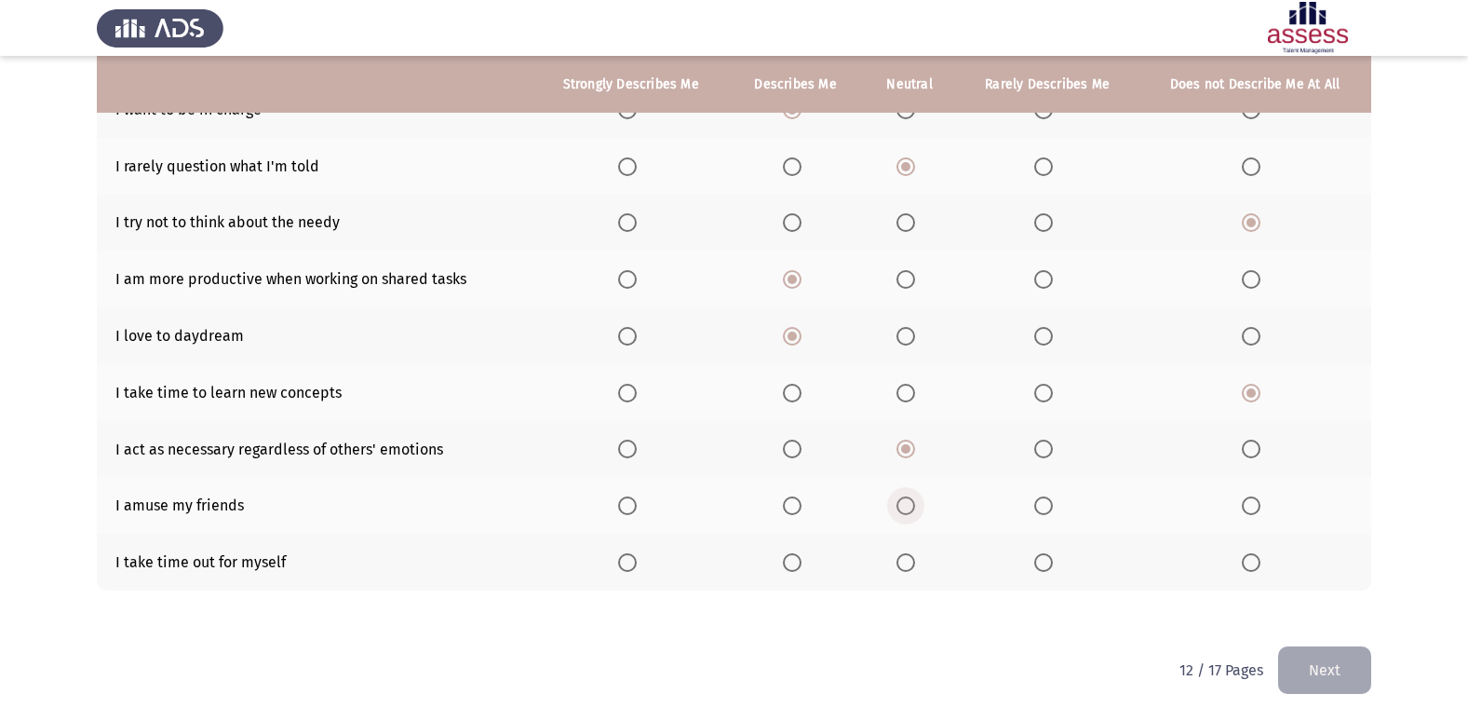
click at [915, 500] on input "Select an option" at bounding box center [906, 505] width 19 height 19
click at [783, 569] on th at bounding box center [795, 562] width 134 height 57
click at [789, 565] on span "Select an option" at bounding box center [792, 562] width 19 height 19
click at [789, 565] on input "Select an option" at bounding box center [792, 562] width 19 height 19
click at [1308, 660] on button "Next" at bounding box center [1324, 669] width 93 height 47
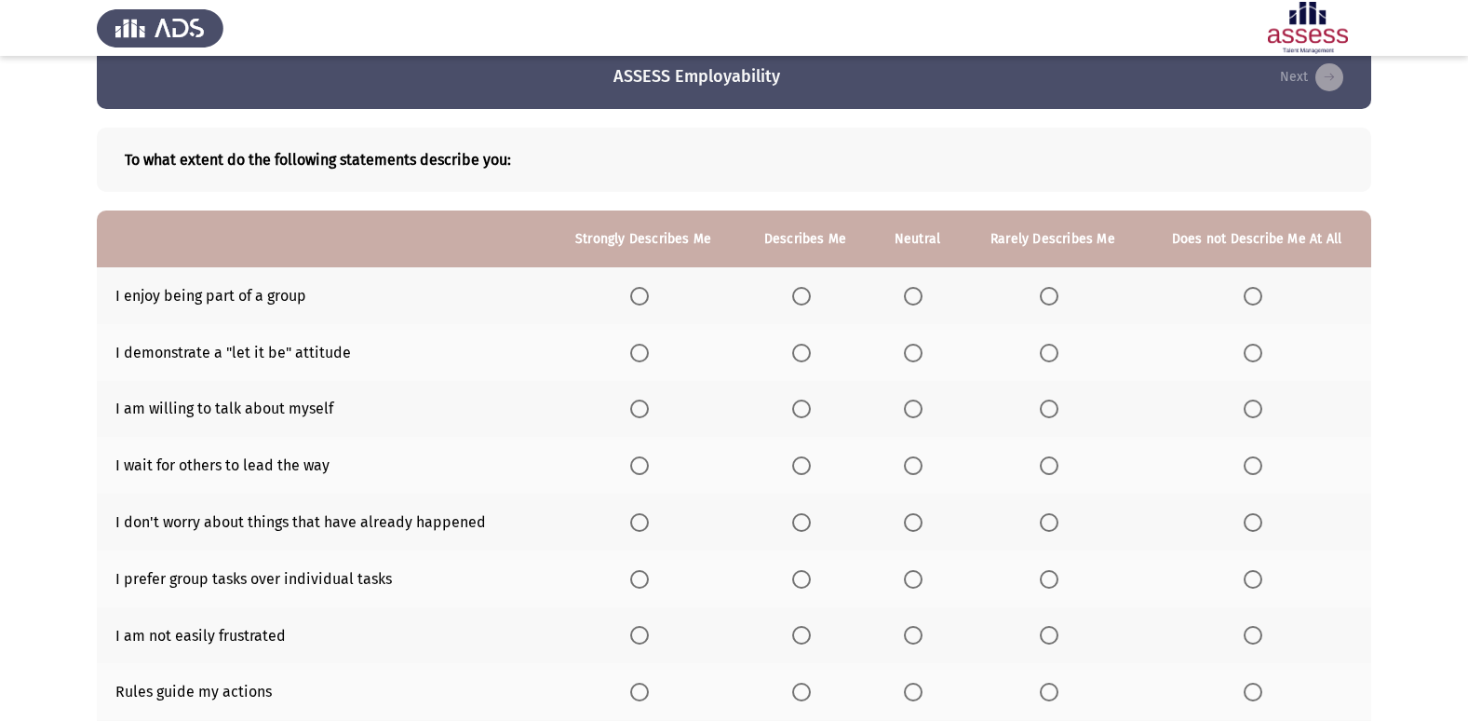
scroll to position [0, 0]
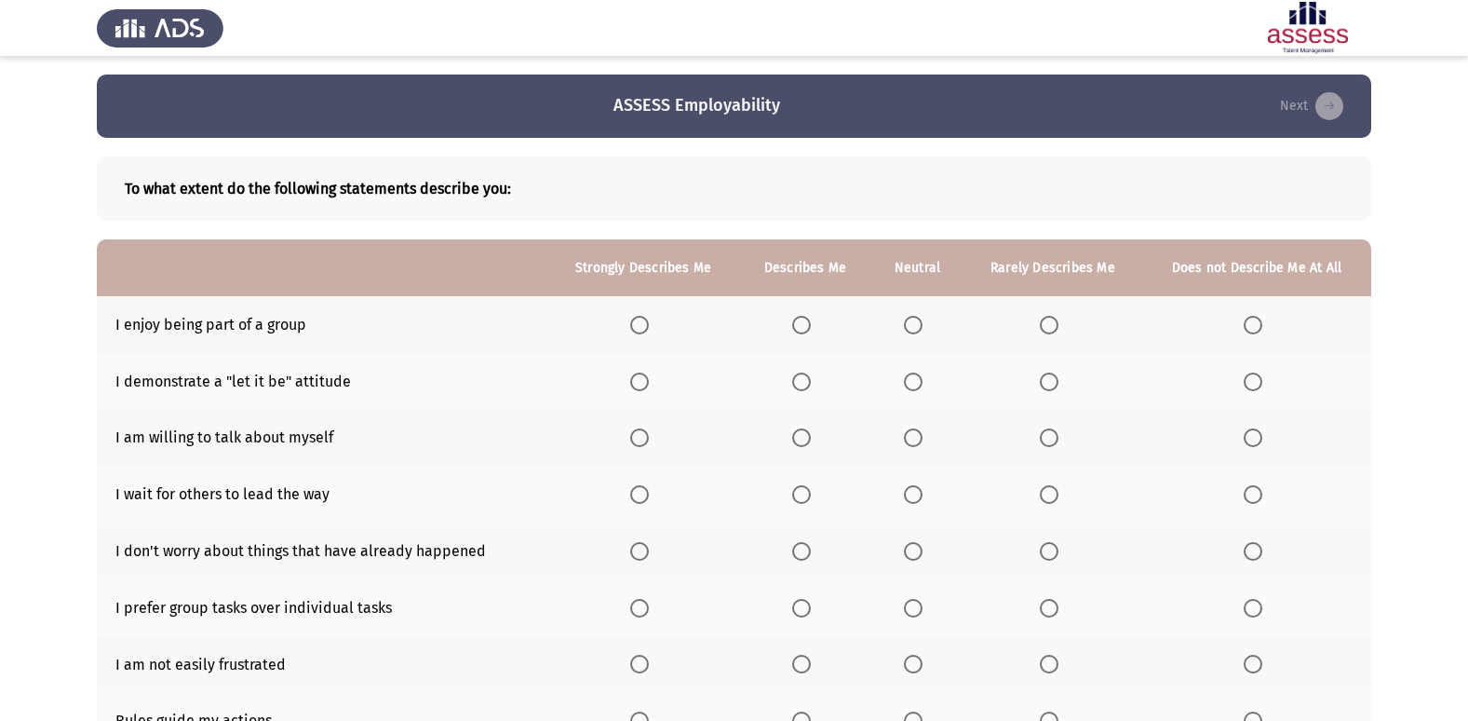
click at [797, 327] on span "Select an option" at bounding box center [801, 325] width 19 height 19
click at [797, 327] on input "Select an option" at bounding box center [801, 325] width 19 height 19
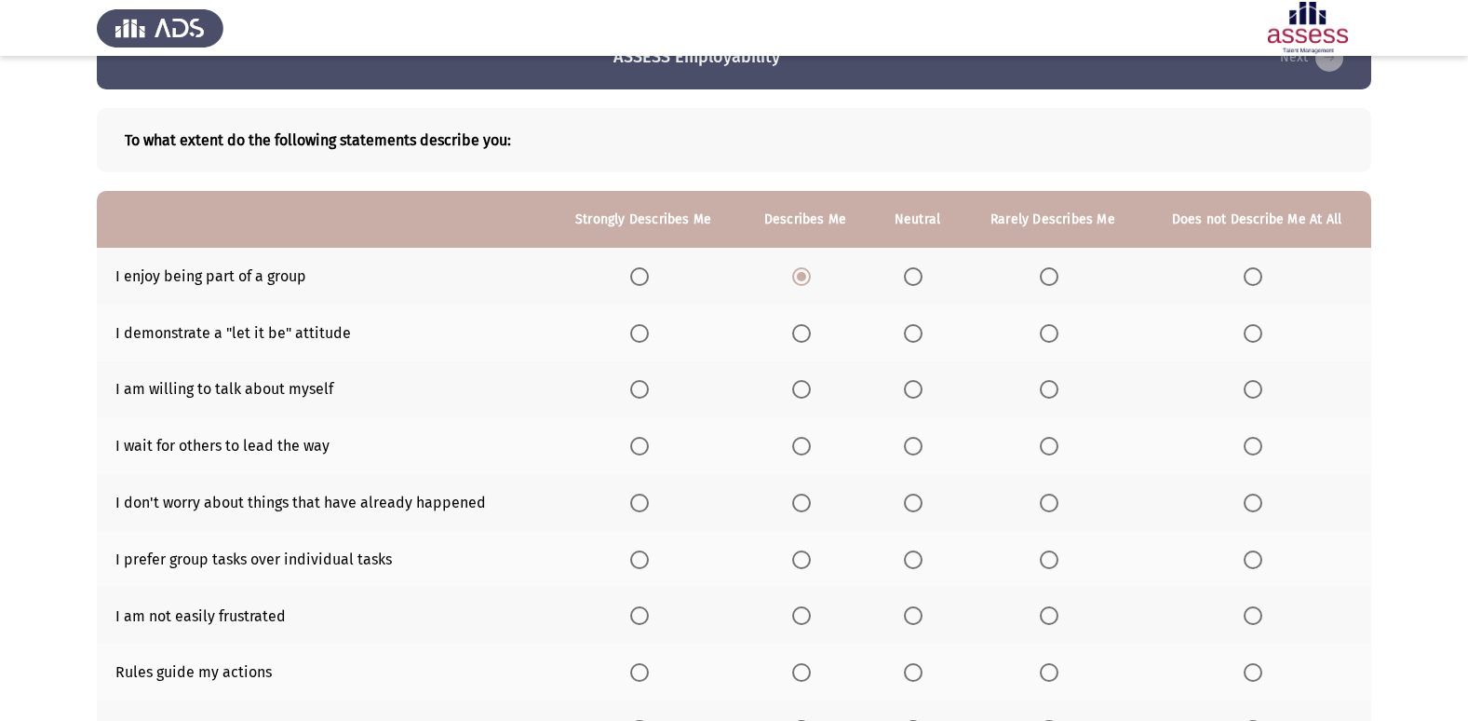
scroll to position [93, 0]
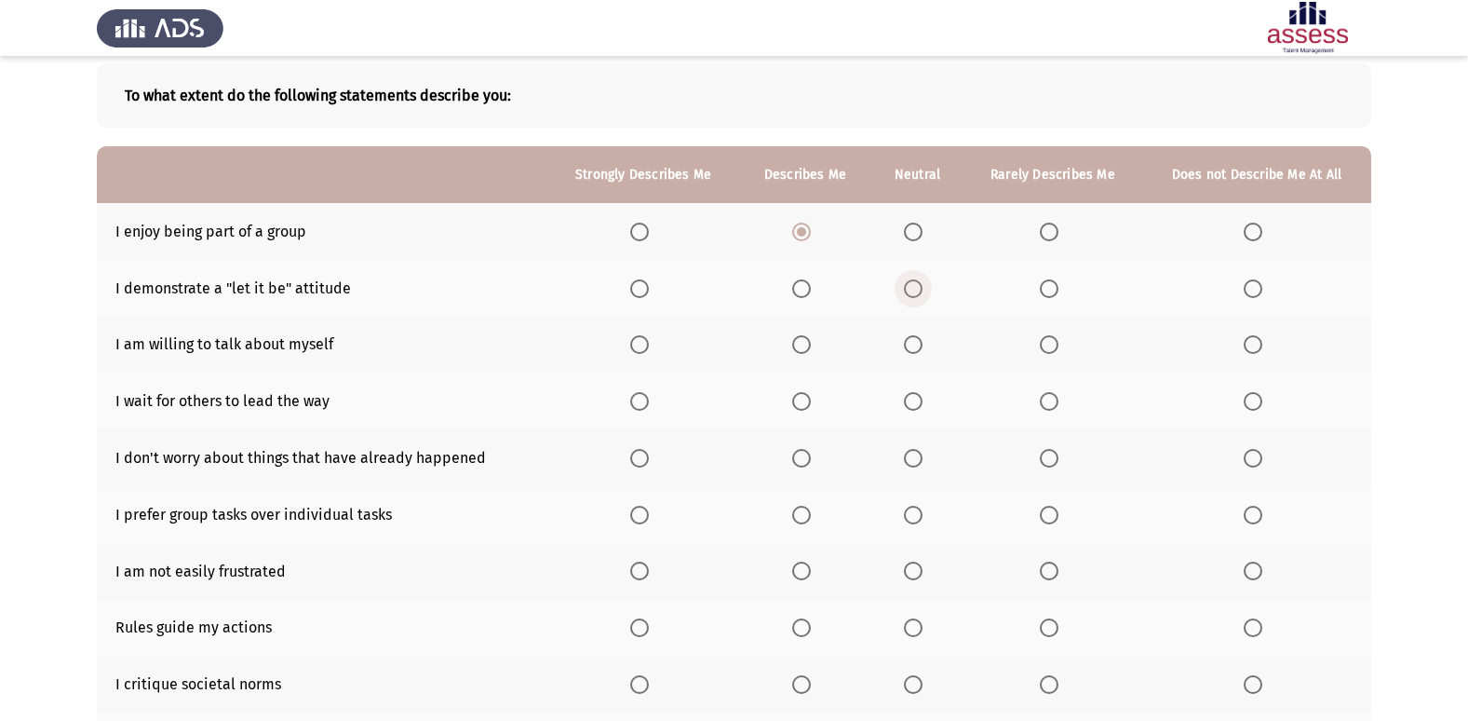
click at [917, 288] on span "Select an option" at bounding box center [913, 288] width 19 height 19
click at [917, 288] on input "Select an option" at bounding box center [913, 288] width 19 height 19
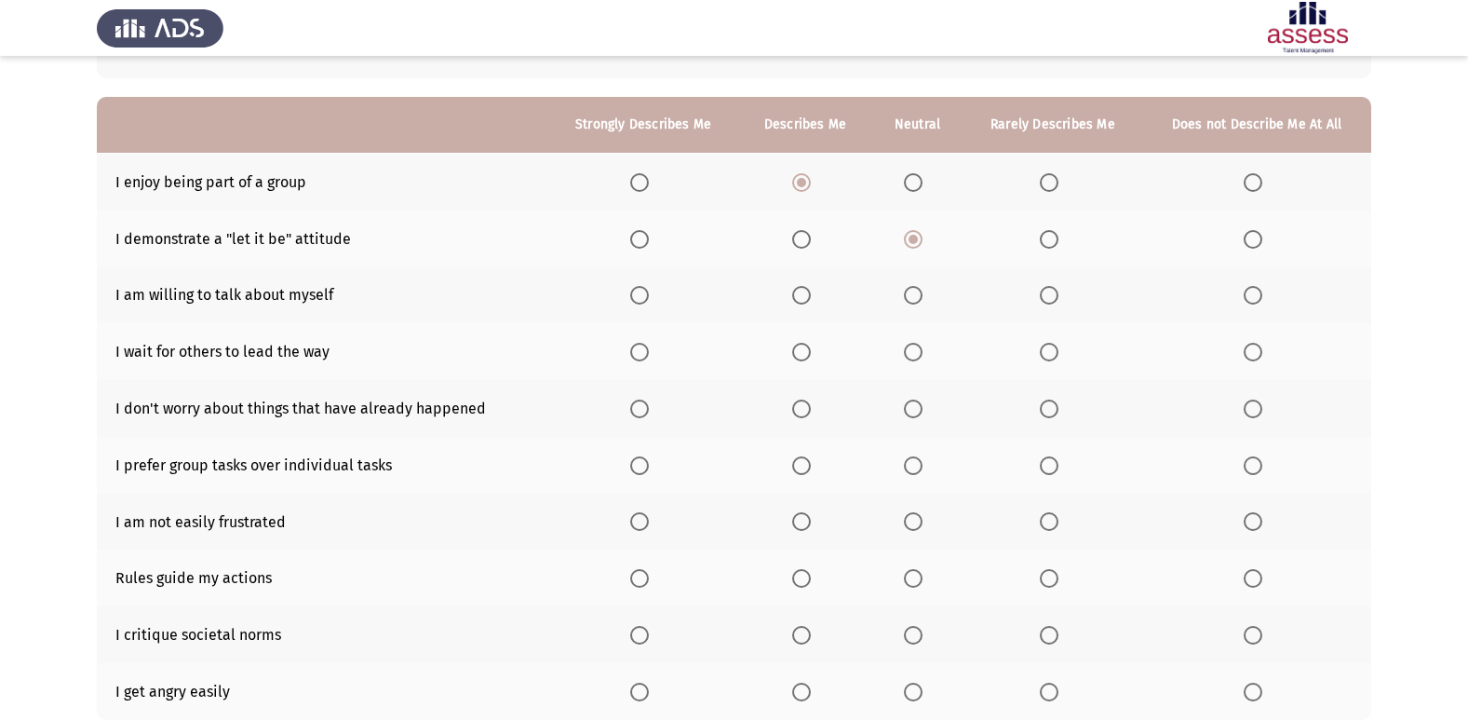
scroll to position [186, 0]
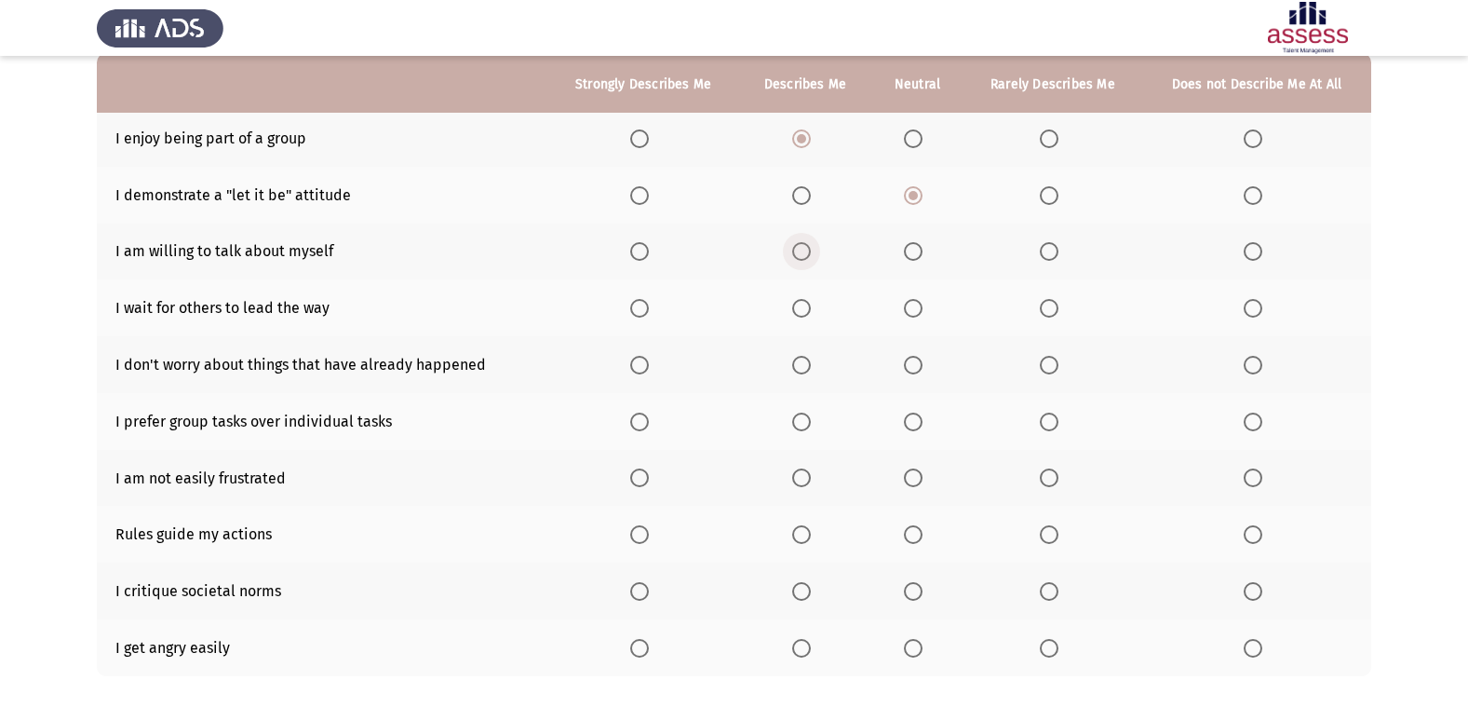
click at [802, 249] on span "Select an option" at bounding box center [801, 251] width 19 height 19
click at [802, 249] on input "Select an option" at bounding box center [801, 251] width 19 height 19
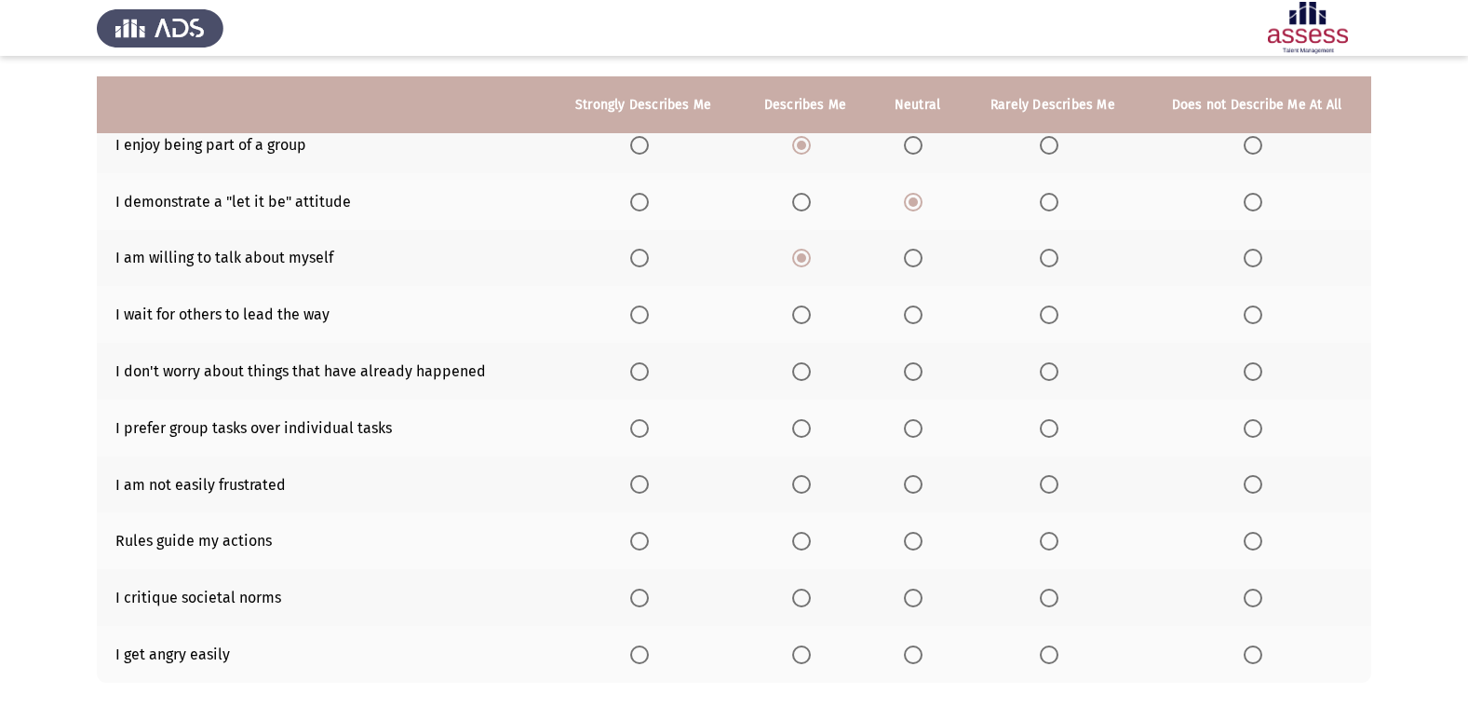
scroll to position [179, 0]
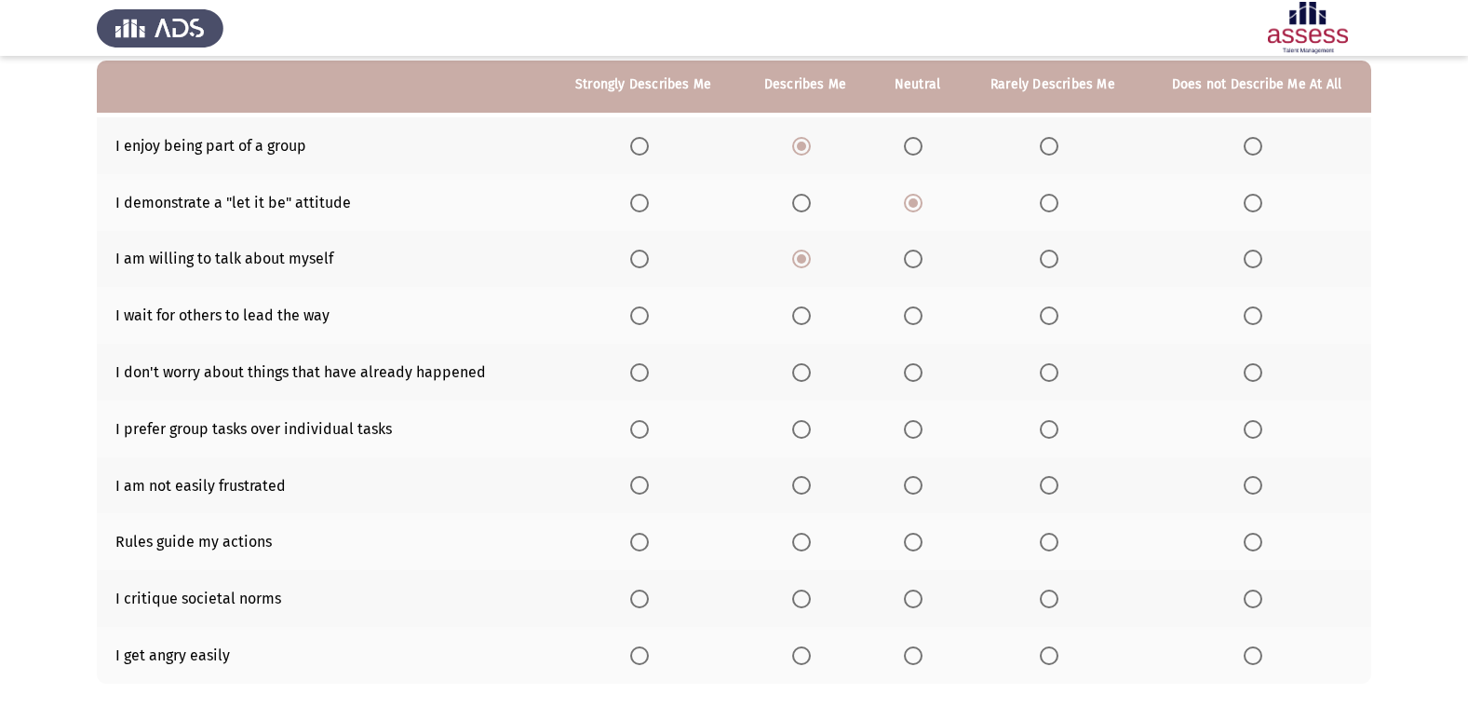
click at [918, 309] on span "Select an option" at bounding box center [913, 315] width 19 height 19
click at [918, 309] on input "Select an option" at bounding box center [913, 315] width 19 height 19
click at [802, 372] on span "Select an option" at bounding box center [802, 372] width 0 height 0
click at [804, 372] on input "Select an option" at bounding box center [801, 372] width 19 height 19
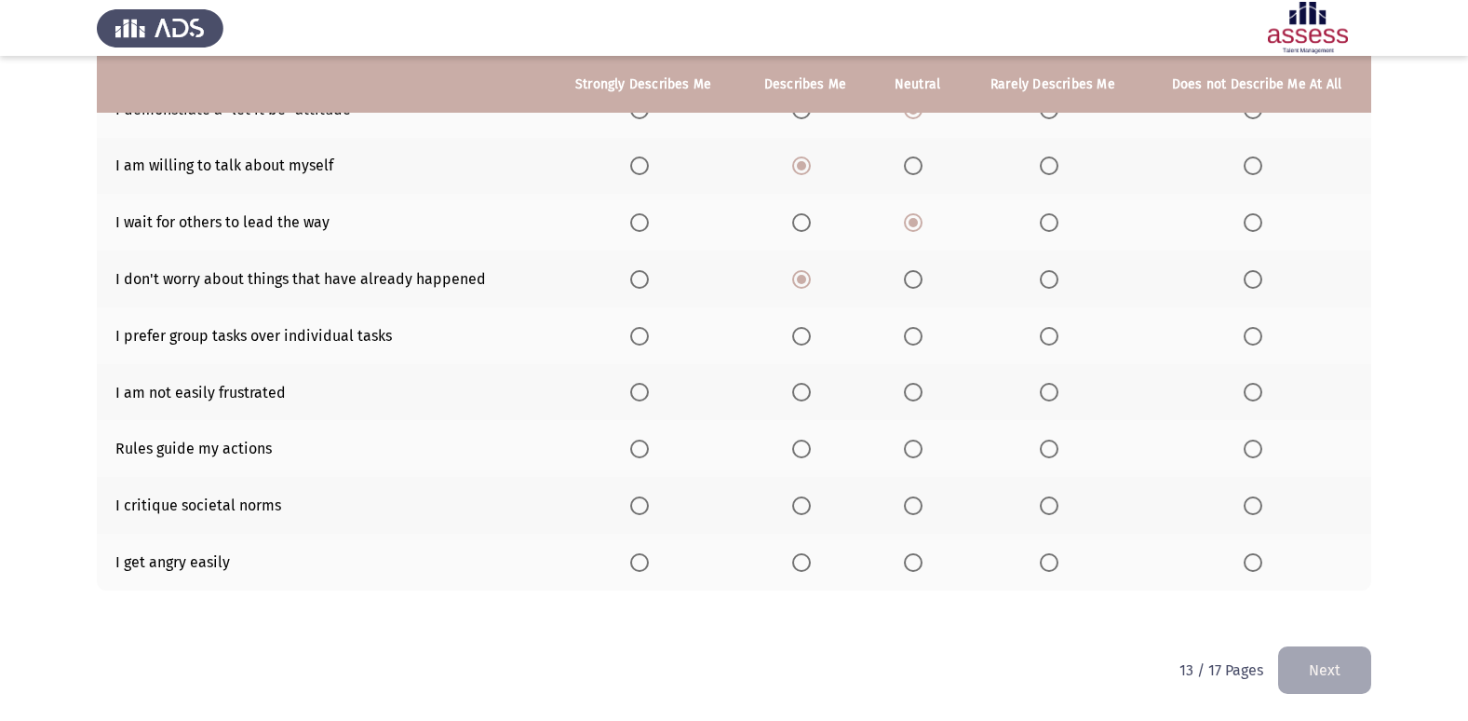
click at [806, 335] on span "Select an option" at bounding box center [801, 336] width 19 height 19
click at [806, 335] on input "Select an option" at bounding box center [801, 336] width 19 height 19
click at [920, 393] on span "Select an option" at bounding box center [913, 392] width 19 height 19
click at [920, 393] on input "Select an option" at bounding box center [913, 392] width 19 height 19
click at [799, 454] on span "Select an option" at bounding box center [801, 448] width 19 height 19
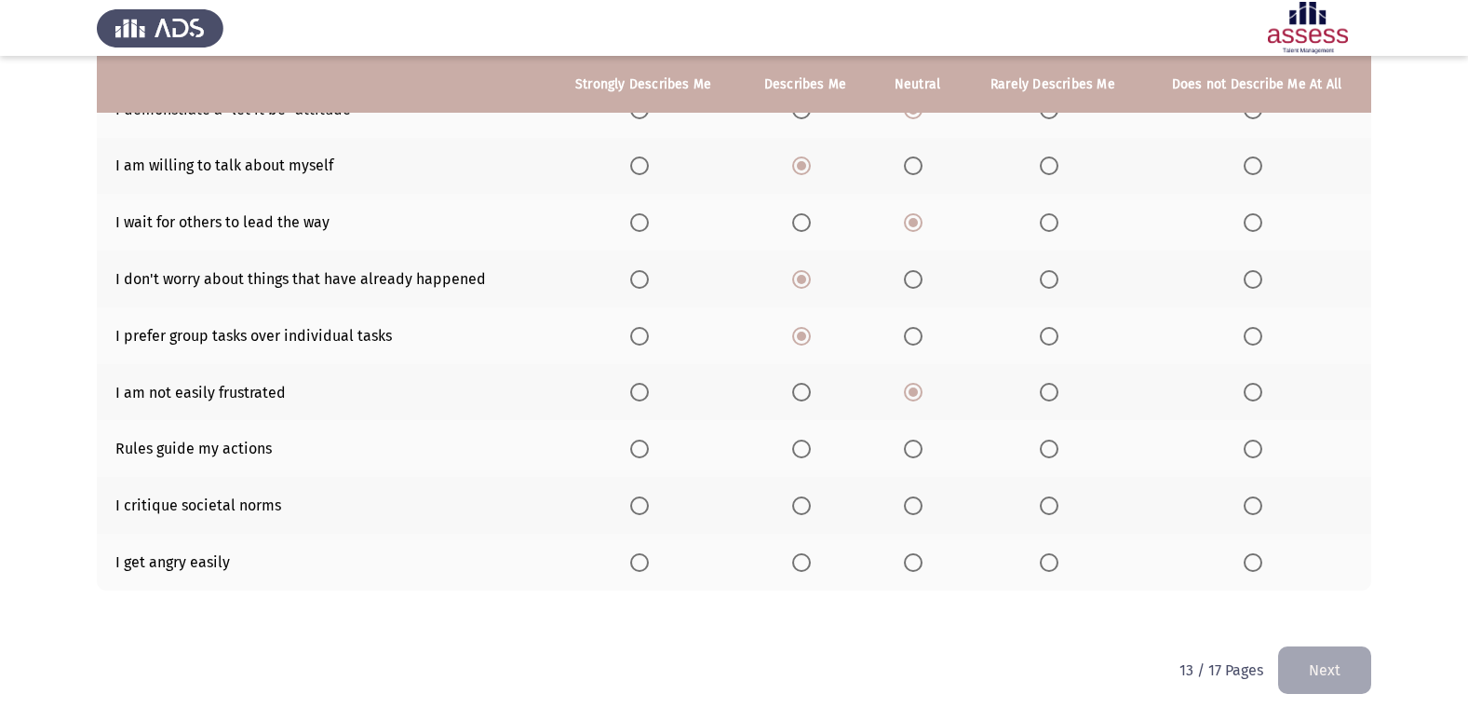
click at [799, 454] on input "Select an option" at bounding box center [801, 448] width 19 height 19
click at [913, 503] on span "Select an option" at bounding box center [913, 505] width 19 height 19
click at [913, 503] on input "Select an option" at bounding box center [913, 505] width 19 height 19
click at [645, 569] on span "Select an option" at bounding box center [639, 562] width 19 height 19
click at [645, 569] on input "Select an option" at bounding box center [639, 562] width 19 height 19
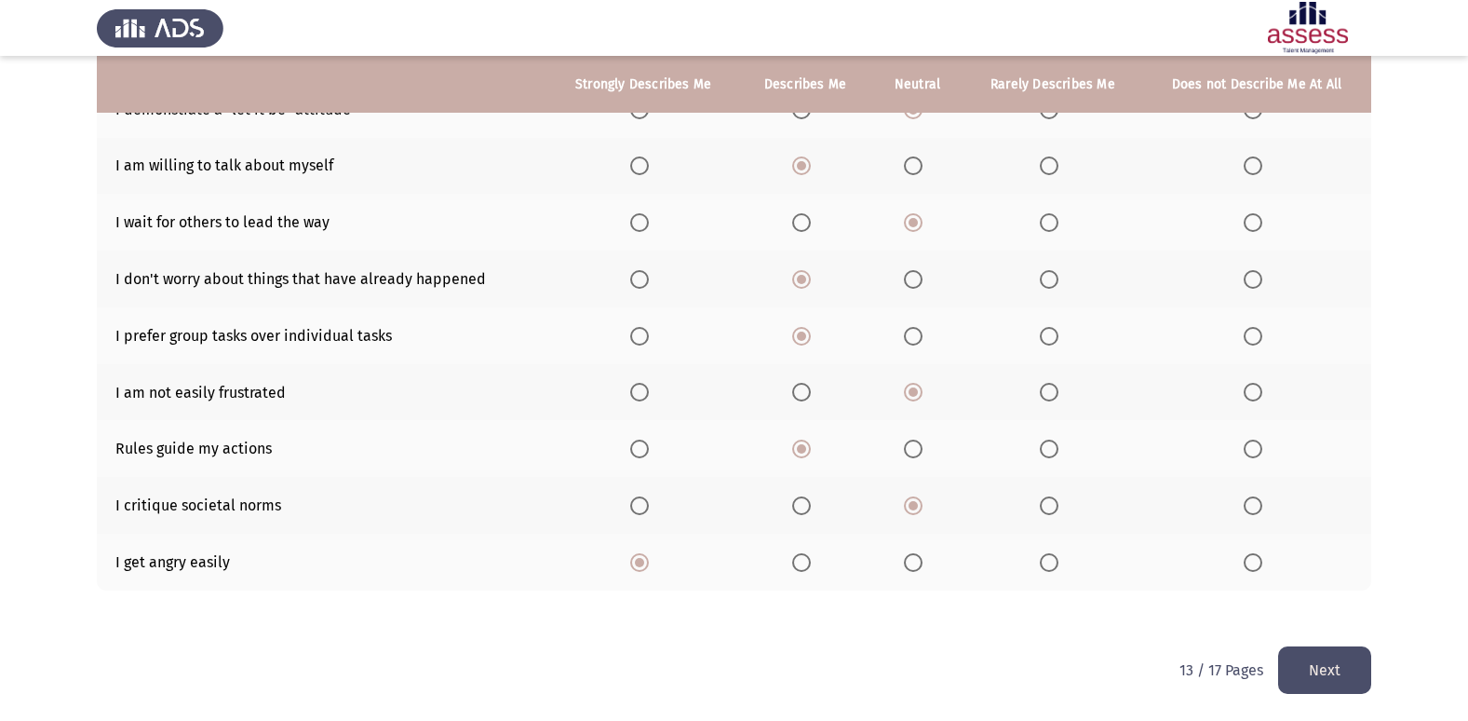
click at [926, 573] on th at bounding box center [918, 562] width 92 height 57
click at [918, 565] on span "Select an option" at bounding box center [913, 562] width 19 height 19
click at [918, 565] on input "Select an option" at bounding box center [913, 562] width 19 height 19
click at [1344, 669] on button "Next" at bounding box center [1324, 669] width 93 height 47
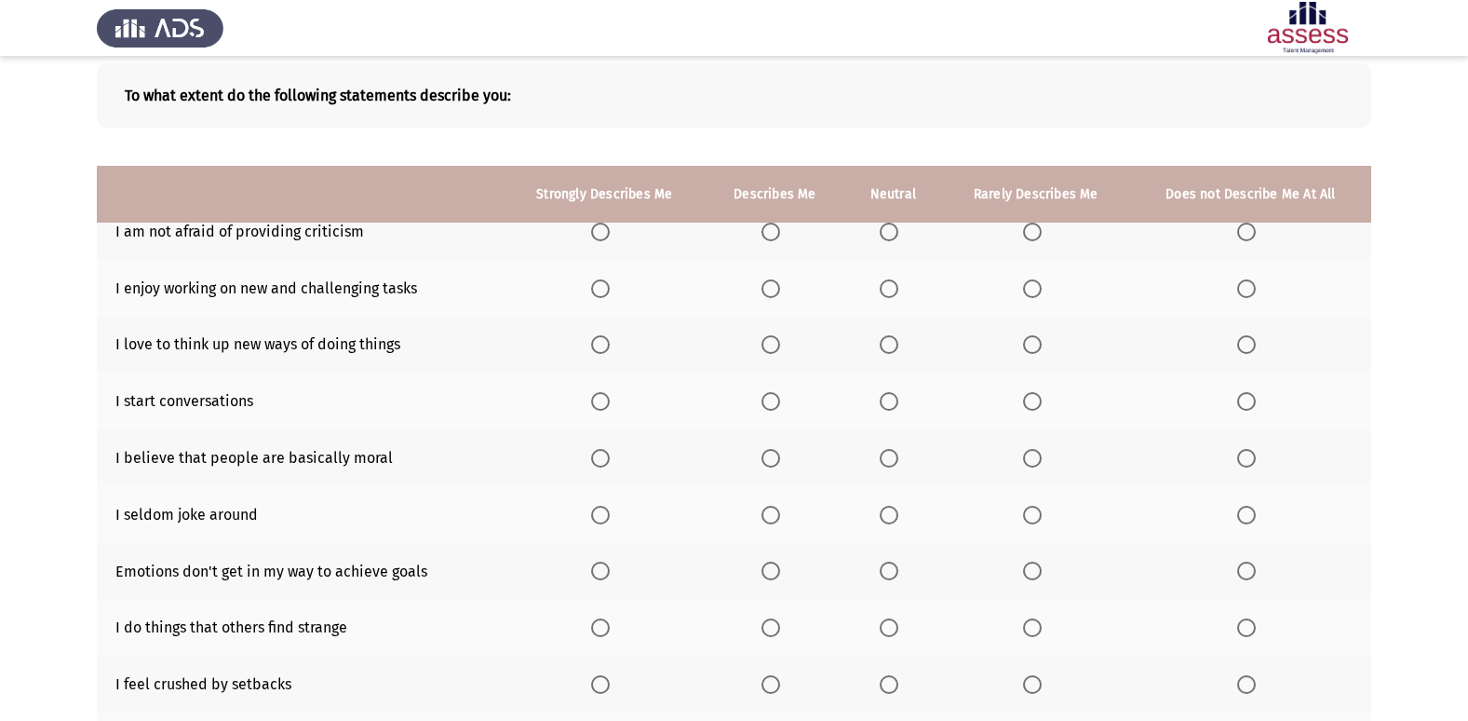
scroll to position [86, 0]
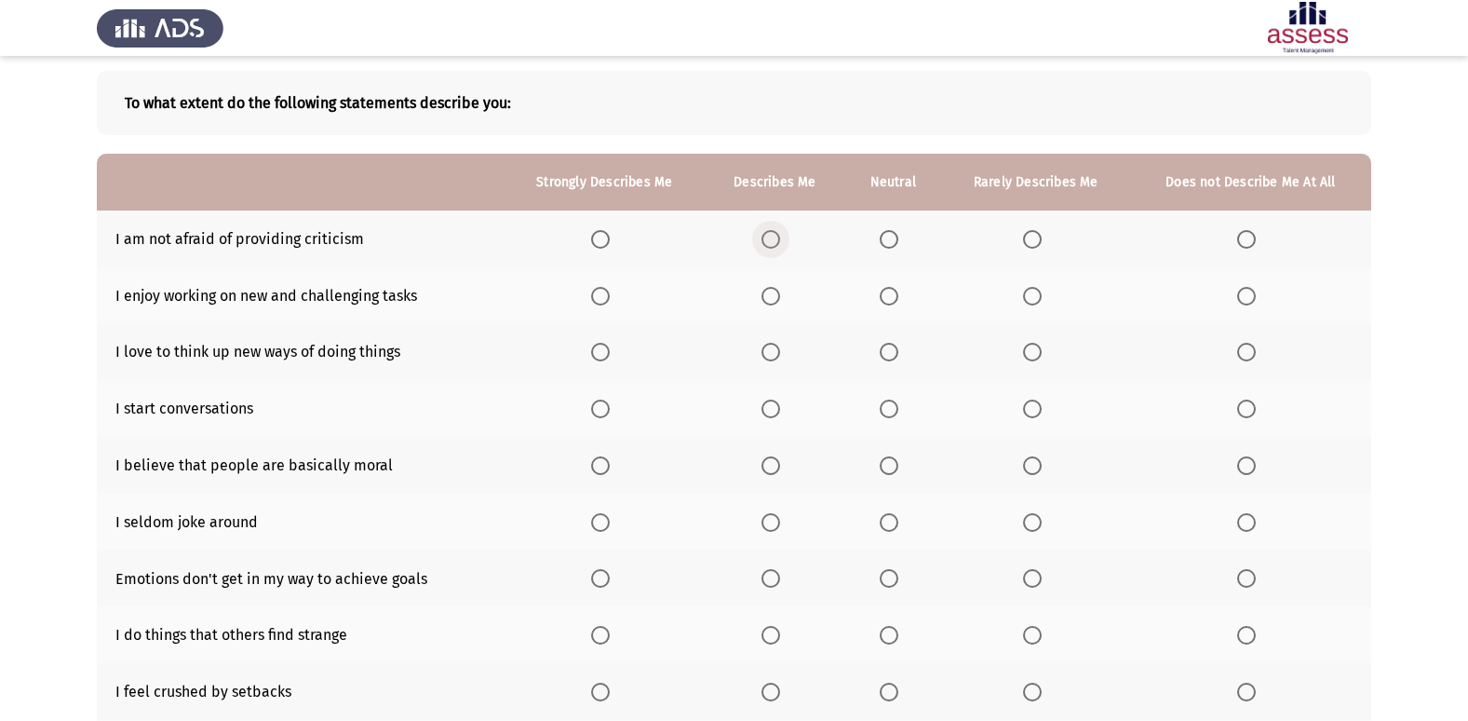
click at [775, 240] on span "Select an option" at bounding box center [771, 239] width 19 height 19
click at [775, 240] on input "Select an option" at bounding box center [771, 239] width 19 height 19
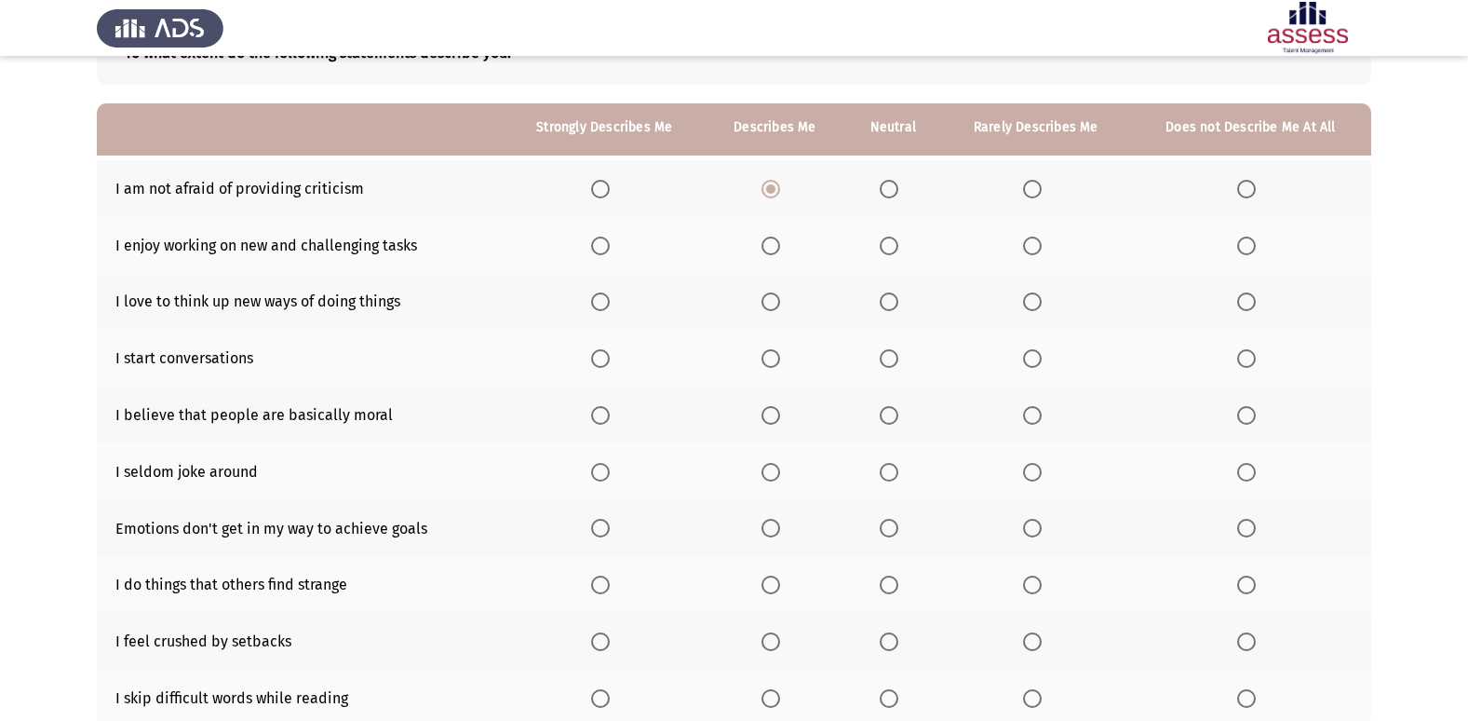
scroll to position [179, 0]
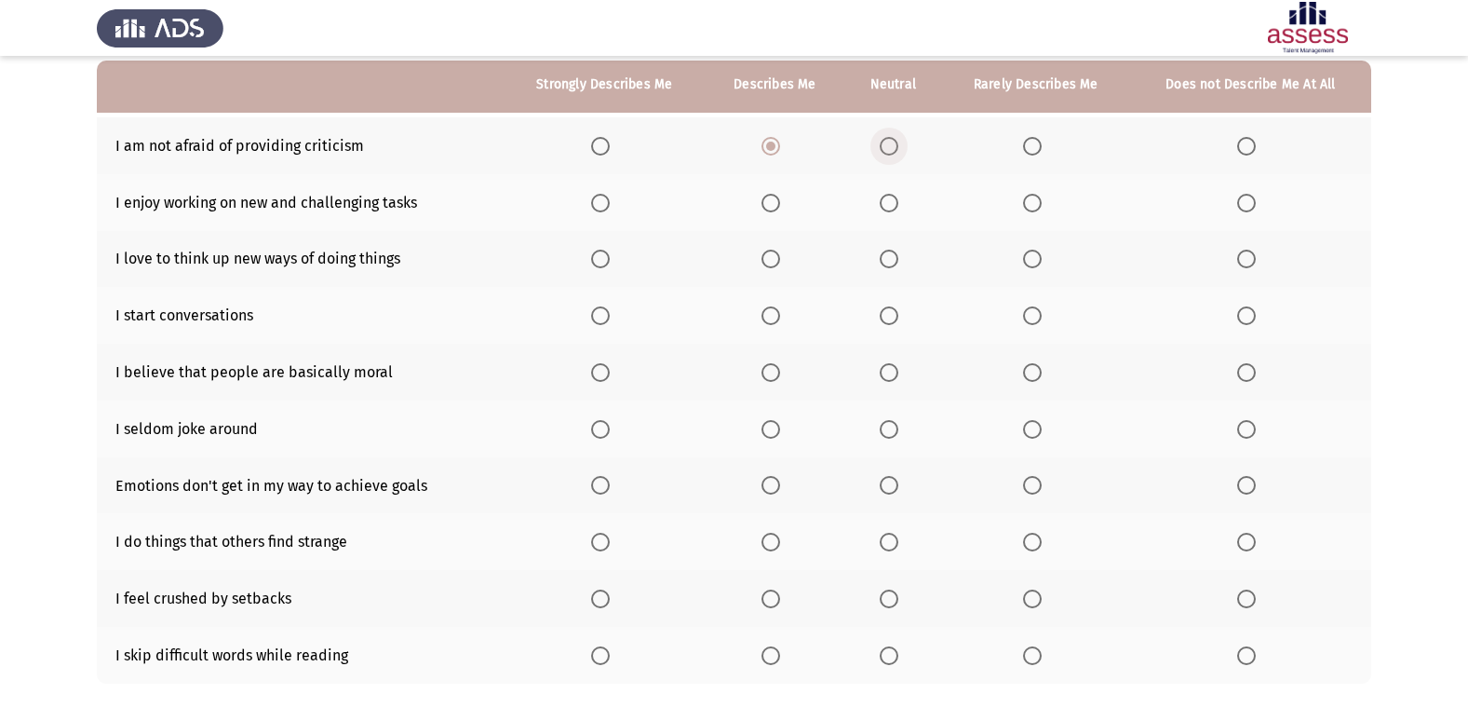
click at [898, 139] on span "Select an option" at bounding box center [889, 146] width 19 height 19
click at [898, 139] on input "Select an option" at bounding box center [889, 146] width 19 height 19
click at [784, 203] on label "Select an option" at bounding box center [775, 203] width 26 height 19
click at [780, 203] on input "Select an option" at bounding box center [771, 203] width 19 height 19
click at [771, 259] on span "Select an option" at bounding box center [771, 259] width 0 height 0
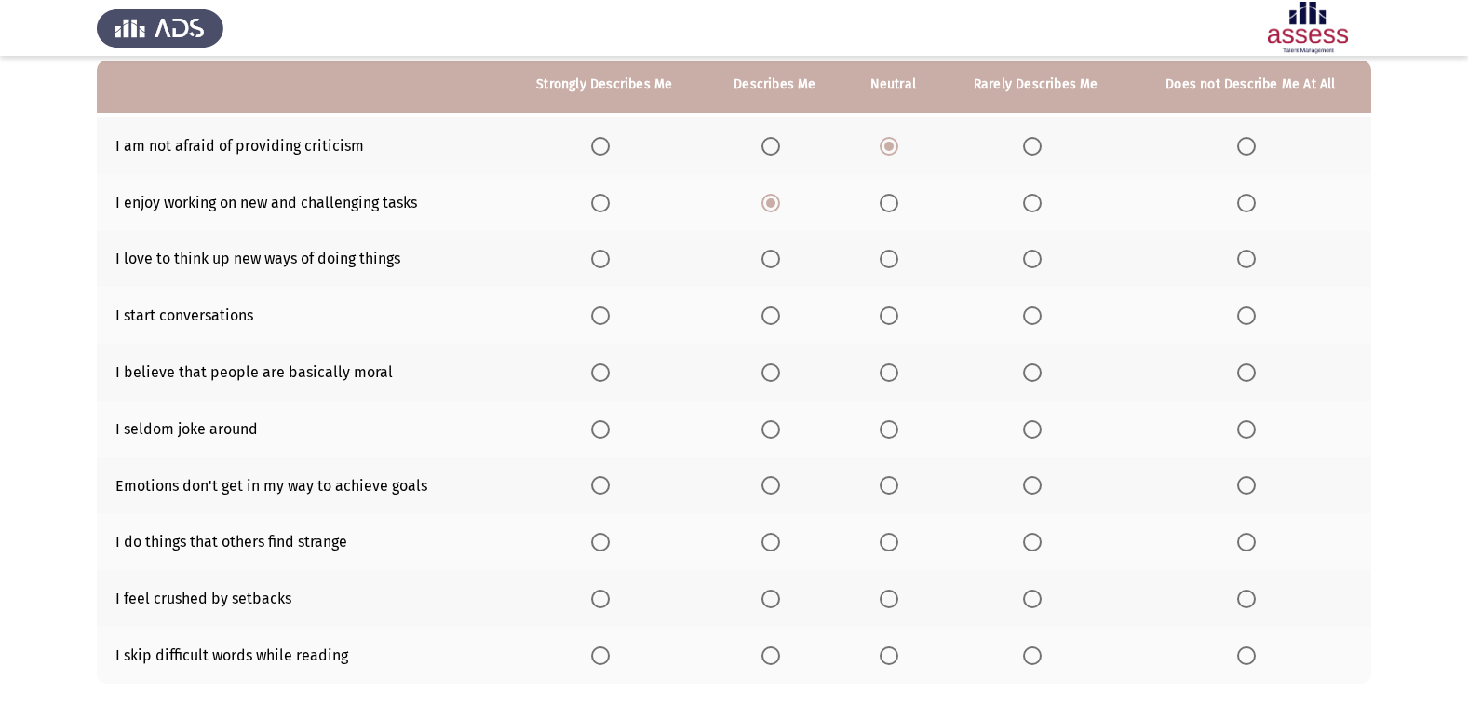
click at [773, 258] on input "Select an option" at bounding box center [771, 259] width 19 height 19
click at [776, 309] on span "Select an option" at bounding box center [771, 315] width 19 height 19
click at [776, 309] on input "Select an option" at bounding box center [771, 315] width 19 height 19
click at [889, 374] on span "Select an option" at bounding box center [889, 372] width 19 height 19
click at [889, 374] on input "Select an option" at bounding box center [889, 372] width 19 height 19
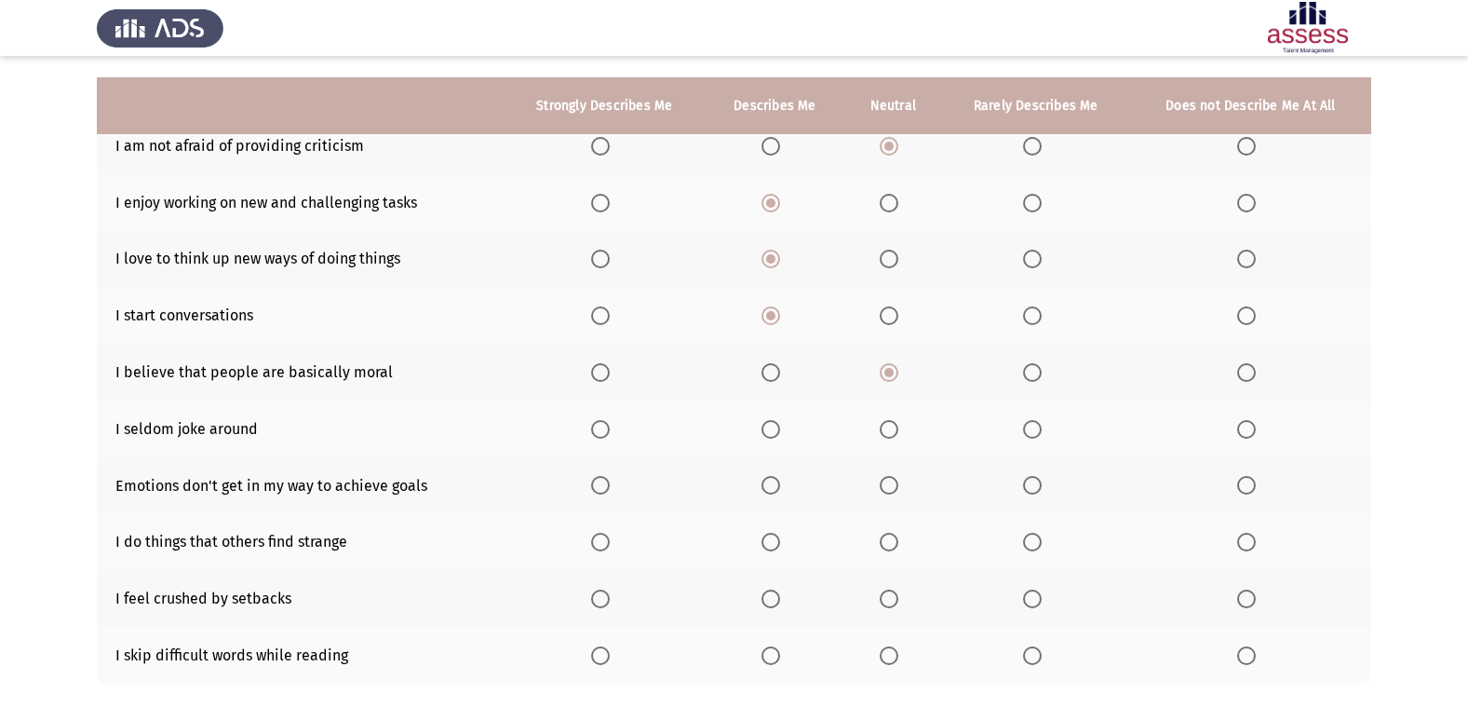
scroll to position [272, 0]
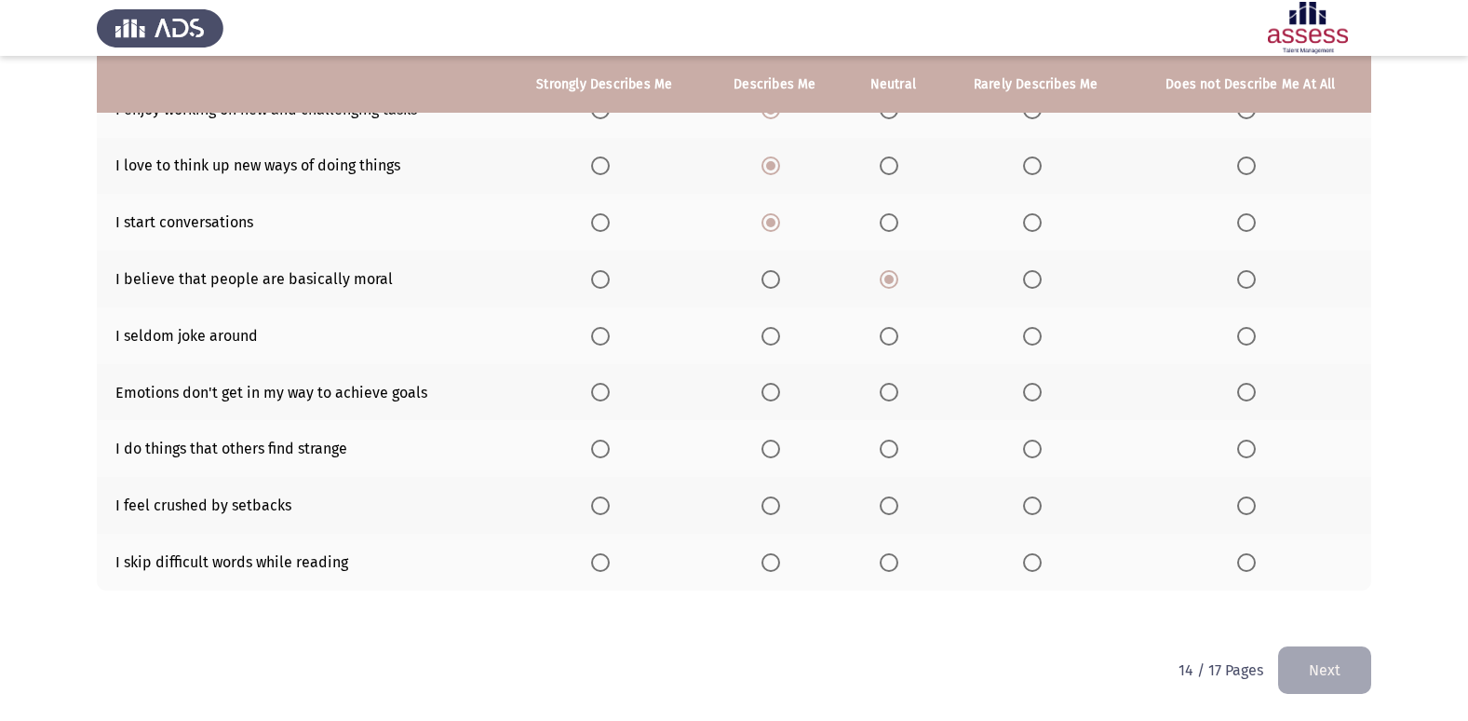
click at [1252, 331] on span "Select an option" at bounding box center [1246, 336] width 19 height 19
click at [1252, 331] on input "Select an option" at bounding box center [1246, 336] width 19 height 19
click at [777, 393] on span "Select an option" at bounding box center [771, 392] width 19 height 19
click at [777, 393] on input "Select an option" at bounding box center [771, 392] width 19 height 19
click at [892, 451] on span "Select an option" at bounding box center [889, 448] width 19 height 19
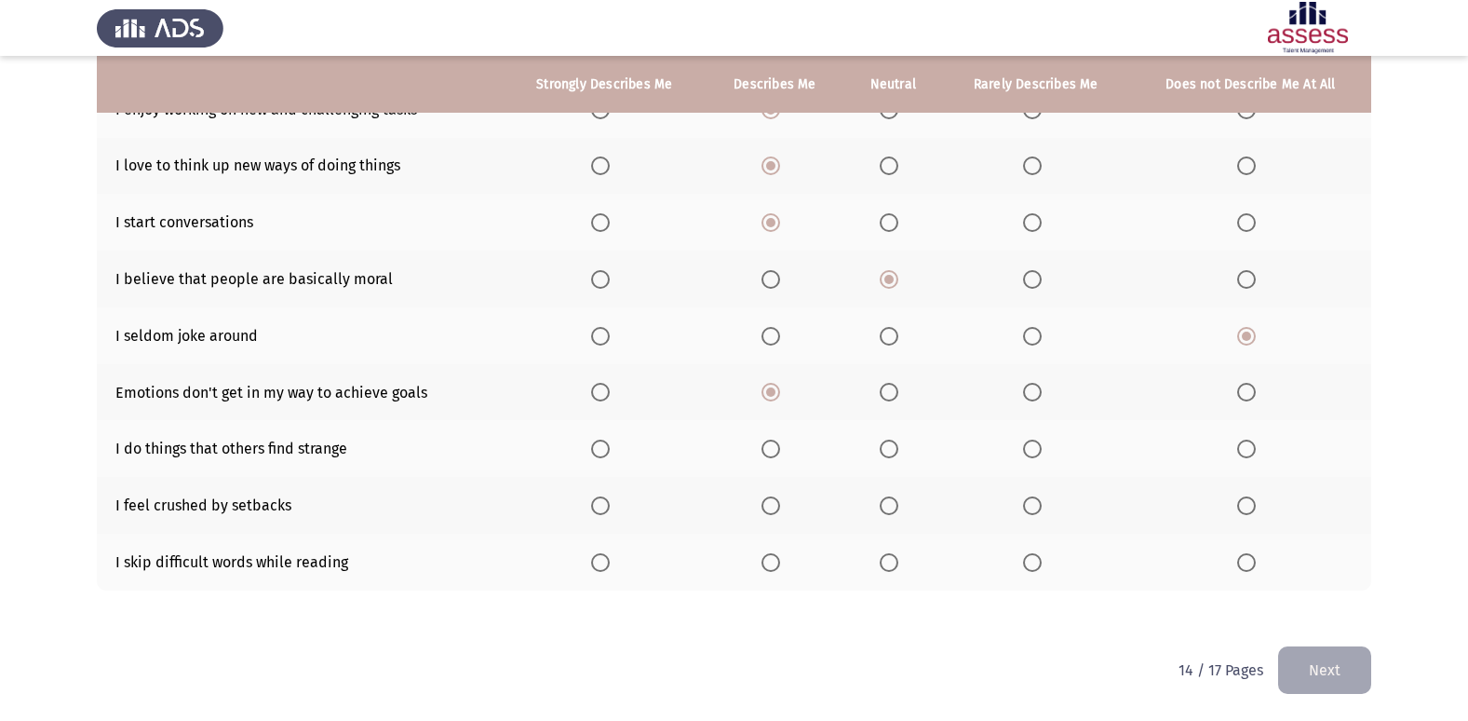
click at [892, 451] on input "Select an option" at bounding box center [889, 448] width 19 height 19
click at [895, 510] on span "Select an option" at bounding box center [889, 505] width 19 height 19
click at [895, 510] on input "Select an option" at bounding box center [889, 505] width 19 height 19
click at [1250, 559] on span "Select an option" at bounding box center [1246, 562] width 19 height 19
click at [1250, 559] on input "Select an option" at bounding box center [1246, 562] width 19 height 19
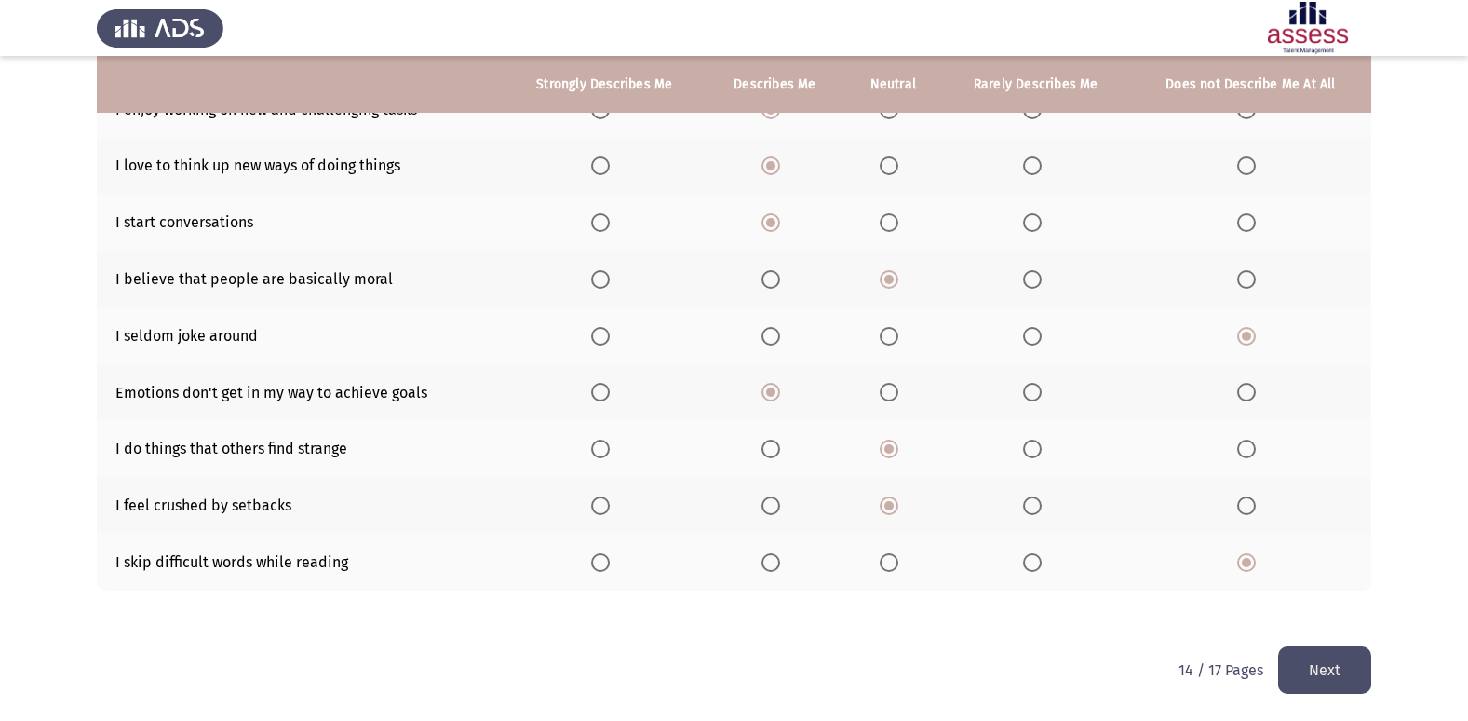
click at [1323, 673] on button "Next" at bounding box center [1324, 669] width 93 height 47
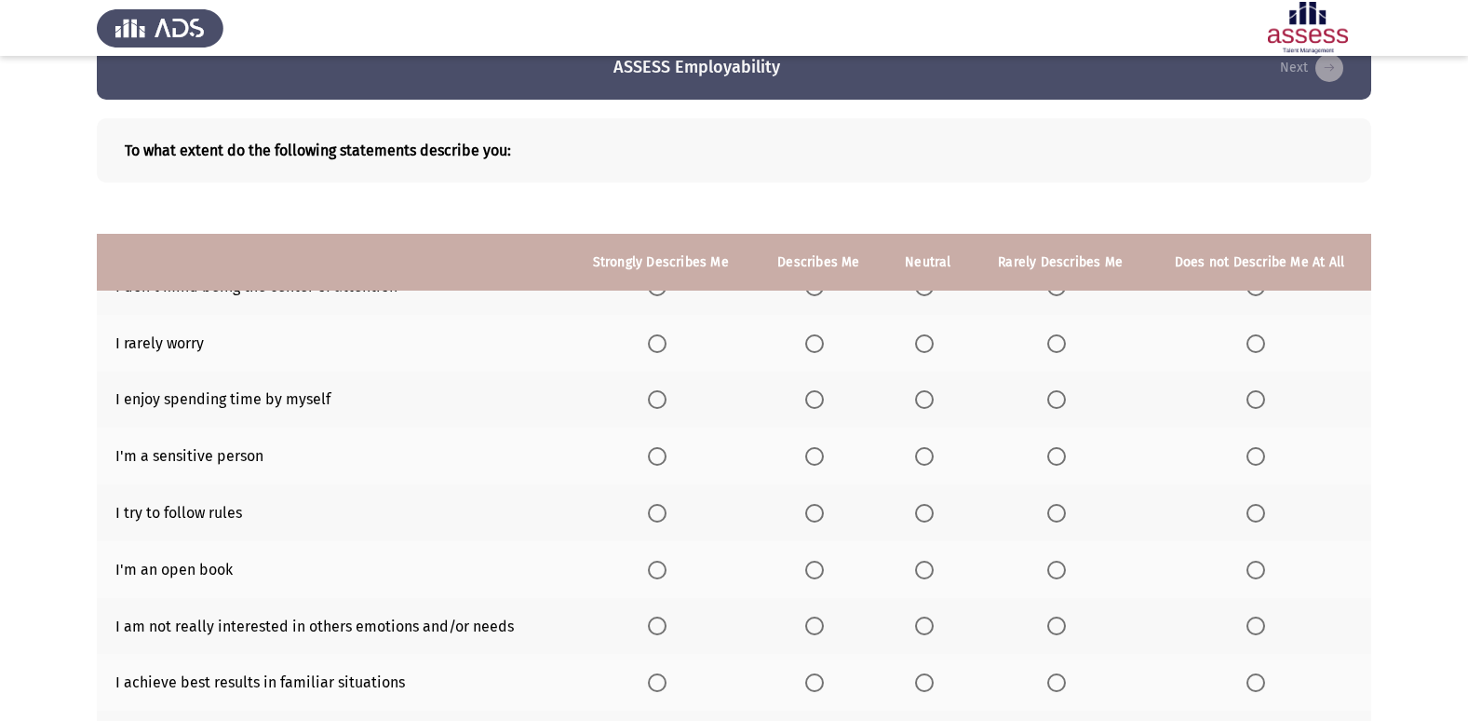
scroll to position [0, 0]
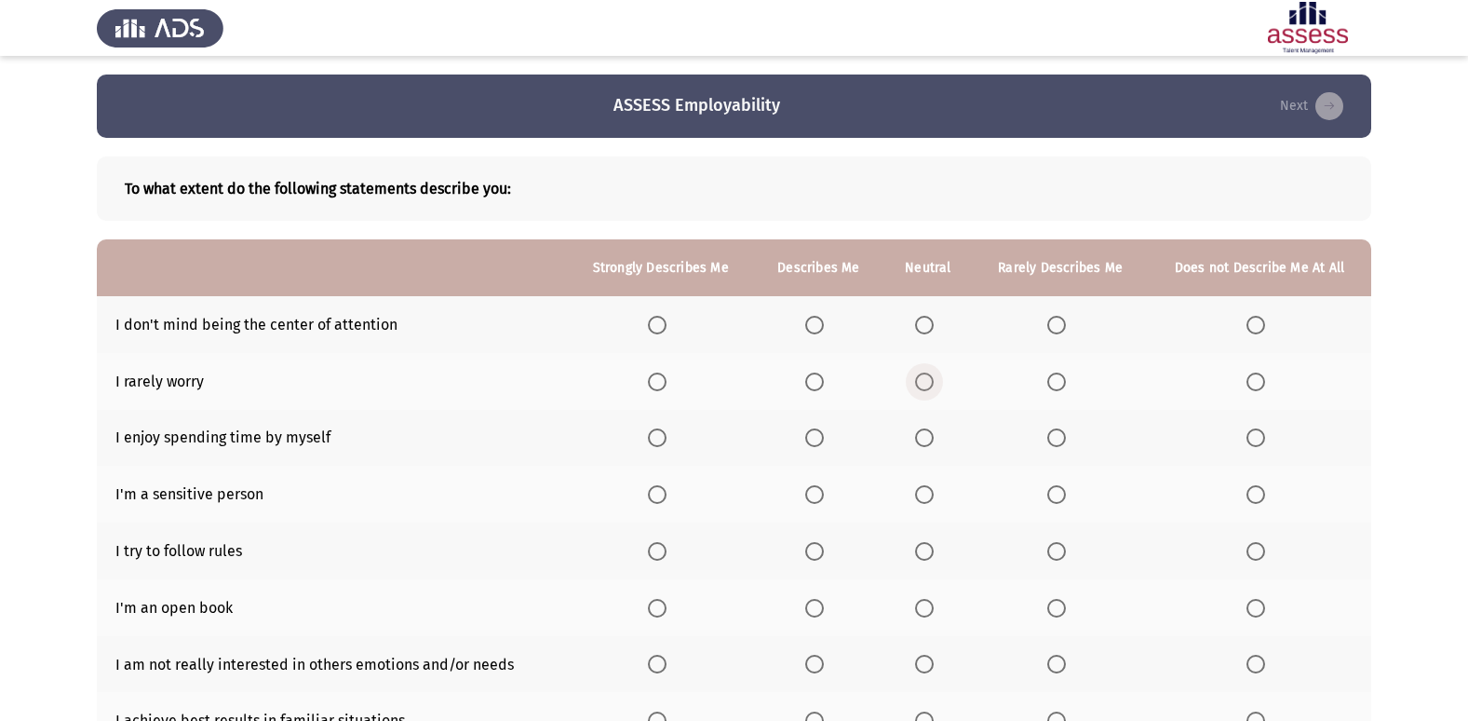
click at [929, 381] on span "Select an option" at bounding box center [924, 381] width 19 height 19
click at [929, 381] on input "Select an option" at bounding box center [924, 381] width 19 height 19
click at [934, 316] on span "Select an option" at bounding box center [924, 325] width 19 height 19
click at [934, 316] on input "Select an option" at bounding box center [924, 325] width 19 height 19
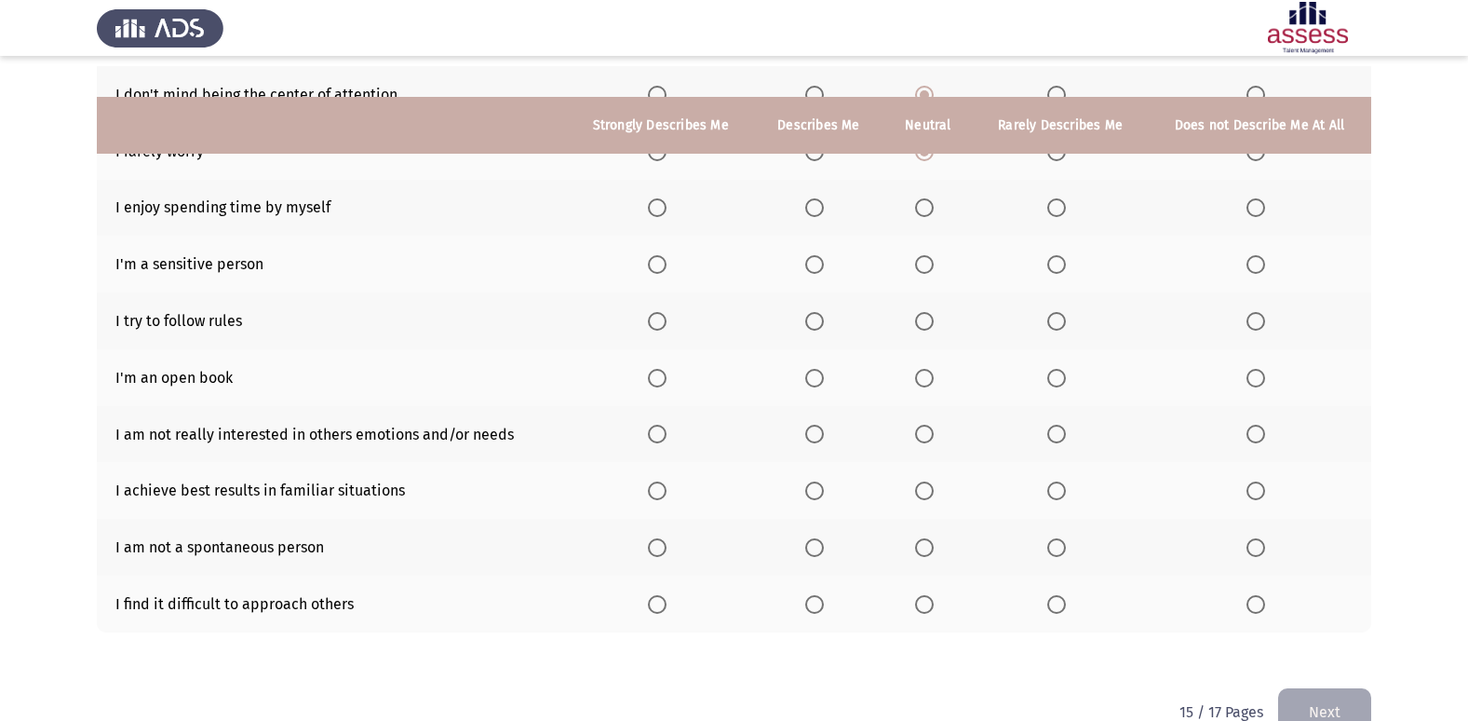
scroll to position [272, 0]
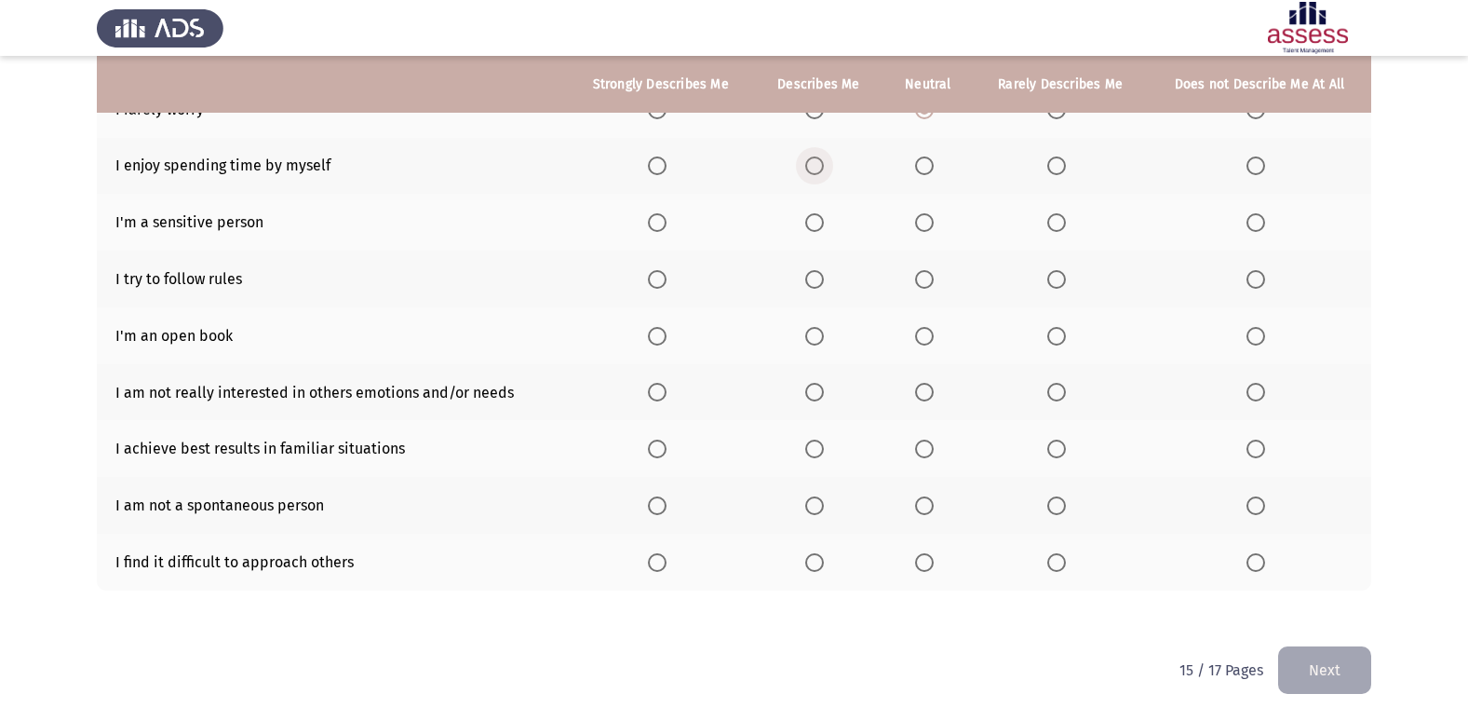
click at [824, 170] on span "Select an option" at bounding box center [814, 165] width 19 height 19
click at [824, 170] on input "Select an option" at bounding box center [814, 165] width 19 height 19
click at [1256, 221] on span "Select an option" at bounding box center [1256, 222] width 19 height 19
click at [1256, 221] on input "Select an option" at bounding box center [1256, 222] width 19 height 19
click at [934, 282] on span "Select an option" at bounding box center [924, 279] width 19 height 19
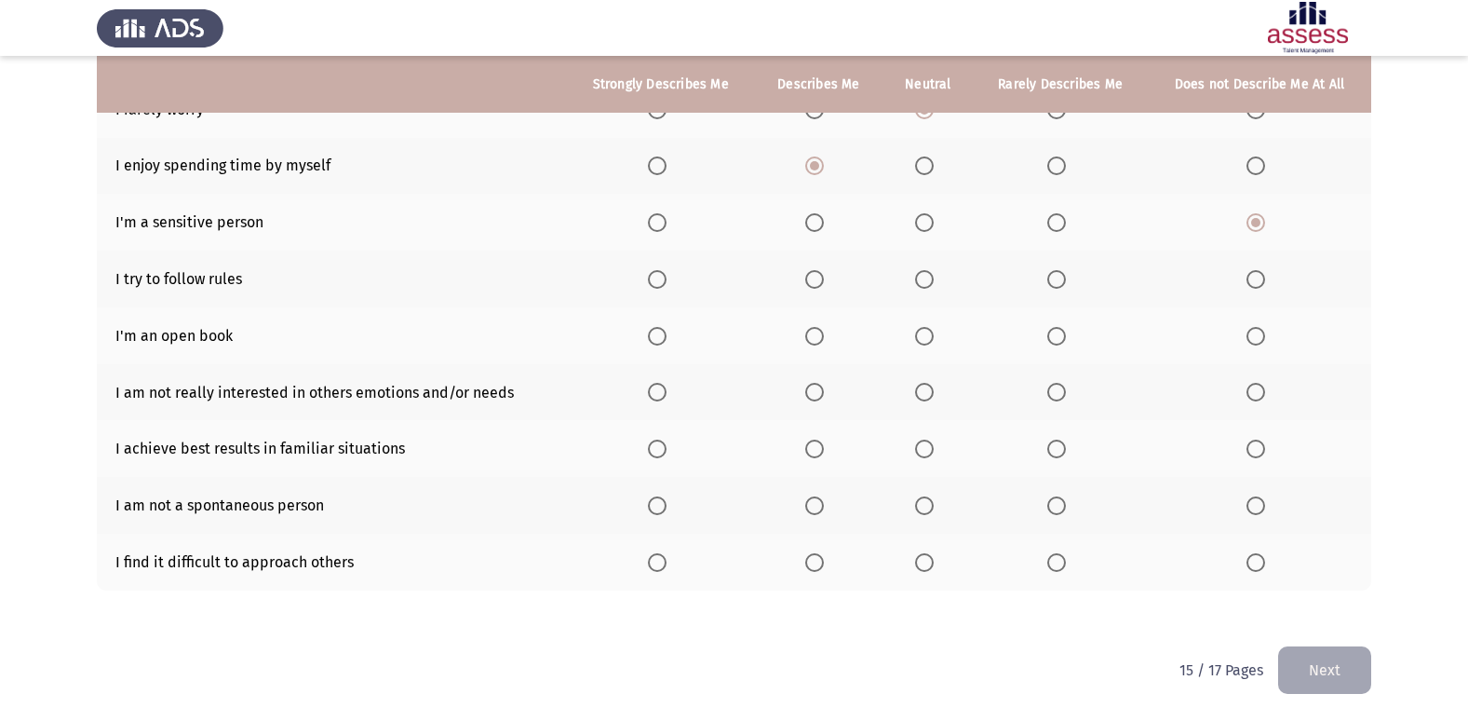
click at [934, 282] on input "Select an option" at bounding box center [924, 279] width 19 height 19
click at [824, 279] on span "Select an option" at bounding box center [814, 279] width 19 height 19
click at [824, 279] on input "Select an option" at bounding box center [814, 279] width 19 height 19
click at [1063, 333] on span "Select an option" at bounding box center [1056, 336] width 19 height 19
click at [1063, 333] on input "Select an option" at bounding box center [1056, 336] width 19 height 19
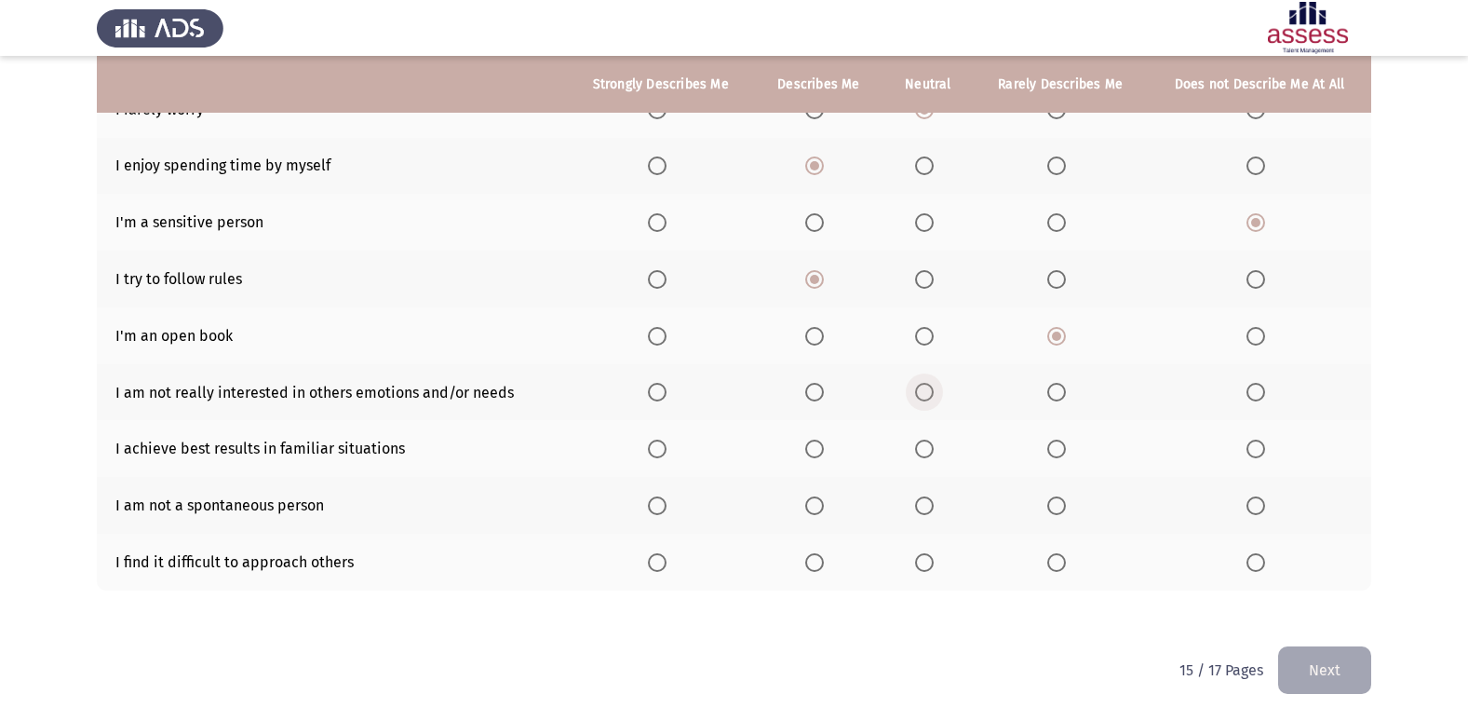
click at [929, 392] on span "Select an option" at bounding box center [924, 392] width 19 height 19
click at [929, 392] on input "Select an option" at bounding box center [924, 392] width 19 height 19
click at [924, 453] on span "Select an option" at bounding box center [924, 448] width 19 height 19
click at [924, 453] on input "Select an option" at bounding box center [924, 448] width 19 height 19
click at [1059, 515] on span "Select an option" at bounding box center [1056, 505] width 19 height 19
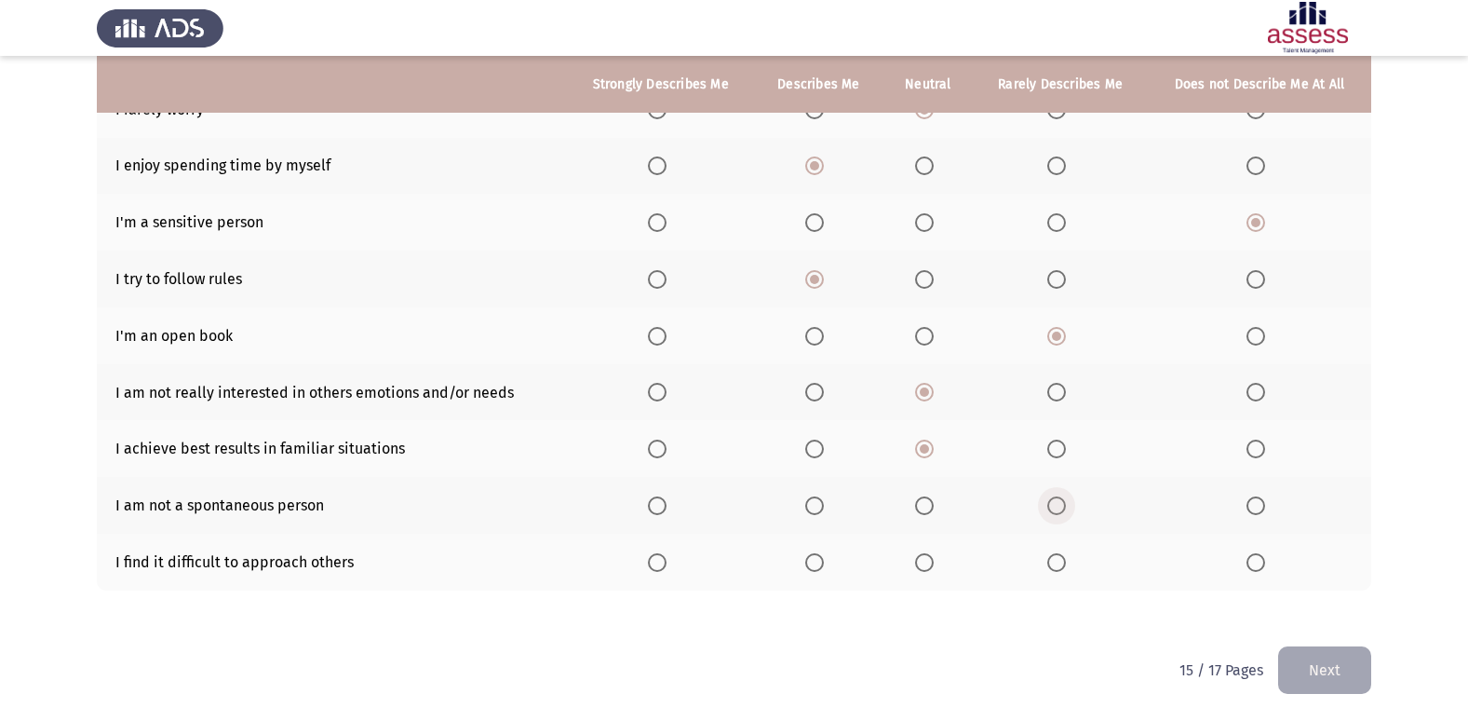
click at [1059, 515] on input "Select an option" at bounding box center [1056, 505] width 19 height 19
click at [931, 571] on span "Select an option" at bounding box center [924, 562] width 19 height 19
click at [931, 571] on input "Select an option" at bounding box center [924, 562] width 19 height 19
click at [1352, 662] on button "Next" at bounding box center [1324, 669] width 93 height 47
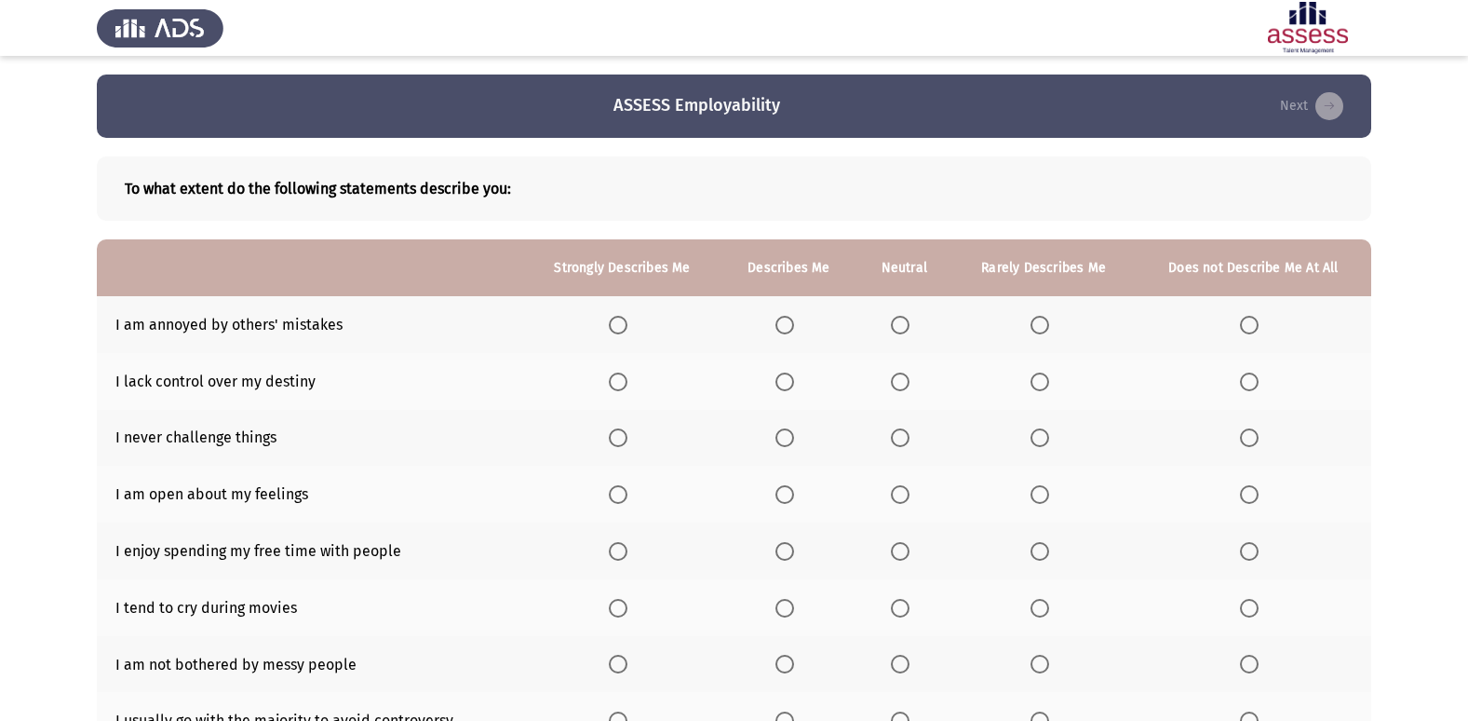
click at [792, 322] on span "Select an option" at bounding box center [785, 325] width 19 height 19
click at [792, 322] on input "Select an option" at bounding box center [785, 325] width 19 height 19
click at [780, 385] on span "Select an option" at bounding box center [785, 381] width 19 height 19
click at [780, 385] on input "Select an option" at bounding box center [785, 381] width 19 height 19
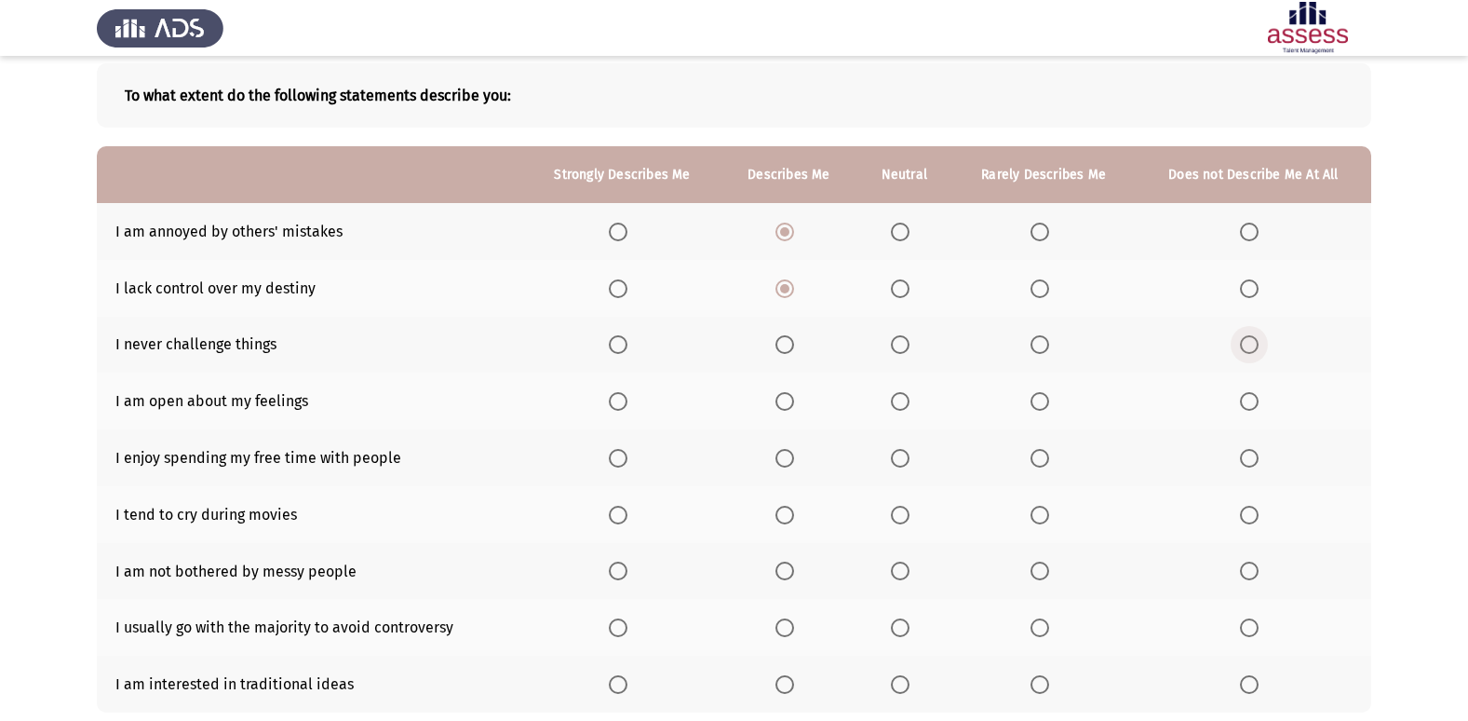
click at [1262, 350] on label "Select an option" at bounding box center [1253, 344] width 26 height 19
click at [1259, 350] on input "Select an option" at bounding box center [1249, 344] width 19 height 19
click at [620, 398] on span "Select an option" at bounding box center [618, 401] width 19 height 19
click at [620, 398] on input "Select an option" at bounding box center [618, 401] width 19 height 19
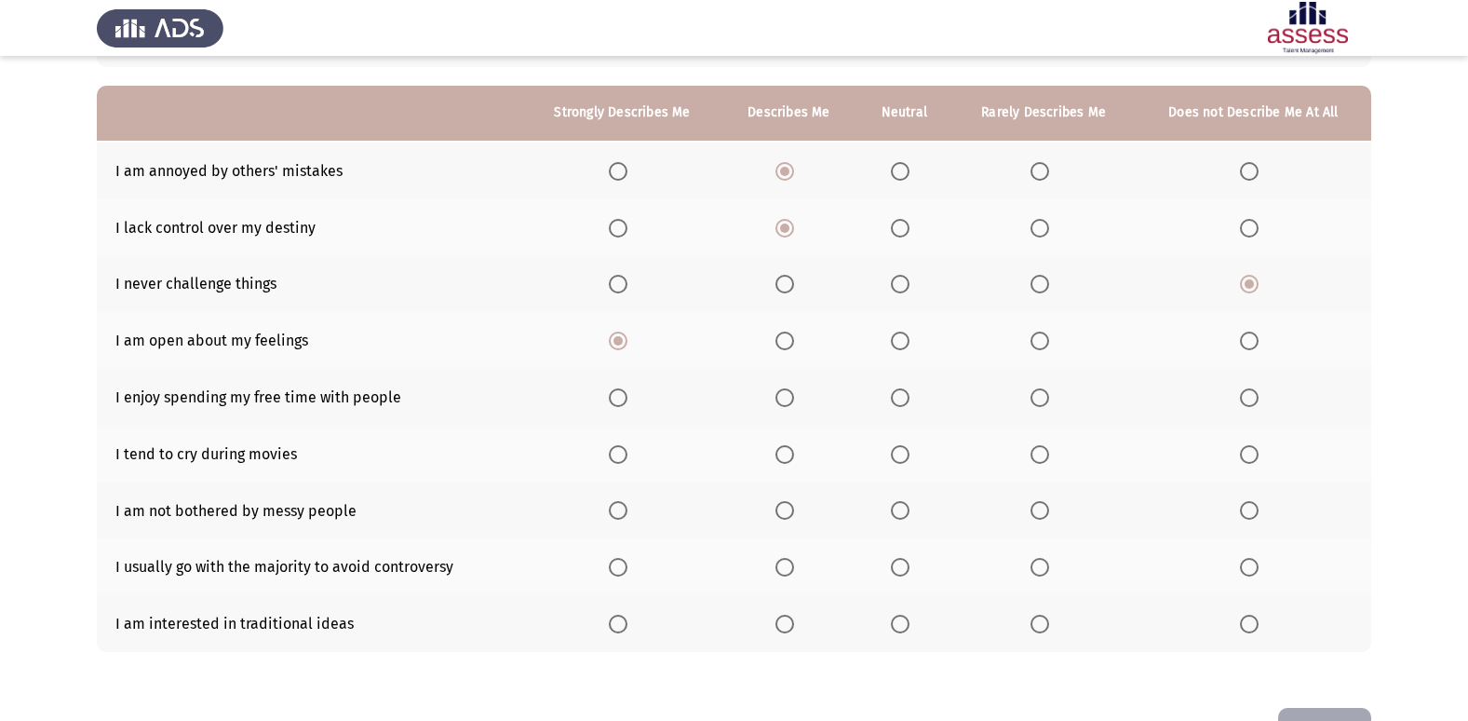
scroll to position [186, 0]
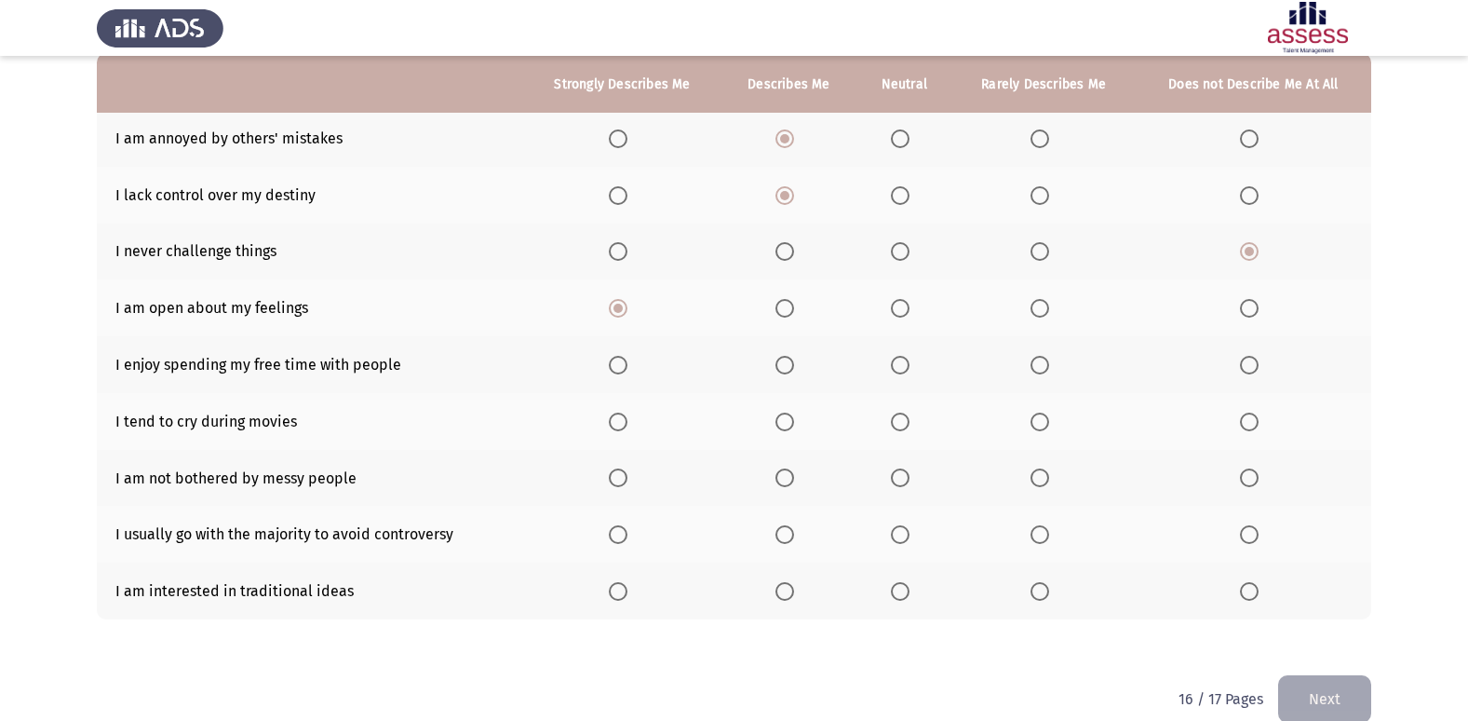
click at [620, 370] on span "Select an option" at bounding box center [618, 365] width 19 height 19
click at [620, 370] on input "Select an option" at bounding box center [618, 365] width 19 height 19
click at [1252, 417] on span "Select an option" at bounding box center [1249, 421] width 19 height 19
click at [1252, 417] on input "Select an option" at bounding box center [1249, 421] width 19 height 19
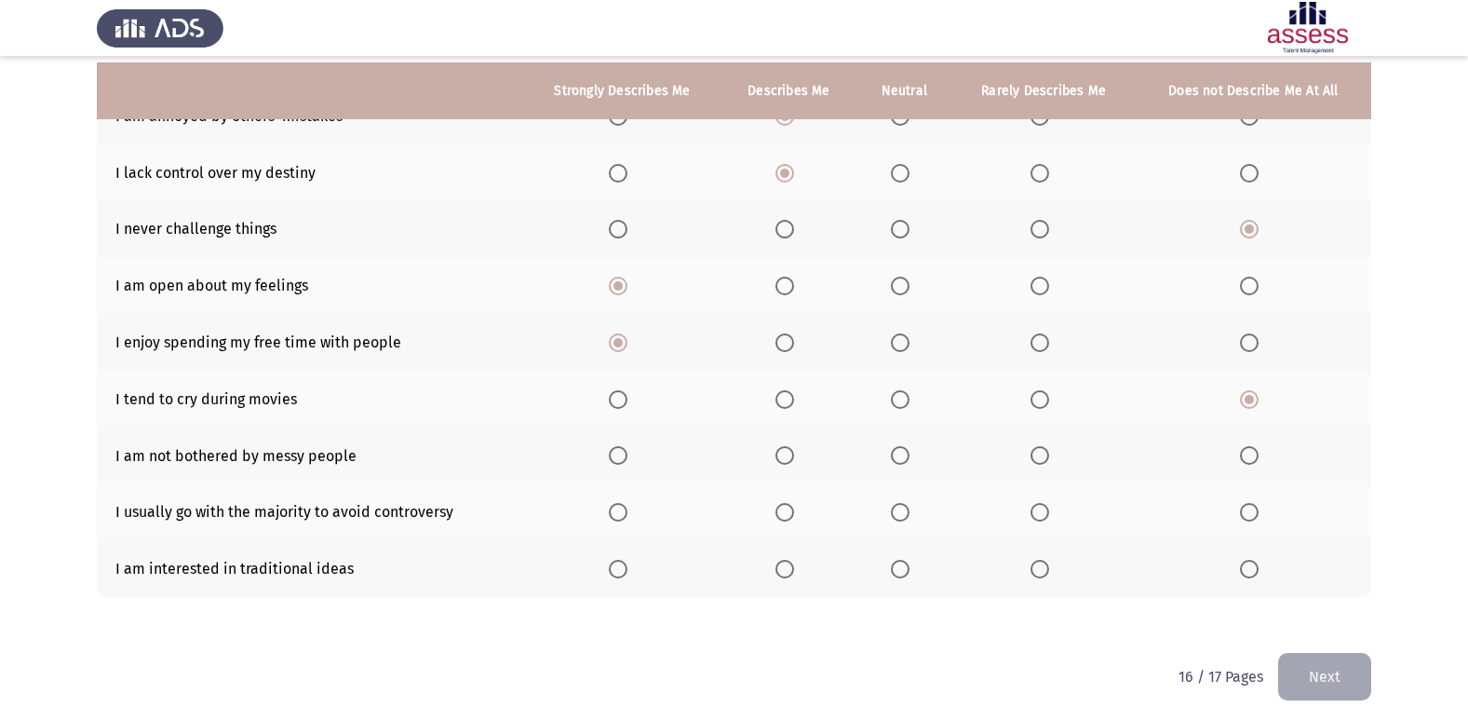
scroll to position [215, 0]
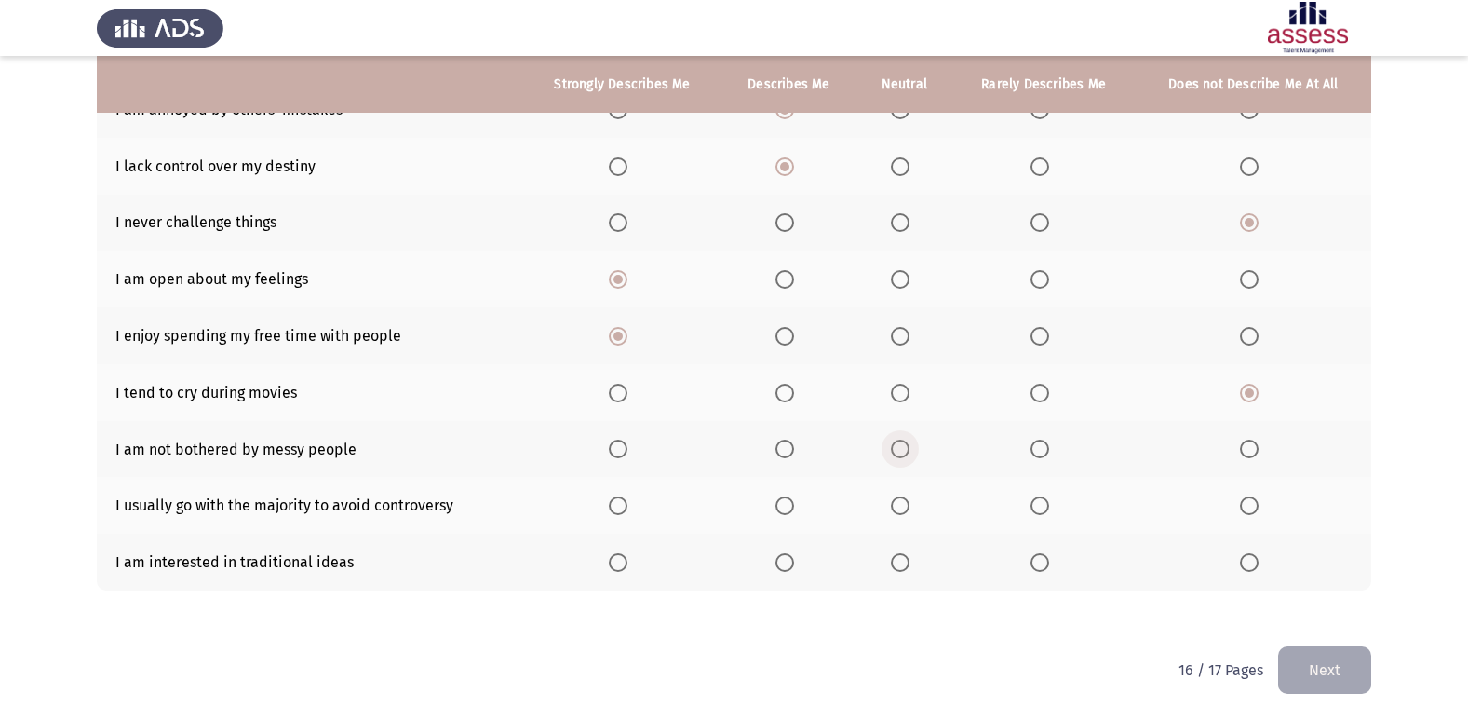
click at [906, 441] on span "Select an option" at bounding box center [900, 448] width 19 height 19
click at [906, 441] on input "Select an option" at bounding box center [900, 448] width 19 height 19
click at [1043, 507] on span "Select an option" at bounding box center [1040, 505] width 19 height 19
click at [1043, 507] on input "Select an option" at bounding box center [1040, 505] width 19 height 19
drag, startPoint x: 783, startPoint y: 566, endPoint x: 1073, endPoint y: 597, distance: 291.2
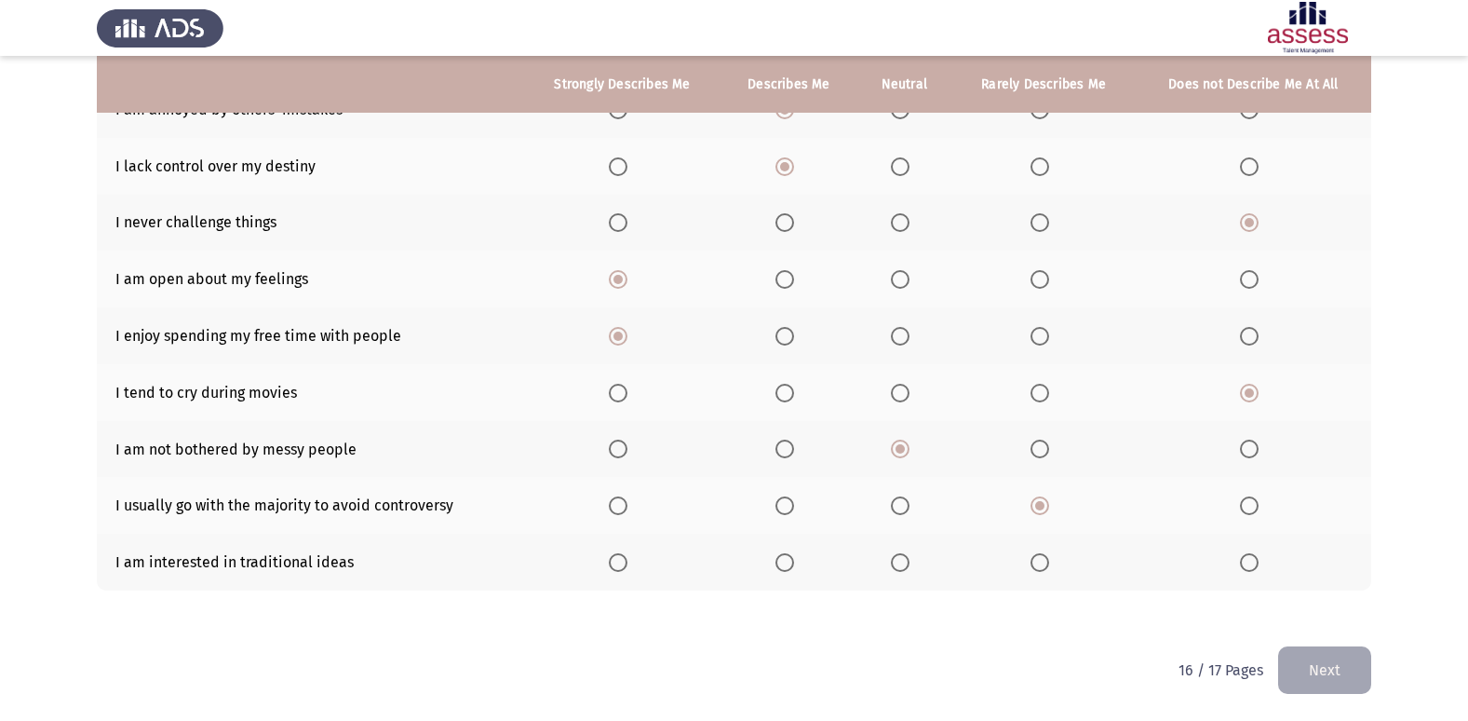
click at [786, 565] on span "Select an option" at bounding box center [785, 562] width 19 height 19
click at [786, 565] on input "Select an option" at bounding box center [785, 562] width 19 height 19
click at [1331, 658] on button "Next" at bounding box center [1324, 669] width 93 height 47
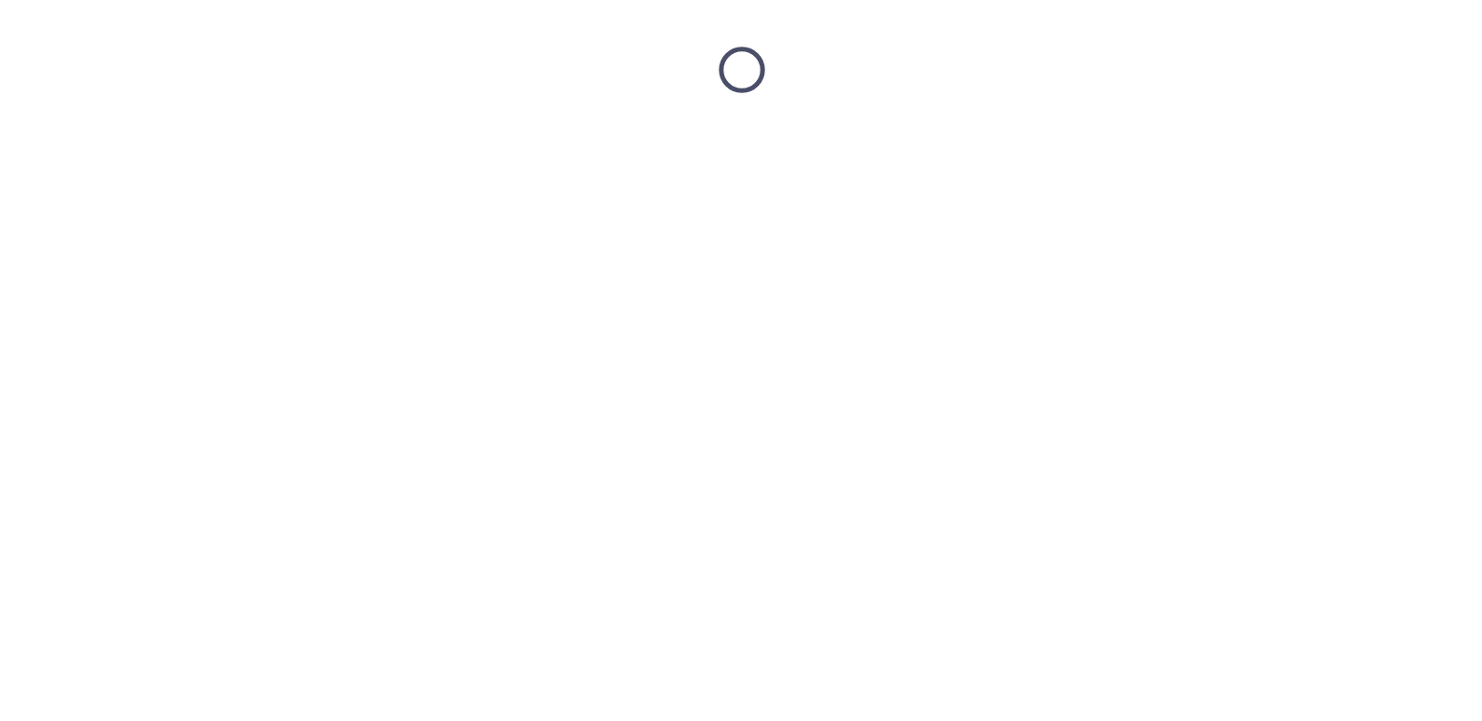
scroll to position [0, 0]
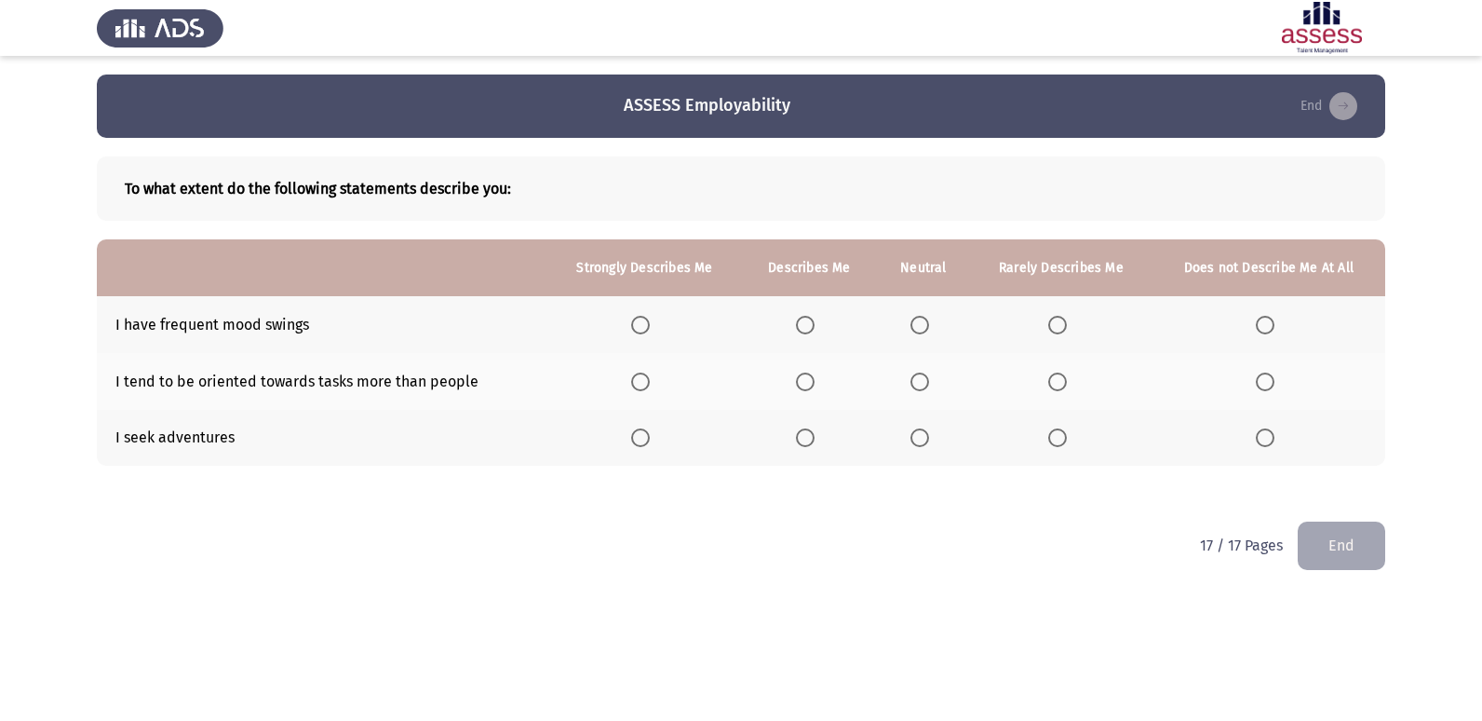
click at [801, 325] on span "Select an option" at bounding box center [805, 325] width 19 height 19
click at [801, 325] on input "Select an option" at bounding box center [805, 325] width 19 height 19
click at [926, 384] on span "Select an option" at bounding box center [920, 381] width 19 height 19
click at [926, 384] on input "Select an option" at bounding box center [920, 381] width 19 height 19
click at [922, 432] on span "Select an option" at bounding box center [920, 437] width 19 height 19
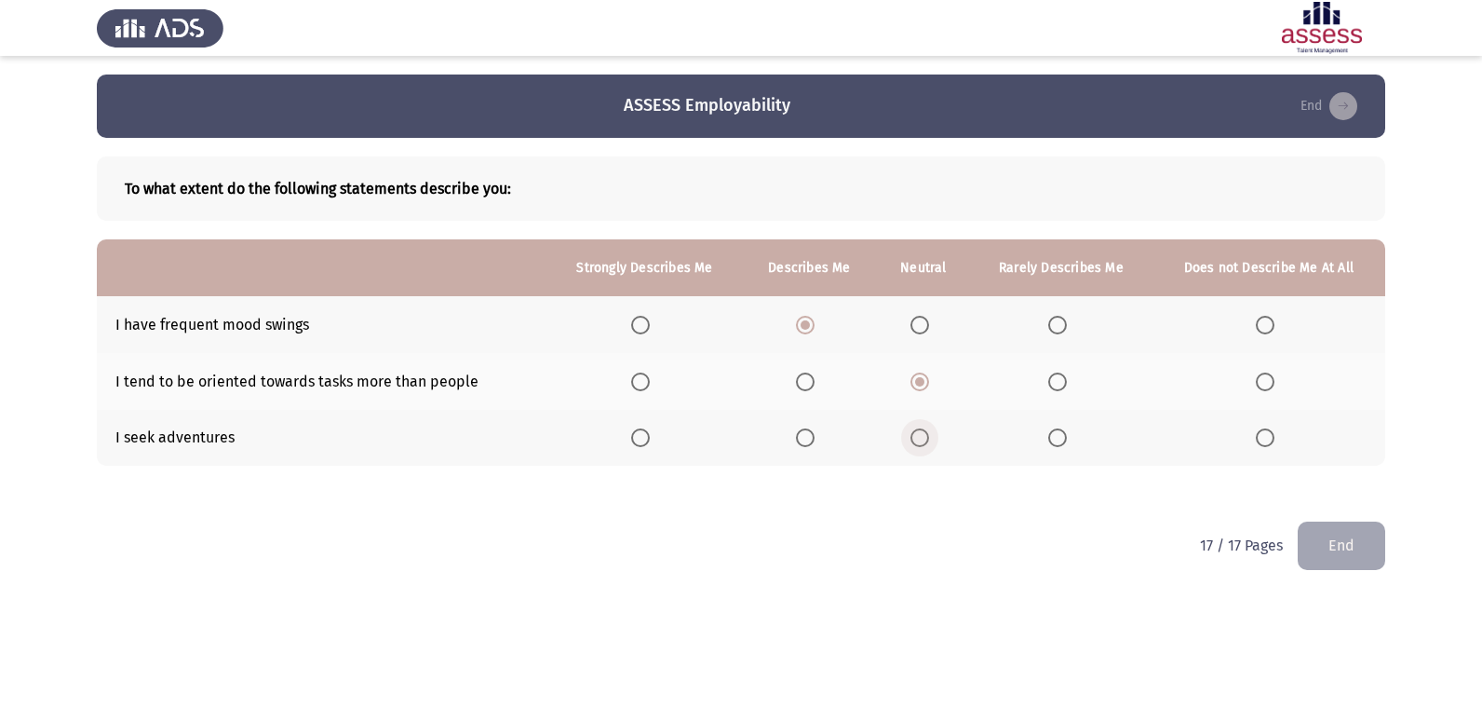
click at [922, 432] on input "Select an option" at bounding box center [920, 437] width 19 height 19
click at [1363, 538] on button "End" at bounding box center [1342, 544] width 88 height 47
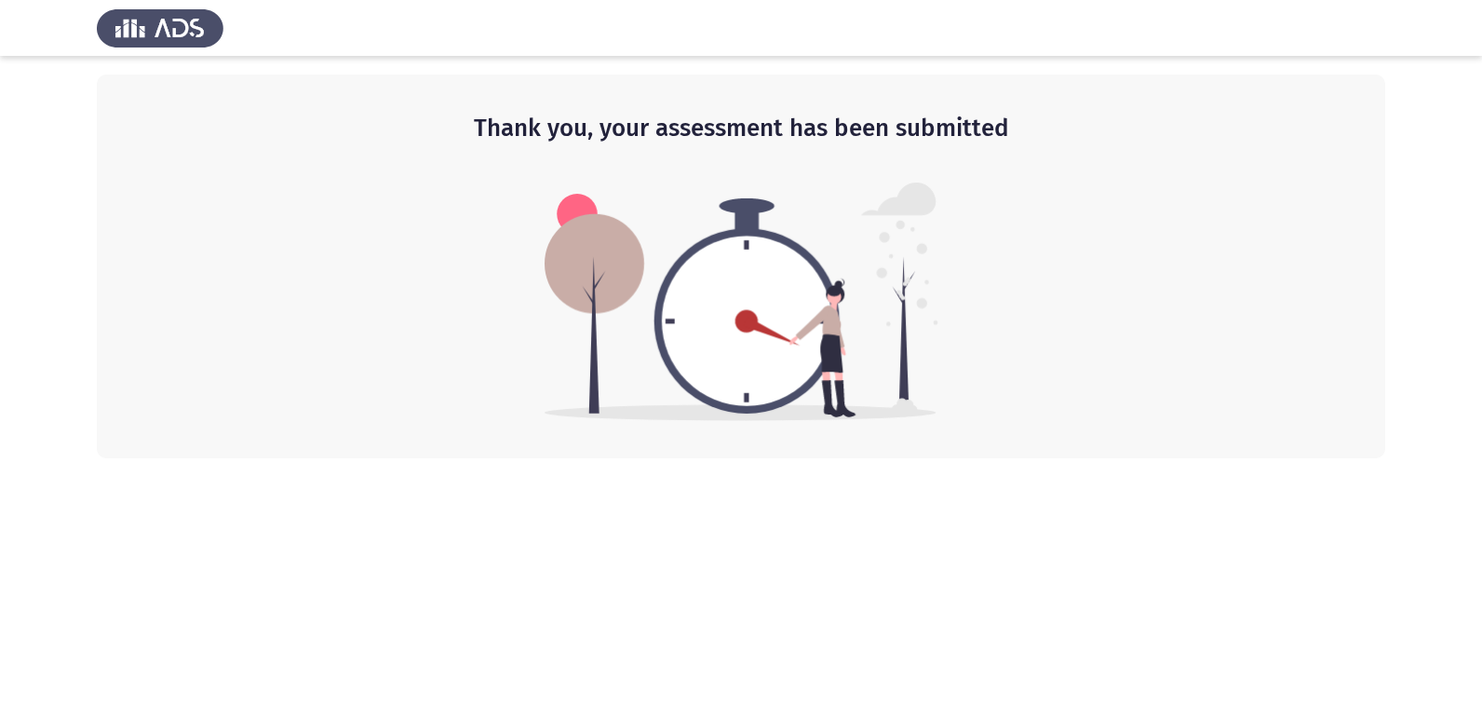
click at [1481, 458] on html "Thank you, your assessment has been submitted" at bounding box center [741, 229] width 1482 height 458
